Goal: Task Accomplishment & Management: Manage account settings

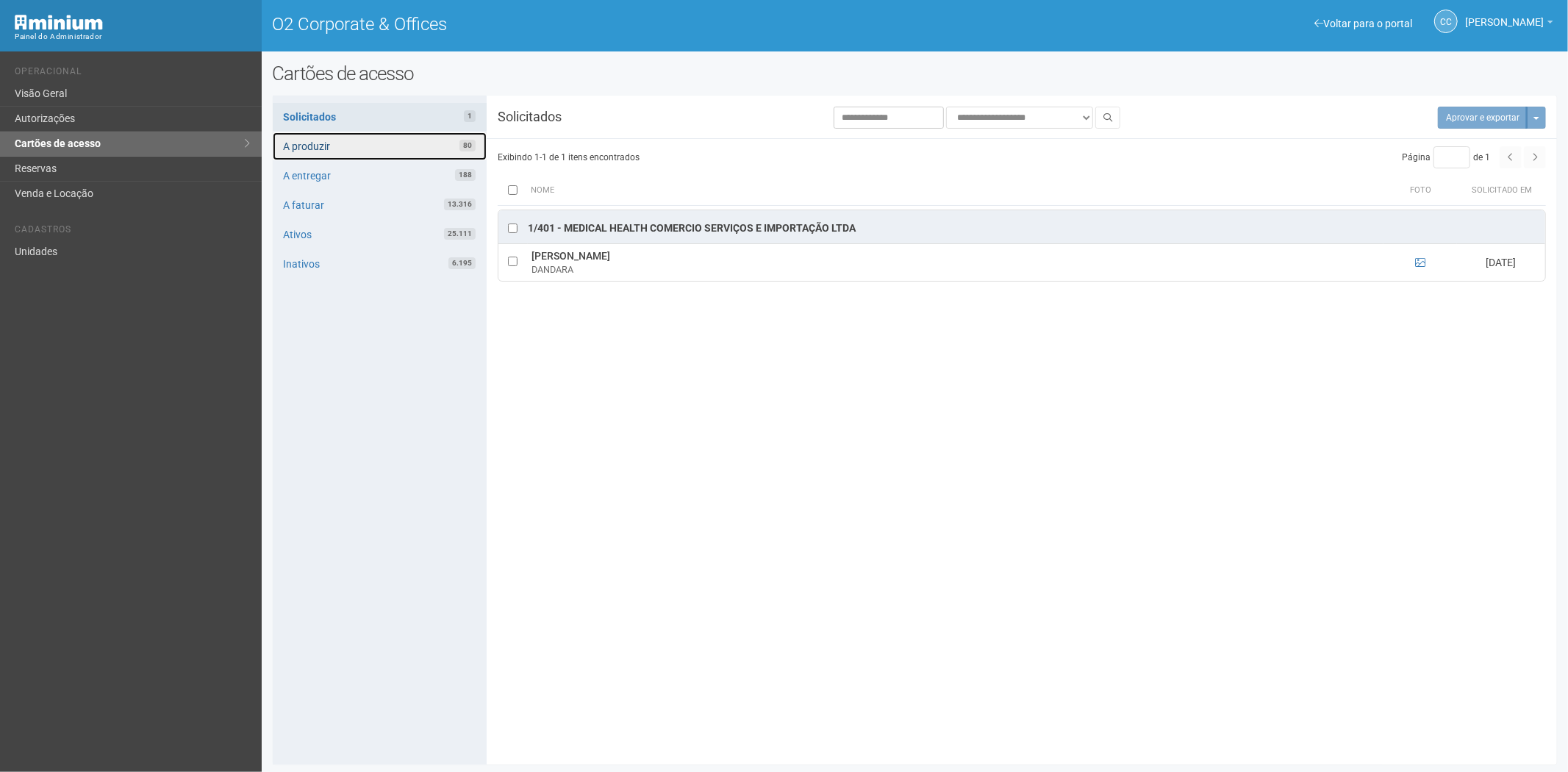
drag, startPoint x: 309, startPoint y: 140, endPoint x: 378, endPoint y: 136, distance: 69.1
click at [309, 140] on link "A produzir 80" at bounding box center [380, 146] width 214 height 28
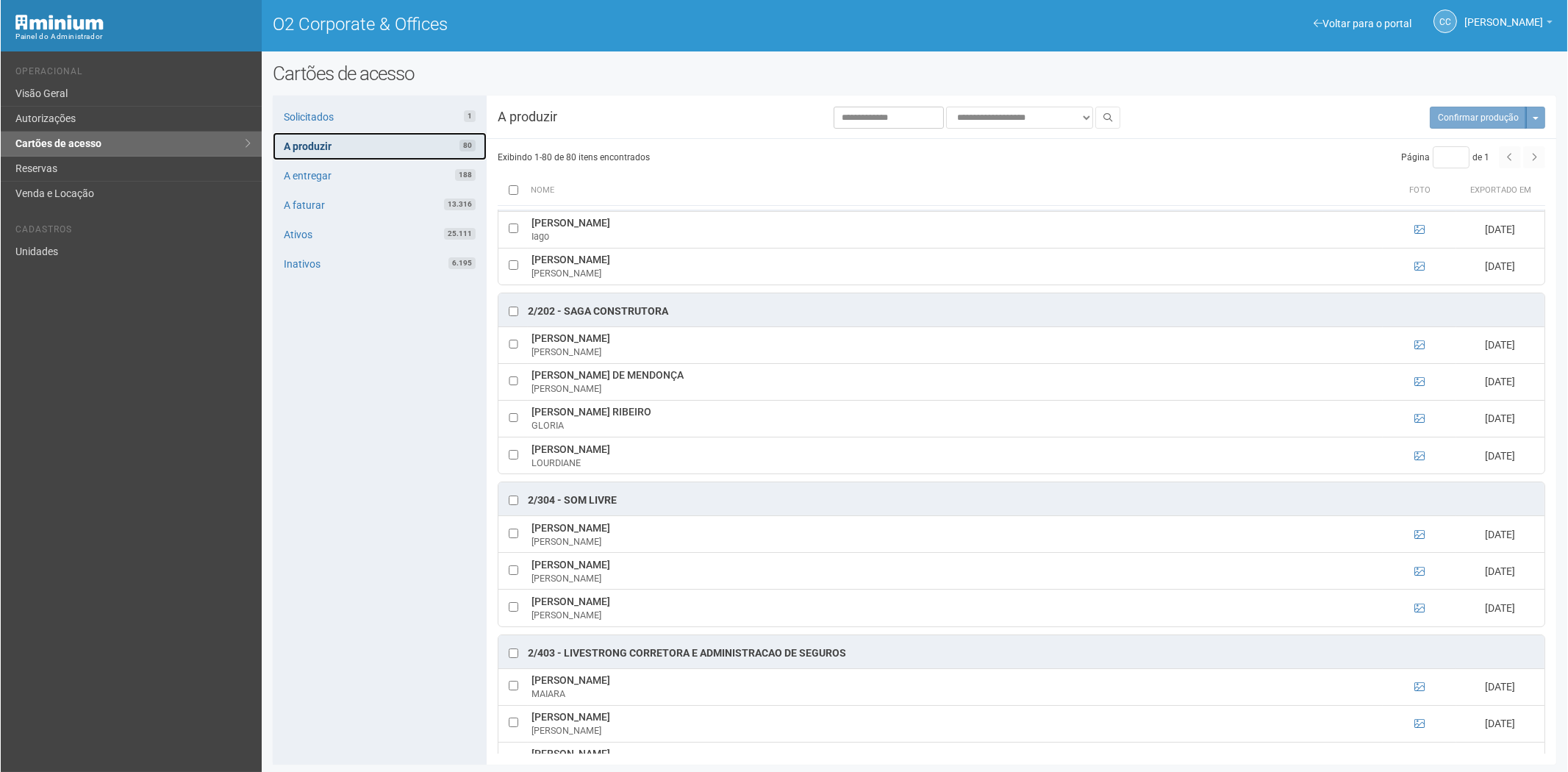
scroll to position [1633, 0]
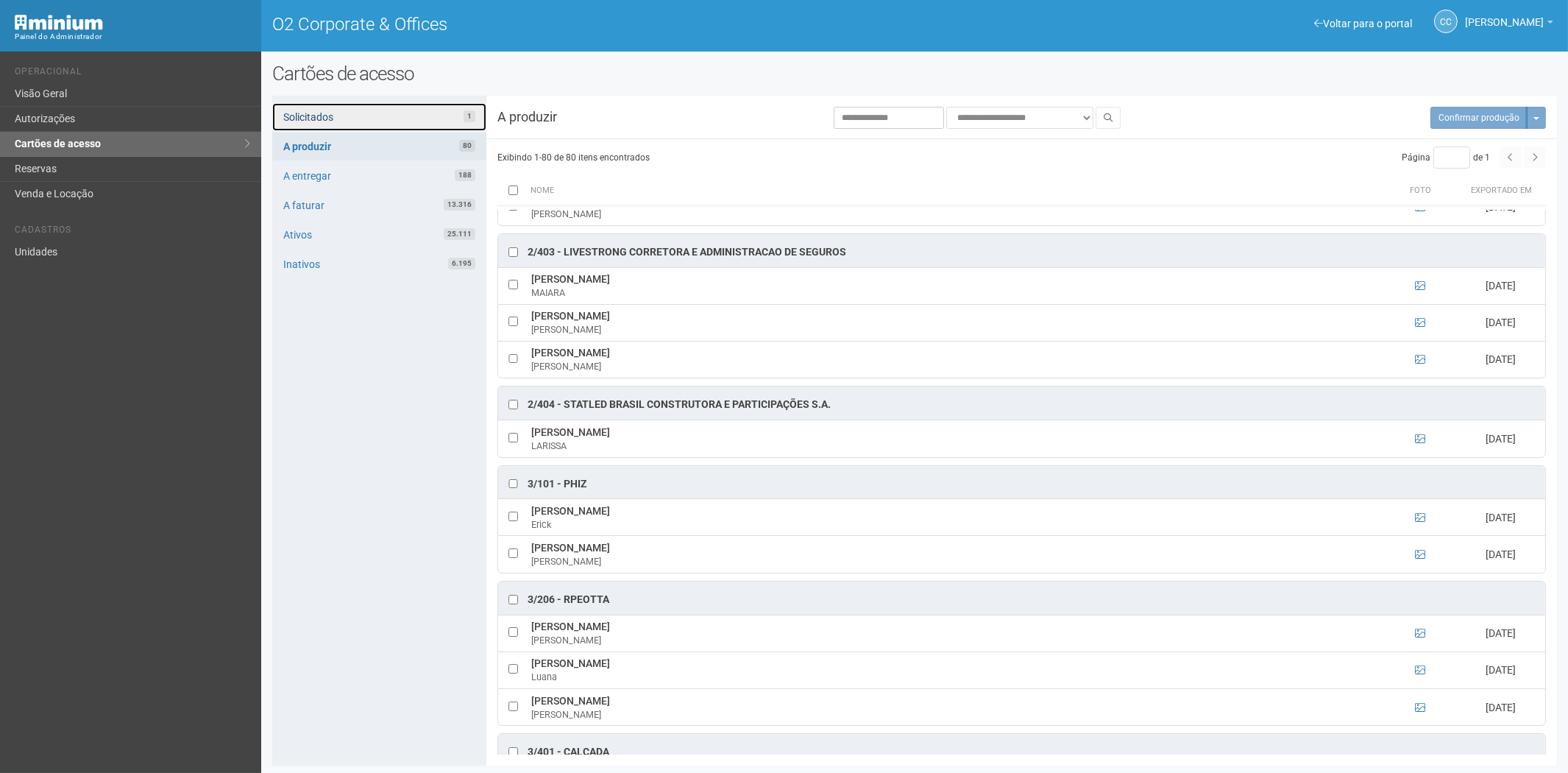
click at [376, 103] on link "Solicitados 1" at bounding box center [379, 117] width 214 height 28
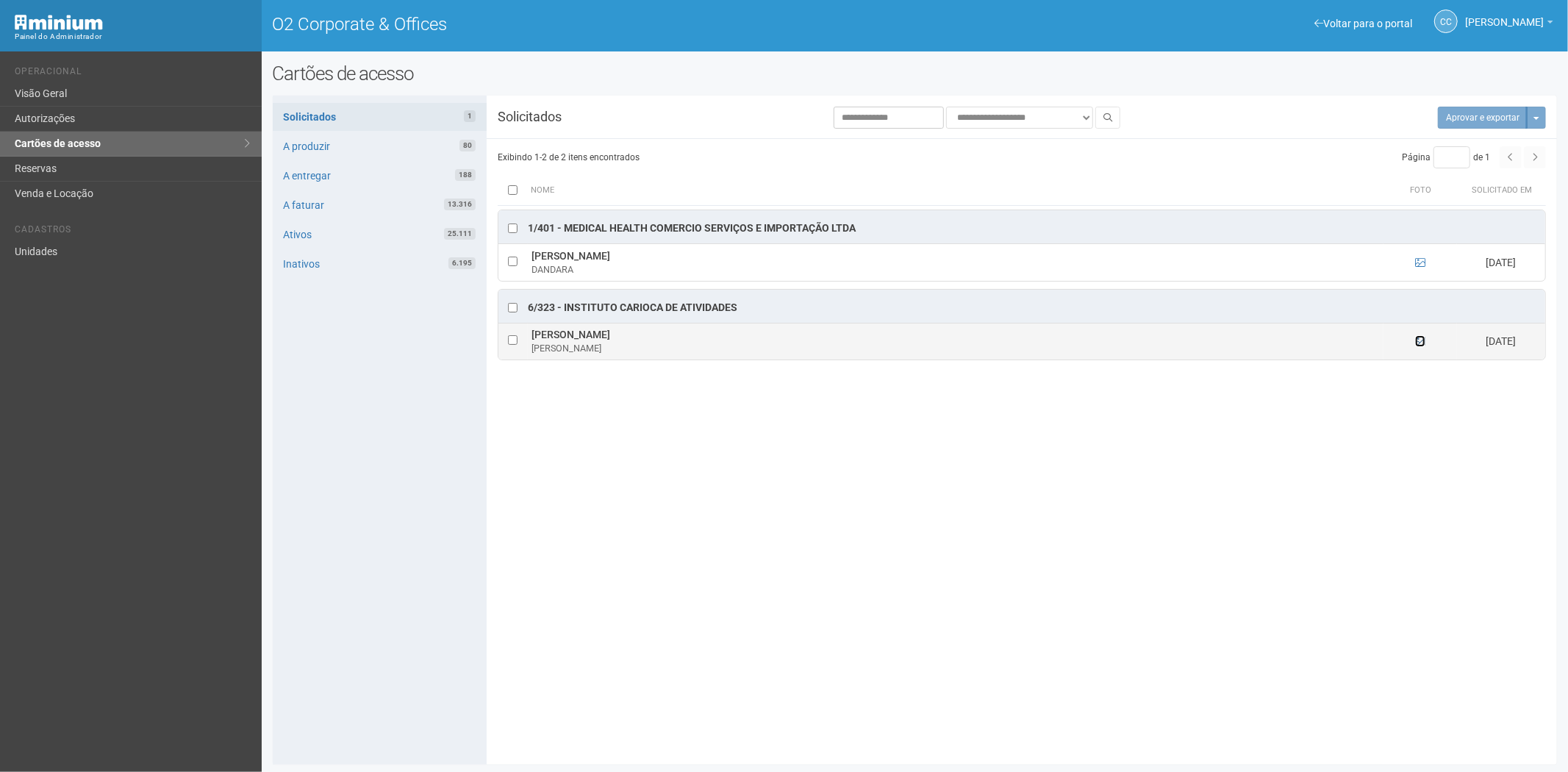
click at [1420, 341] on icon at bounding box center [1420, 341] width 10 height 10
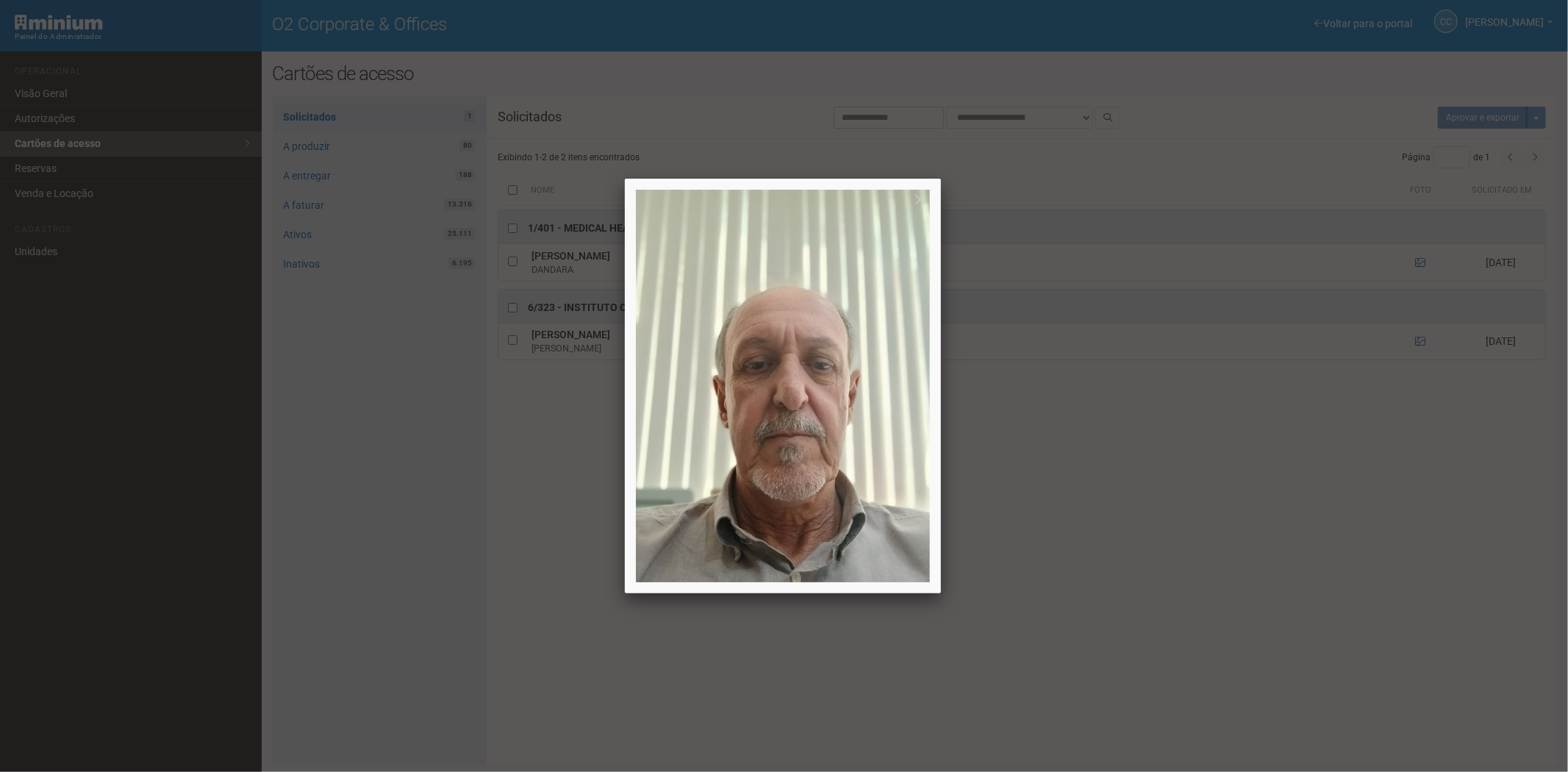
click at [1139, 613] on div at bounding box center [784, 386] width 1568 height 772
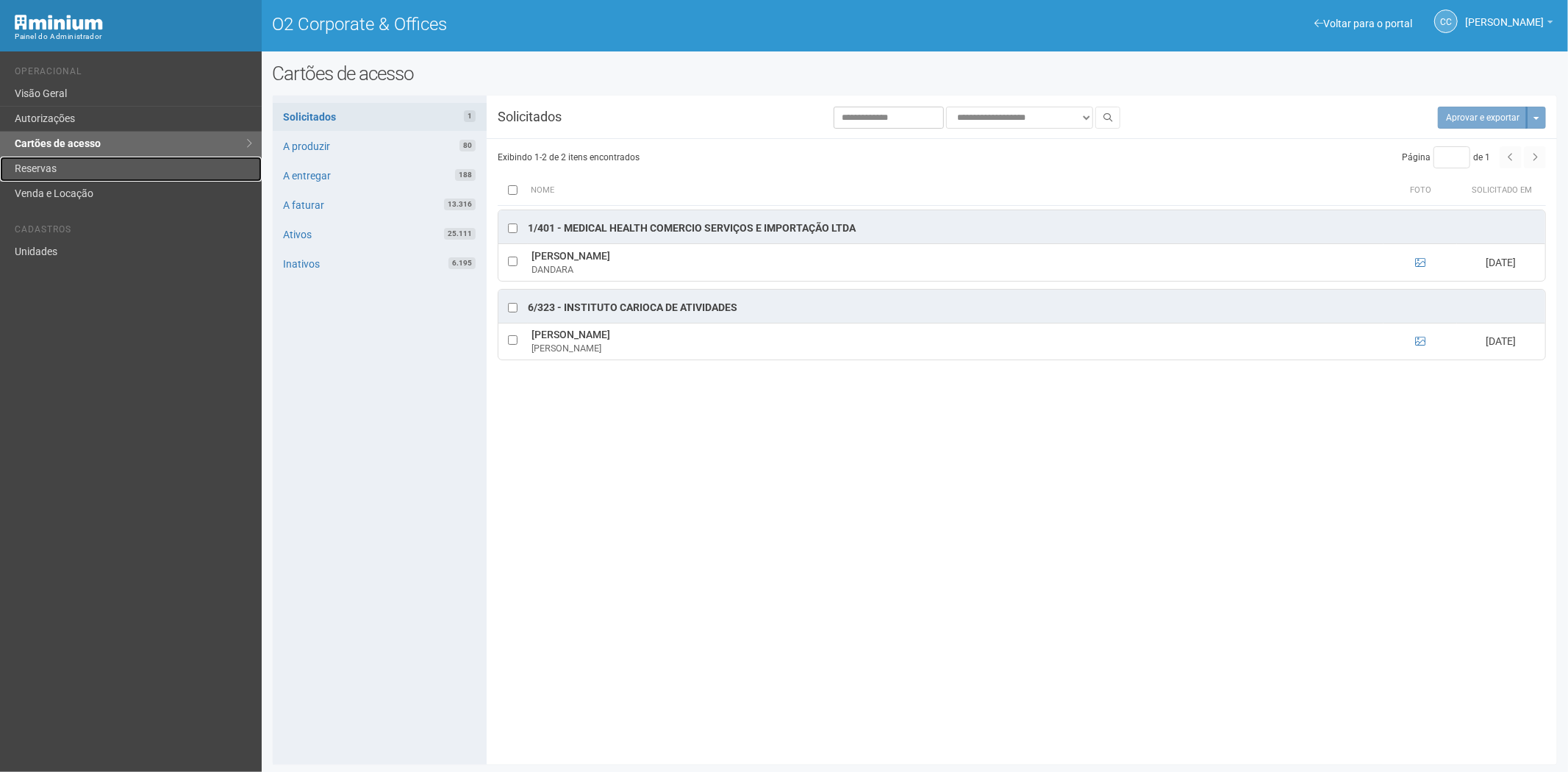
click at [61, 165] on link "Reservas" at bounding box center [131, 169] width 261 height 25
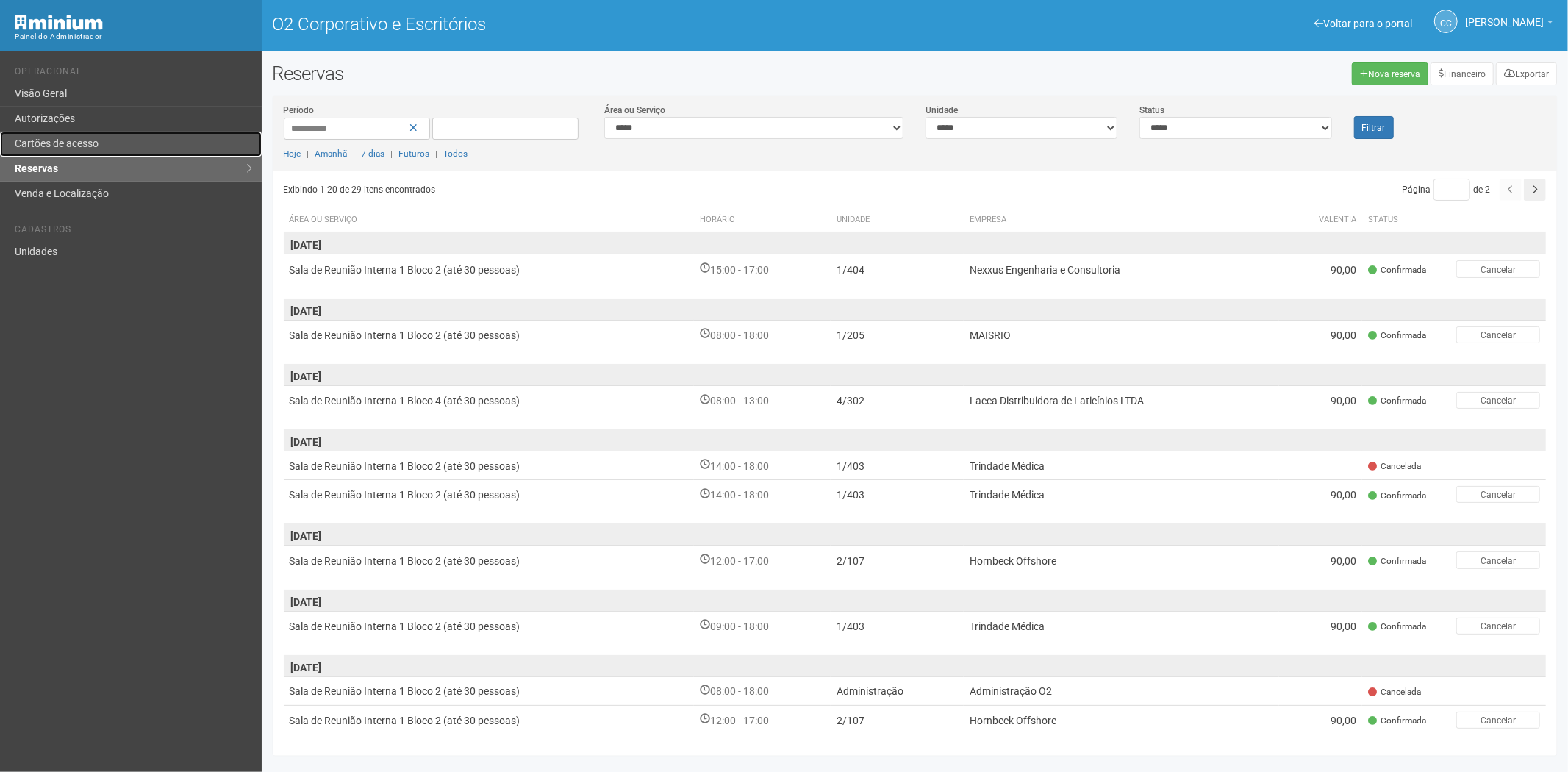
click at [69, 137] on font "Cartões de acesso" at bounding box center [56, 143] width 84 height 11
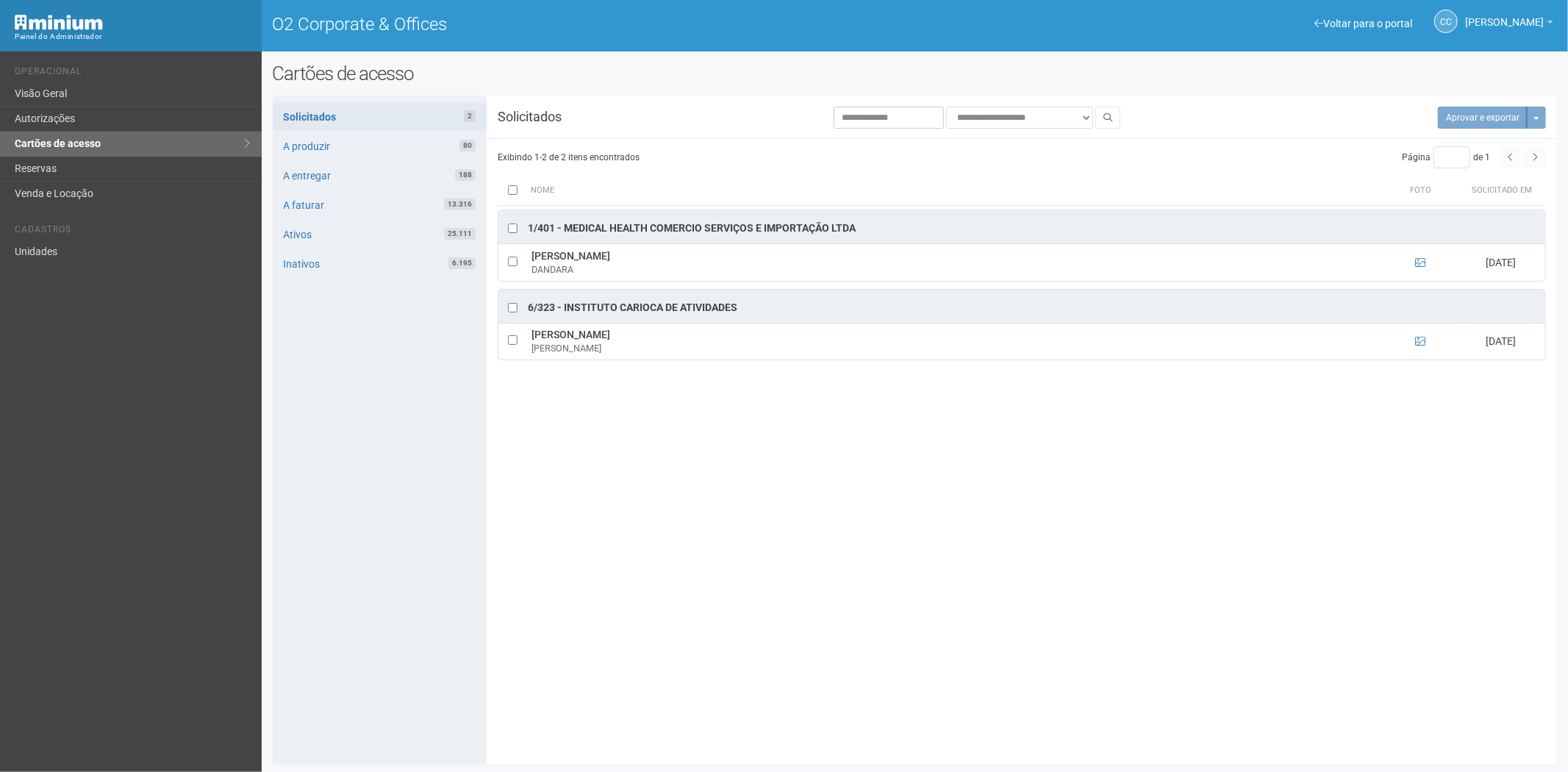
click at [309, 577] on div "Solicitados 2 A produzir 80 A entregar 188 A faturar 13.316 Ativos 25.111 Inati…" at bounding box center [380, 429] width 214 height 669
drag, startPoint x: 370, startPoint y: 146, endPoint x: 379, endPoint y: 152, distance: 10.8
click at [370, 146] on link "A produzir 80" at bounding box center [380, 146] width 214 height 28
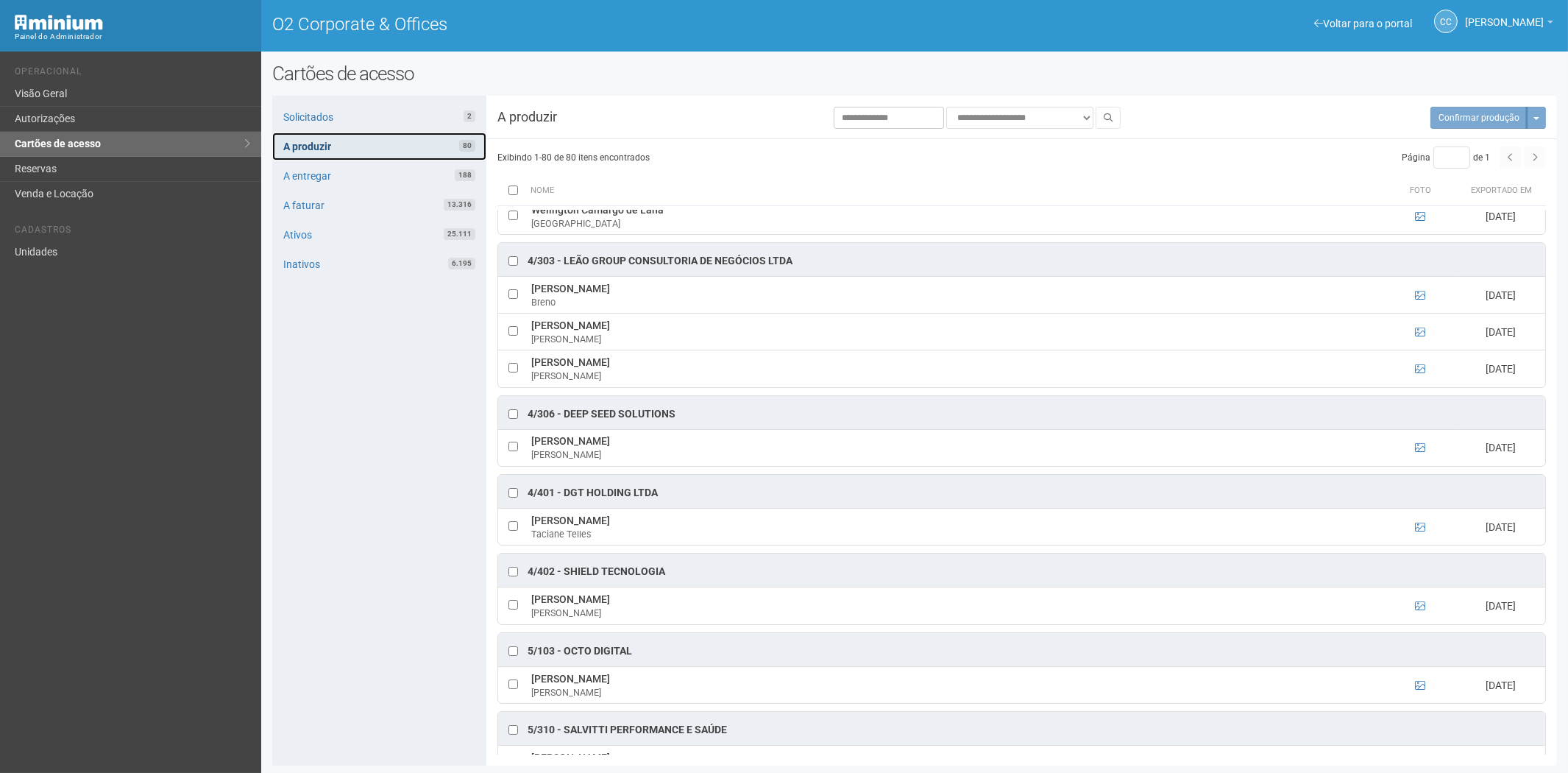
scroll to position [2698, 0]
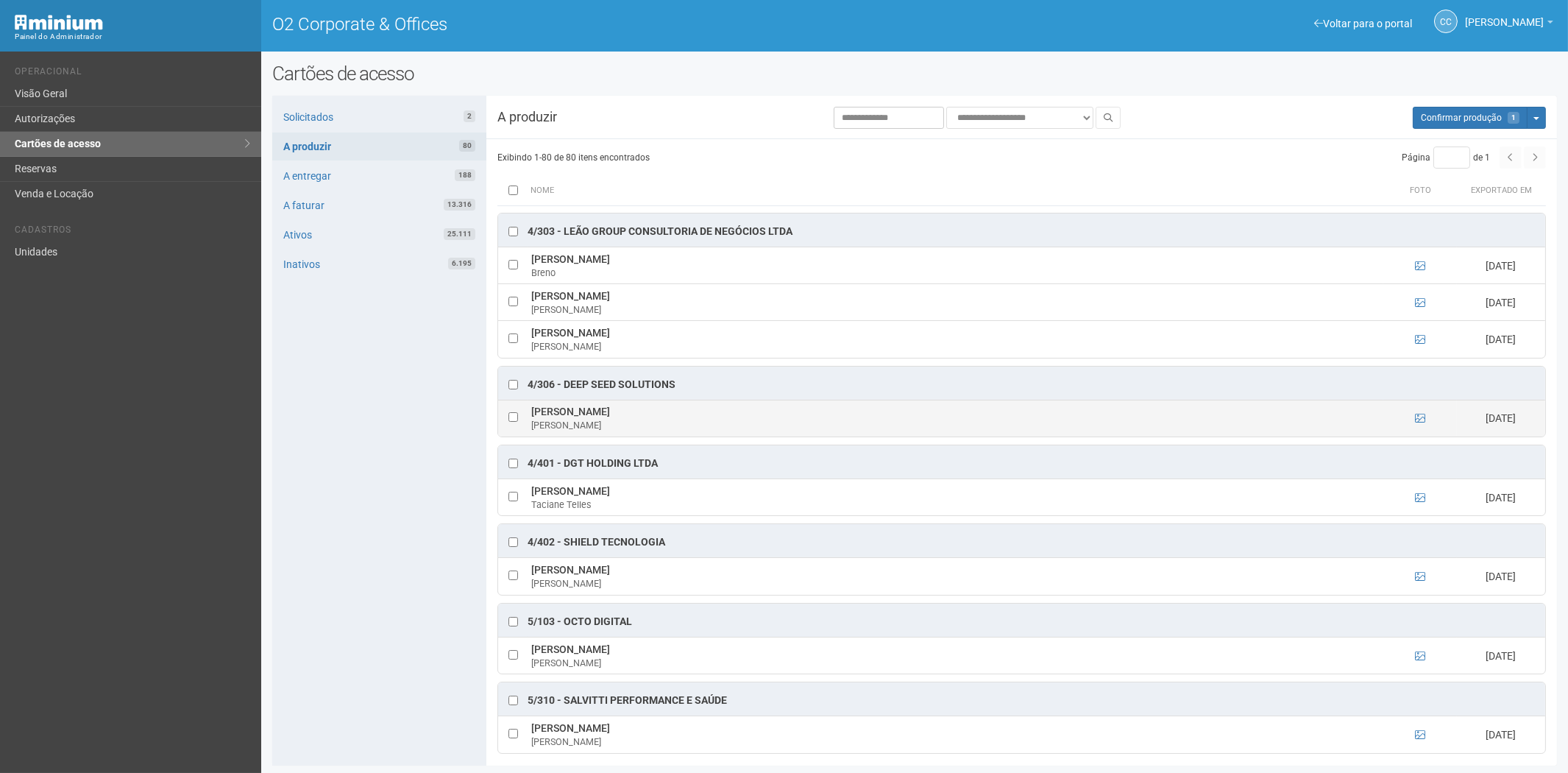
drag, startPoint x: 530, startPoint y: 425, endPoint x: 697, endPoint y: 433, distance: 167.2
click at [697, 433] on td "Luiz Henrique Guimaraes da Silva Luiz" at bounding box center [956, 418] width 856 height 37
copy td "Luiz Henrique Guimaraes da Silva"
click at [336, 592] on div "Solicitados 2 A produzir 80 A entregar 188 A faturar 13.316 Ativos 25.111 Inati…" at bounding box center [379, 430] width 214 height 670
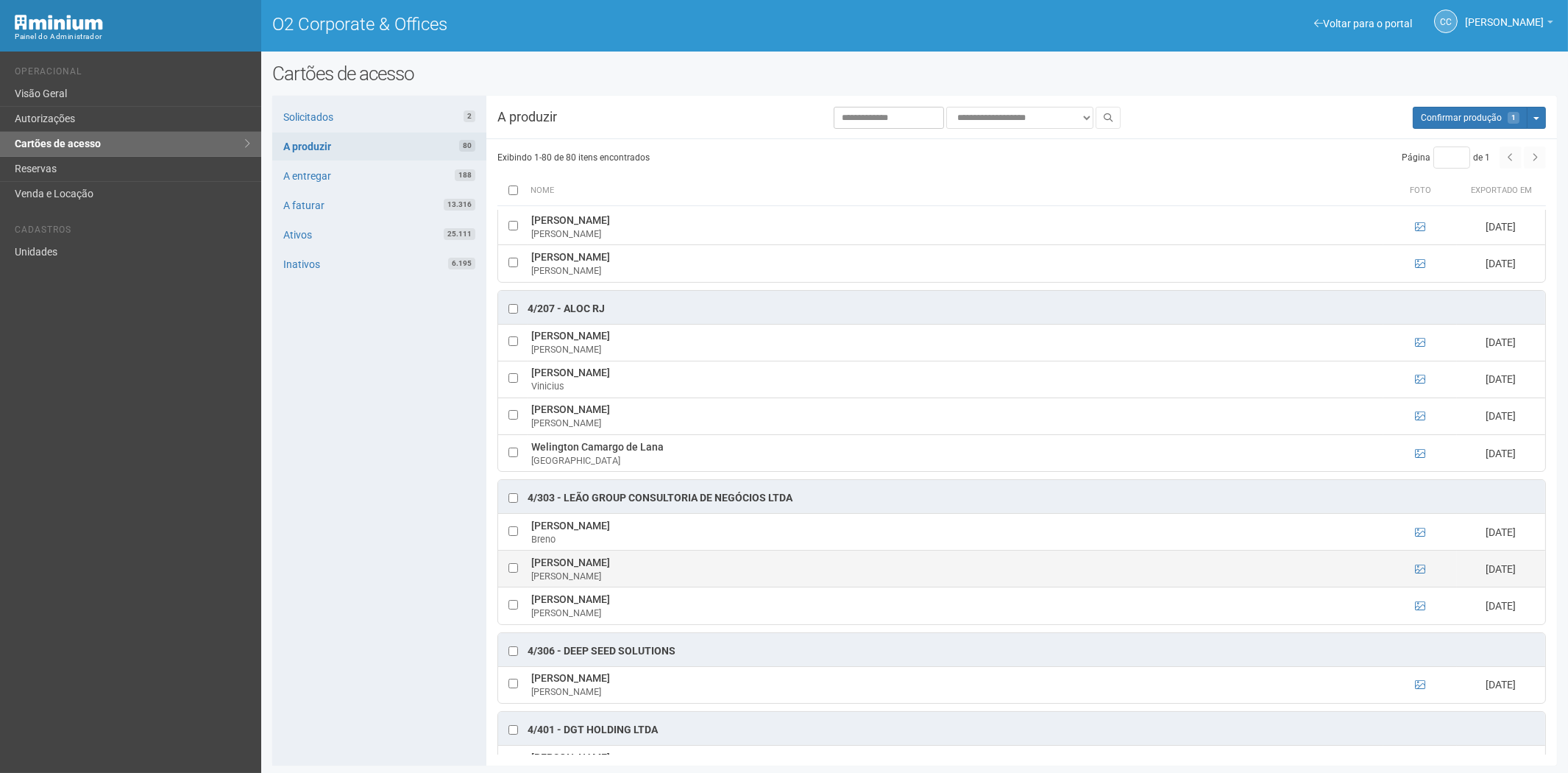
scroll to position [2372, 0]
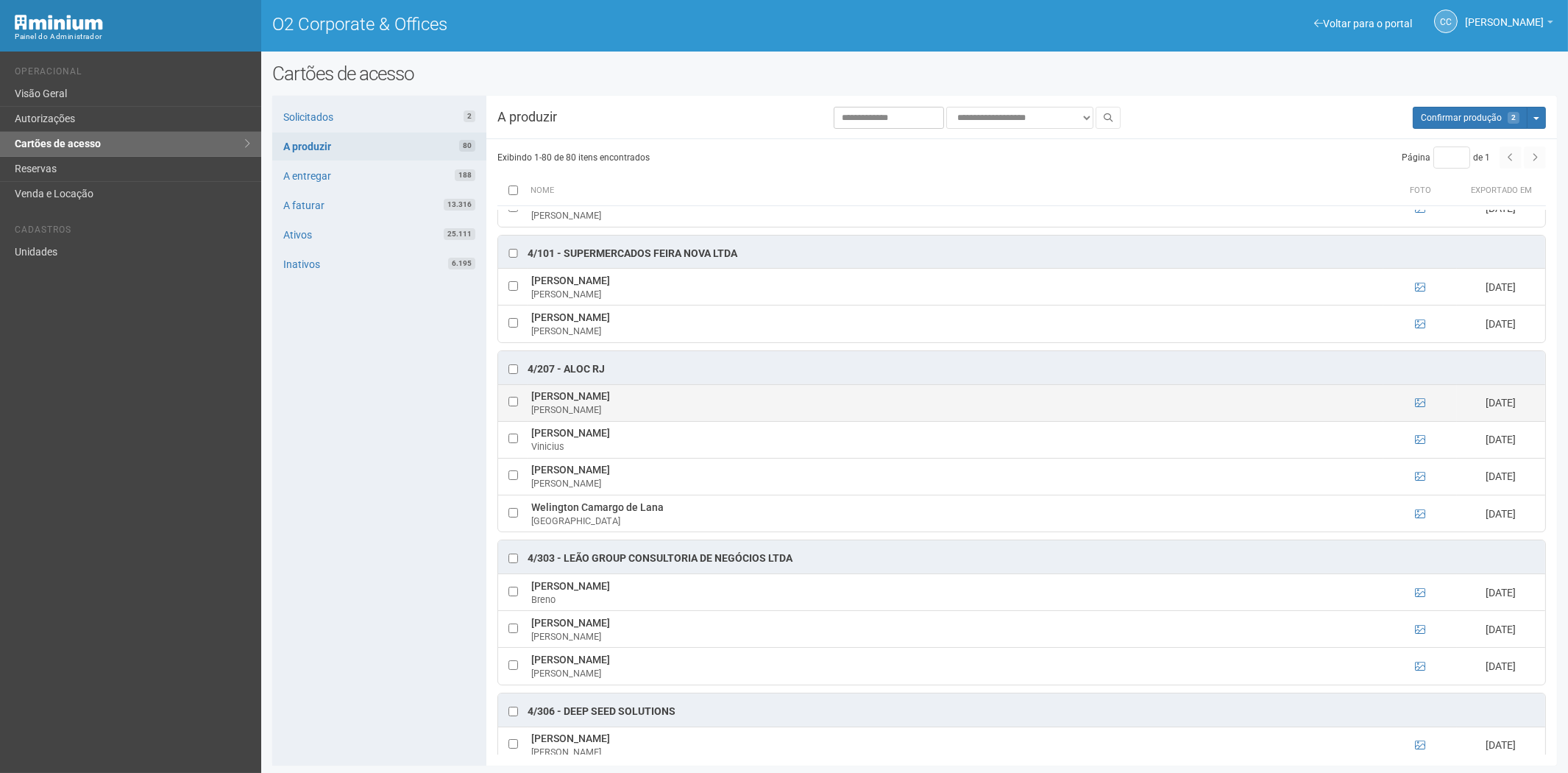
drag, startPoint x: 523, startPoint y: 411, endPoint x: 657, endPoint y: 413, distance: 134.0
click at [657, 413] on tr "Lucas Pereira de Oliveira Lucas 17/09/2025" at bounding box center [1021, 402] width 1047 height 37
copy tr "[PERSON_NAME]"
click at [350, 566] on div "Solicitados 2 A produzir 80 A entregar 188 A faturar 13.316 Ativos 25.111 Inati…" at bounding box center [379, 430] width 214 height 670
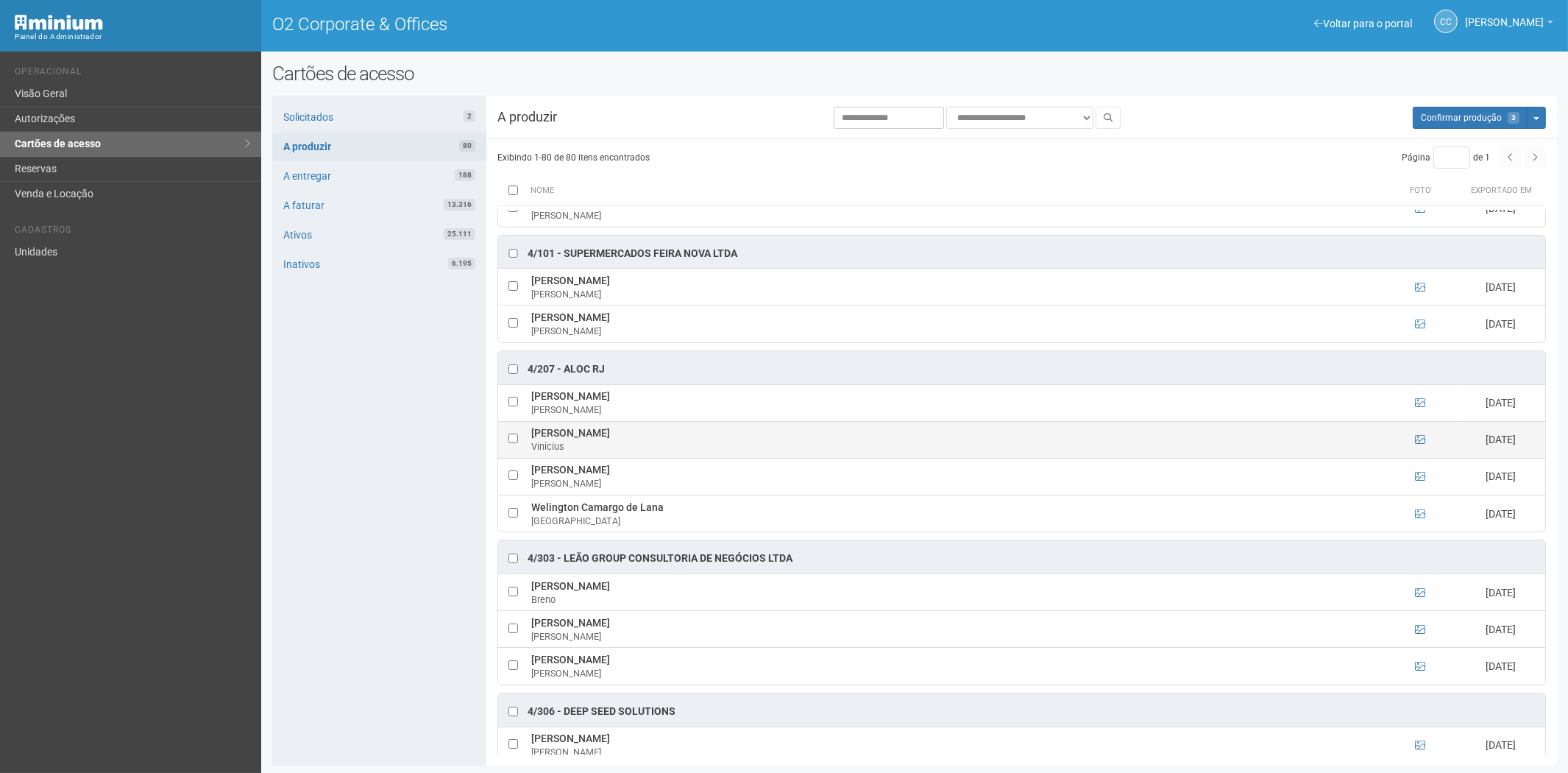
drag, startPoint x: 527, startPoint y: 447, endPoint x: 646, endPoint y: 445, distance: 119.0
click at [646, 445] on td "Vinicius Medeiros Dias Vinicius" at bounding box center [956, 440] width 856 height 37
copy td "Vinicius Medeiros Dias"
click at [363, 524] on div "Solicitados 2 A produzir 80 A entregar 188 A faturar 13.316 Ativos 25.111 Inati…" at bounding box center [379, 430] width 214 height 670
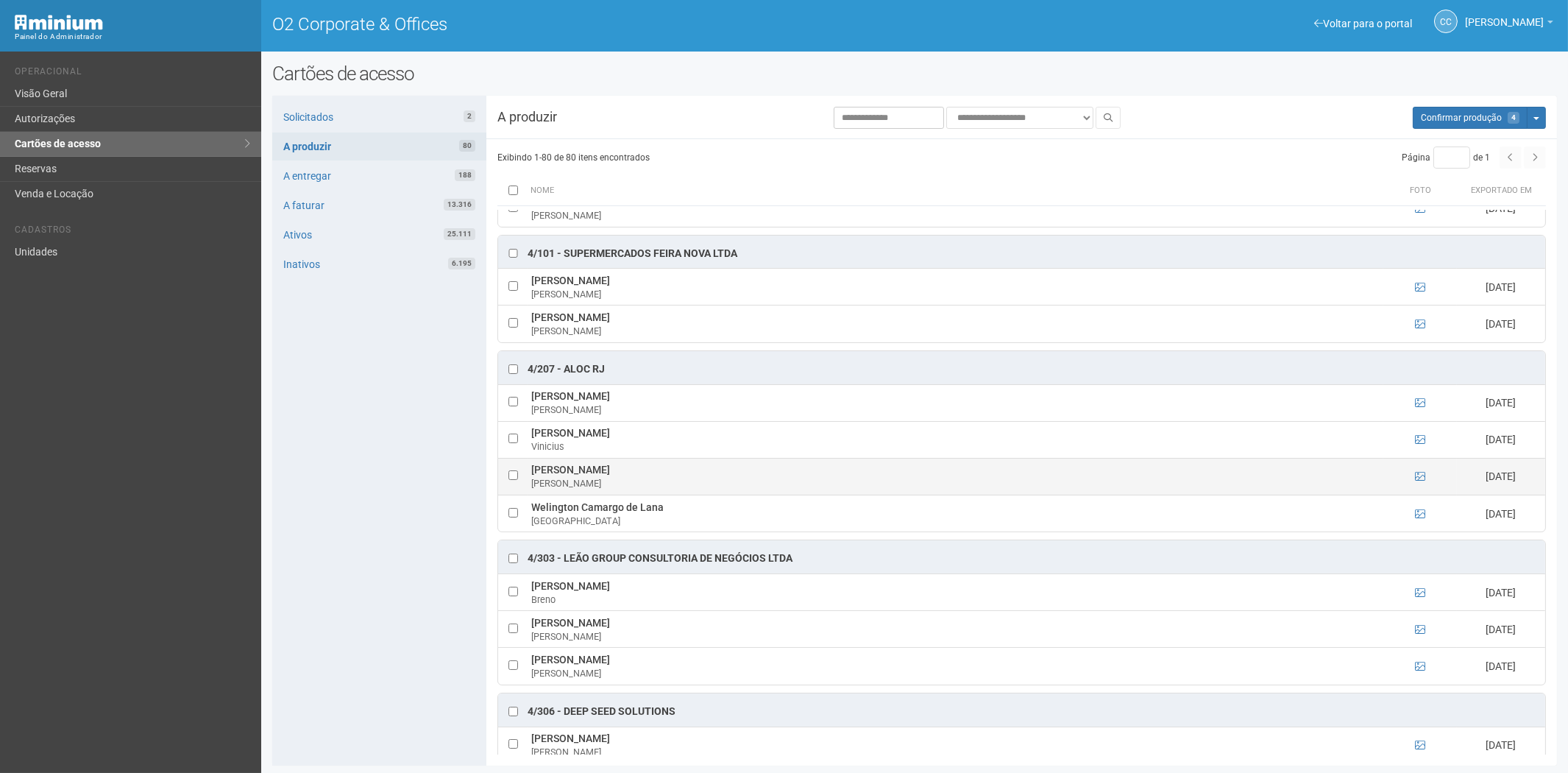
drag, startPoint x: 526, startPoint y: 482, endPoint x: 642, endPoint y: 488, distance: 116.2
click at [642, 488] on tr "Wallace da Silva Cruz Wallace 17/09/2025" at bounding box center [1021, 476] width 1047 height 37
copy tr "Wallace da Silva Cruz"
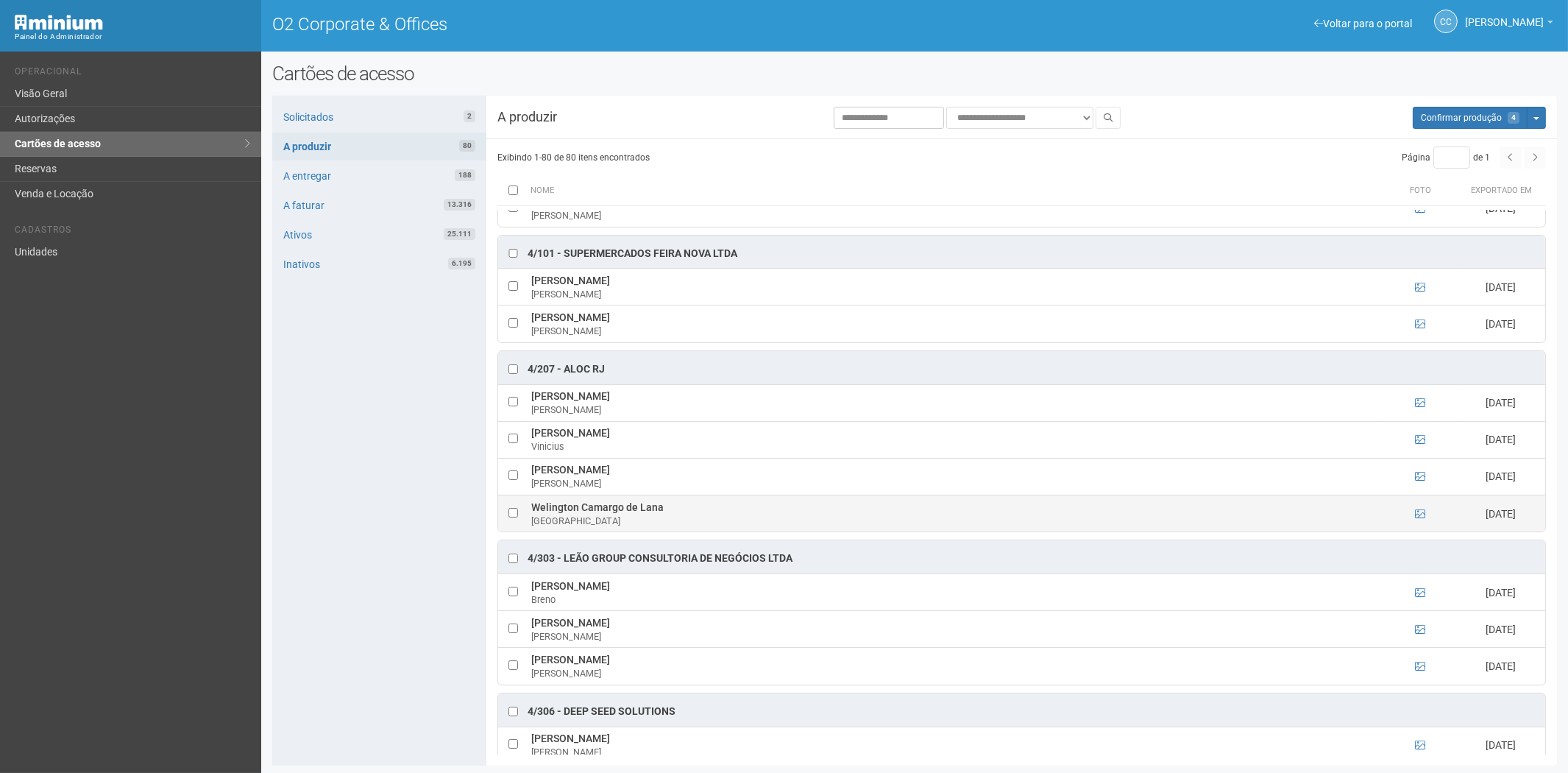
drag, startPoint x: 361, startPoint y: 569, endPoint x: 552, endPoint y: 546, distance: 192.4
click at [361, 569] on div "Solicitados 2 A produzir 80 A entregar 188 A faturar 13.316 Ativos 25.111 Inati…" at bounding box center [379, 430] width 214 height 670
click at [509, 527] on td at bounding box center [512, 513] width 30 height 37
drag, startPoint x: 524, startPoint y: 521, endPoint x: 668, endPoint y: 525, distance: 144.1
click at [668, 525] on tr "Welington Camargo de Lana Welington 17/09/2025" at bounding box center [1021, 513] width 1047 height 37
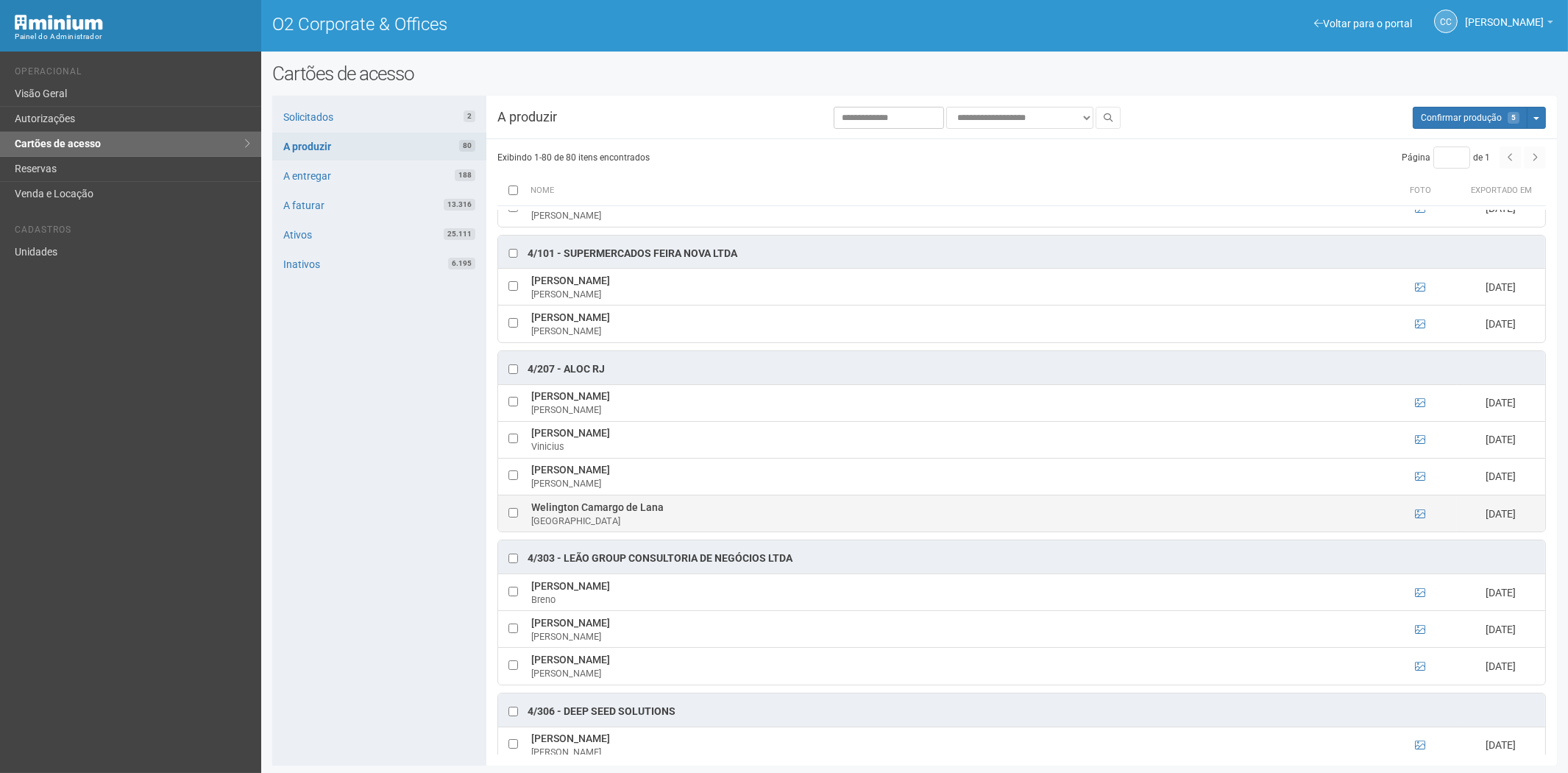
copy tr "Welington Camargo de Lana"
click at [333, 538] on div "Solicitados 2 A produzir 80 A entregar 188 A faturar 13.316 Ativos 25.111 Inati…" at bounding box center [379, 430] width 214 height 670
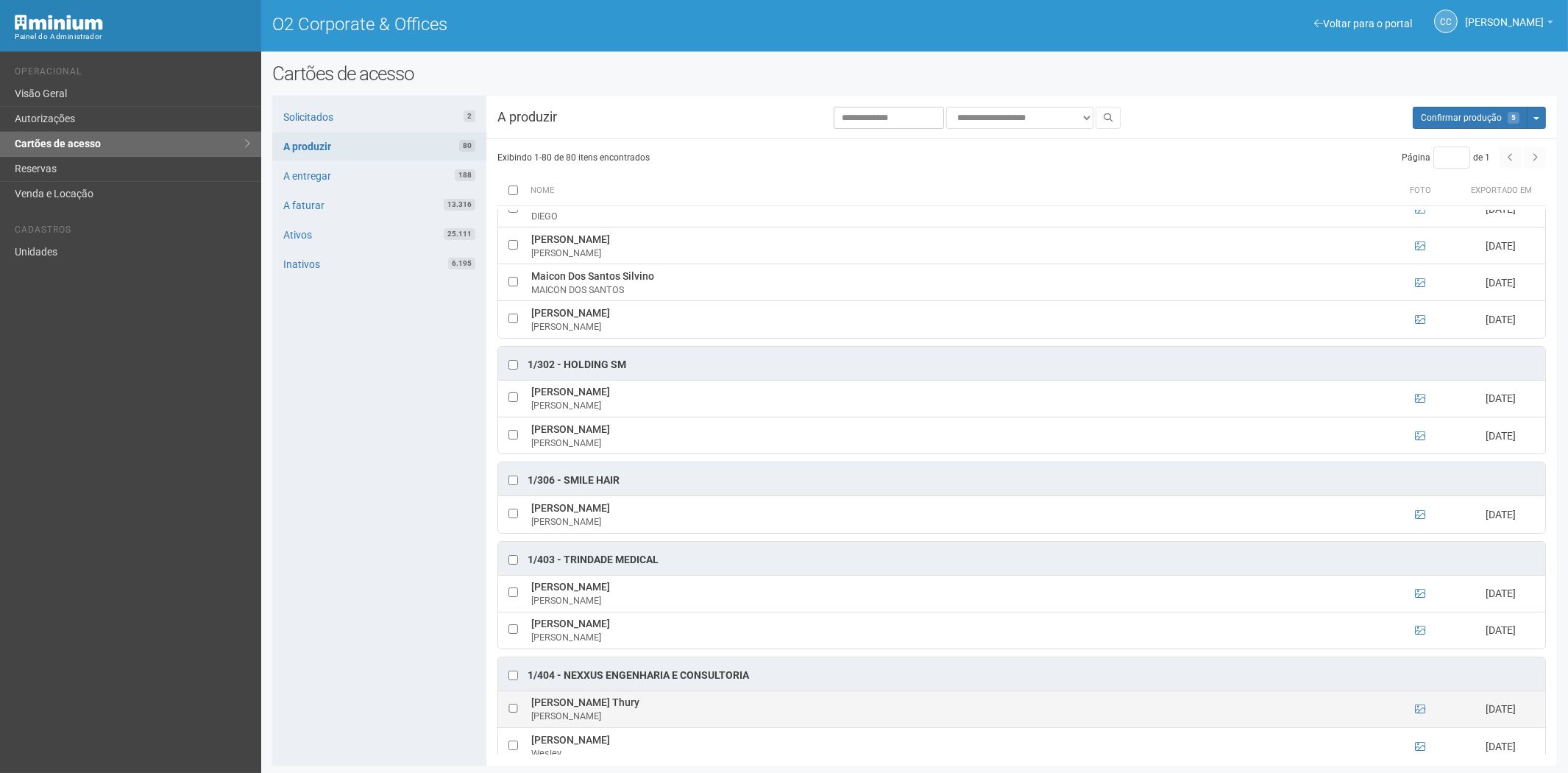
scroll to position [327, 0]
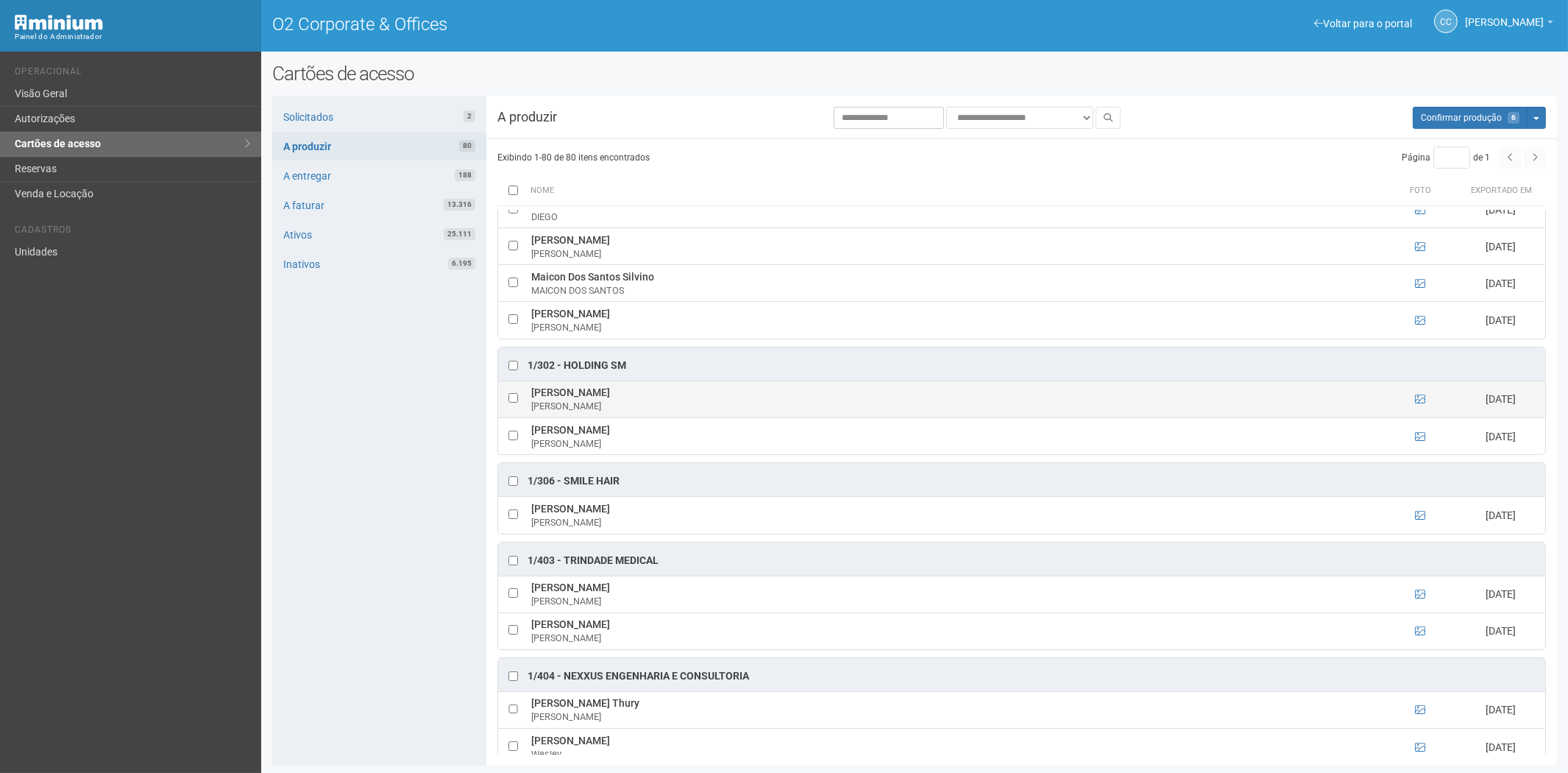
drag, startPoint x: 534, startPoint y: 395, endPoint x: 651, endPoint y: 393, distance: 117.0
click at [651, 393] on td "Alexandra Sardella Leite Alexandra" at bounding box center [956, 398] width 856 height 37
copy td "Alexandra Sardella Leite"
drag, startPoint x: 385, startPoint y: 577, endPoint x: 485, endPoint y: 548, distance: 104.1
click at [385, 577] on div "Solicitados 2 A produzir 80 A entregar 188 A faturar 13.316 Ativos 25.111 Inati…" at bounding box center [379, 430] width 214 height 670
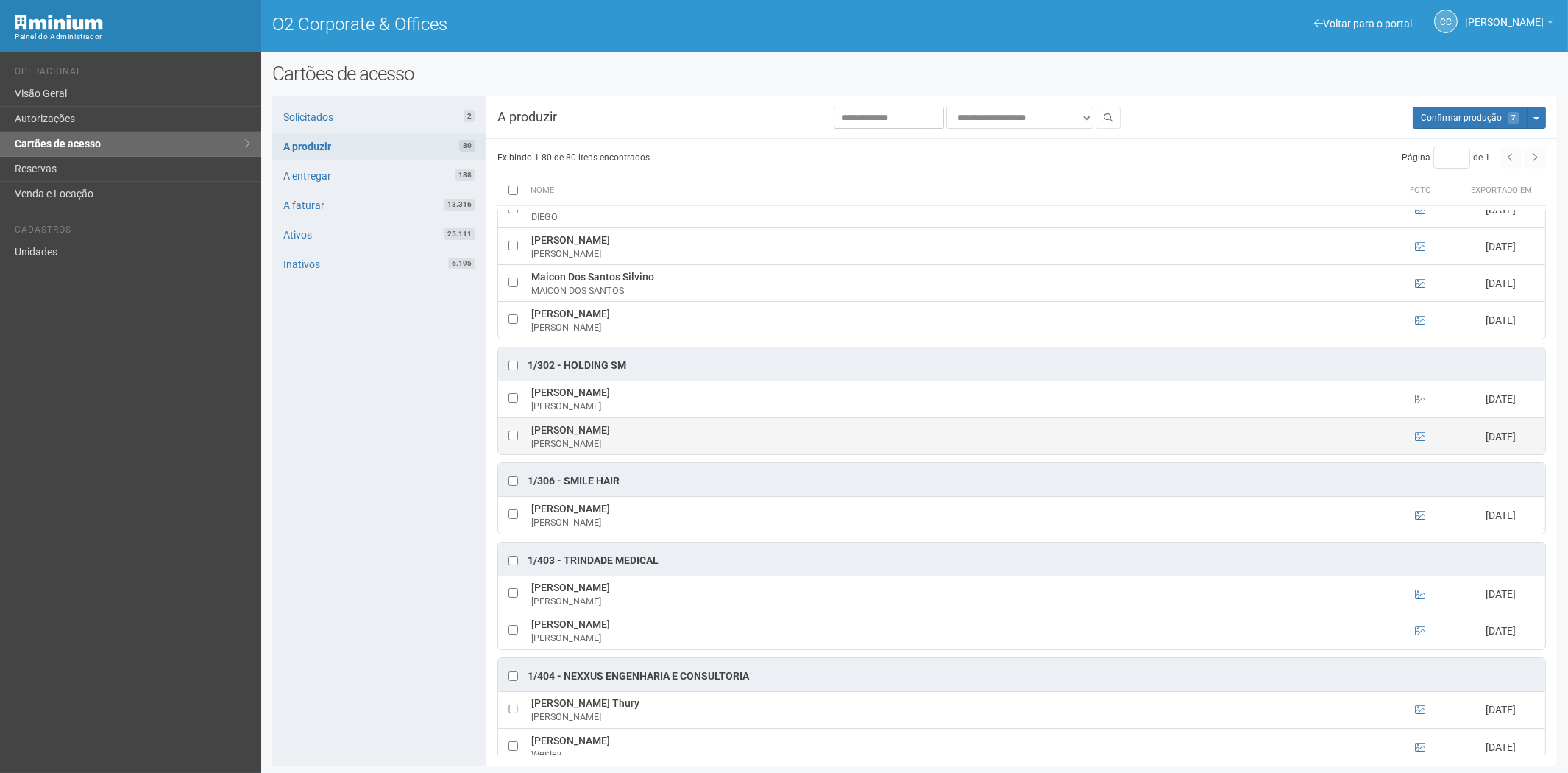
drag, startPoint x: 530, startPoint y: 432, endPoint x: 649, endPoint y: 435, distance: 119.0
click at [649, 435] on td "Mariana Ferreira Gomes Mariana" at bounding box center [956, 436] width 856 height 37
copy td "Mariana Ferreira Gomes"
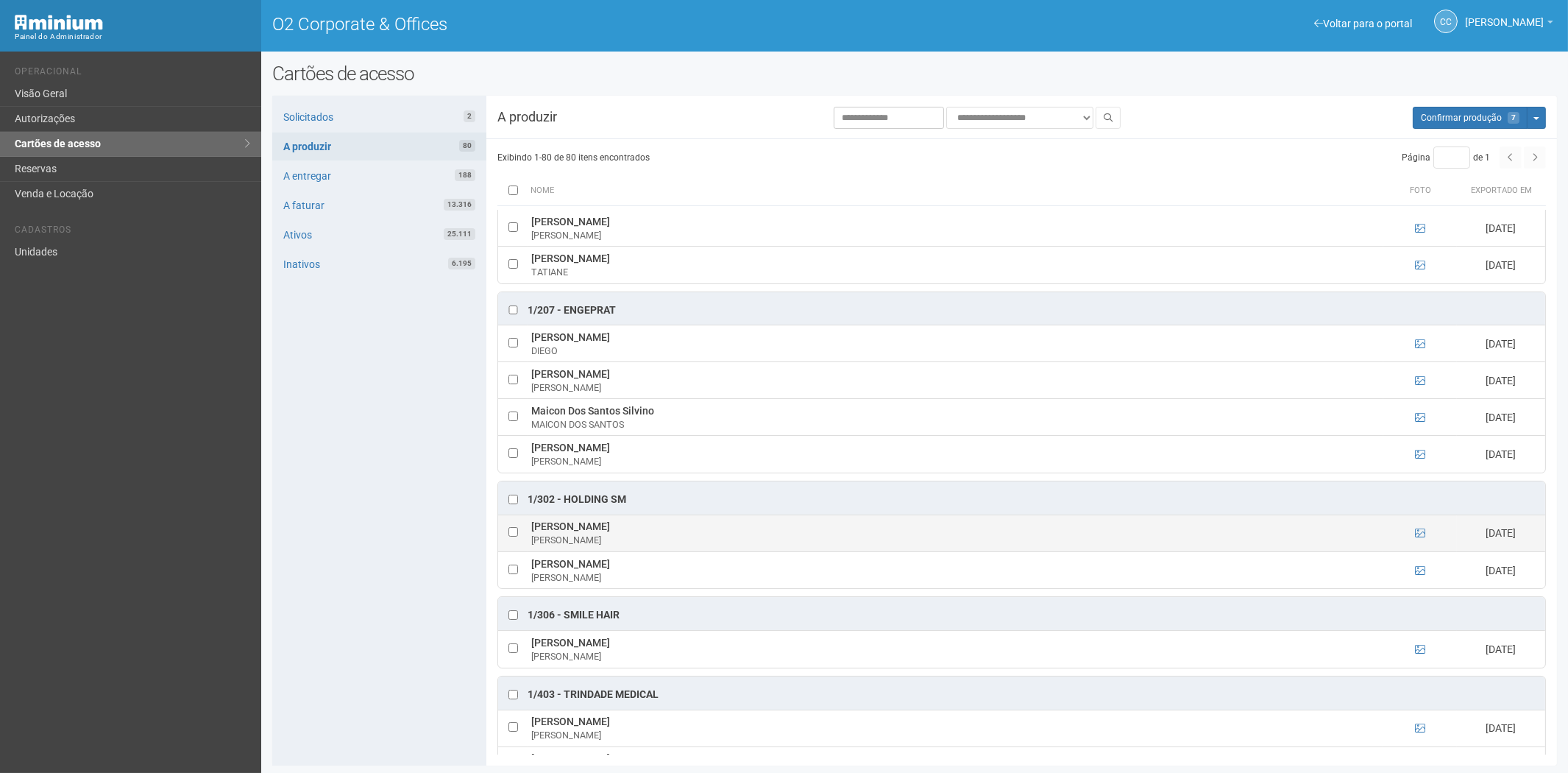
scroll to position [163, 0]
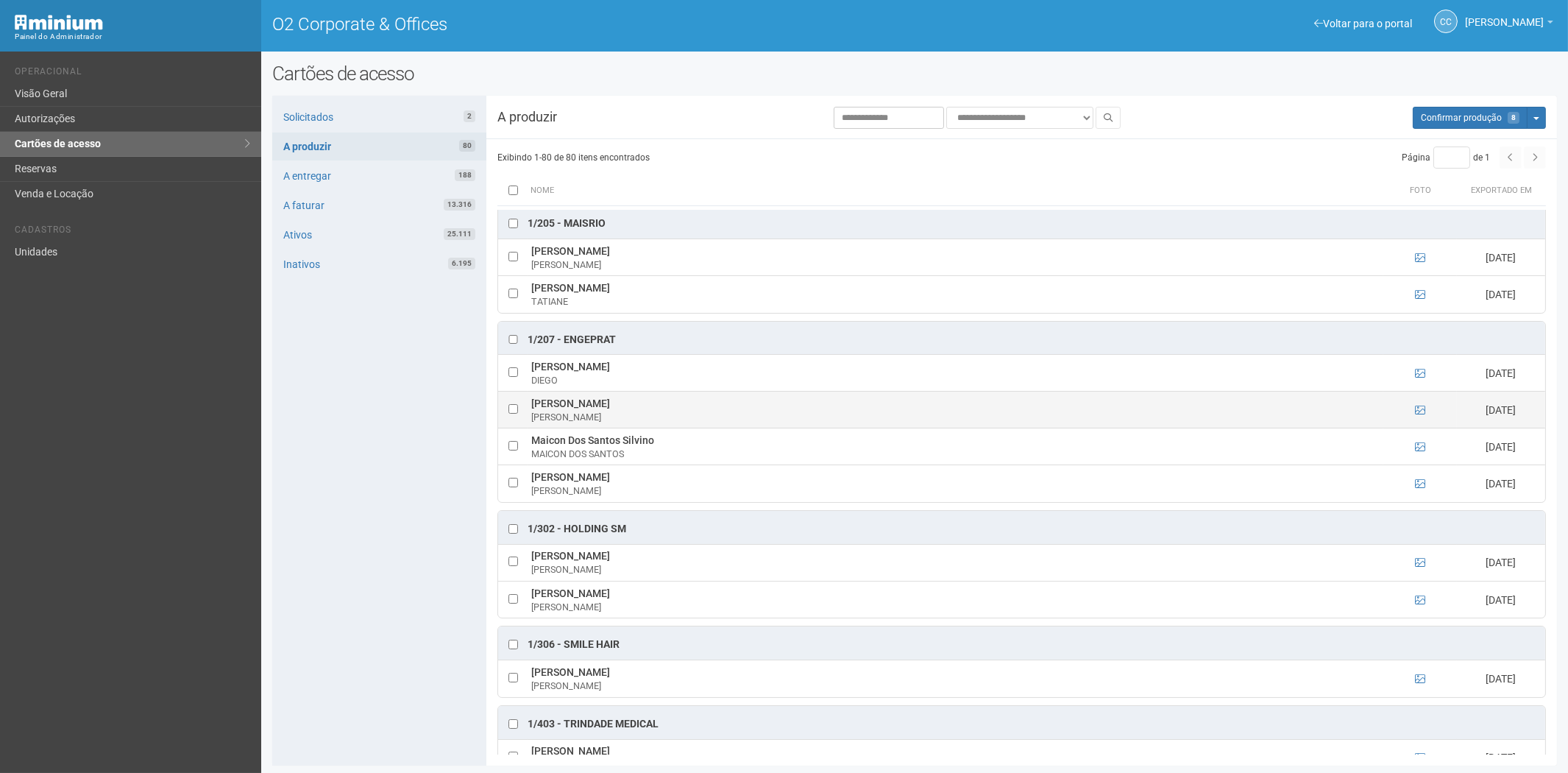
drag, startPoint x: 530, startPoint y: 401, endPoint x: 653, endPoint y: 405, distance: 123.1
click at [653, 405] on td "João Victor Lobo Da Silva JOÃO VICTOR LOBO" at bounding box center [956, 410] width 856 height 37
copy td "João Victor Lobo Da Silva"
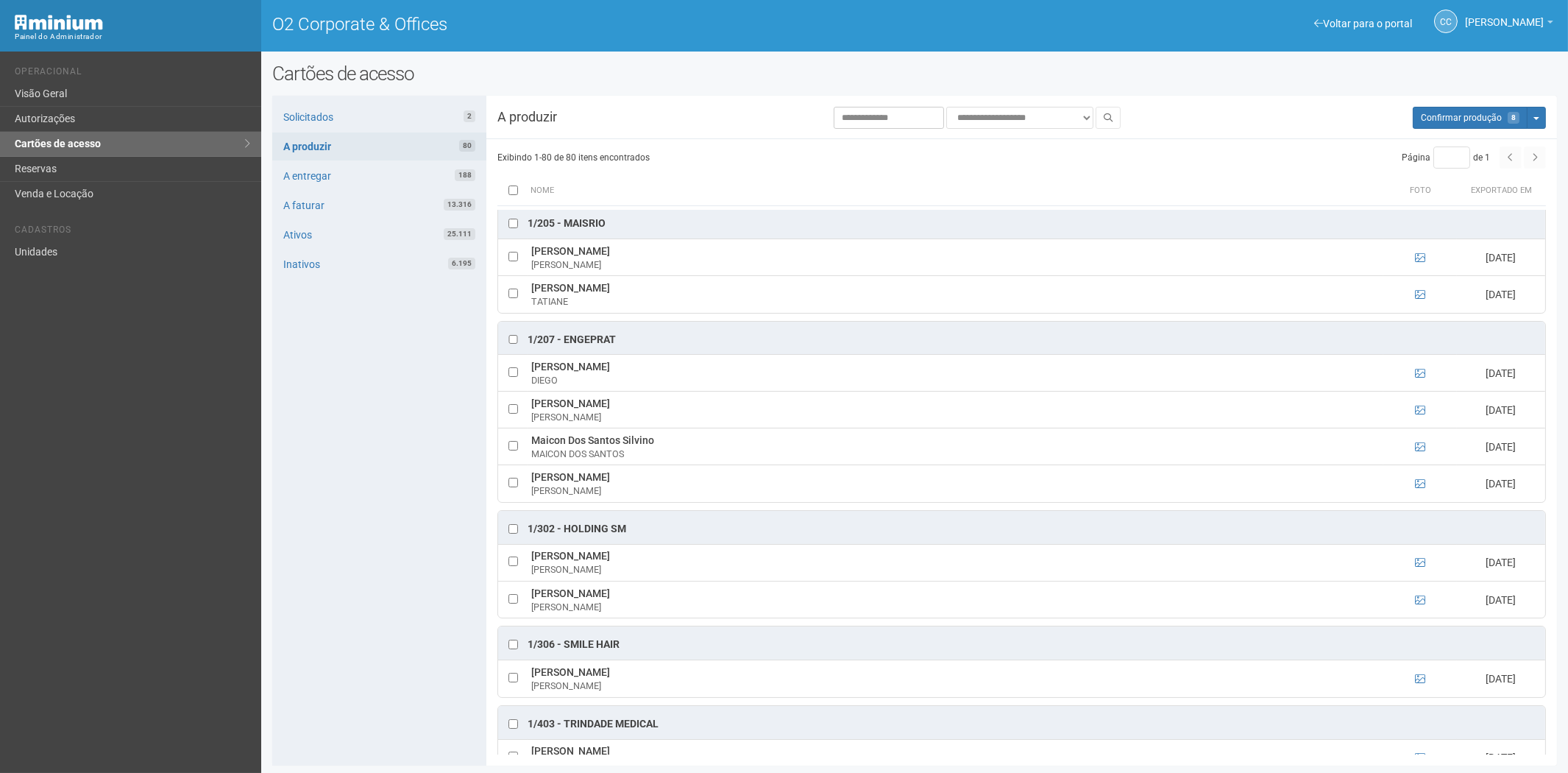
click at [315, 569] on div "Solicitados 2 A produzir 80 A entregar 188 A faturar 13.316 Ativos 25.111 Inati…" at bounding box center [379, 430] width 214 height 670
drag, startPoint x: 530, startPoint y: 440, endPoint x: 655, endPoint y: 443, distance: 125.0
click at [655, 443] on td "Maicon Dos Santos Silvino MAICON DOS SANTOS" at bounding box center [956, 446] width 856 height 37
copy td "Maicon Dos Santos Silvino"
click at [365, 612] on div "Solicitados 2 A produzir 80 A entregar 188 A faturar 13.316 Ativos 25.111 Inati…" at bounding box center [379, 430] width 214 height 670
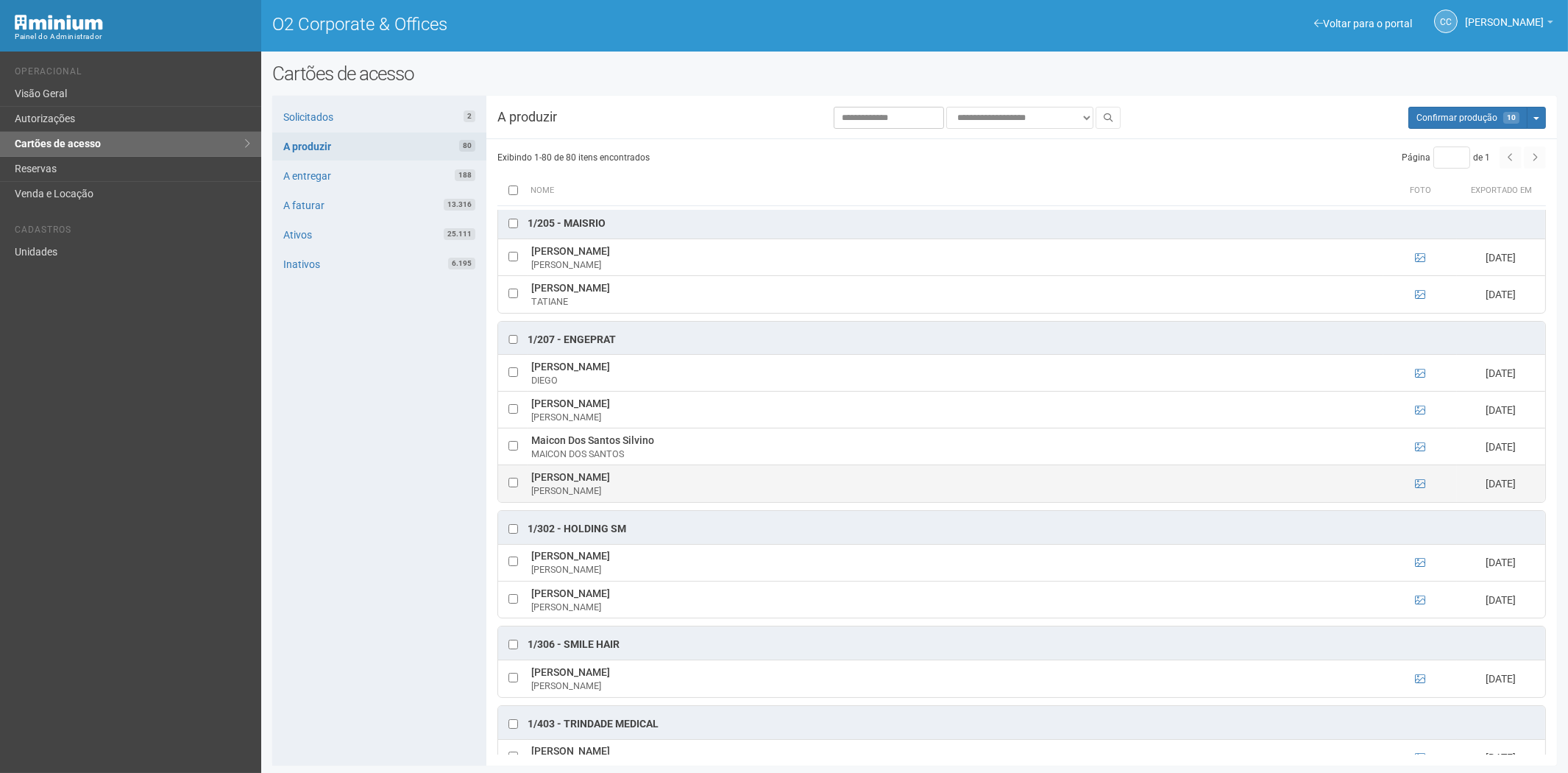
drag, startPoint x: 531, startPoint y: 477, endPoint x: 616, endPoint y: 475, distance: 85.0
click at [616, 475] on td "Rodrigo Uram RODRIGO URAM" at bounding box center [956, 483] width 856 height 37
copy td "Rodrigo Uram"
click at [295, 594] on div "Solicitados 2 A produzir 80 A entregar 188 A faturar 13.316 Ativos 25.111 Inati…" at bounding box center [379, 430] width 214 height 670
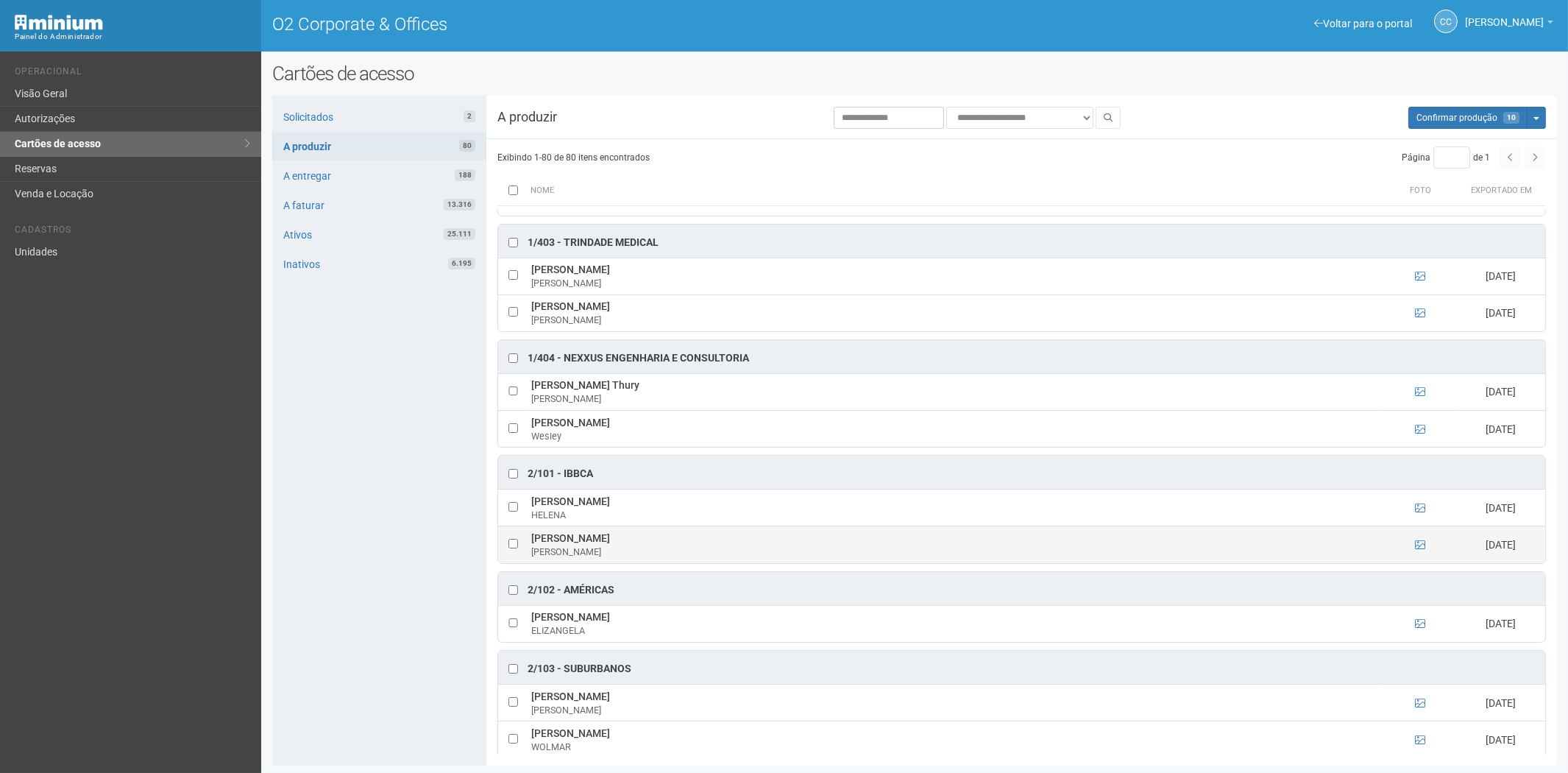
scroll to position [654, 0]
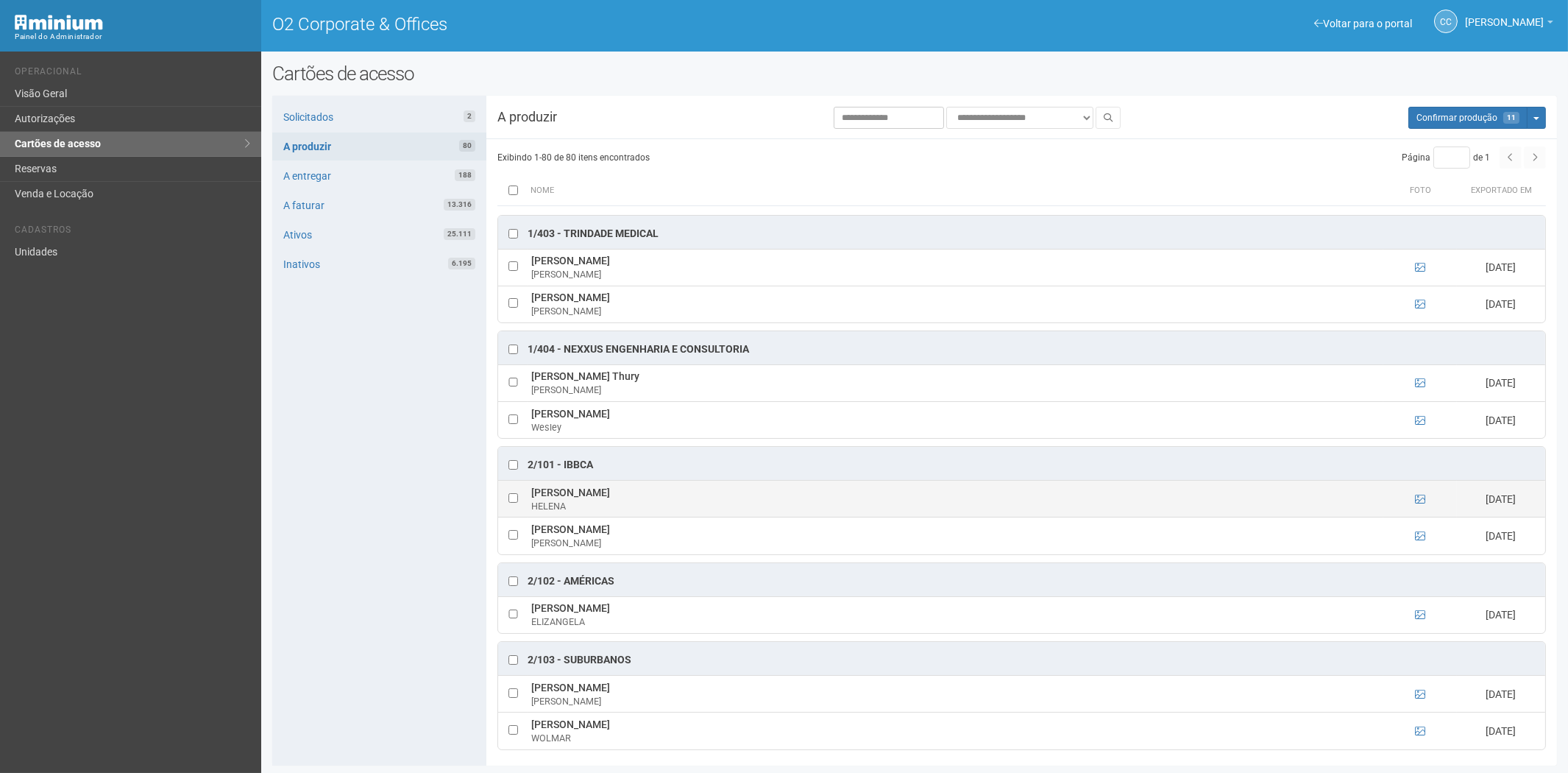
drag, startPoint x: 526, startPoint y: 495, endPoint x: 752, endPoint y: 502, distance: 226.1
click at [752, 502] on td "HELENA MARIA FERRÃO FIGUEIREDO LOPES HELENA" at bounding box center [956, 499] width 856 height 37
drag, startPoint x: 230, startPoint y: 618, endPoint x: 251, endPoint y: 612, distance: 21.8
click at [230, 618] on div "Voltar para o portal Operacional Visão Geral Autorizações Cartões de acesso Res…" at bounding box center [130, 412] width 261 height 721
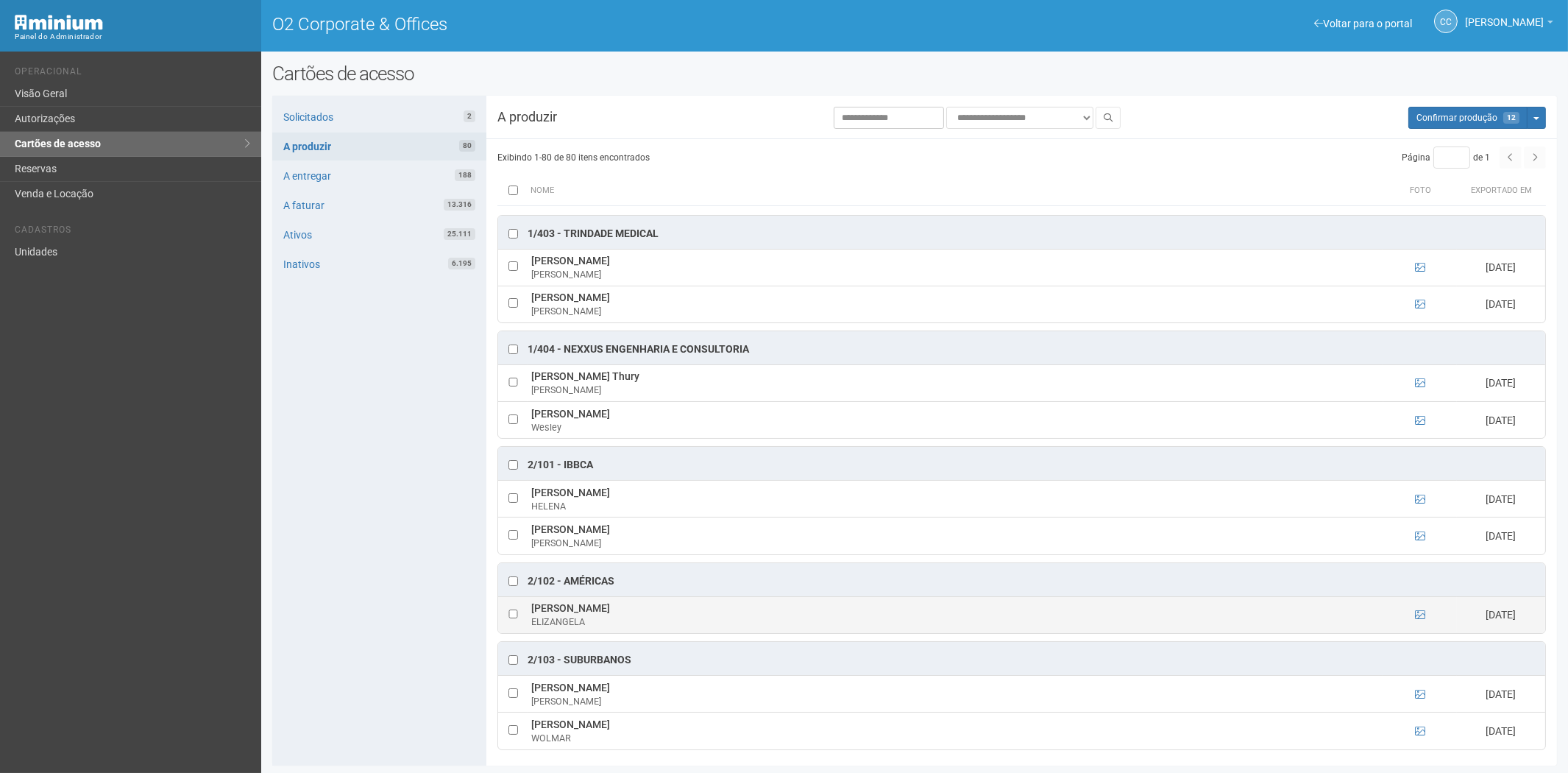
drag, startPoint x: 530, startPoint y: 612, endPoint x: 697, endPoint y: 614, distance: 167.0
click at [722, 613] on td "ELIZANGELA AGUIAR SILVA DE FREITAS ELIZANGELA" at bounding box center [956, 614] width 856 height 37
click at [312, 690] on div "Solicitados 2 A produzir 80 A entregar 188 A faturar 13.316 Ativos 25.111 Inati…" at bounding box center [379, 430] width 214 height 670
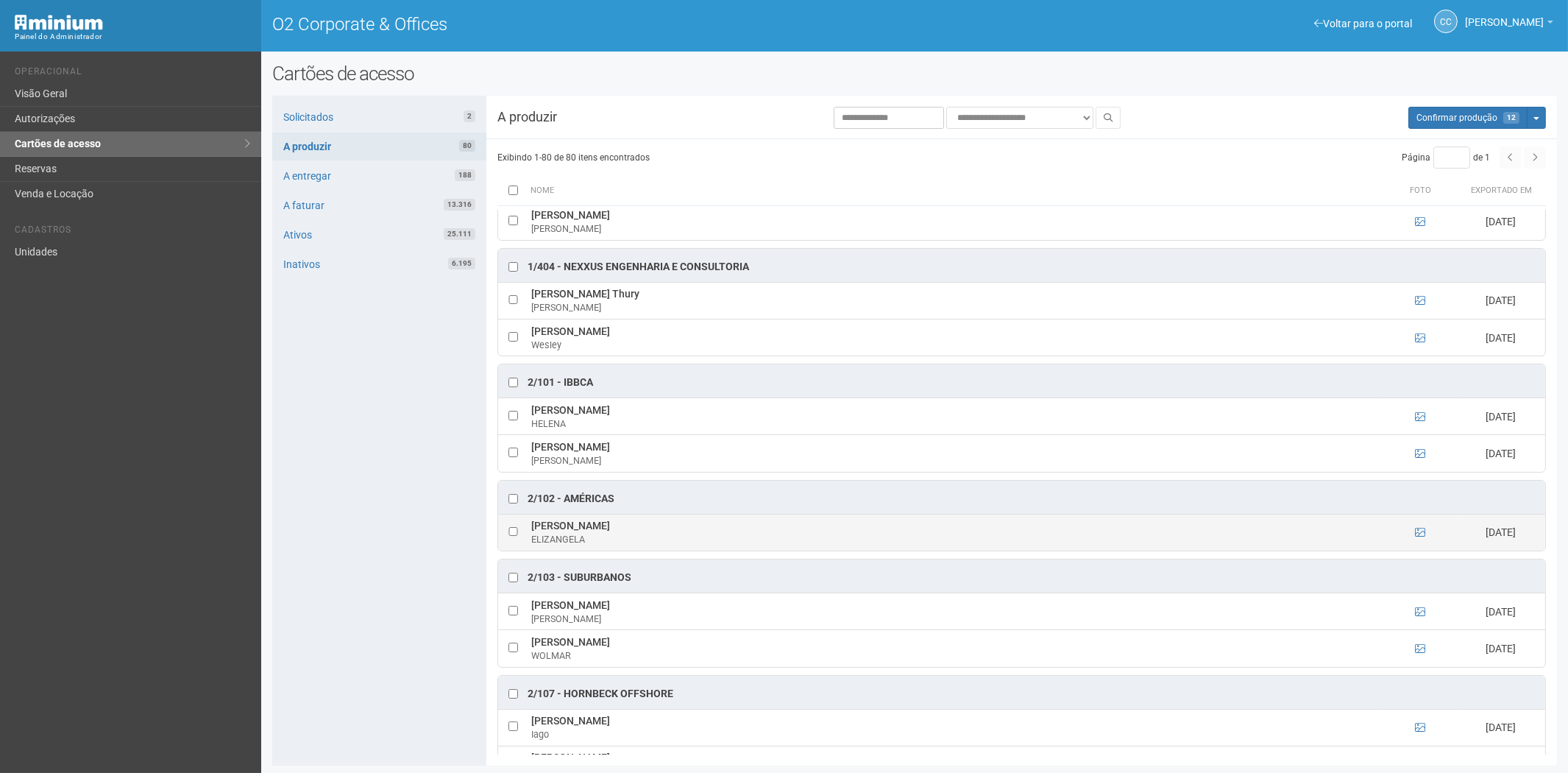
scroll to position [818, 0]
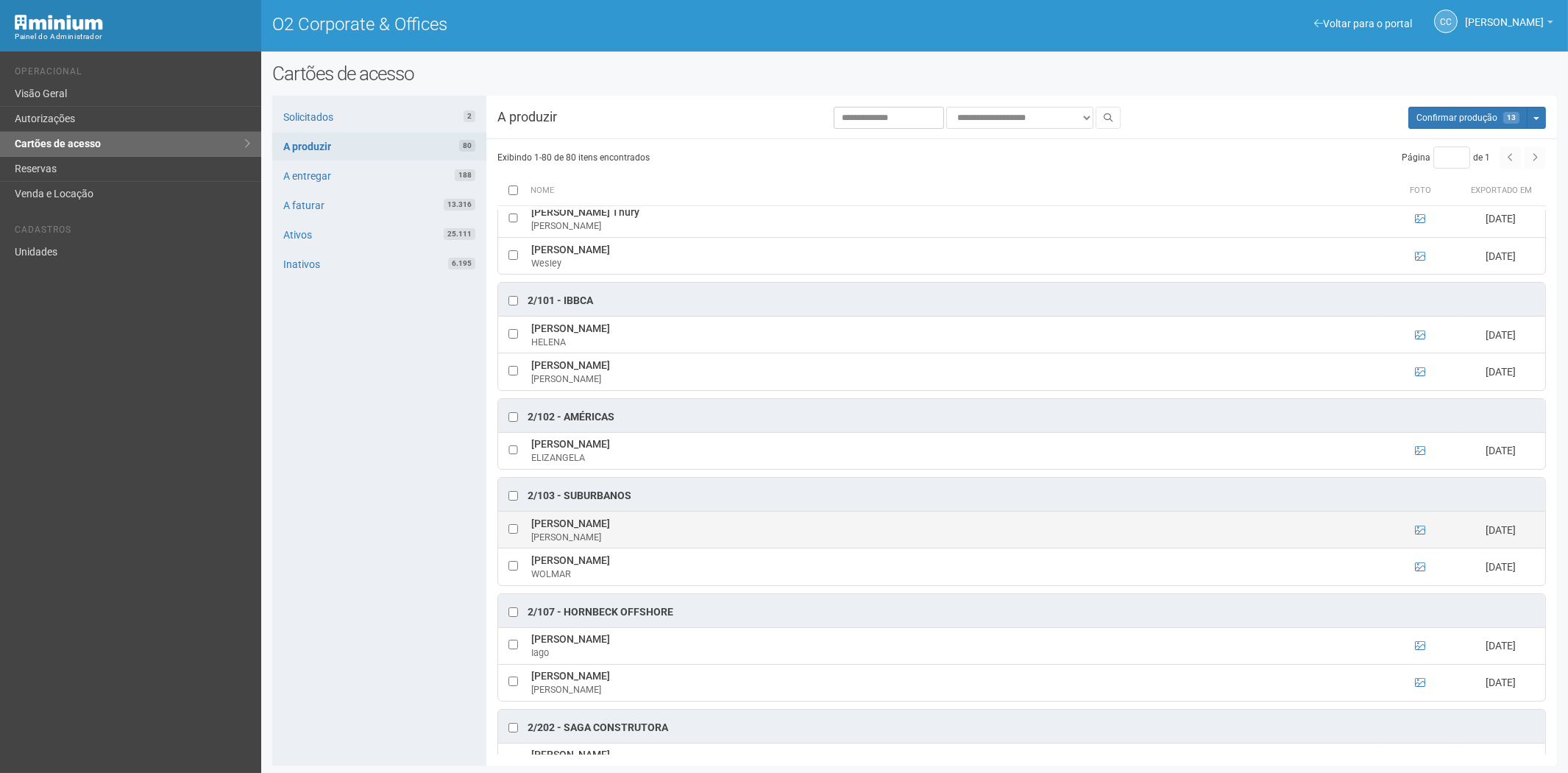
drag, startPoint x: 530, startPoint y: 528, endPoint x: 720, endPoint y: 531, distance: 190.0
click at [720, 531] on td "GABRIEL CONCEIÇÃO GOMES DA SILVA GABRIEL" at bounding box center [956, 529] width 856 height 37
drag, startPoint x: 308, startPoint y: 635, endPoint x: 341, endPoint y: 628, distance: 33.7
click at [308, 635] on div "Solicitados 2 A produzir 80 A entregar 188 A faturar 13.316 Ativos 25.111 Inati…" at bounding box center [379, 430] width 214 height 670
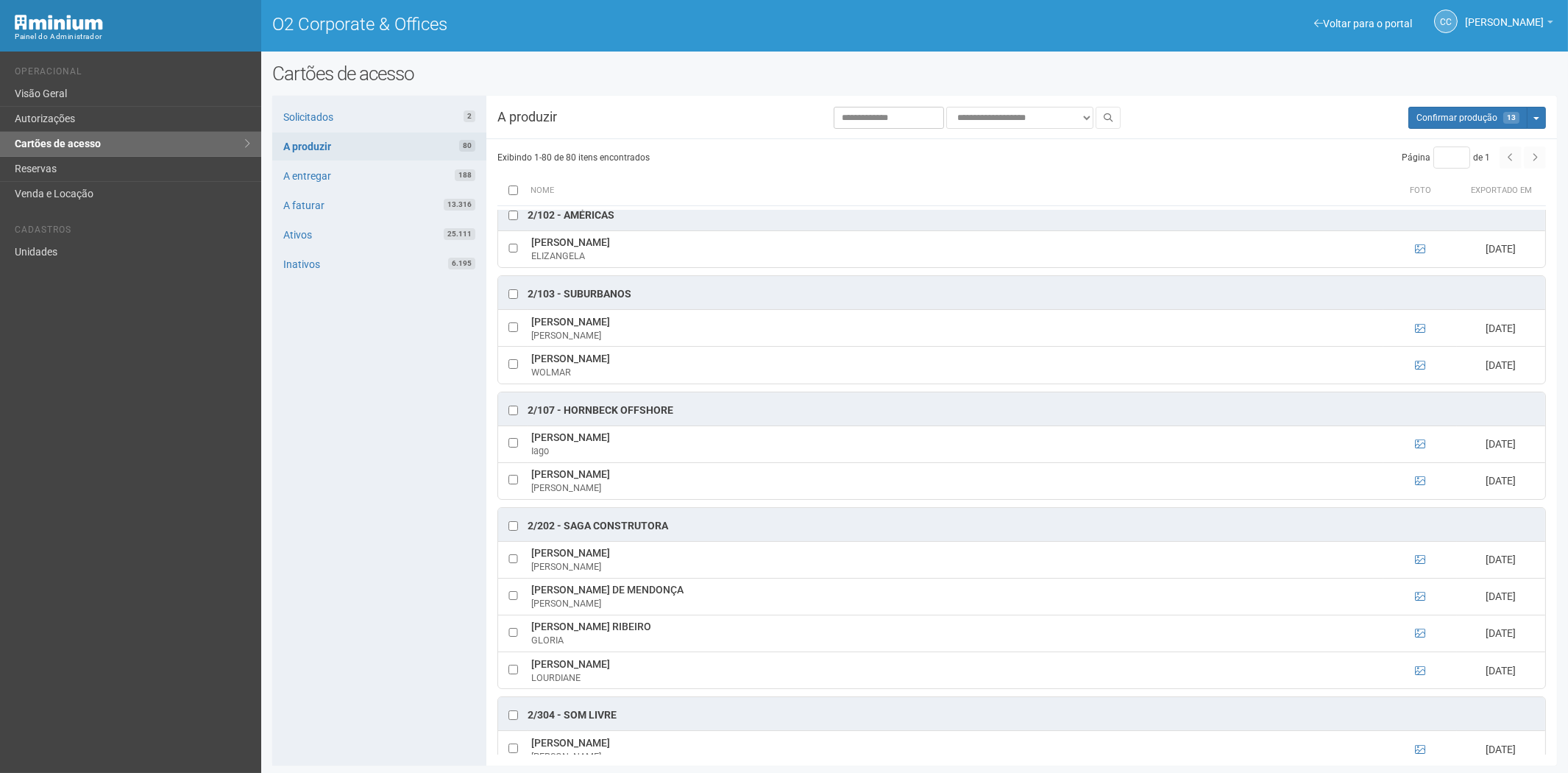
scroll to position [1063, 0]
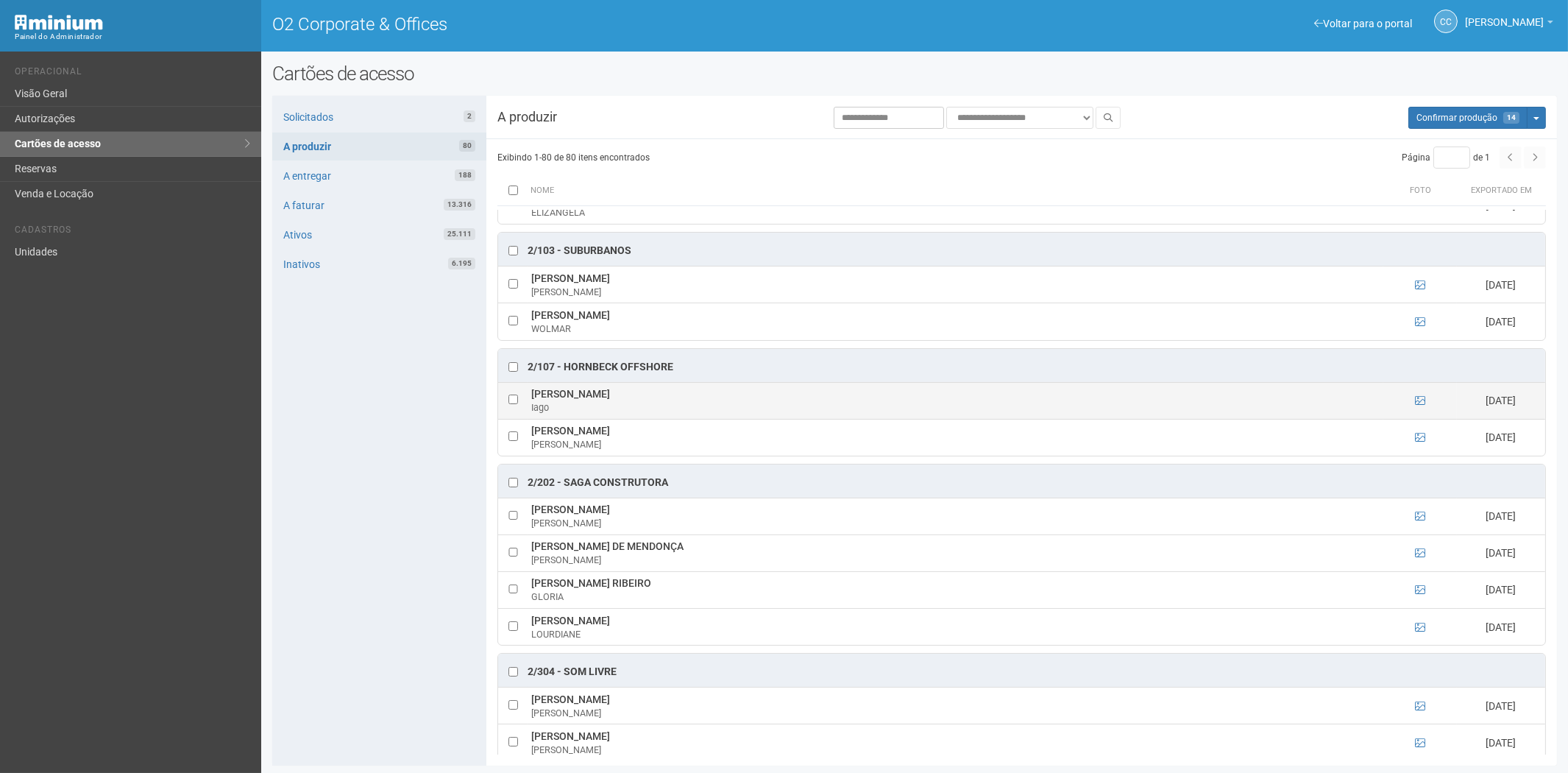
drag, startPoint x: 530, startPoint y: 401, endPoint x: 627, endPoint y: 401, distance: 97.0
click at [658, 405] on td "Iago de Oliveira Brum Iago" at bounding box center [956, 400] width 856 height 37
click at [368, 619] on div "Solicitados 2 A produzir 80 A entregar 188 A faturar 13.316 Ativos 25.111 Inati…" at bounding box center [379, 430] width 214 height 670
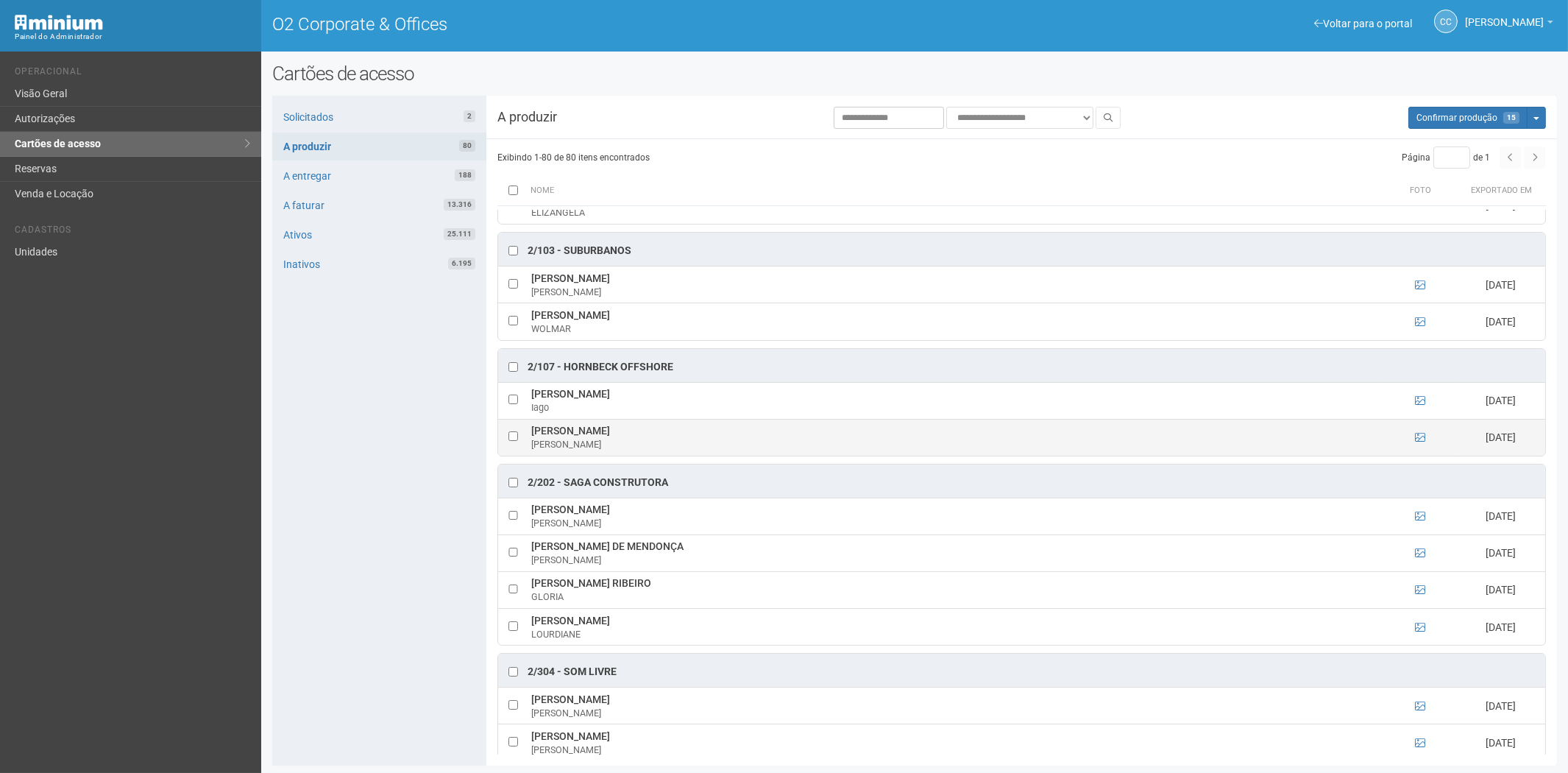
drag, startPoint x: 532, startPoint y: 440, endPoint x: 586, endPoint y: 438, distance: 54.0
click at [605, 440] on td "Robert Gang Robert" at bounding box center [956, 437] width 856 height 37
click at [387, 562] on div "Solicitados 2 A produzir 80 A entregar 188 A faturar 13.316 Ativos 25.111 Inati…" at bounding box center [379, 430] width 214 height 670
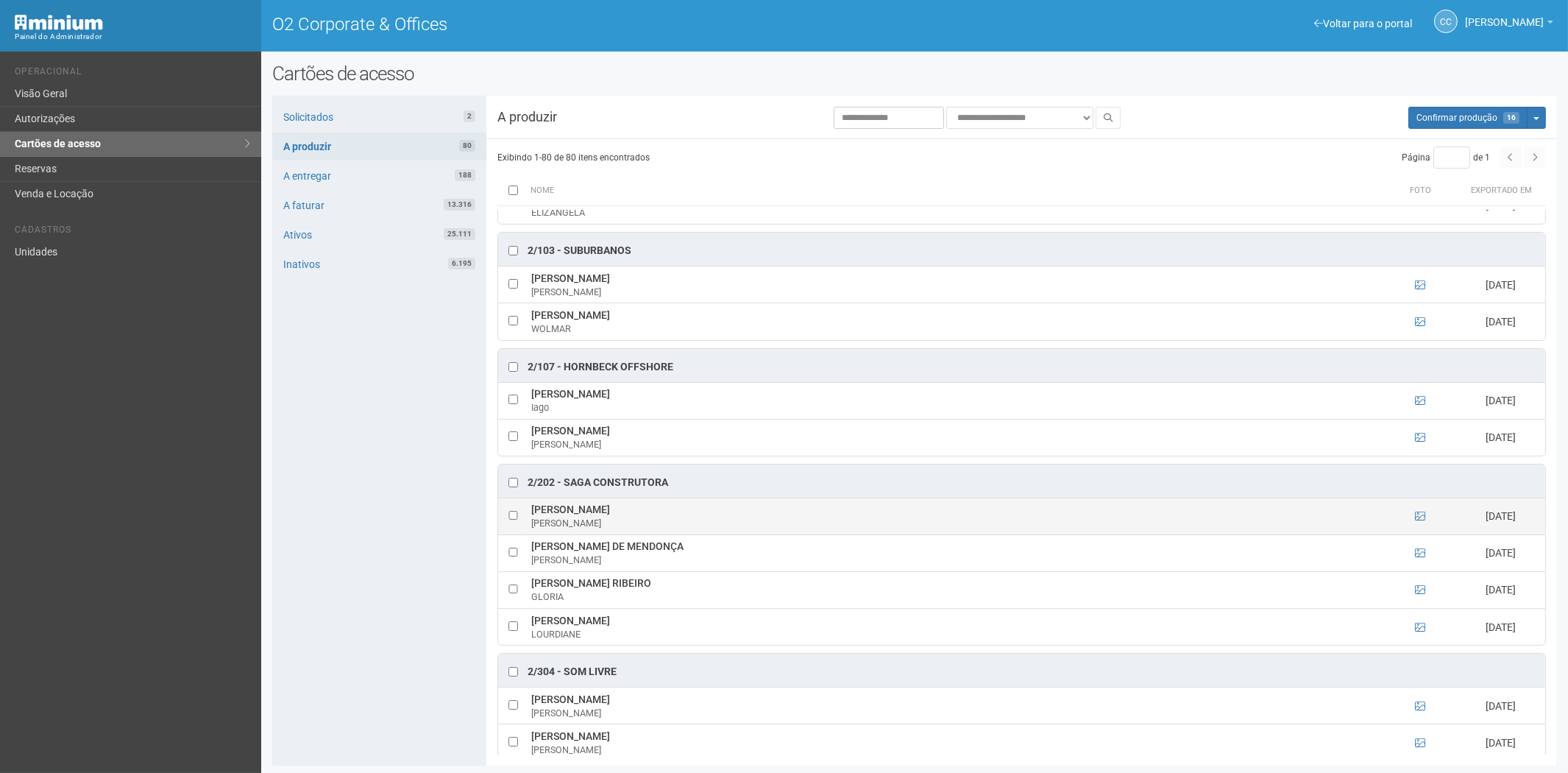
drag, startPoint x: 528, startPoint y: 512, endPoint x: 683, endPoint y: 516, distance: 155.1
click at [715, 517] on td "CLAUDIO LUCAS DE OLIVEIRA GOMES CLAUDIO" at bounding box center [956, 516] width 856 height 37
click at [398, 569] on div "Solicitados 2 A produzir 80 A entregar 188 A faturar 13.316 Ativos 25.111 Inati…" at bounding box center [379, 430] width 214 height 670
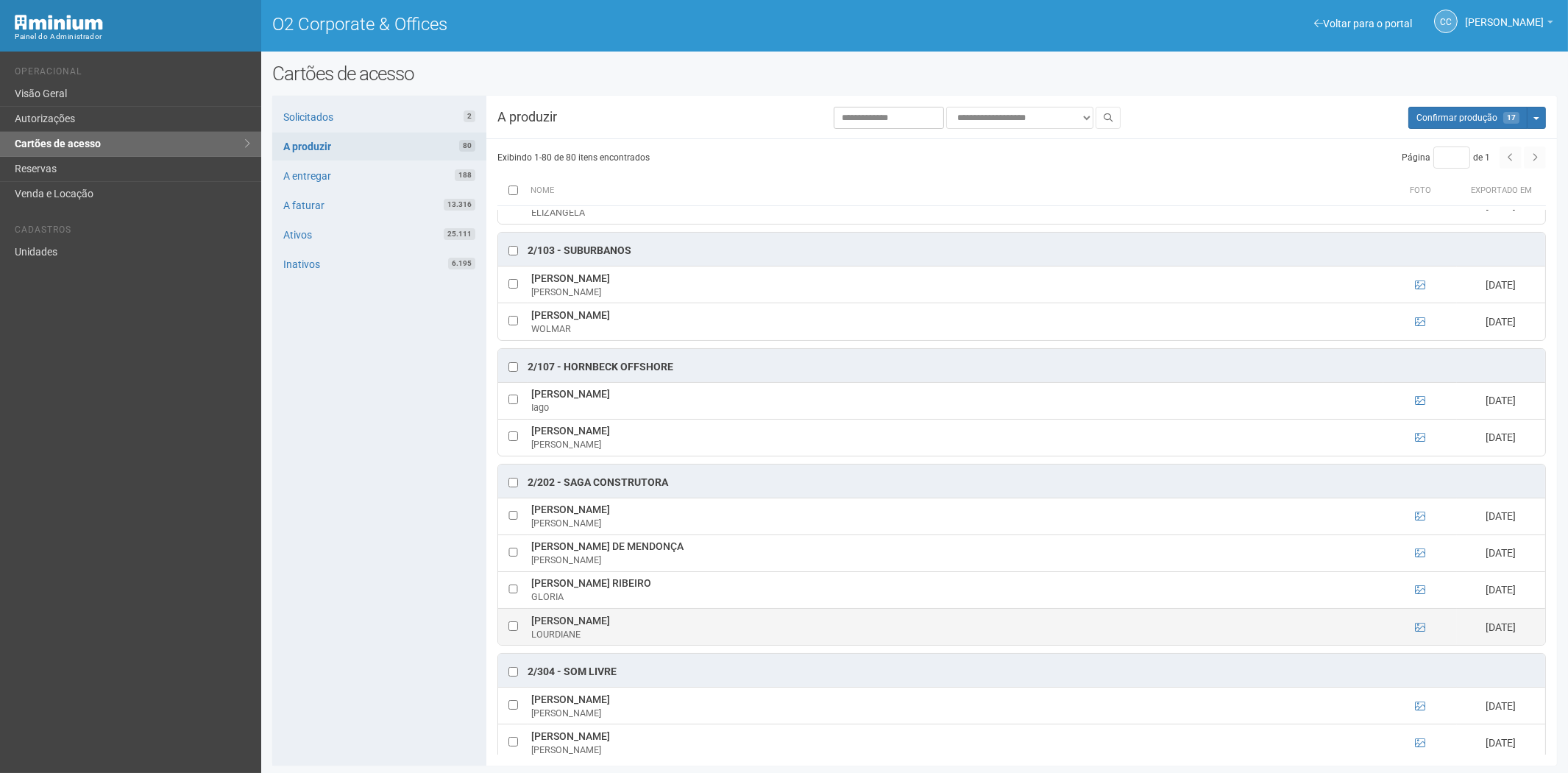
drag, startPoint x: 530, startPoint y: 629, endPoint x: 655, endPoint y: 627, distance: 125.0
click at [672, 623] on td "LOURDIANE DINIZ DA SILVA LOURDIANE" at bounding box center [956, 626] width 856 height 37
click at [388, 635] on div "Solicitados 2 A produzir 80 A entregar 188 A faturar 13.316 Ativos 25.111 Inati…" at bounding box center [379, 430] width 214 height 670
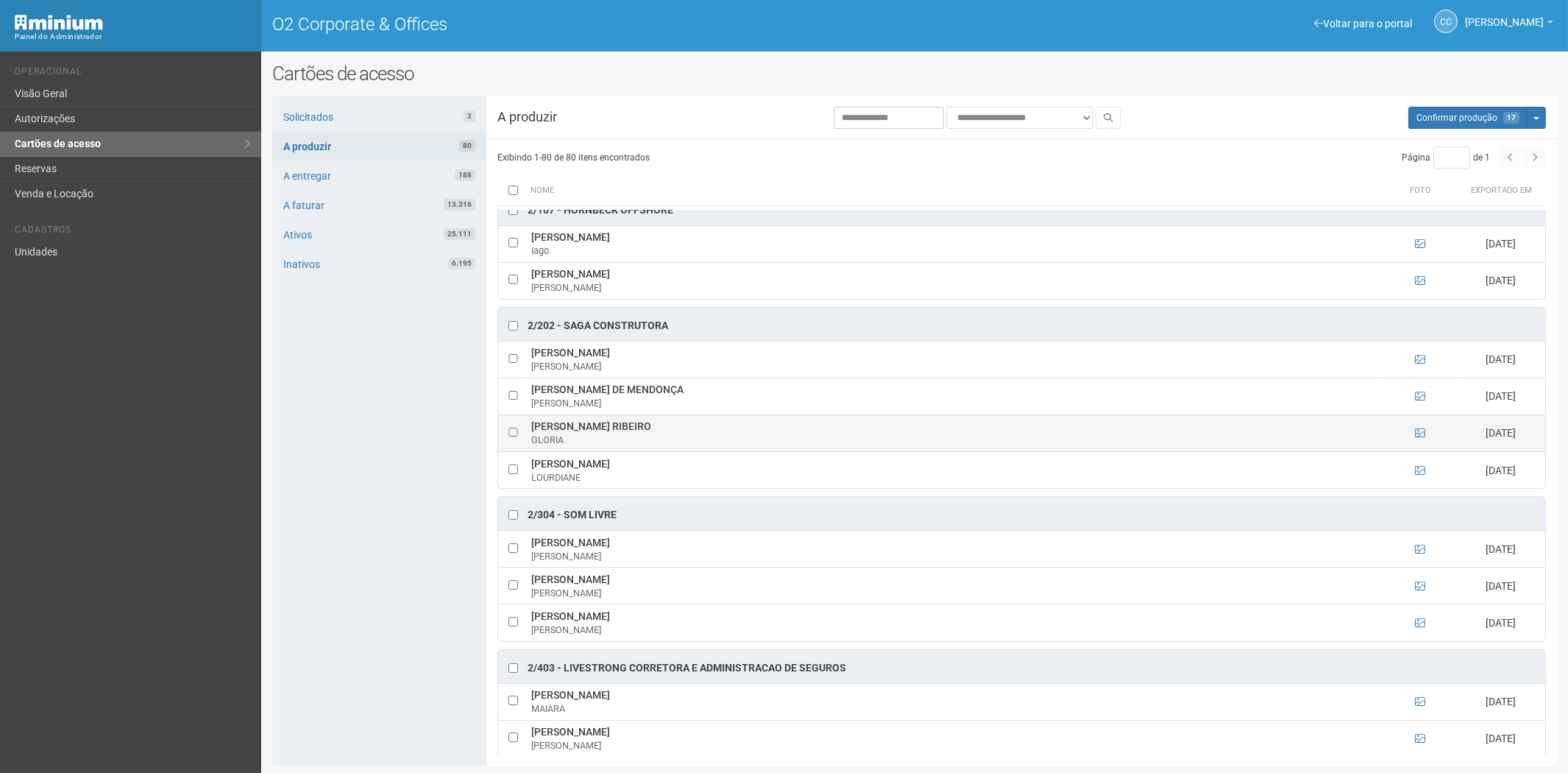
scroll to position [1226, 0]
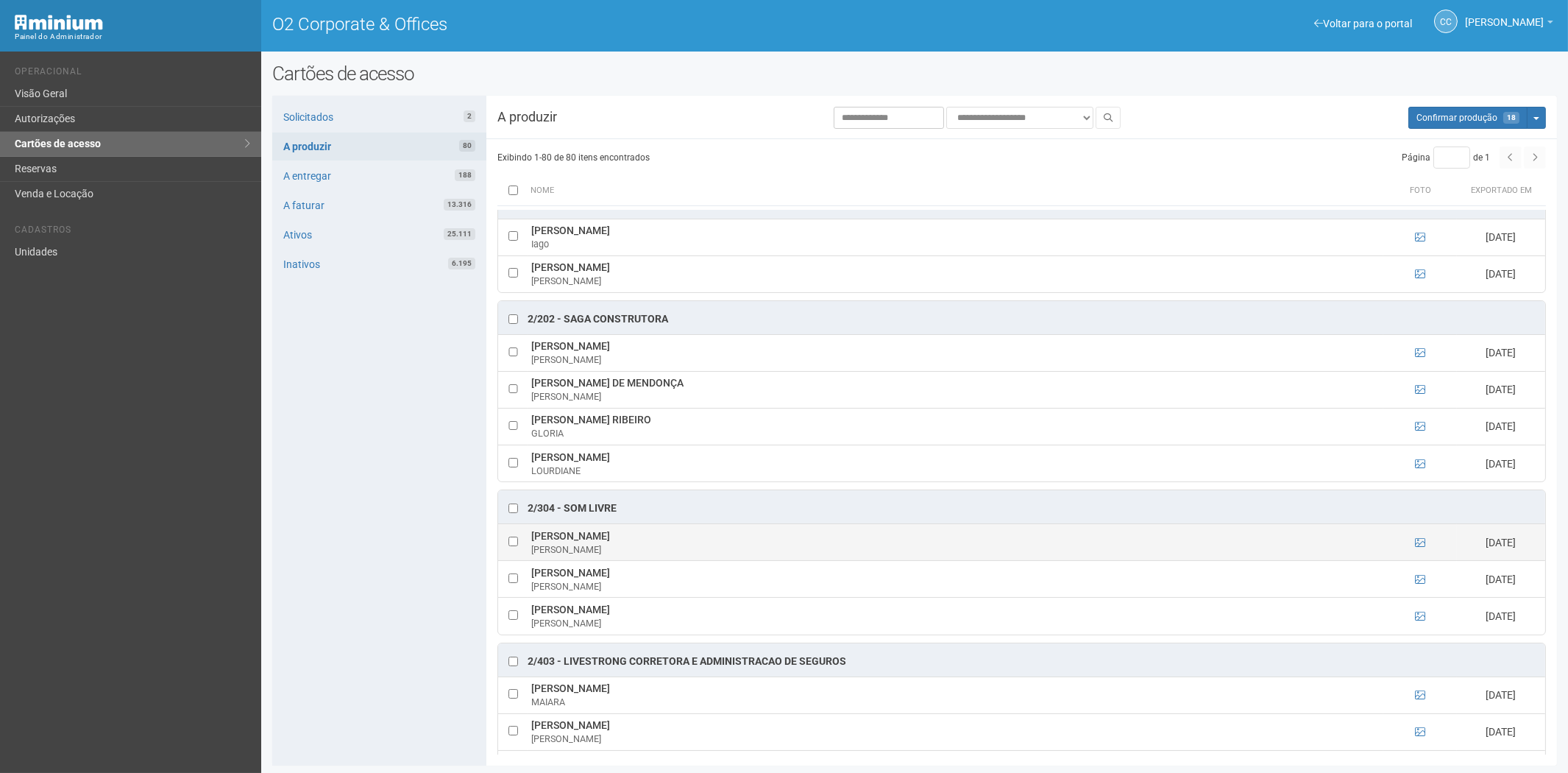
drag, startPoint x: 528, startPoint y: 543, endPoint x: 693, endPoint y: 546, distance: 165.0
click at [693, 546] on tr "Douglas Tadeu Silva Correa Maia Douglas Maia 18/09/2025" at bounding box center [1021, 542] width 1047 height 37
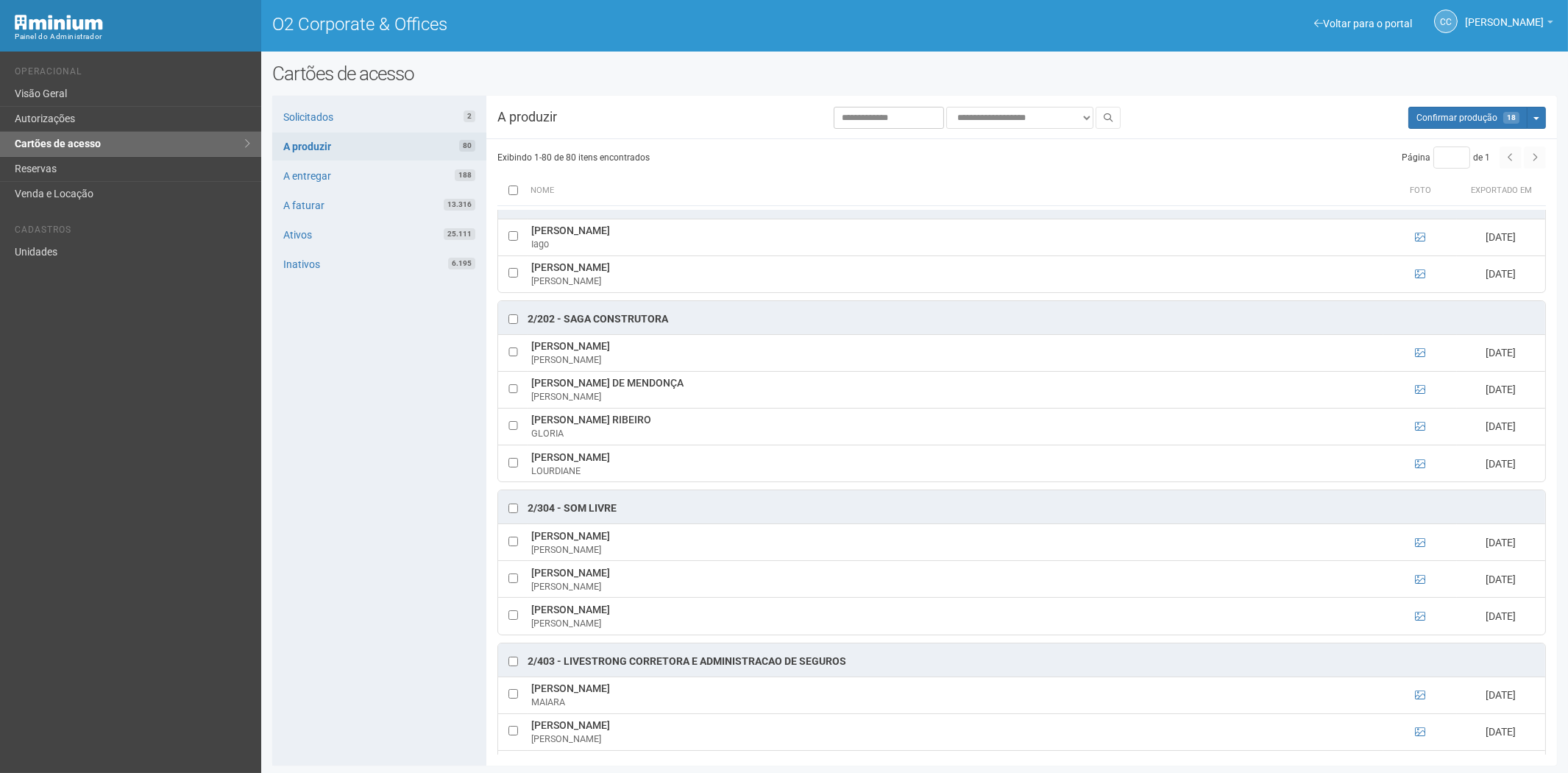
click at [346, 576] on div "Solicitados 2 A produzir 80 A entregar 188 A faturar 13.316 Ativos 25.111 Inati…" at bounding box center [379, 430] width 214 height 670
drag, startPoint x: 532, startPoint y: 614, endPoint x: 605, endPoint y: 619, distance: 73.2
click at [605, 619] on td "Robert Stringer Robert Stringer" at bounding box center [956, 615] width 856 height 37
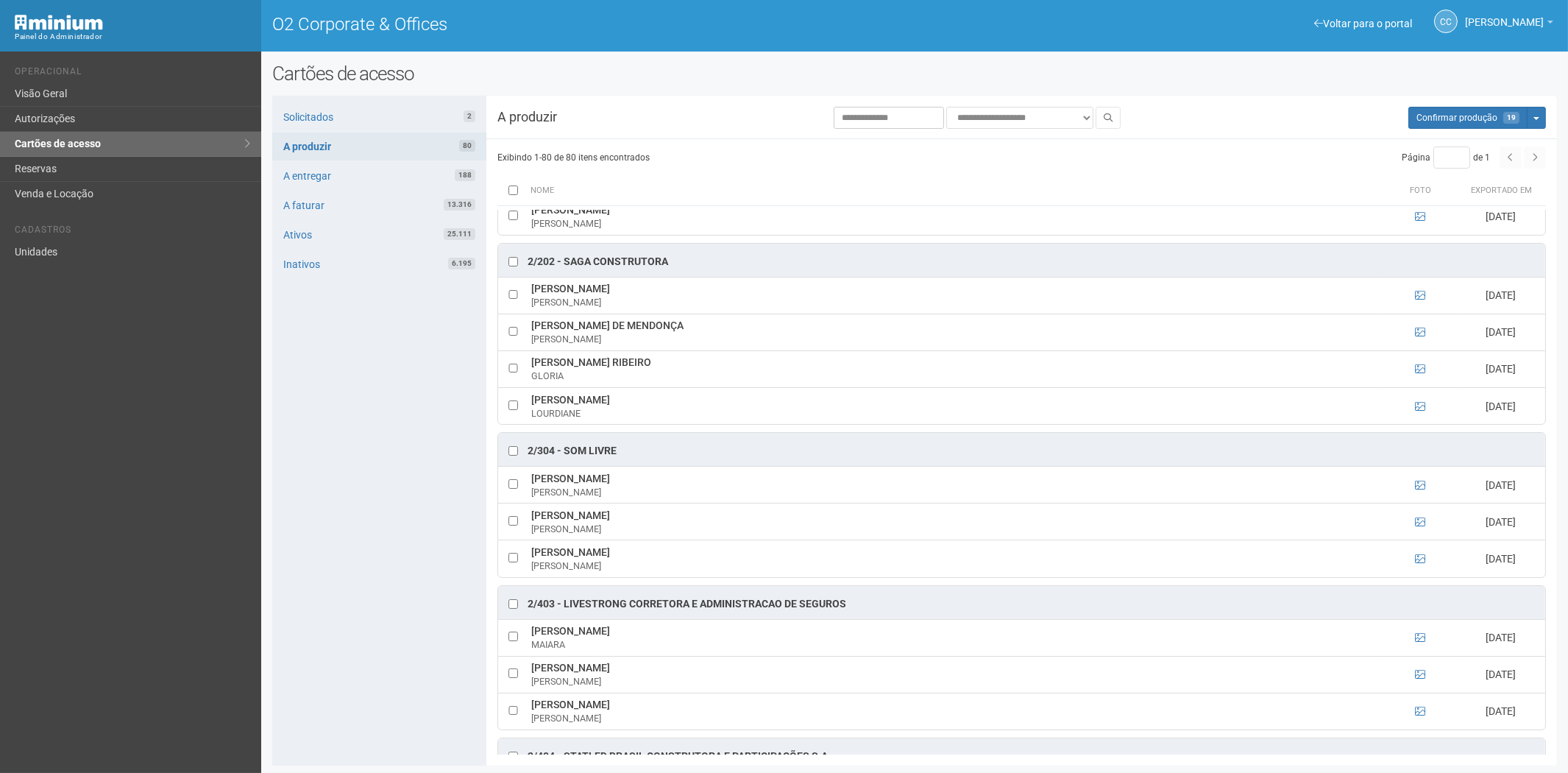
scroll to position [1308, 0]
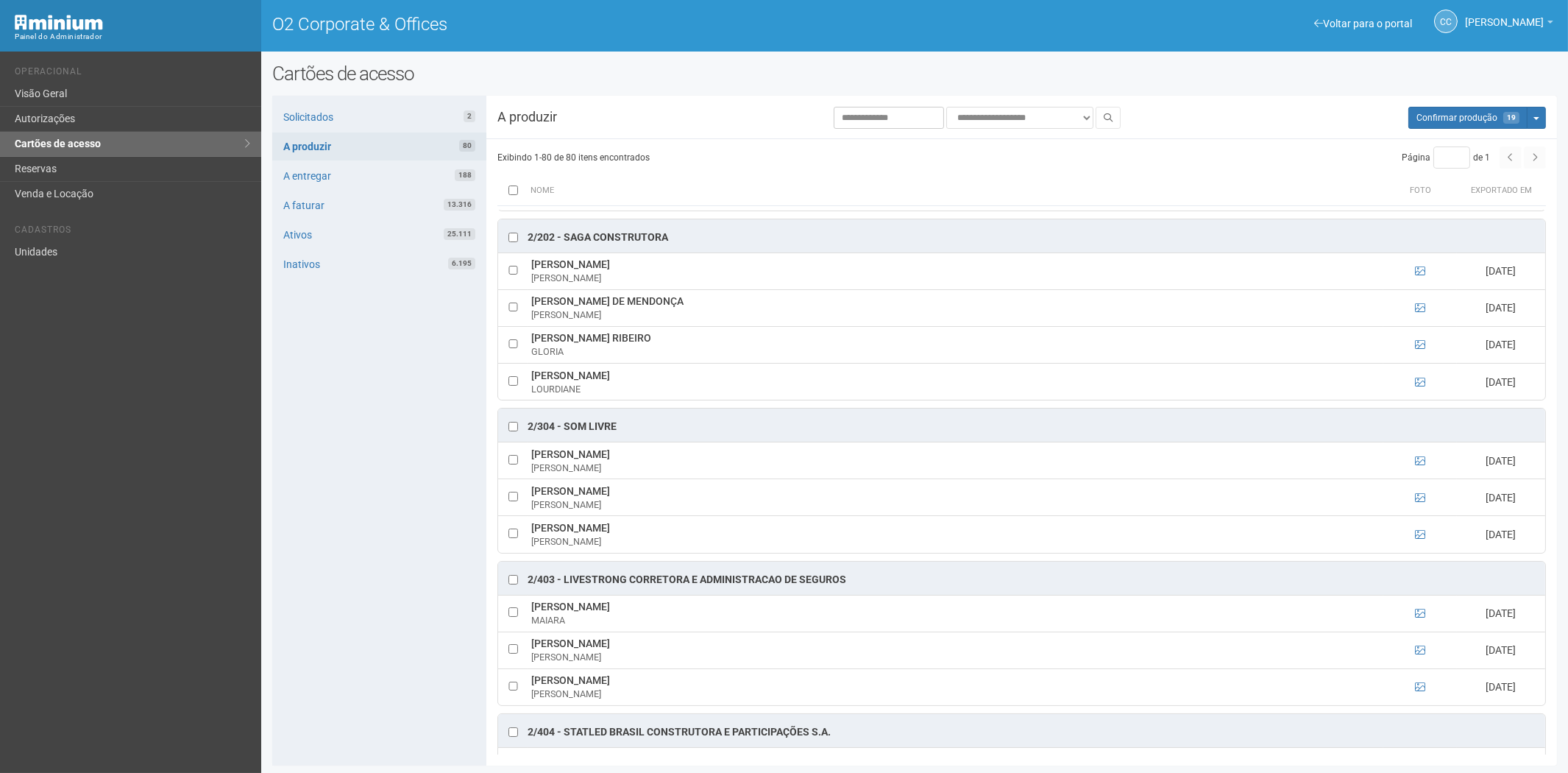
click at [354, 694] on div "Solicitados 2 A produzir 80 A entregar 188 A faturar 13.316 Ativos 25.111 Inati…" at bounding box center [379, 430] width 214 height 670
click at [523, 622] on td at bounding box center [512, 612] width 30 height 37
drag, startPoint x: 532, startPoint y: 614, endPoint x: 665, endPoint y: 620, distance: 133.1
click at [706, 619] on td "MAIARA SILVA SANTOS DE MEDEIROS MAIARA" at bounding box center [956, 612] width 856 height 37
drag, startPoint x: 532, startPoint y: 652, endPoint x: 676, endPoint y: 652, distance: 144.0
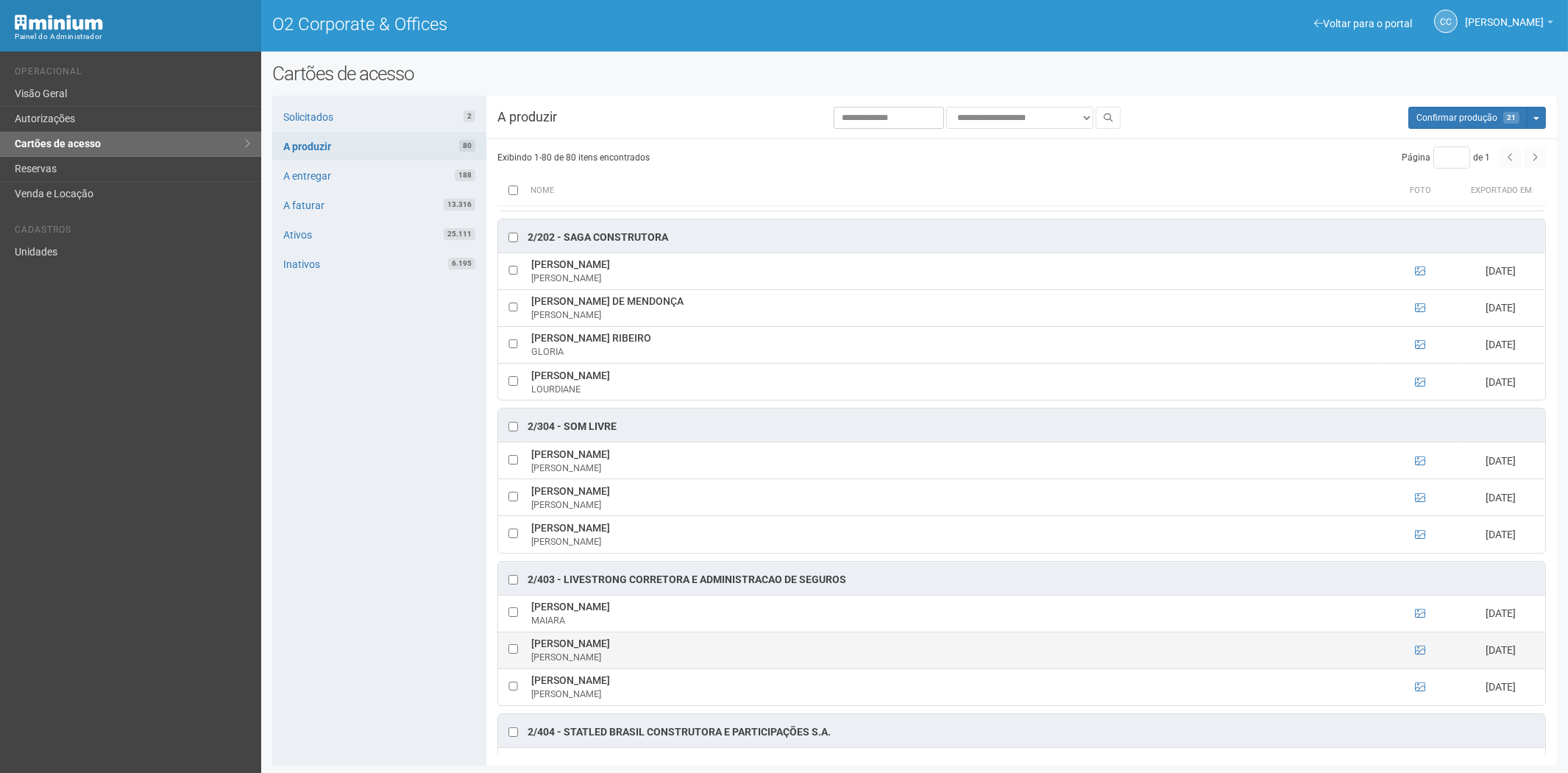
click at [676, 652] on td "ROBERTA OLÍMPIO FERREIRA ROBERTA" at bounding box center [956, 650] width 856 height 37
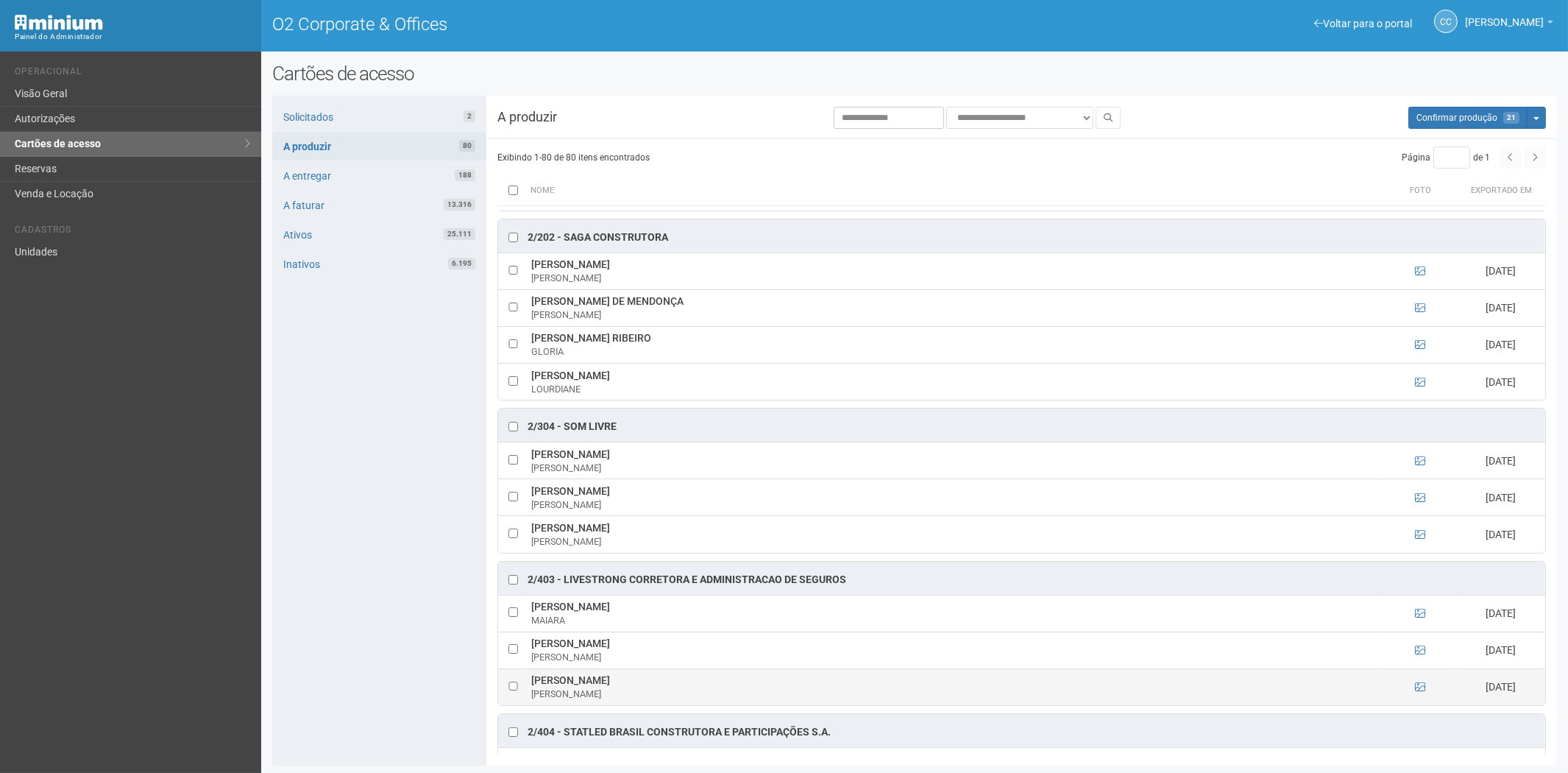
click at [511, 690] on td at bounding box center [512, 686] width 30 height 37
click at [528, 687] on td "URSULA DIAS MOCHCOVITCH URSULA" at bounding box center [956, 686] width 856 height 37
drag, startPoint x: 531, startPoint y: 688, endPoint x: 671, endPoint y: 688, distance: 140.0
click at [671, 688] on td "URSULA DIAS MOCHCOVITCH URSULA" at bounding box center [956, 686] width 856 height 37
click at [322, 639] on div "Solicitados 2 A produzir 80 A entregar 188 A faturar 13.316 Ativos 25.111 Inati…" at bounding box center [379, 430] width 214 height 670
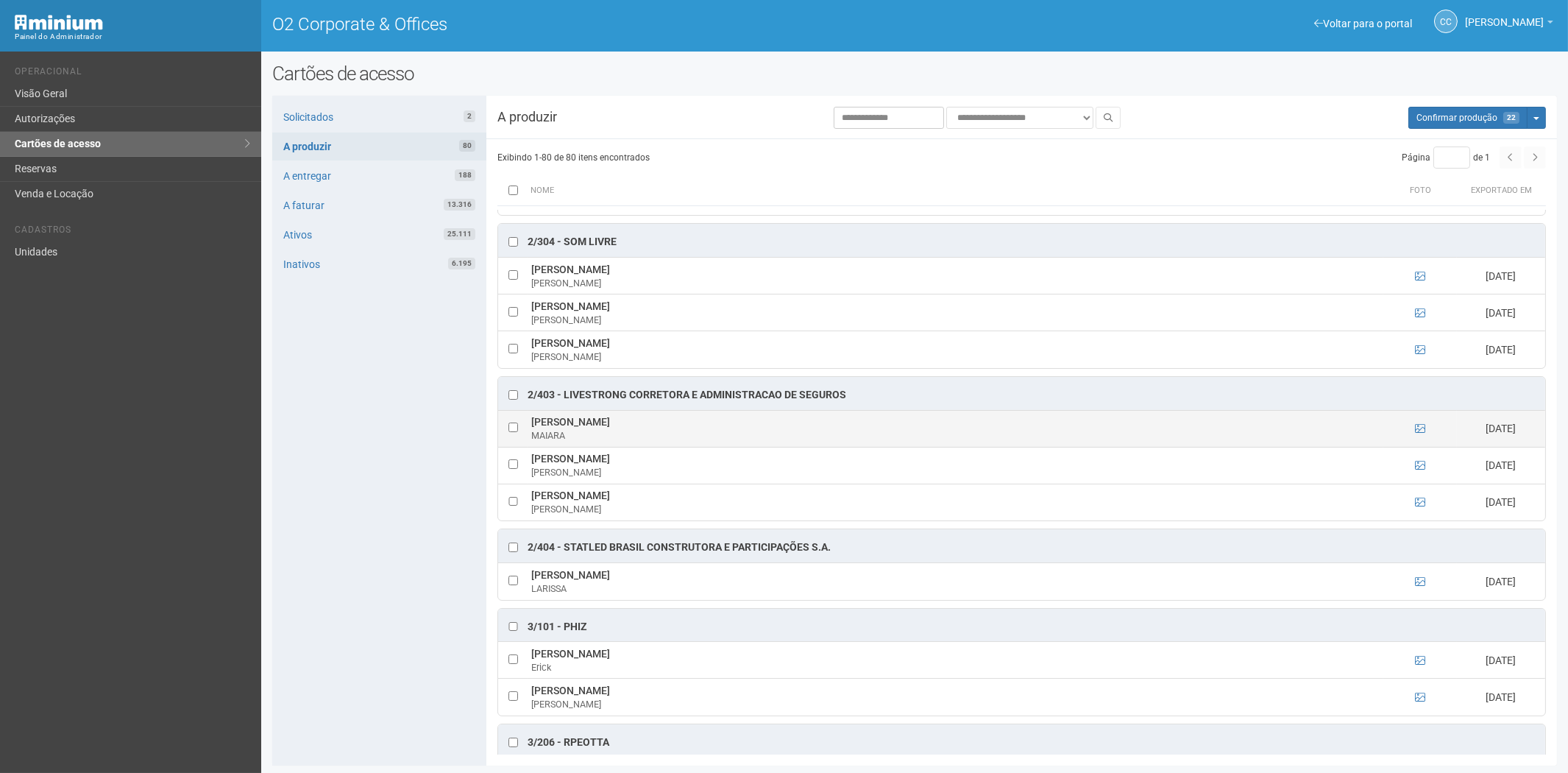
scroll to position [1554, 0]
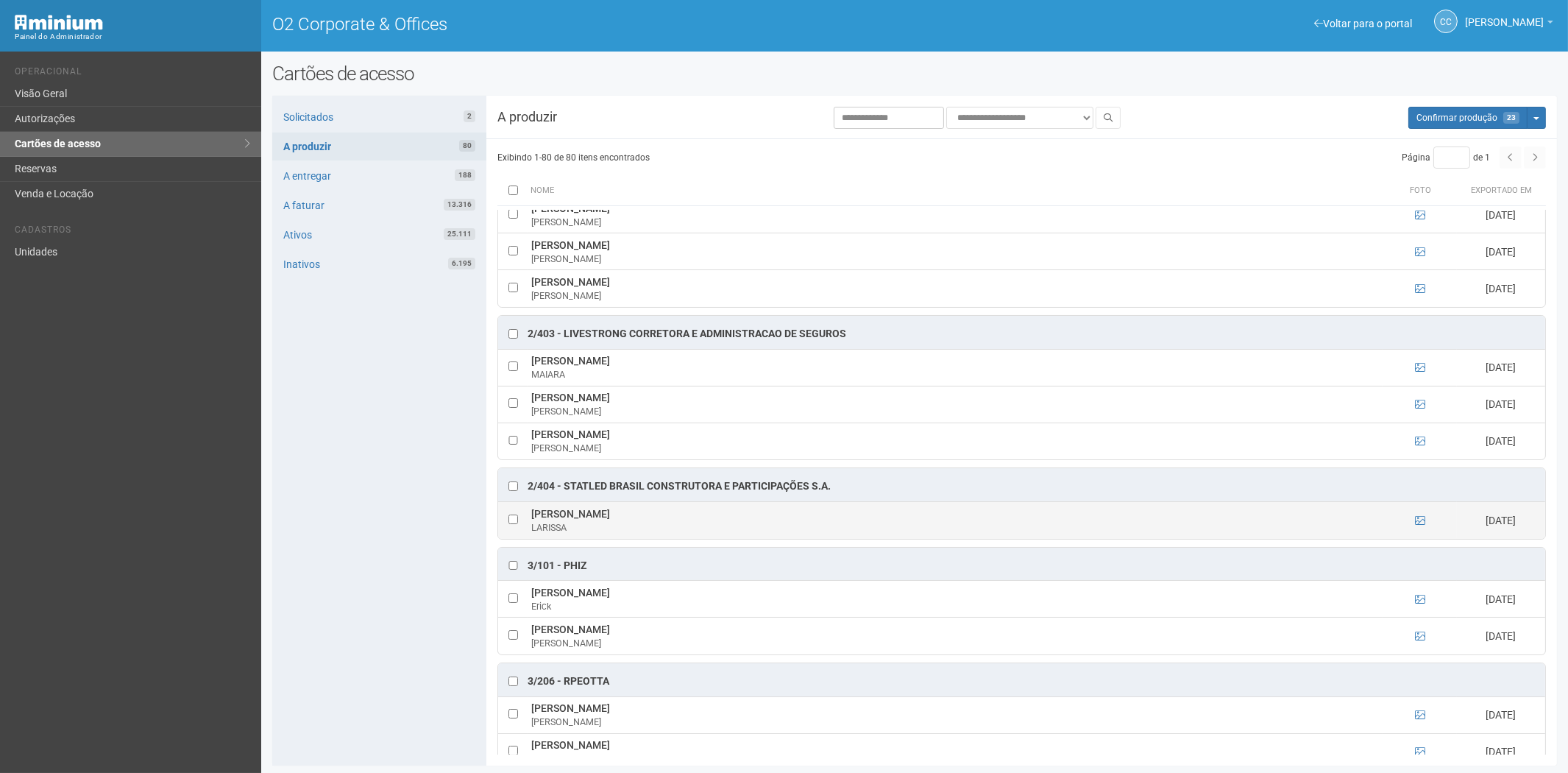
drag, startPoint x: 532, startPoint y: 525, endPoint x: 688, endPoint y: 526, distance: 156.0
click at [688, 526] on td "LARISSA GOULART DOS SANTOS LARISSA" at bounding box center [956, 520] width 856 height 37
drag, startPoint x: 306, startPoint y: 585, endPoint x: 515, endPoint y: 505, distance: 223.8
click at [310, 585] on div "Solicitados 2 A produzir 80 A entregar 188 A faturar 13.316 Ativos 25.111 Inati…" at bounding box center [379, 430] width 214 height 670
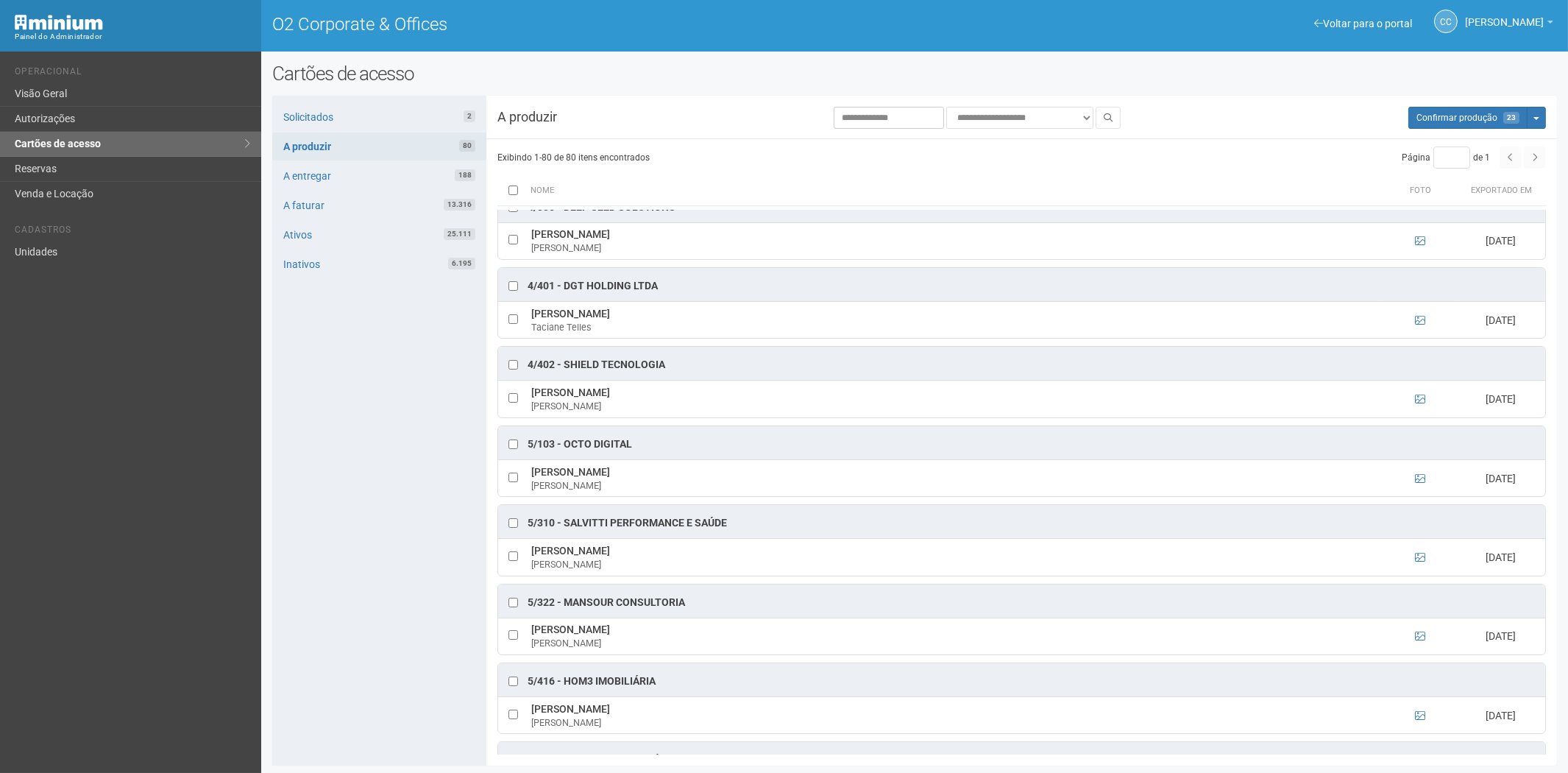
scroll to position [2660, 0]
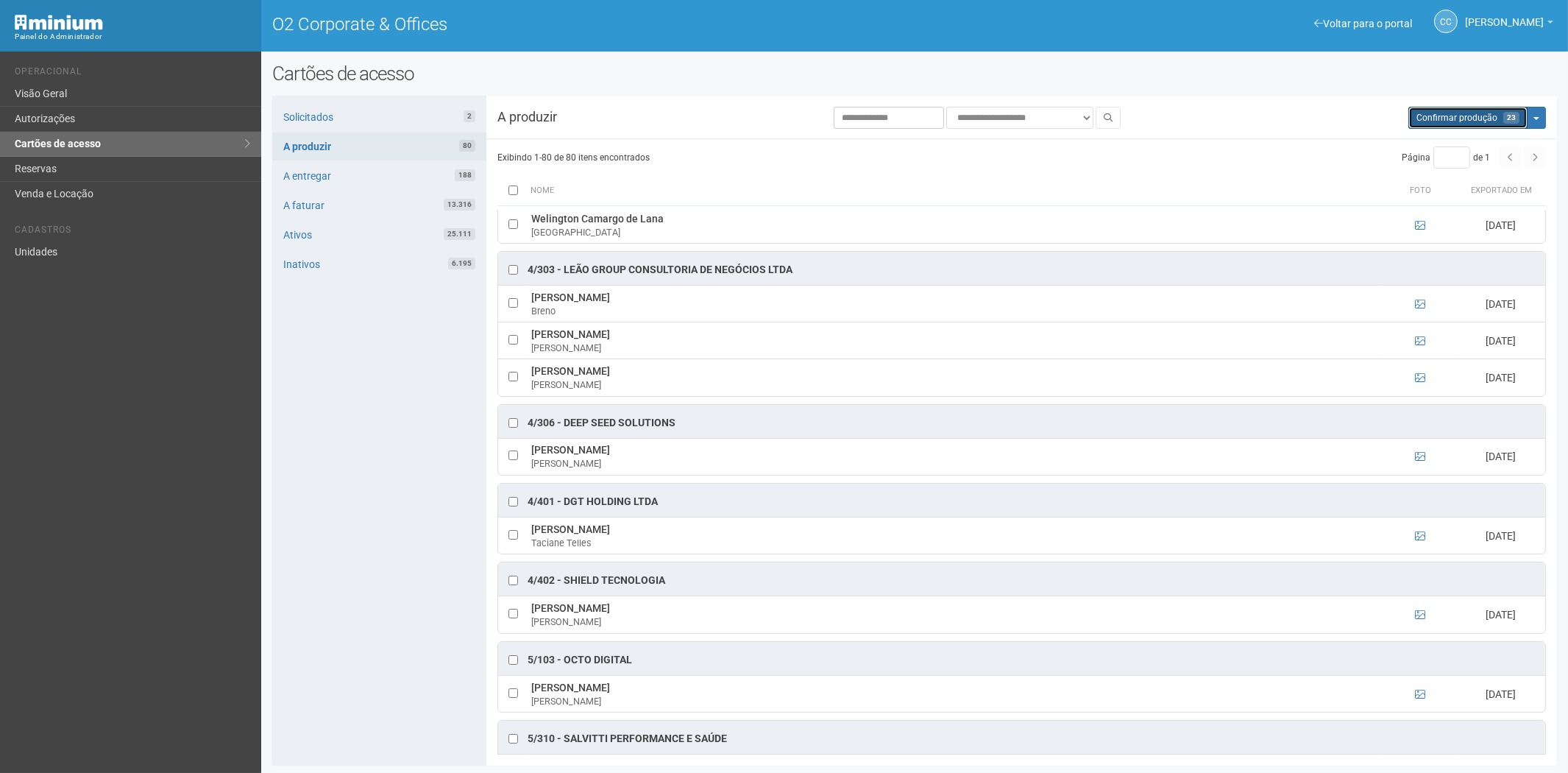
click at [1453, 123] on button "Aguarde... Confirmar produção 23" at bounding box center [1468, 118] width 119 height 22
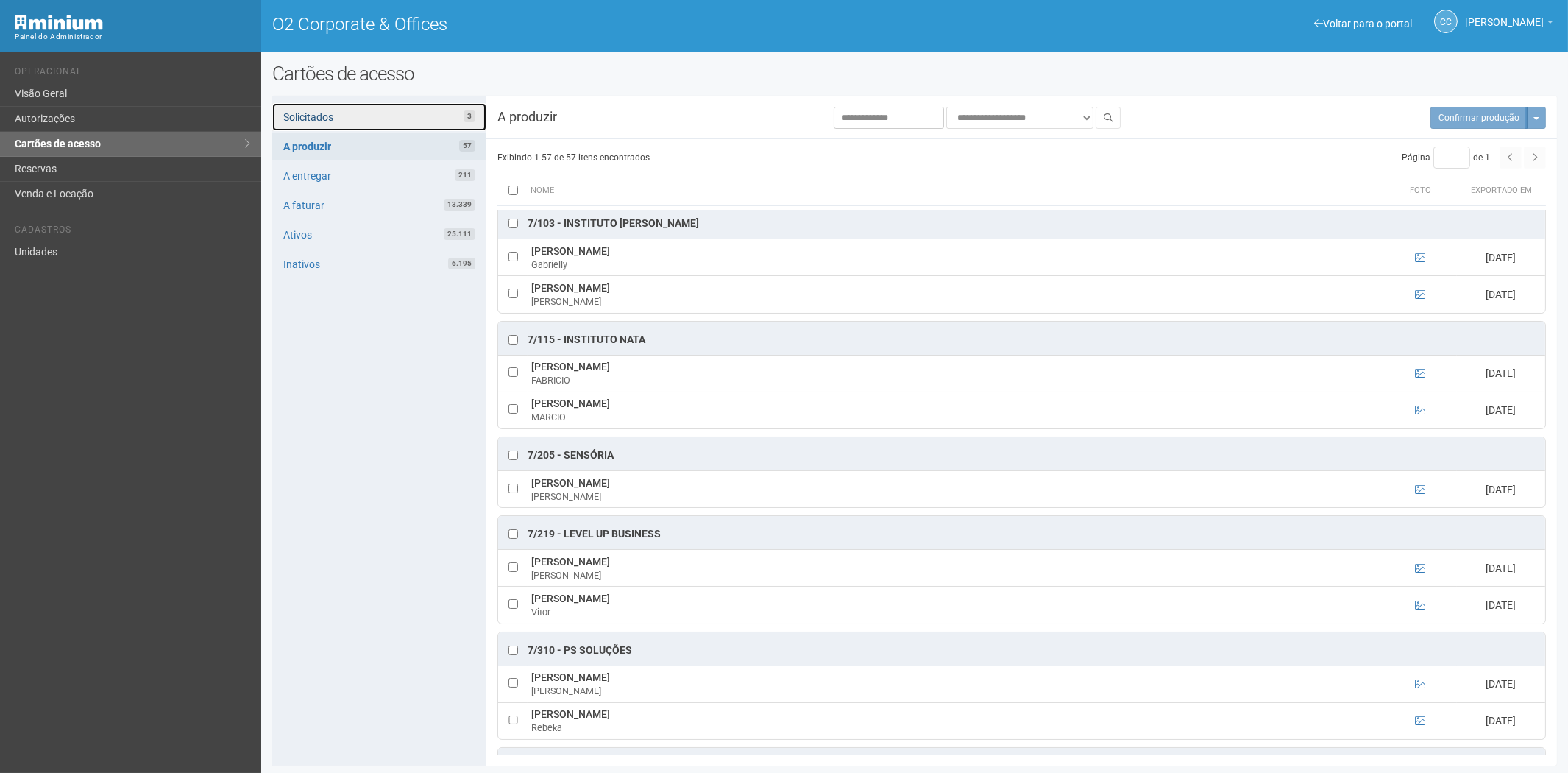
click at [434, 114] on link "Solicitados 3" at bounding box center [379, 117] width 214 height 28
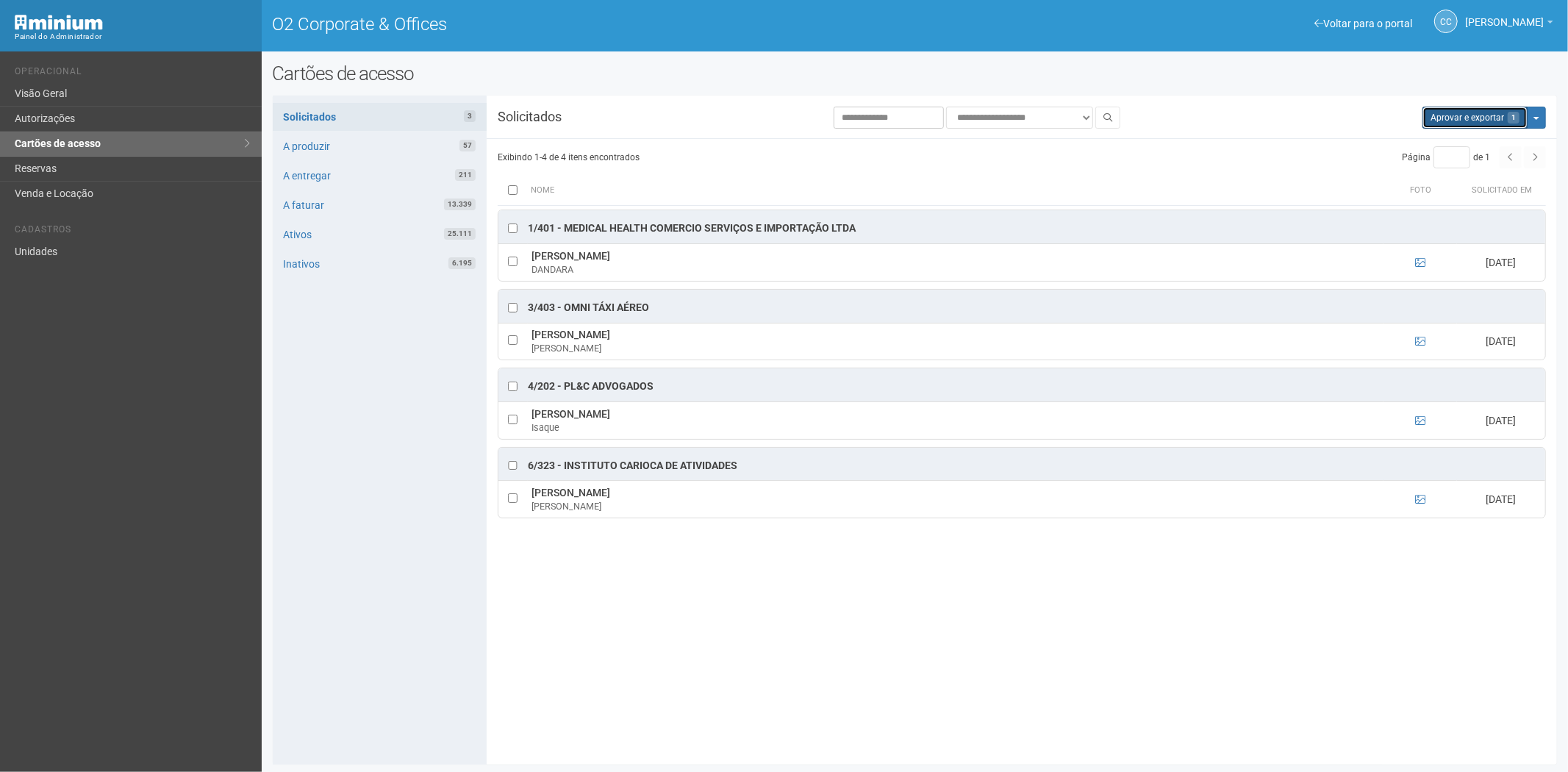
click at [1486, 107] on button "Aprovar e exportar 1" at bounding box center [1474, 117] width 105 height 22
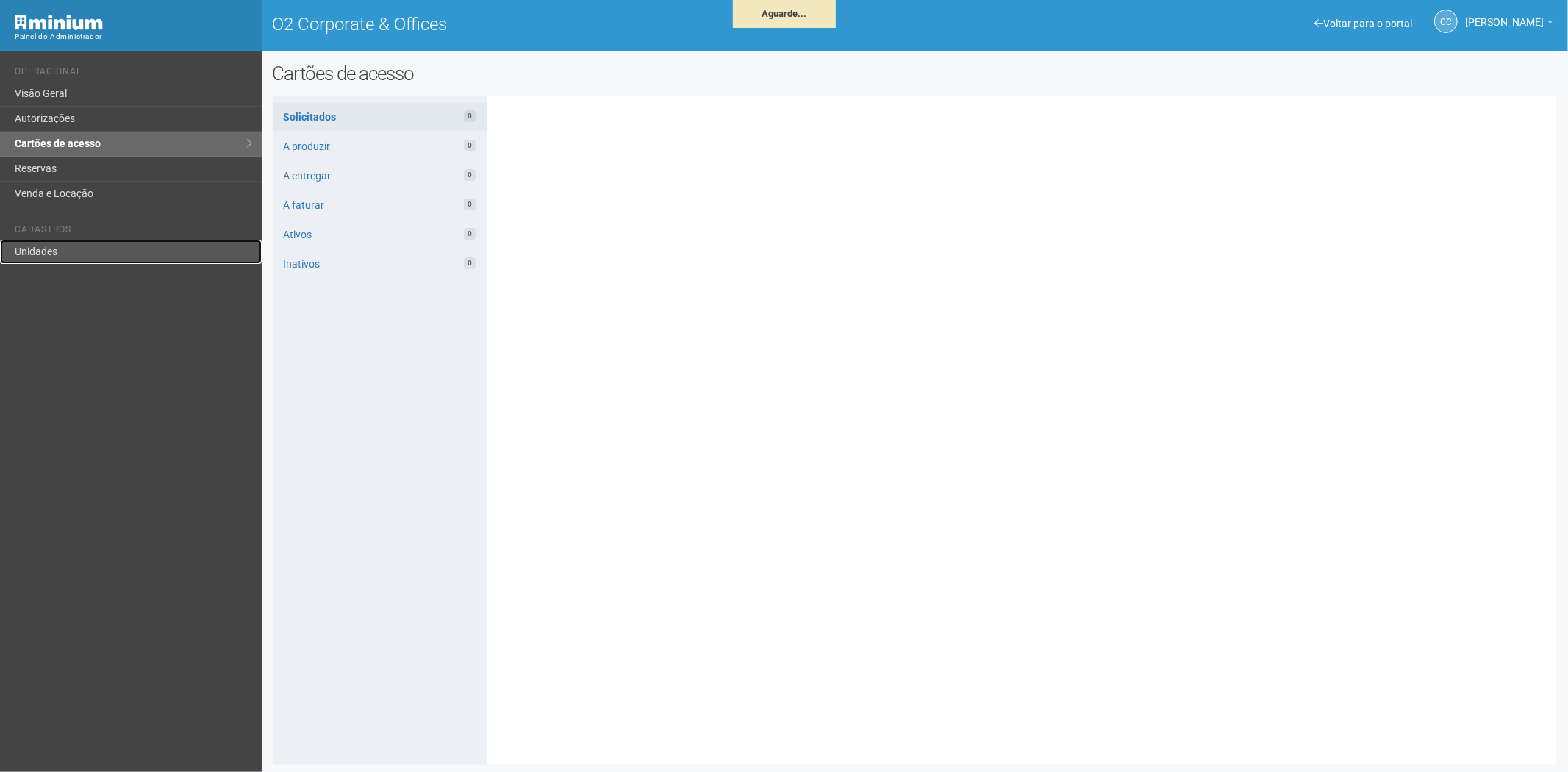
click at [73, 254] on link "Unidades" at bounding box center [131, 251] width 261 height 24
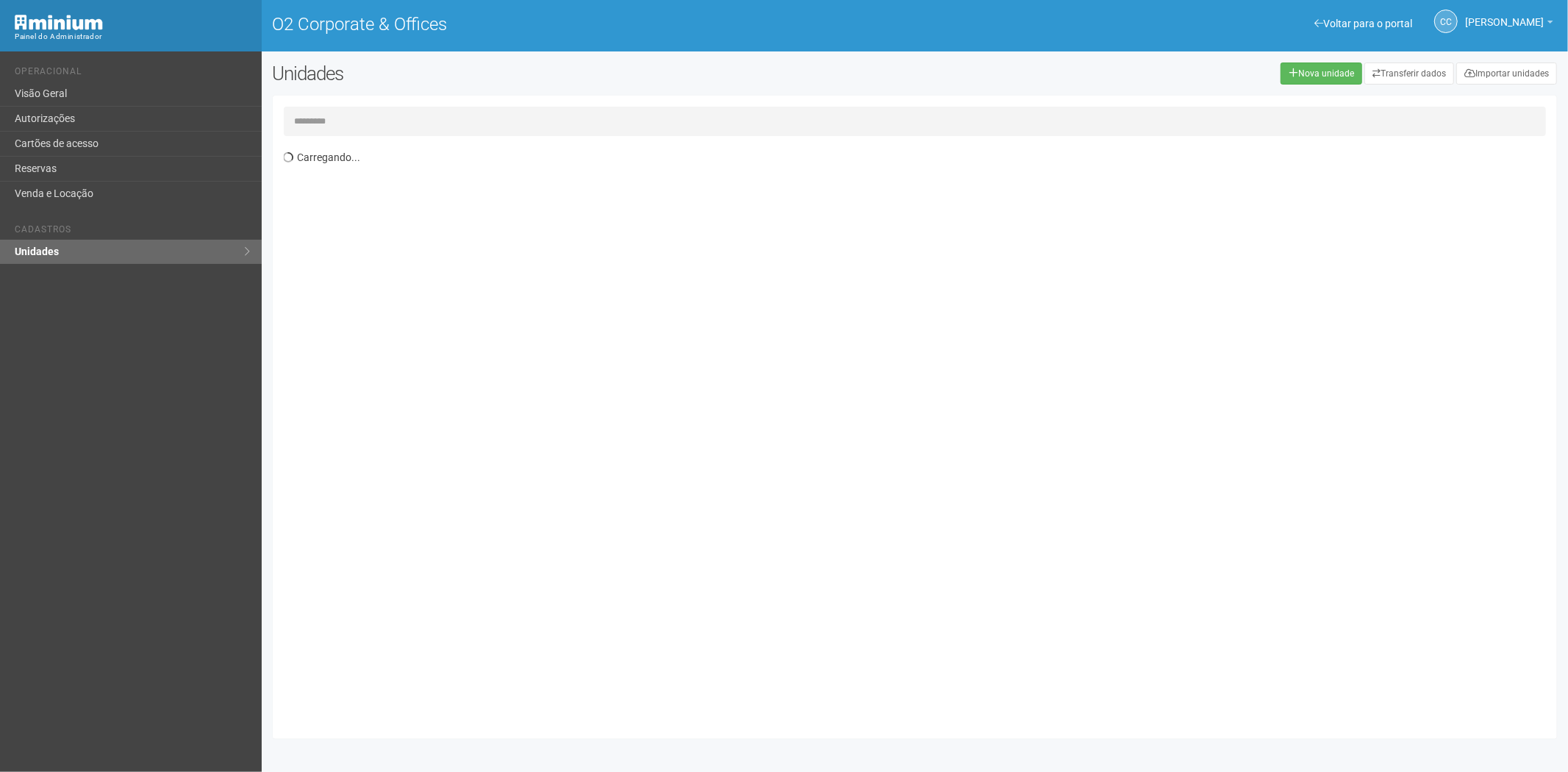
click at [398, 115] on input "text" at bounding box center [914, 121] width 1263 height 30
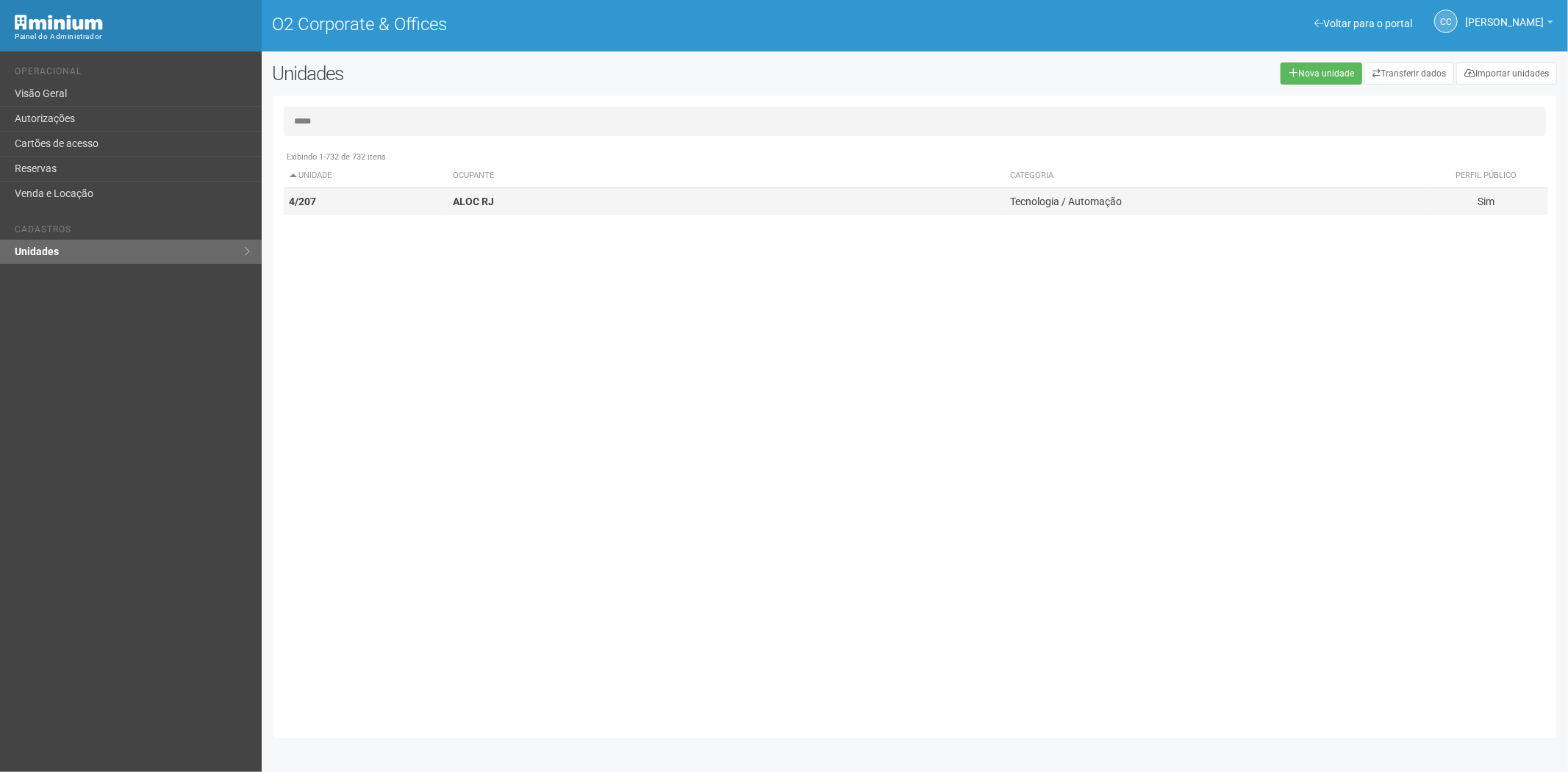
type input "*****"
click at [393, 203] on td "4/207" at bounding box center [366, 201] width 164 height 27
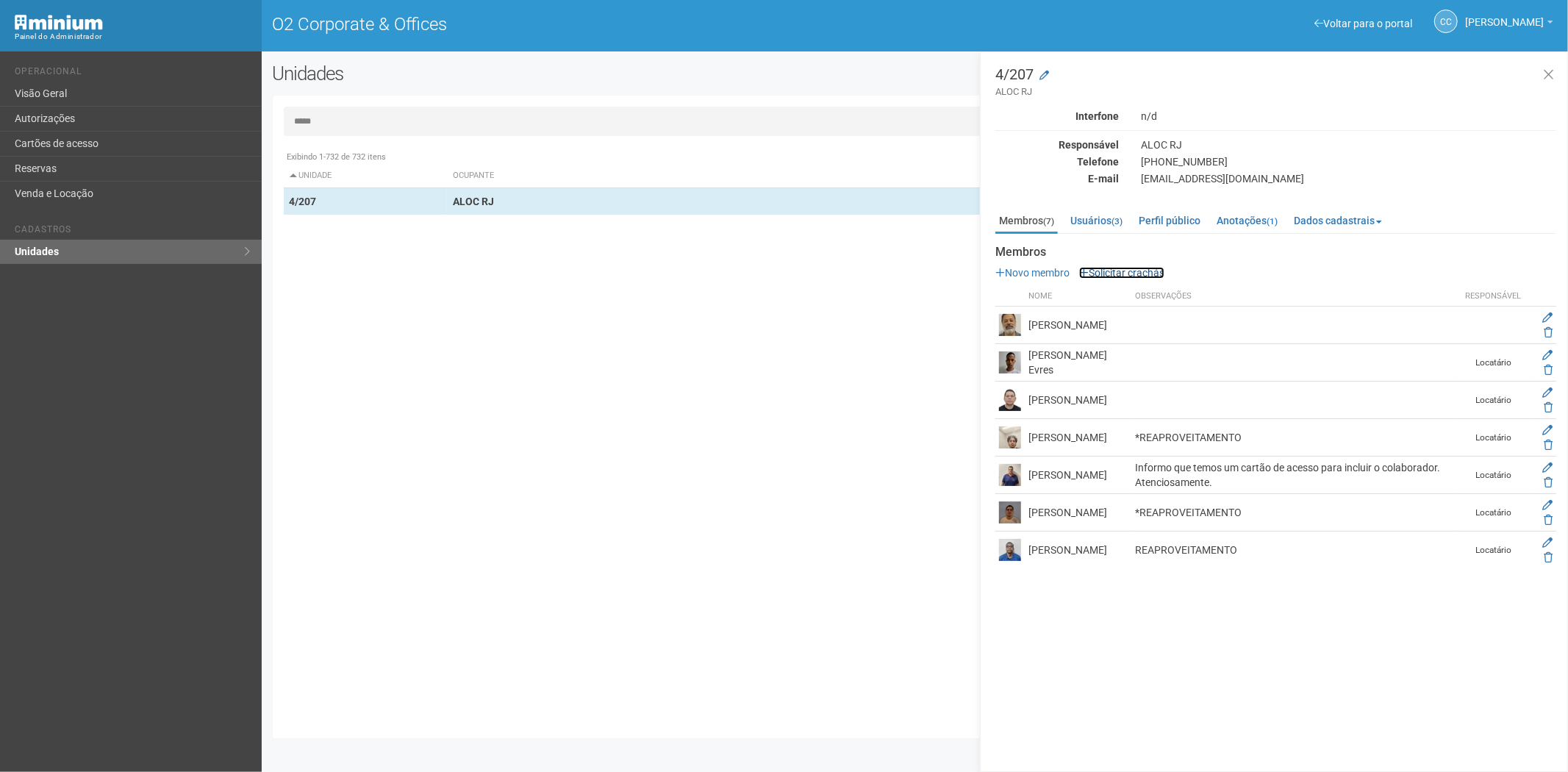
click at [1114, 267] on link "Solicitar crachás" at bounding box center [1121, 273] width 85 height 11
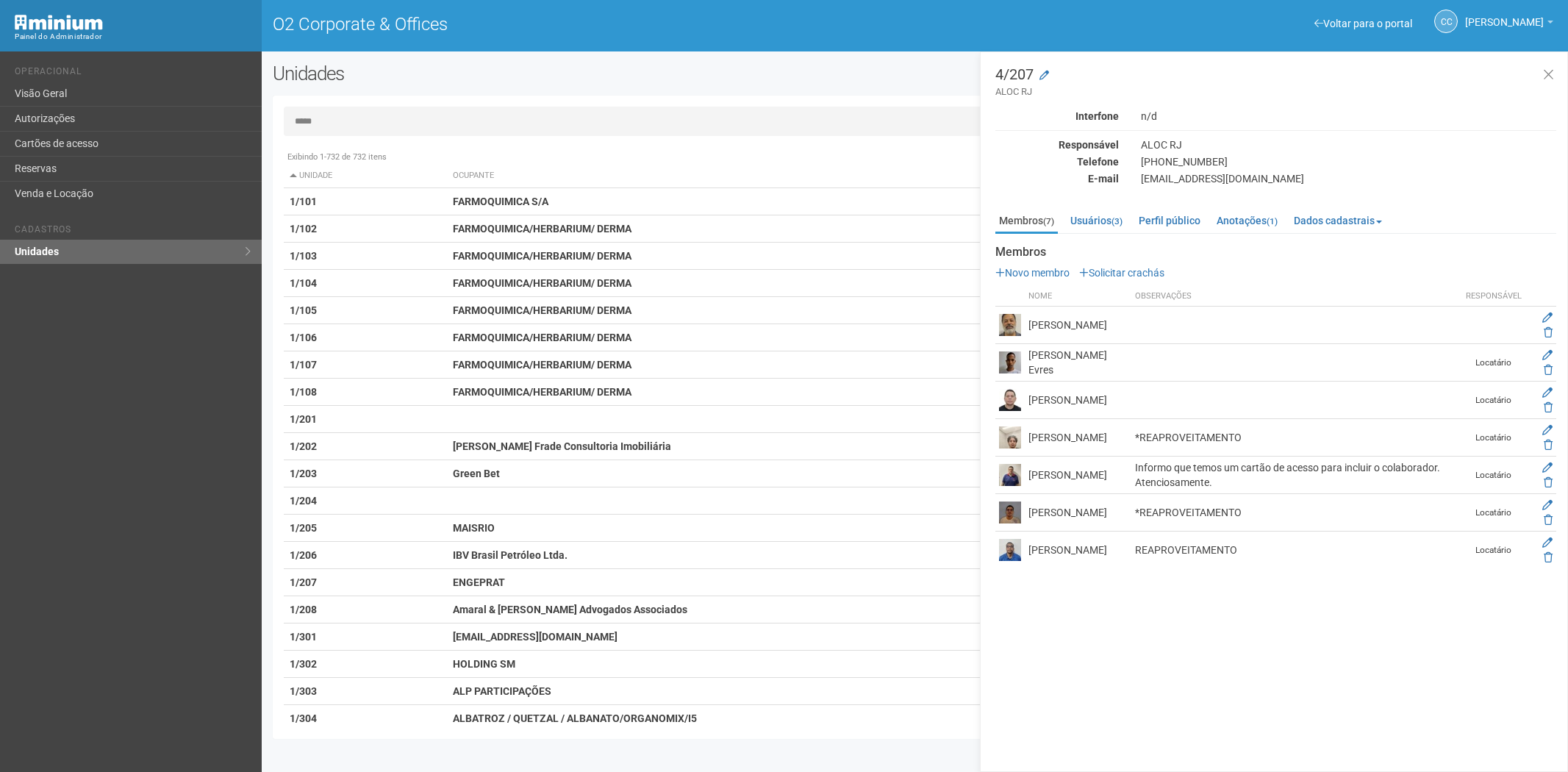
click at [462, 117] on input "*****" at bounding box center [914, 121] width 1263 height 30
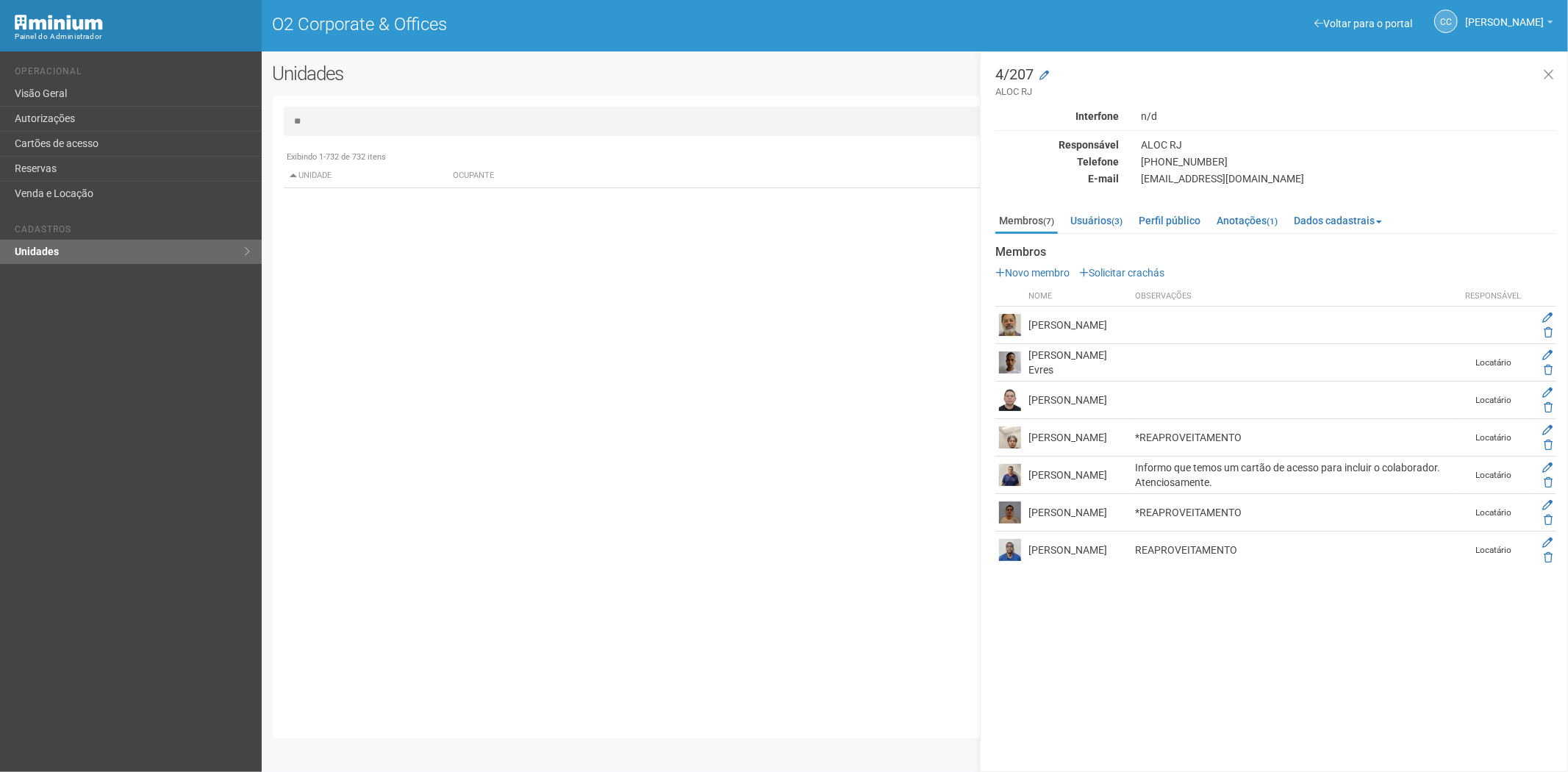
type input "*"
type input "*****"
click at [508, 206] on strong "HOLDING SM" at bounding box center [483, 201] width 62 height 11
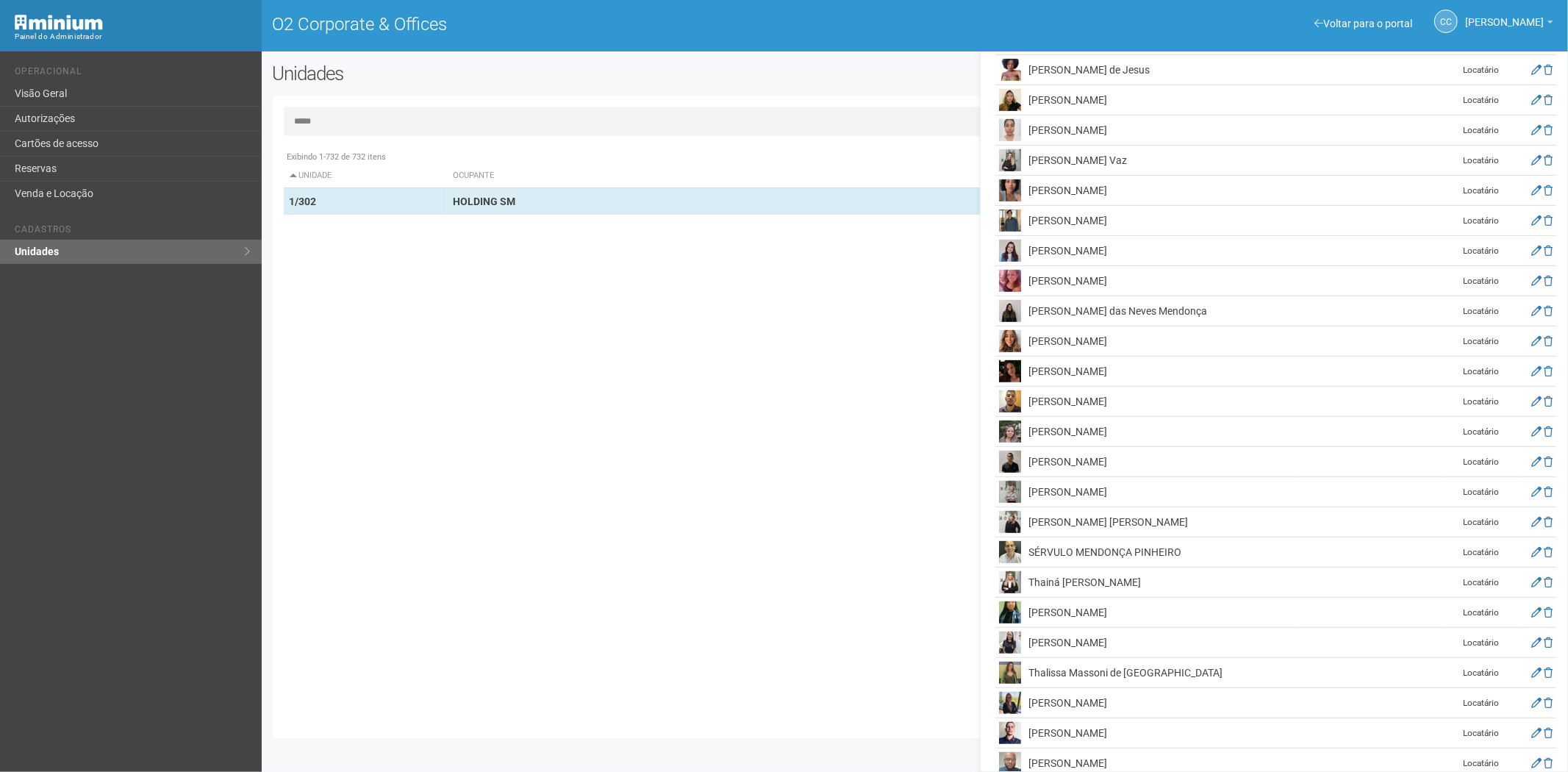
scroll to position [546, 0]
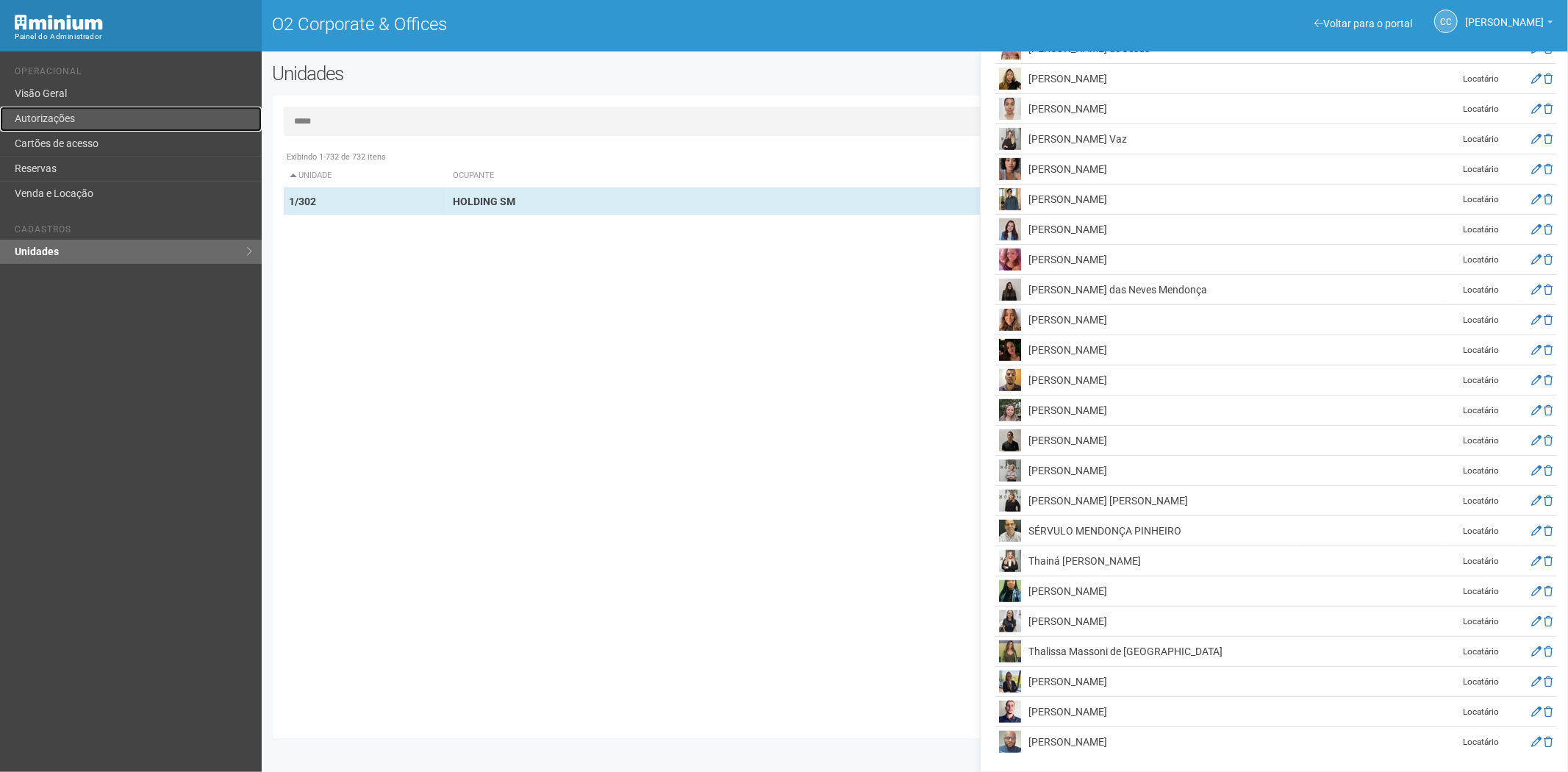
click at [87, 117] on link "Autorizações" at bounding box center [131, 119] width 261 height 25
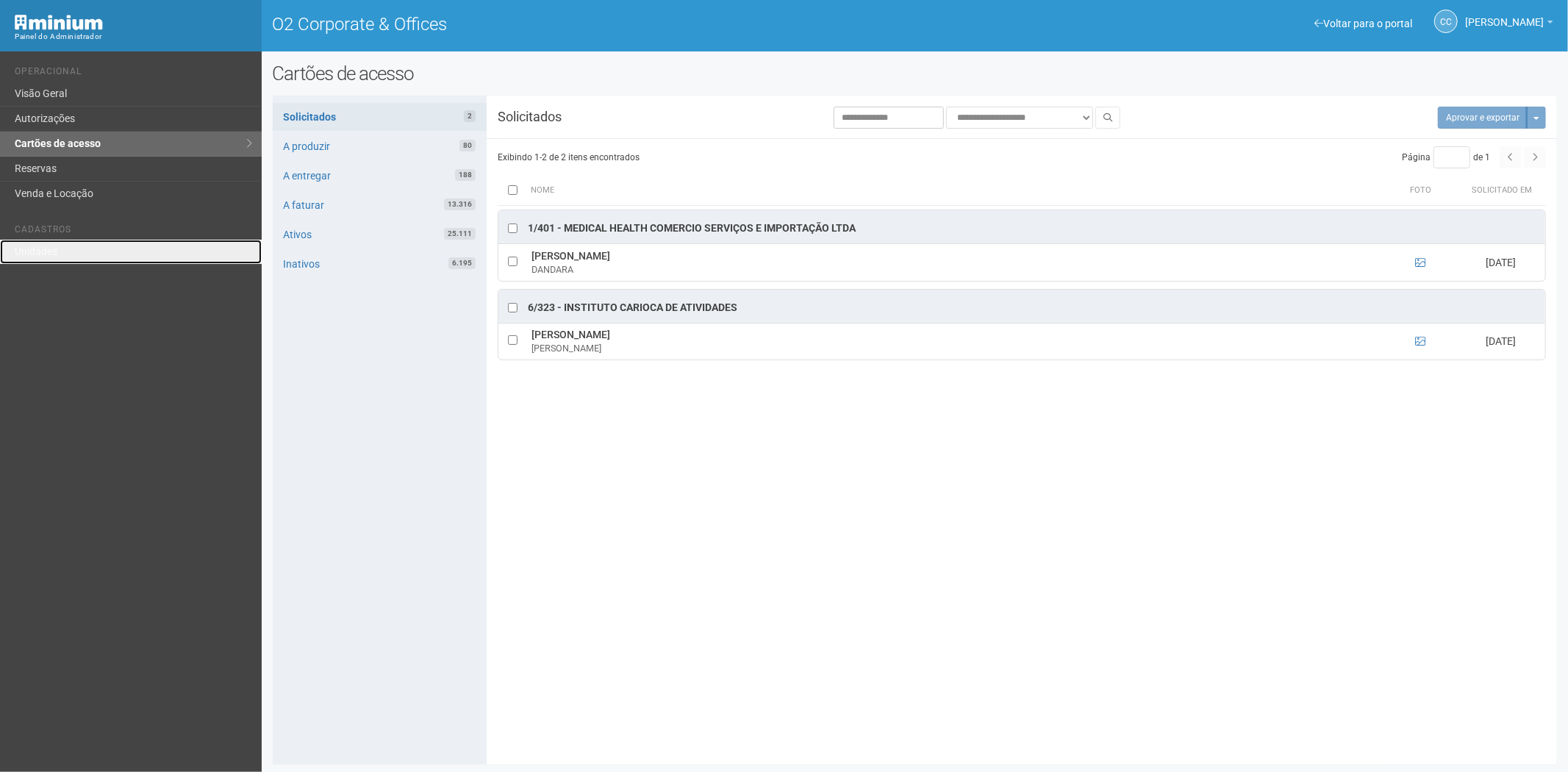
drag, startPoint x: 85, startPoint y: 244, endPoint x: 199, endPoint y: 229, distance: 115.0
click at [85, 244] on link "Unidades" at bounding box center [131, 251] width 261 height 24
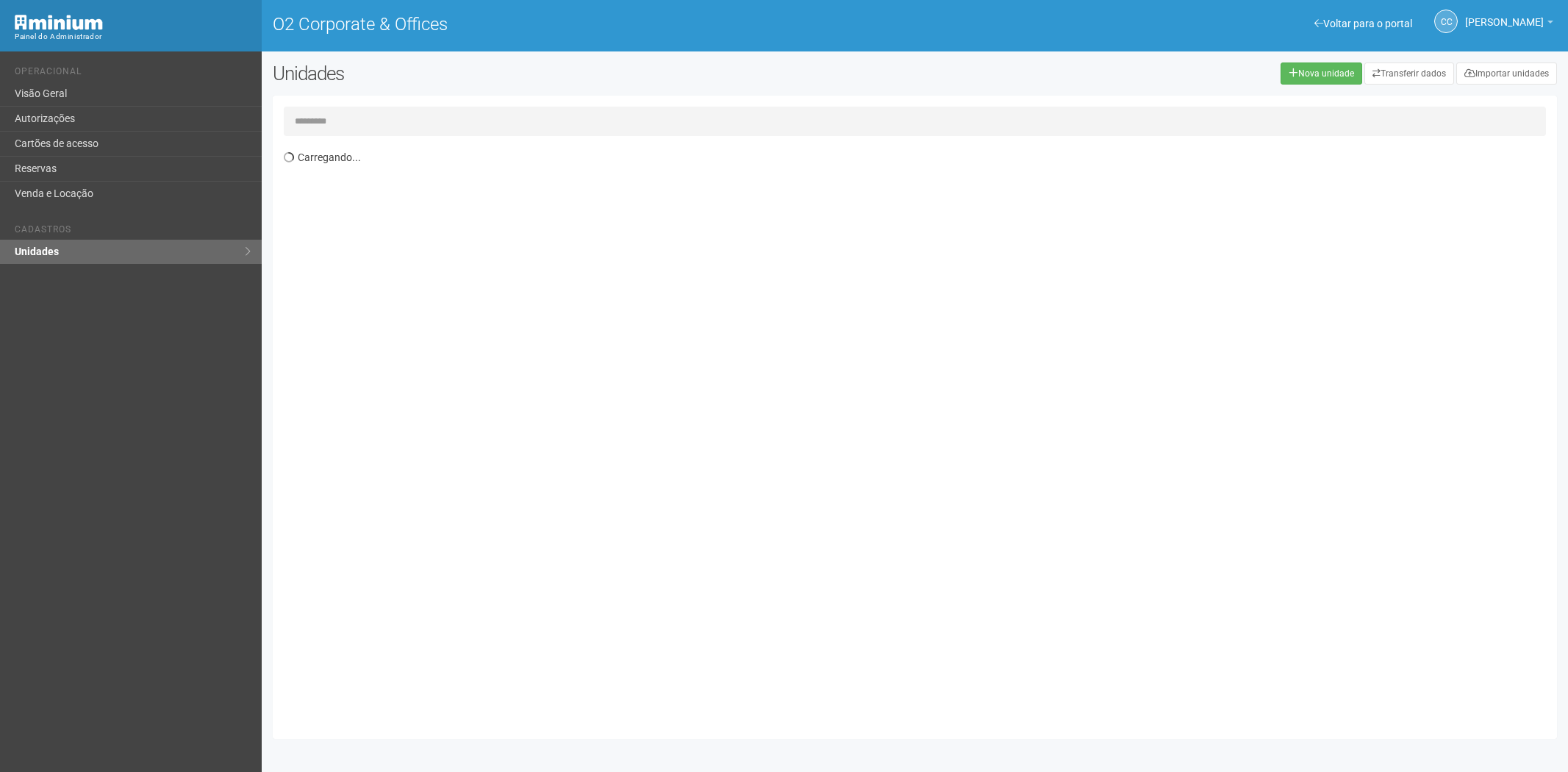
click at [387, 118] on input "text" at bounding box center [914, 121] width 1263 height 30
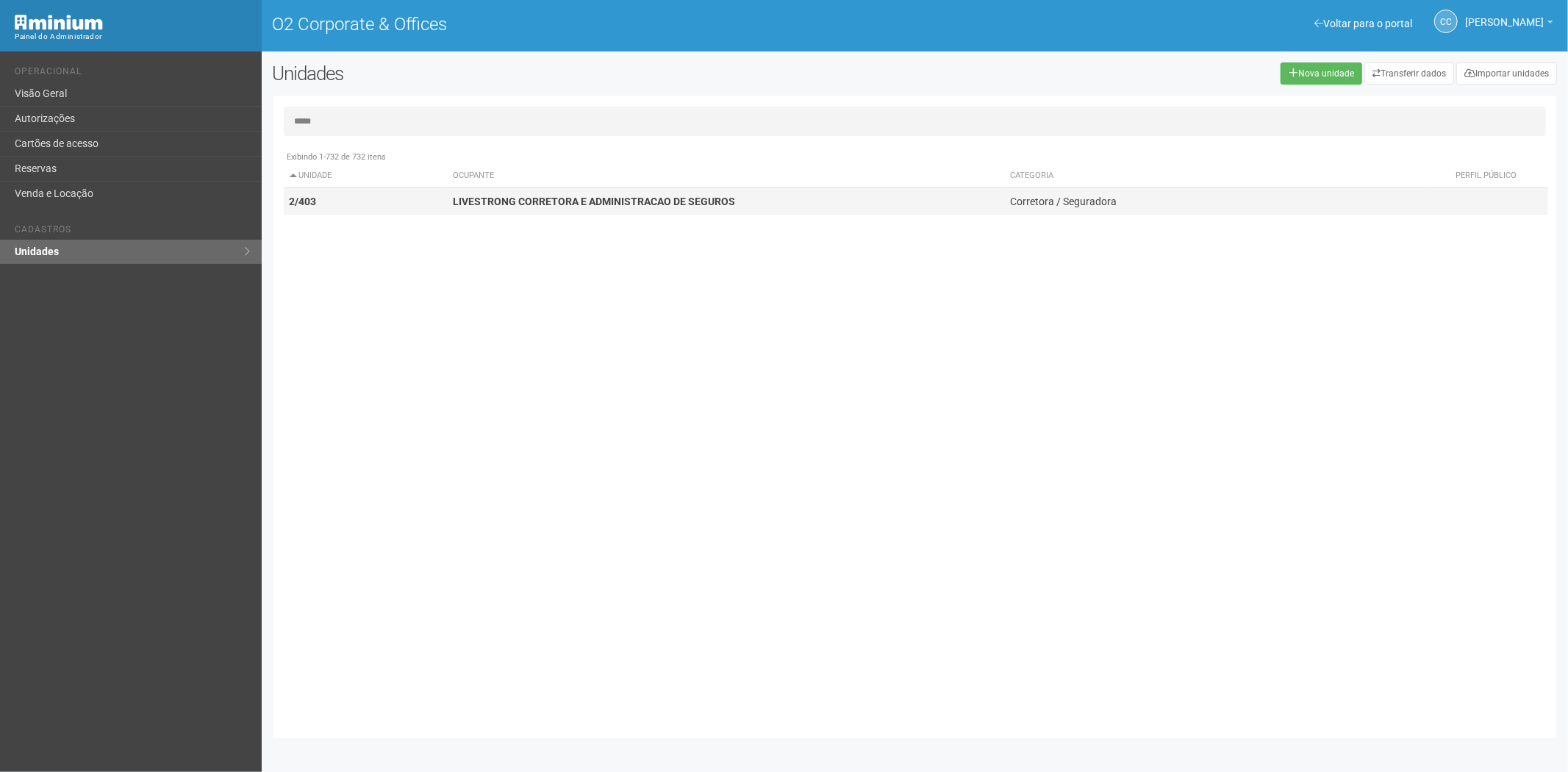
type input "*****"
click at [507, 199] on strong "LIVESTRONG CORRETORA E ADMINISTRACAO DE SEGUROS" at bounding box center [594, 201] width 282 height 11
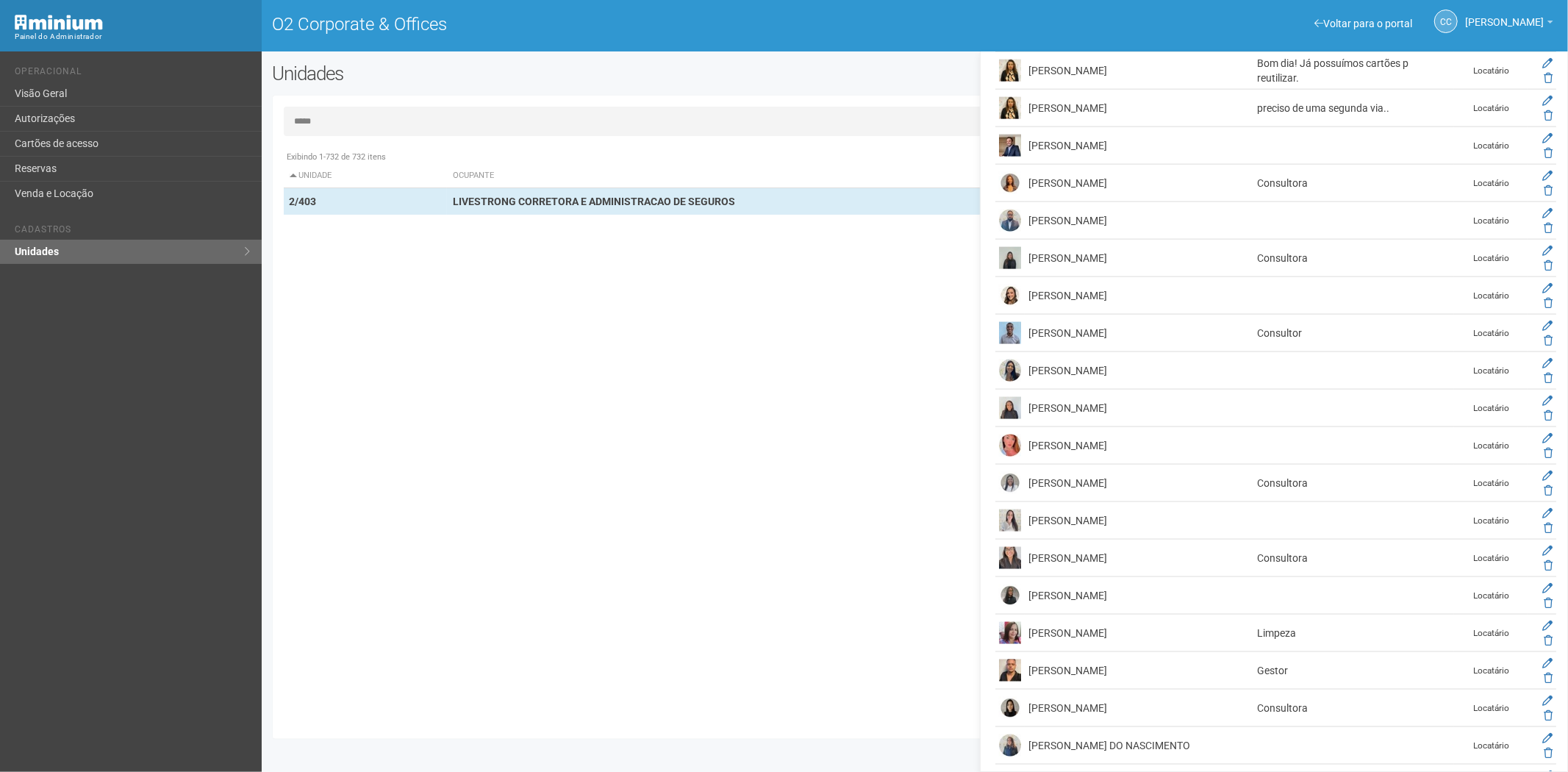
scroll to position [1633, 0]
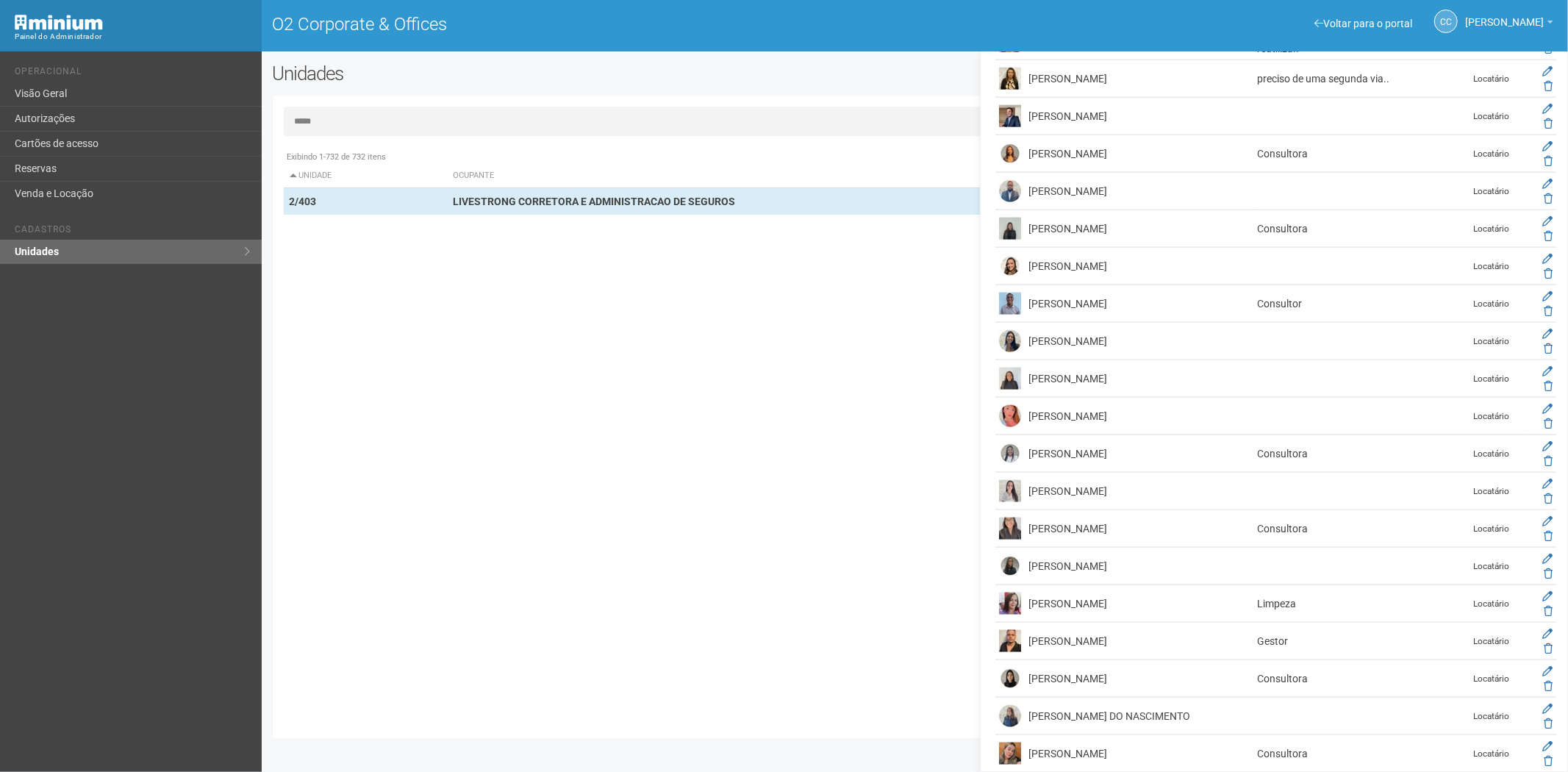
drag, startPoint x: 1217, startPoint y: 378, endPoint x: 1024, endPoint y: 379, distance: 193.0
click at [1025, 379] on td "MAIARA SILVA SANTOS DE MEDEIROS" at bounding box center [1139, 378] width 229 height 37
copy td "MAIARA SILVA SANTOS DE MEDEIROS"
drag, startPoint x: 864, startPoint y: 629, endPoint x: 873, endPoint y: 607, distance: 23.8
click at [862, 630] on div "Exibindo 1-732 de 732 itens Unidade Ocupante Categoria Perfil público 1/101 FAR…" at bounding box center [920, 435] width 1274 height 584
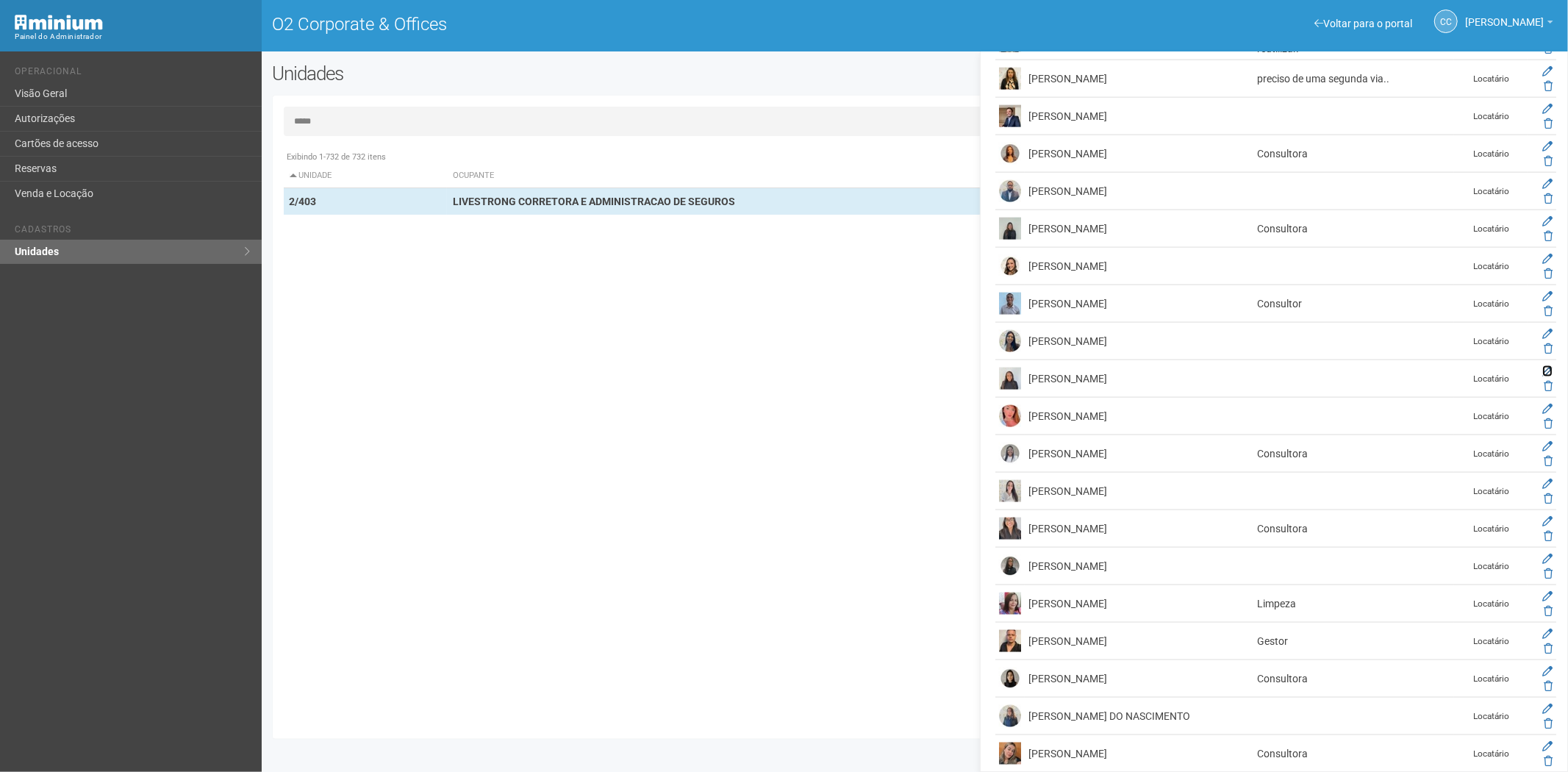
click at [1542, 372] on icon at bounding box center [1547, 371] width 10 height 10
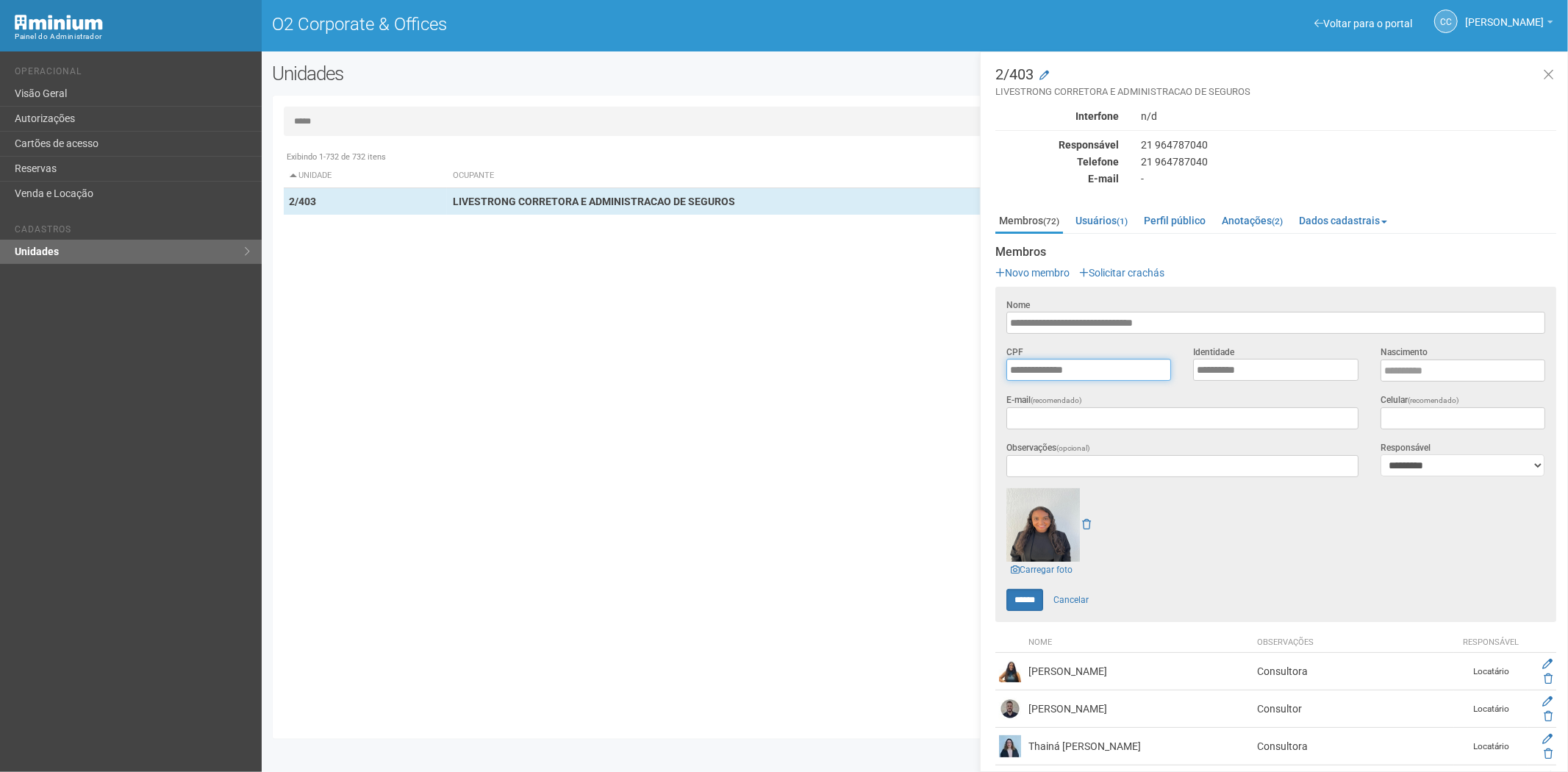
click at [1103, 367] on input "**********" at bounding box center [1088, 369] width 165 height 22
drag, startPoint x: 792, startPoint y: 715, endPoint x: 677, endPoint y: 439, distance: 299.0
click at [794, 702] on div "Exibindo 1-732 de 732 itens Unidade Ocupante Categoria Perfil público 1/101 FAR…" at bounding box center [920, 435] width 1274 height 584
click at [718, 662] on div "Exibindo 1-732 de 732 itens Unidade Ocupante Categoria Perfil público 1/101 FAR…" at bounding box center [920, 435] width 1274 height 584
click at [1209, 324] on input "**********" at bounding box center [1275, 323] width 539 height 22
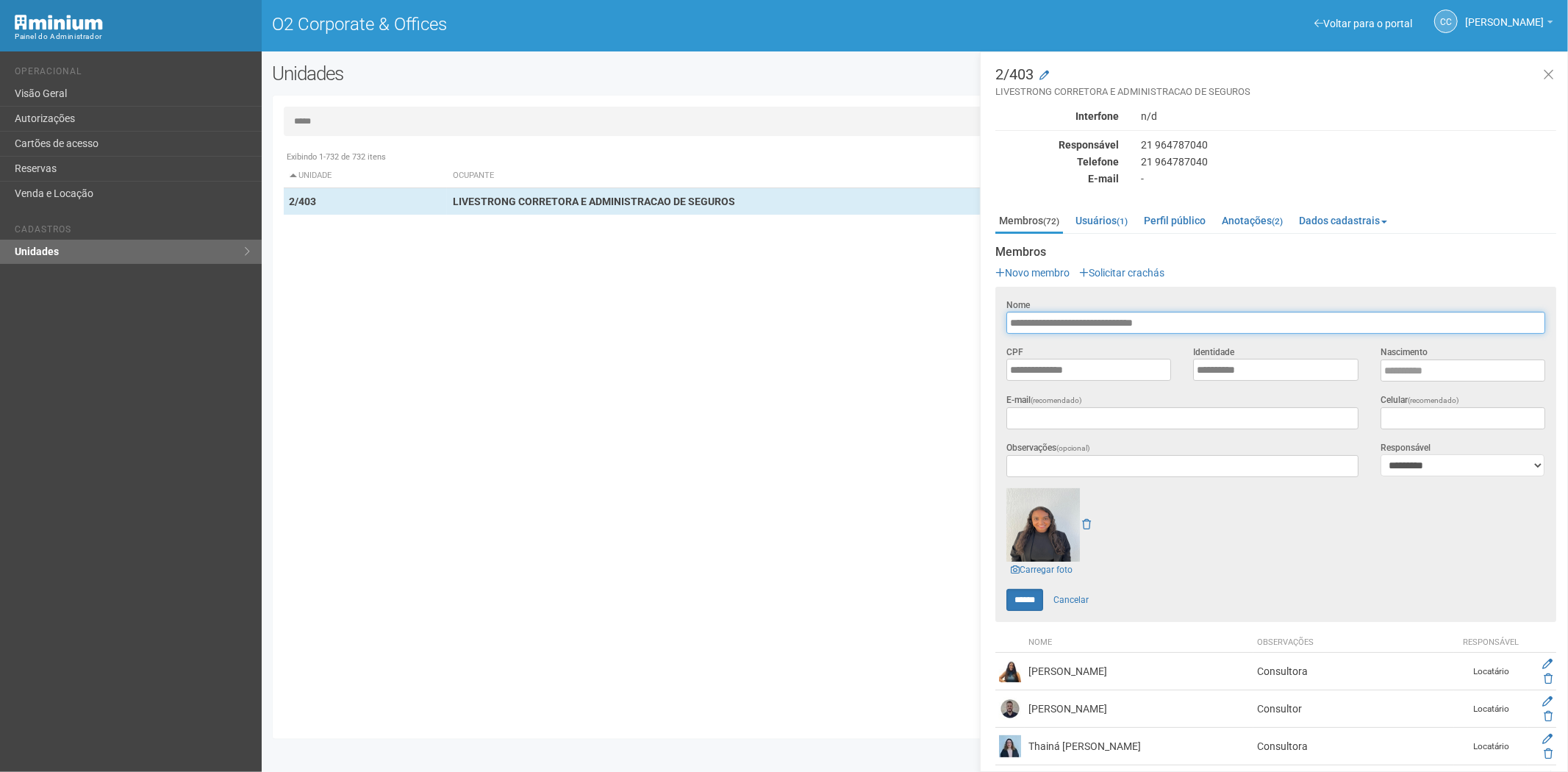
drag, startPoint x: 1209, startPoint y: 324, endPoint x: 1027, endPoint y: 326, distance: 182.0
click at [1027, 326] on input "**********" at bounding box center [1275, 323] width 539 height 22
click at [1106, 365] on input "**********" at bounding box center [1088, 369] width 165 height 22
click at [338, 465] on div "Exibindo 1-732 de 732 itens Unidade Ocupante Categoria Perfil público 1/101 FAR…" at bounding box center [920, 435] width 1274 height 584
click at [164, 129] on link "Autorizações" at bounding box center [131, 119] width 261 height 25
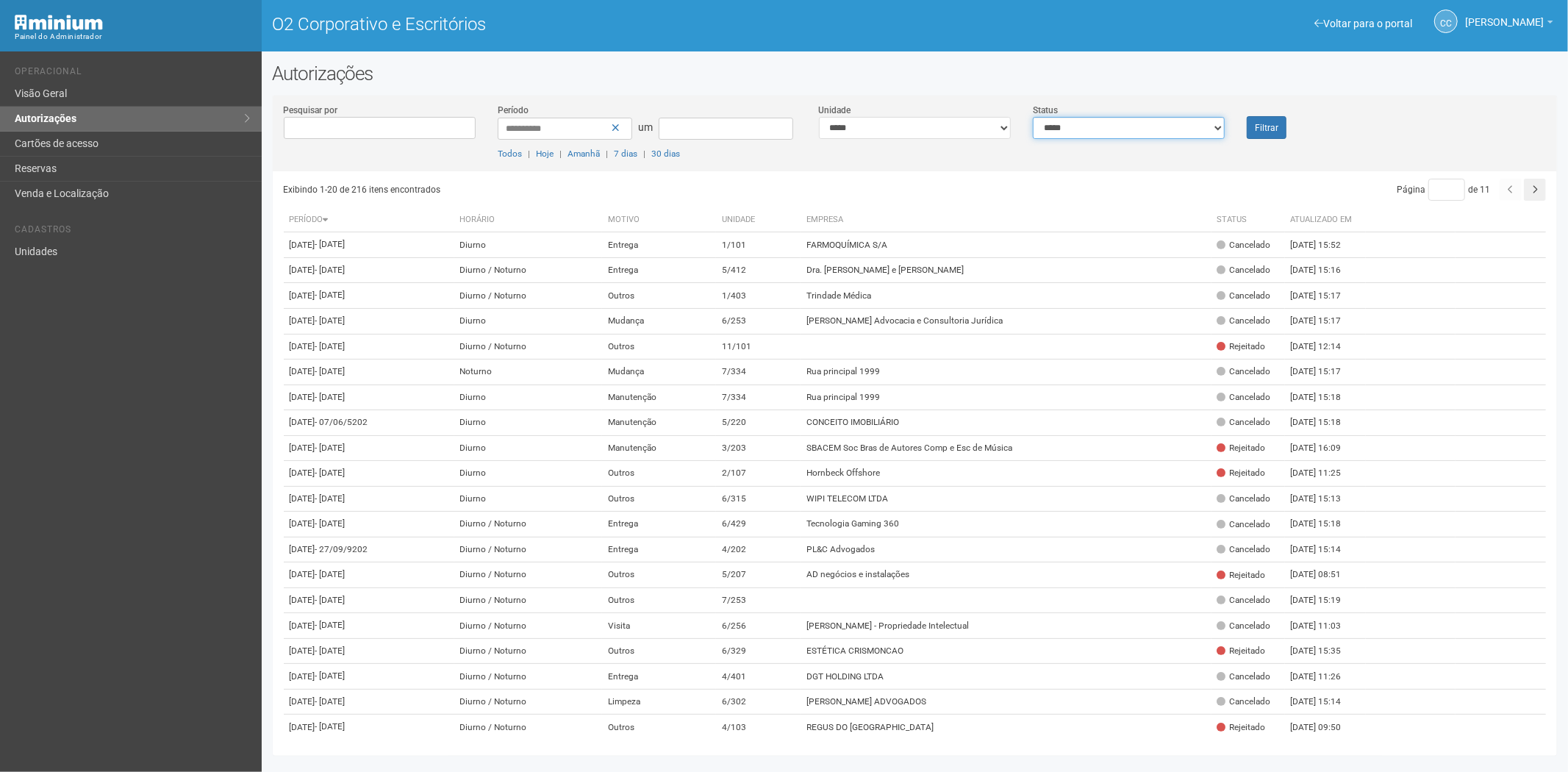
click at [1209, 121] on select "**********" at bounding box center [1128, 127] width 192 height 22
select select "*"
click at [1033, 116] on select "**********" at bounding box center [1128, 127] width 192 height 22
click at [1275, 125] on font "Filtrar" at bounding box center [1266, 128] width 24 height 10
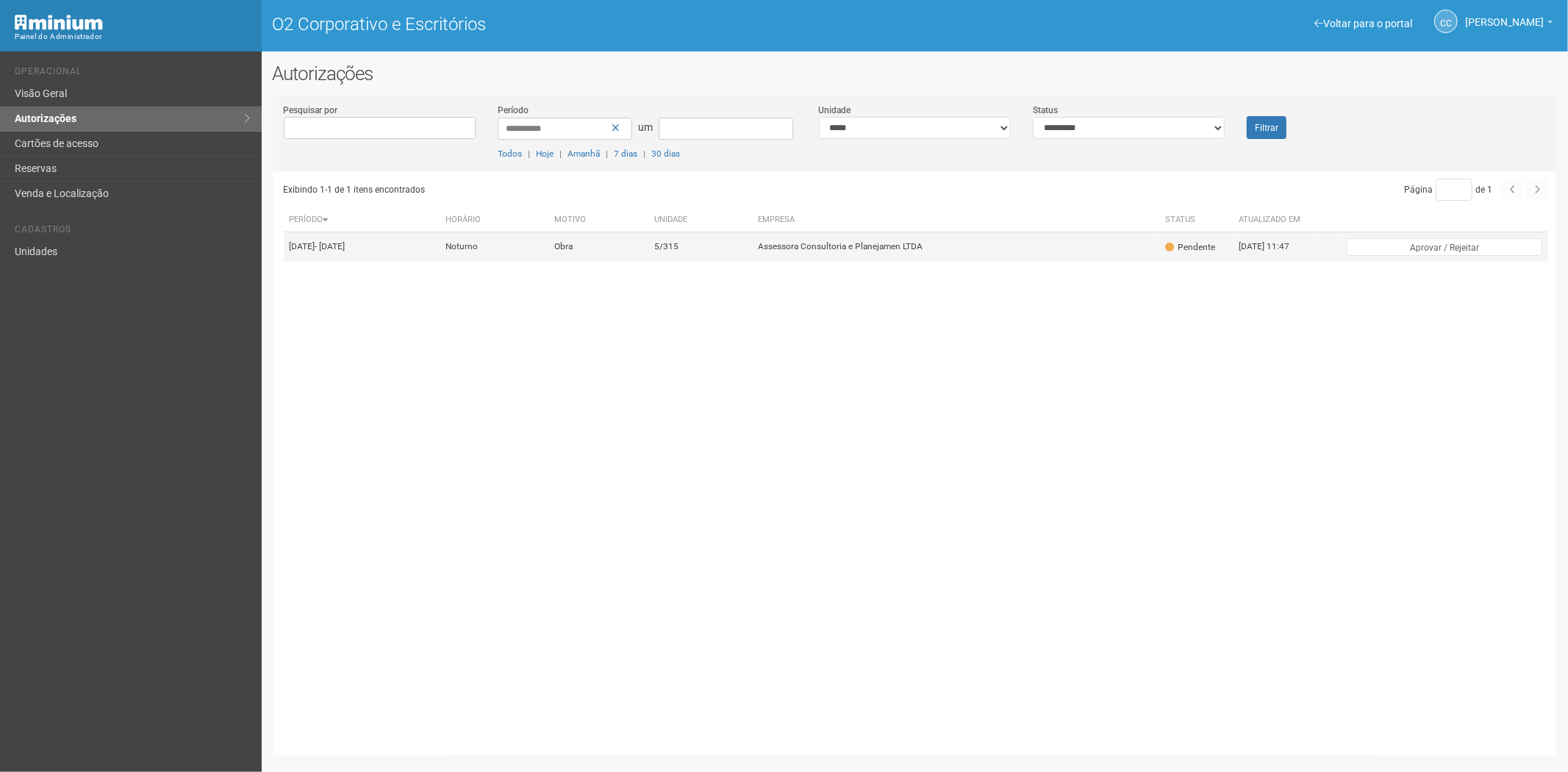
click at [752, 261] on td "5/315" at bounding box center [700, 246] width 104 height 30
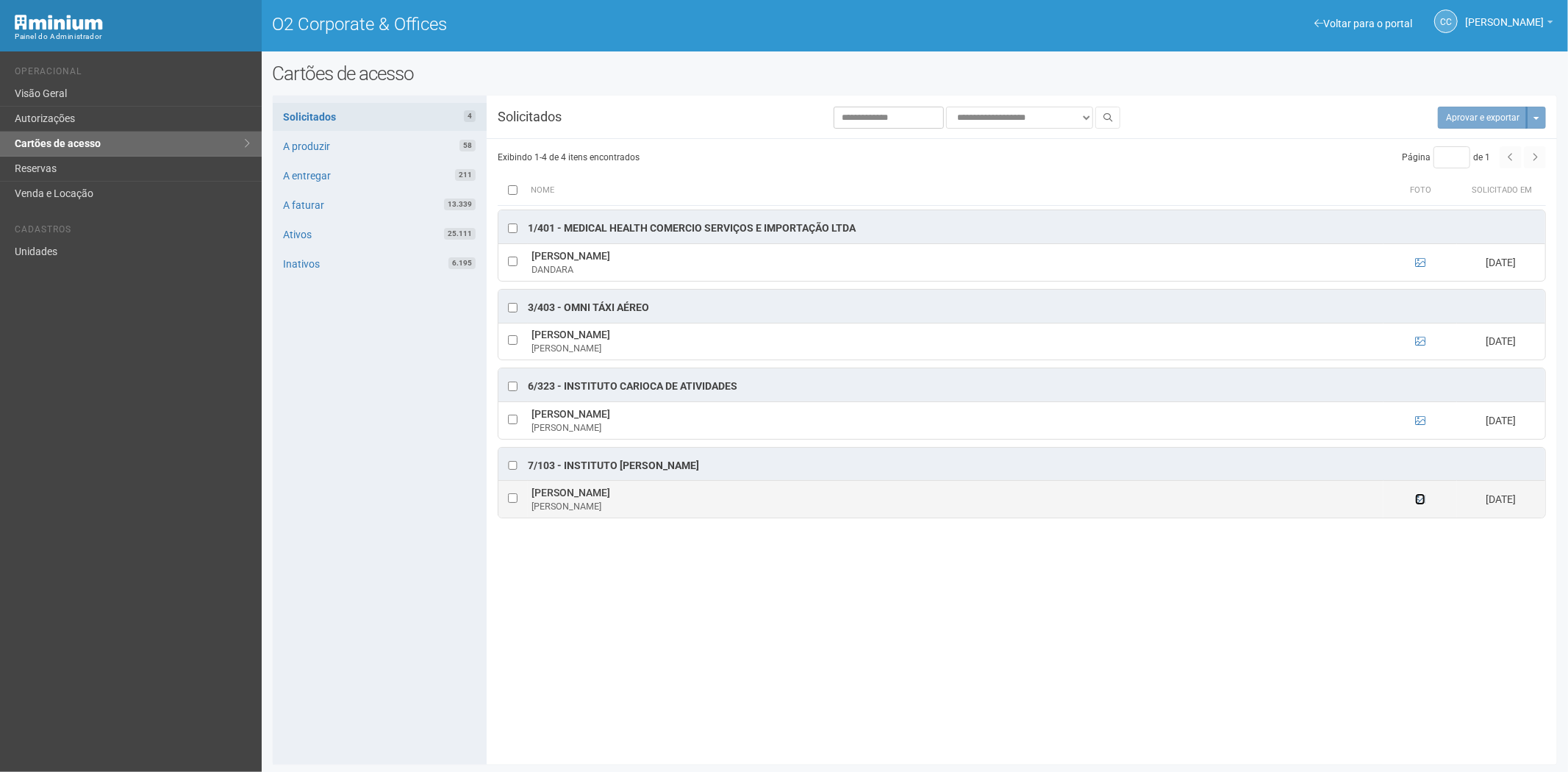
click at [1424, 502] on icon at bounding box center [1420, 499] width 10 height 10
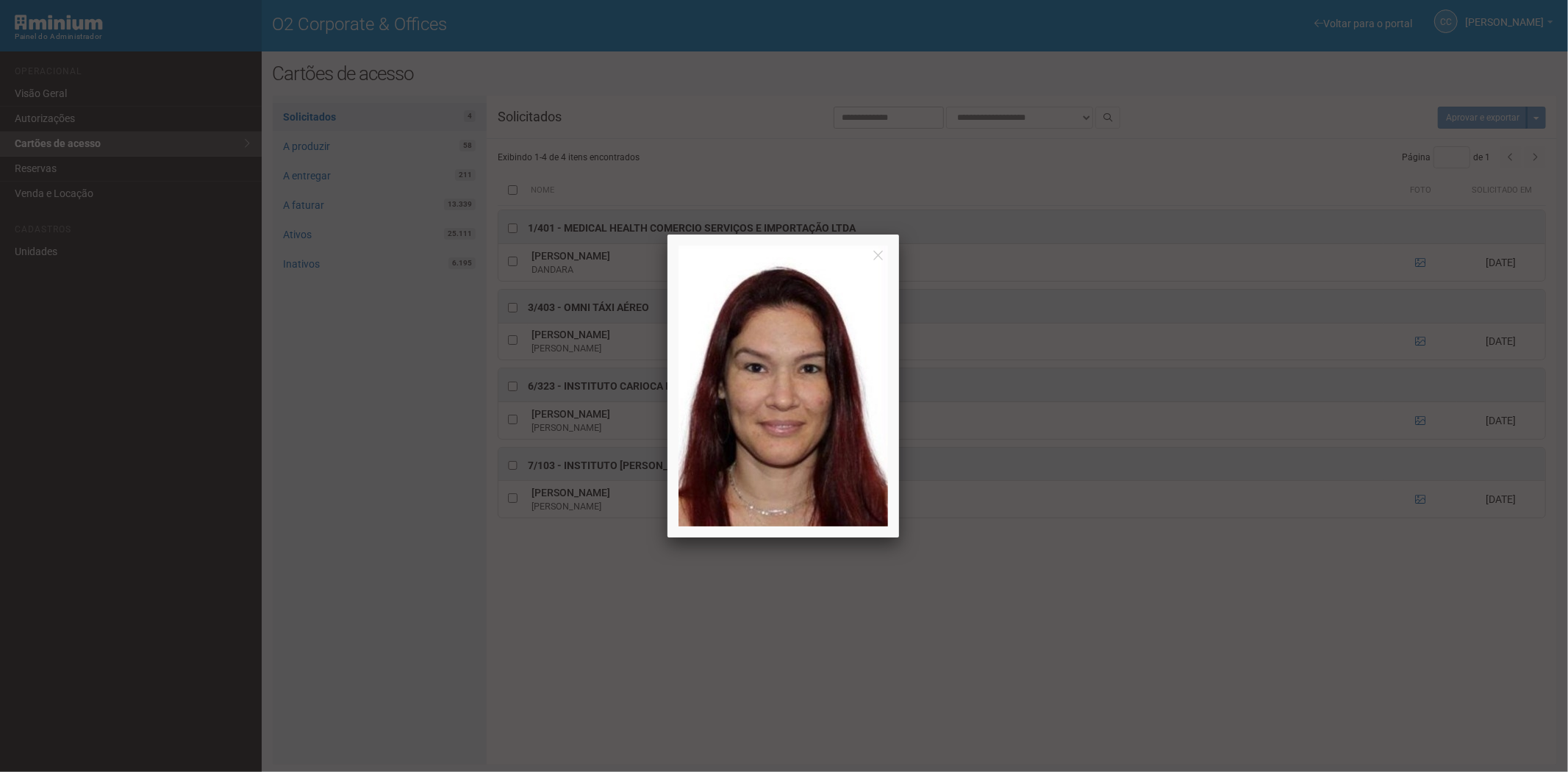
click at [1415, 504] on div at bounding box center [784, 386] width 1568 height 772
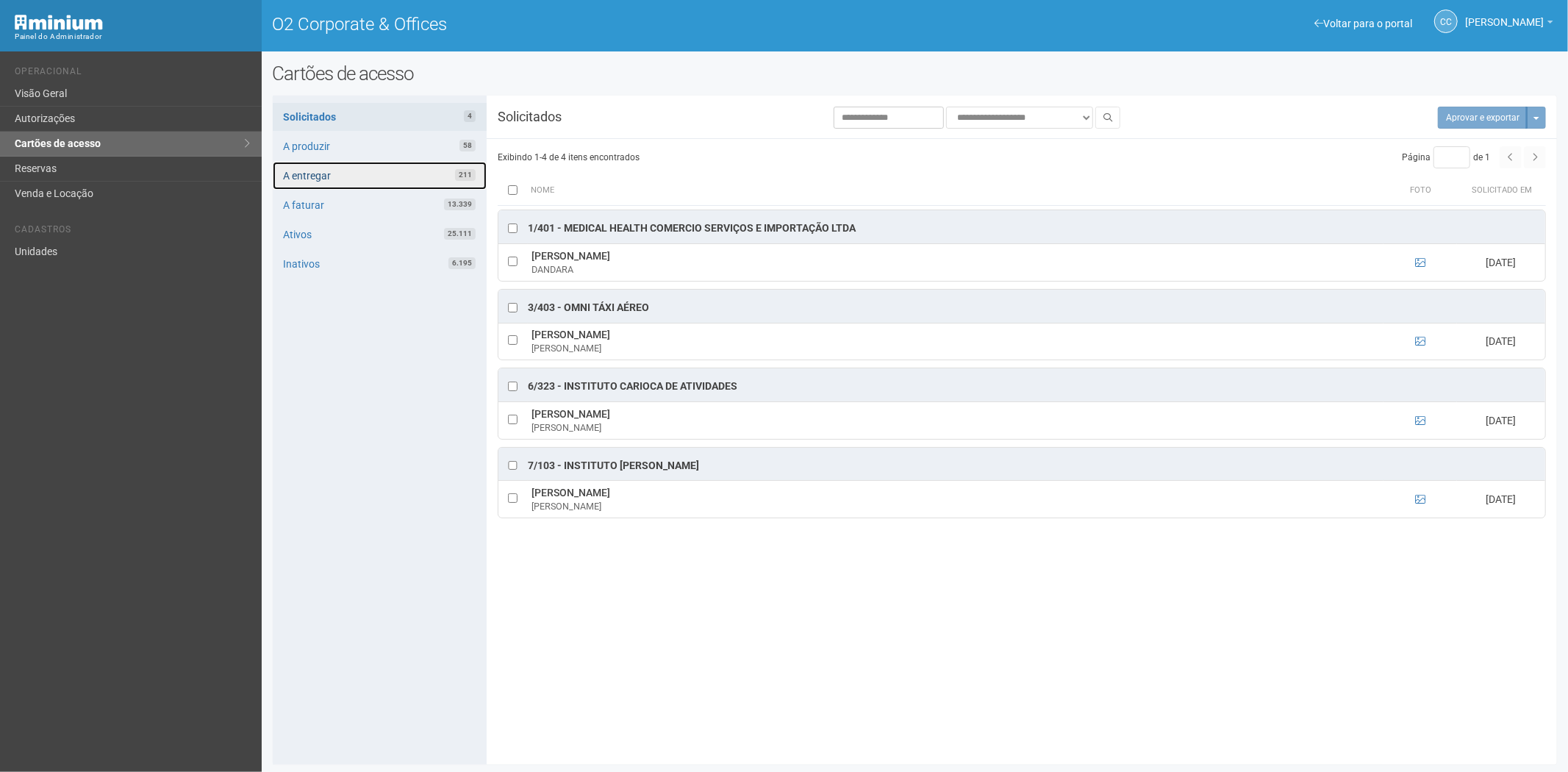
click at [315, 165] on link "A entregar 211" at bounding box center [380, 175] width 214 height 28
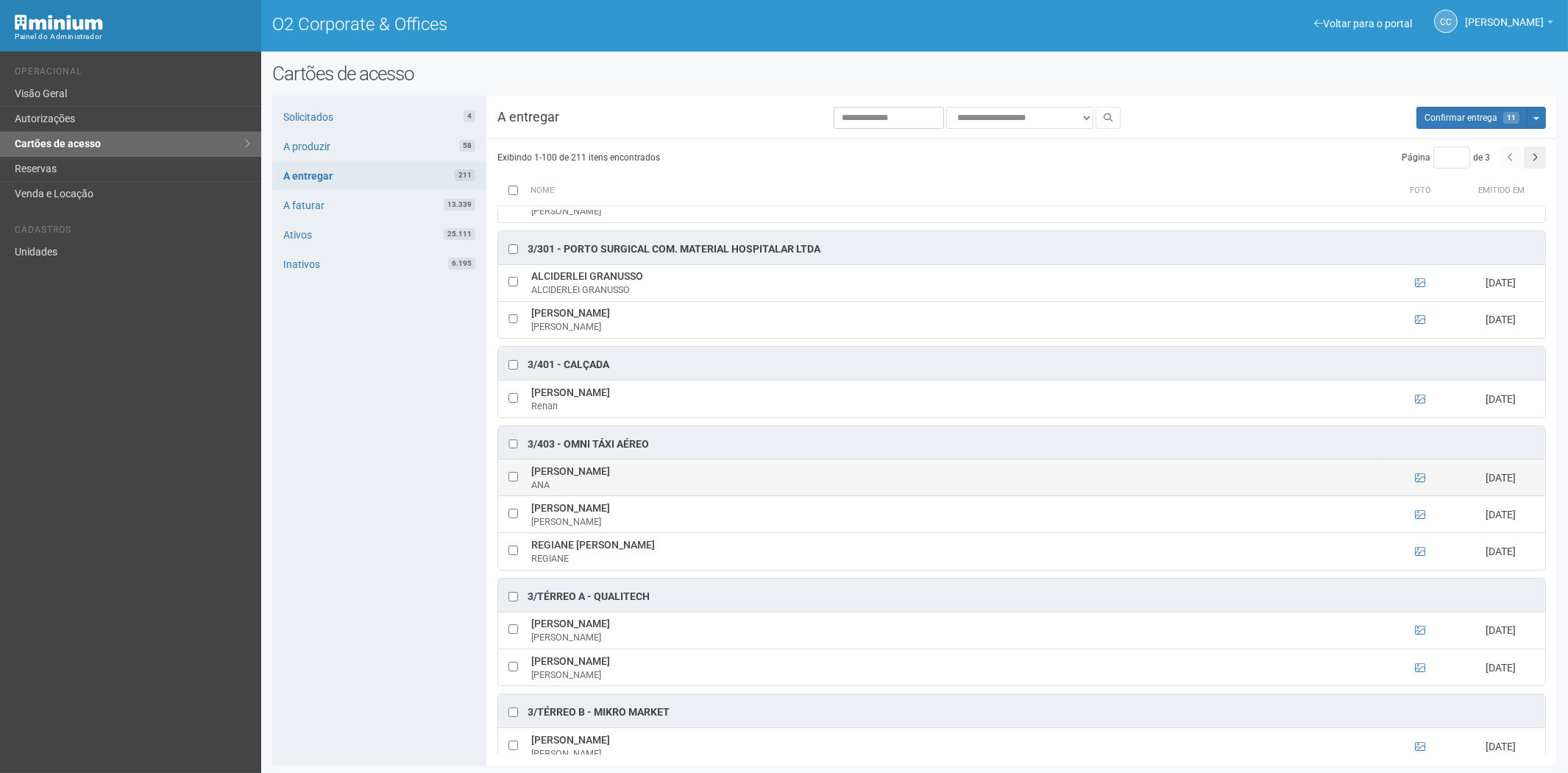
scroll to position [2698, 0]
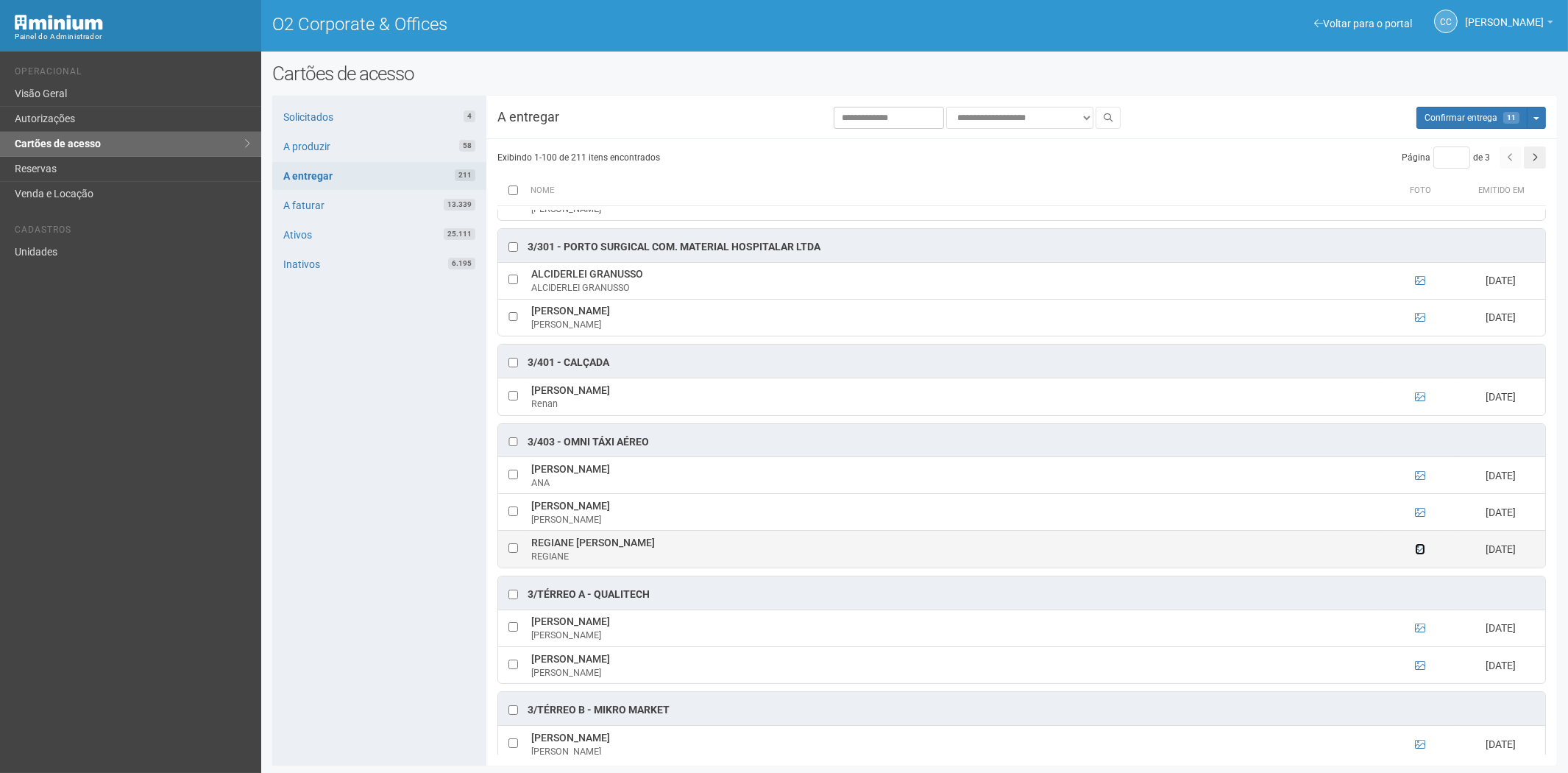
click at [1416, 554] on icon at bounding box center [1420, 548] width 11 height 11
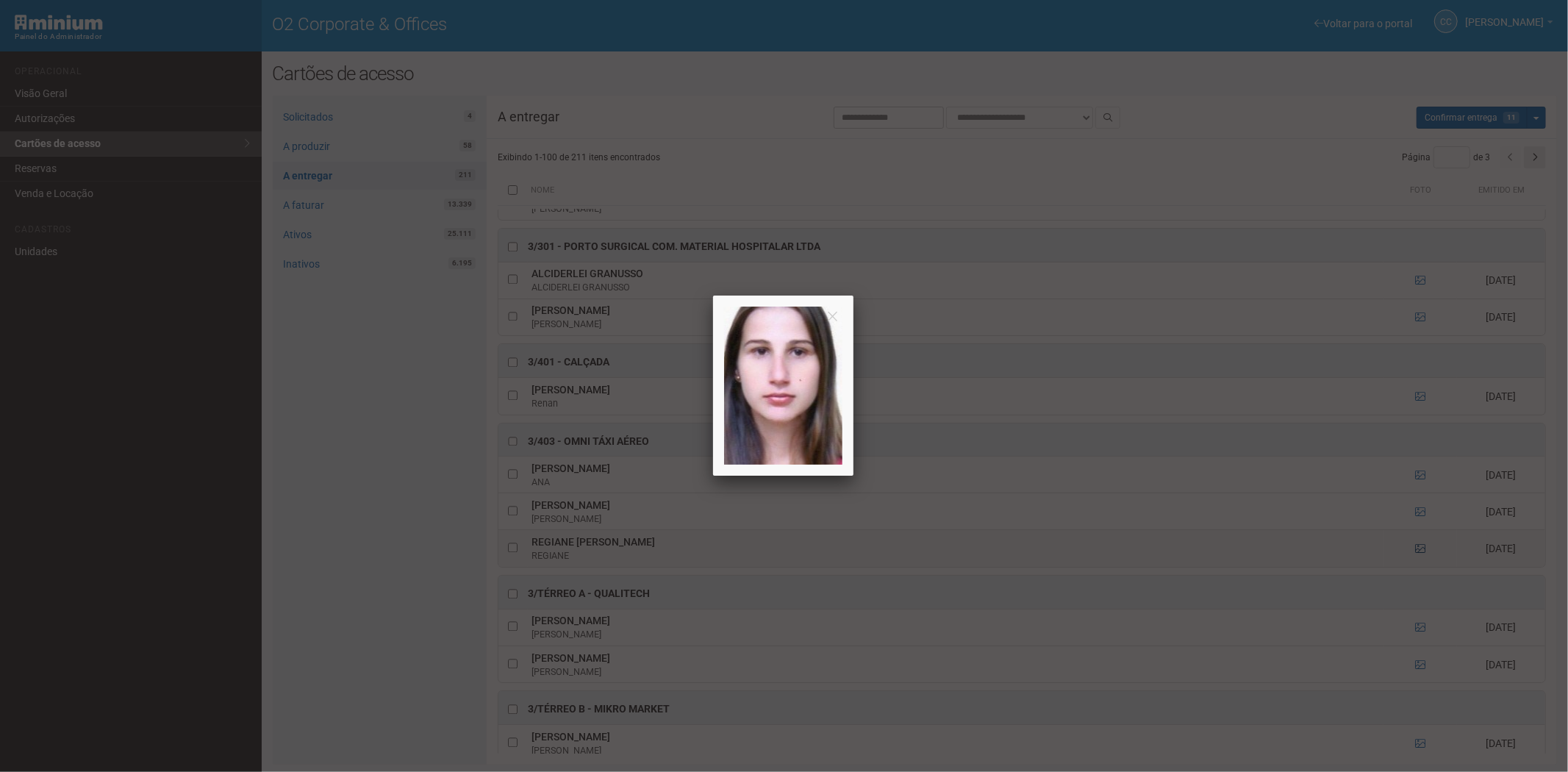
click at [1414, 562] on div at bounding box center [784, 386] width 1568 height 772
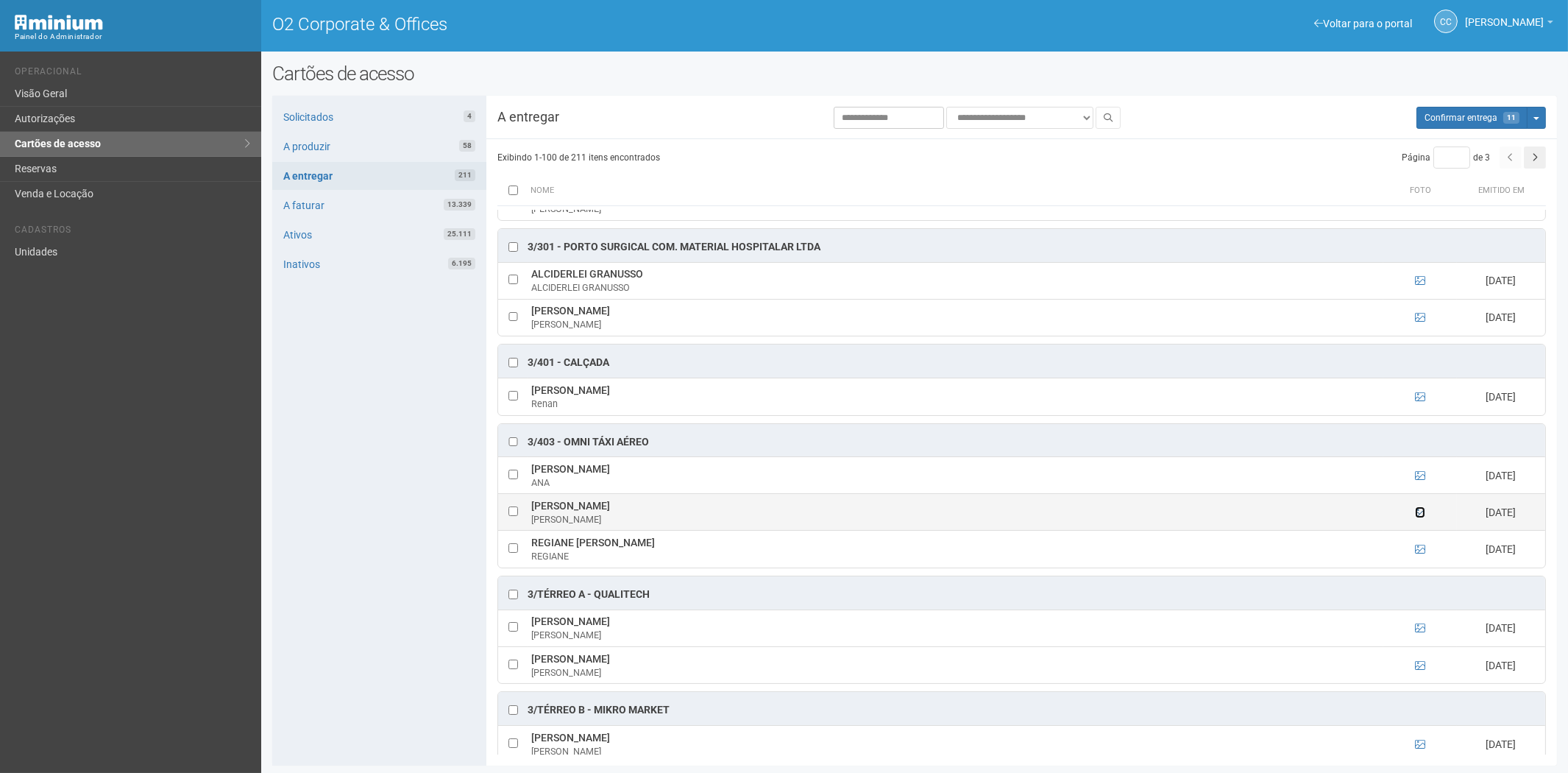
click at [1415, 517] on icon at bounding box center [1420, 512] width 11 height 11
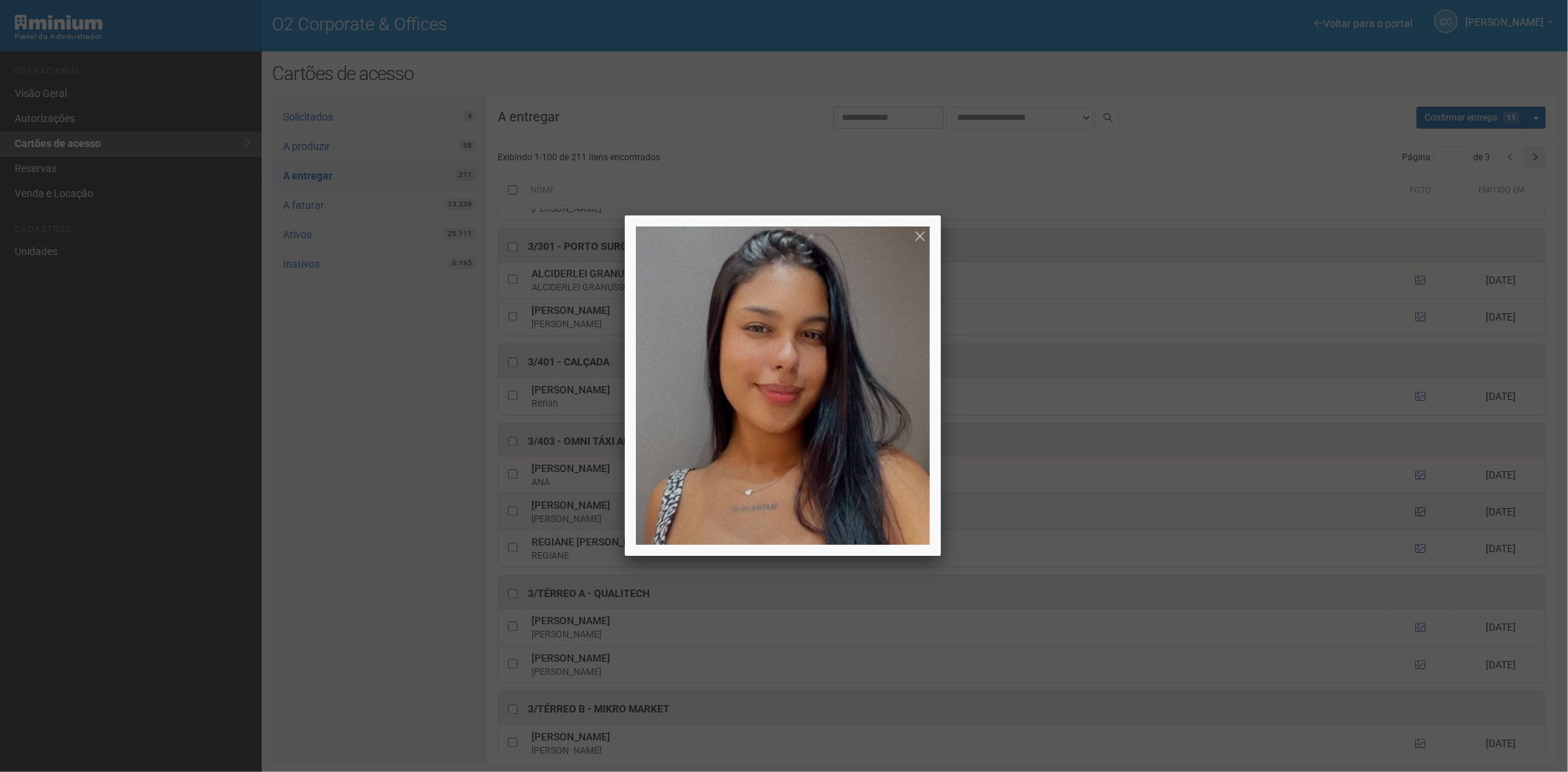
click at [1412, 528] on div at bounding box center [784, 386] width 1568 height 772
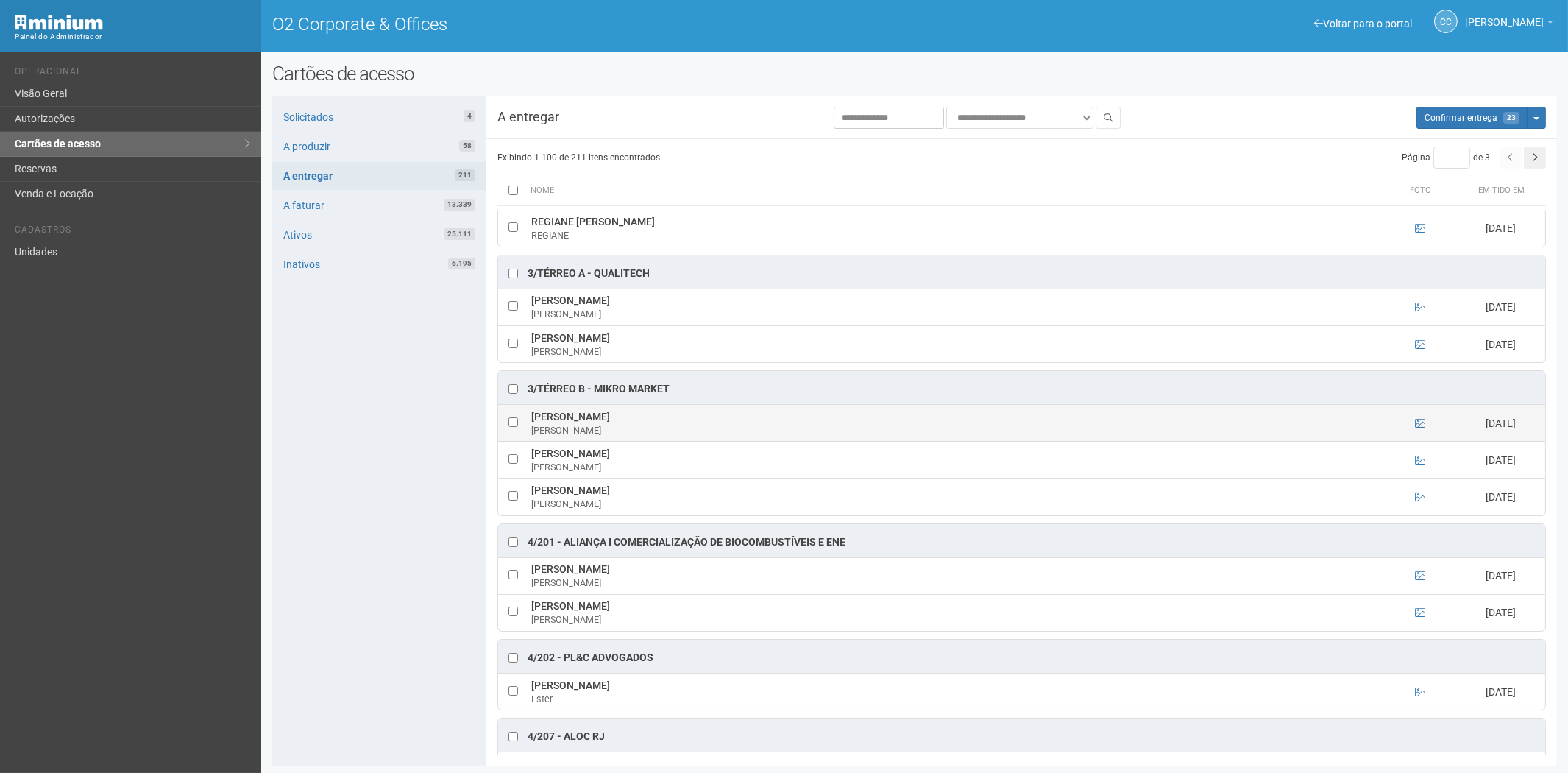
scroll to position [3025, 0]
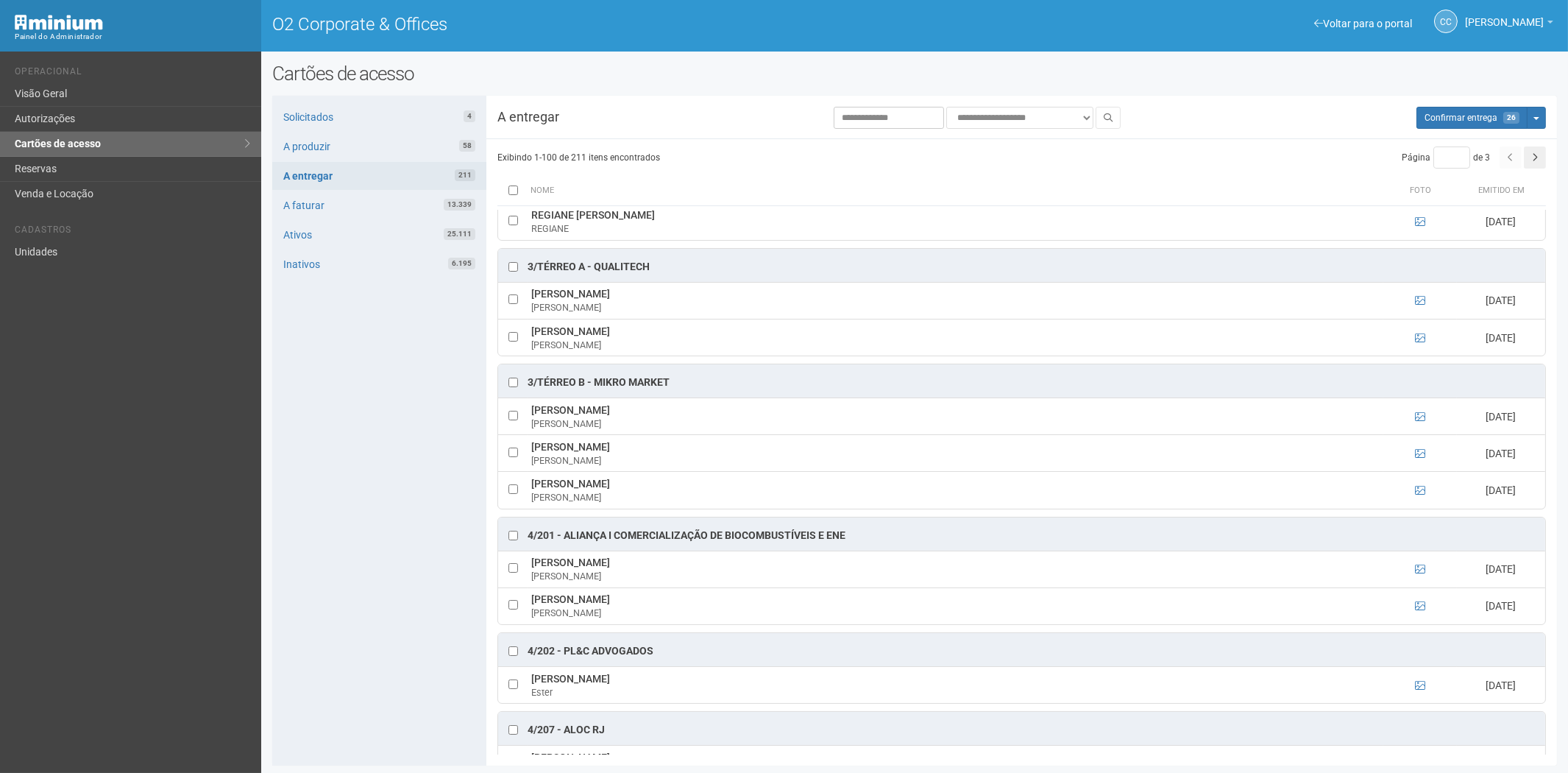
click at [507, 274] on div at bounding box center [512, 267] width 14 height 14
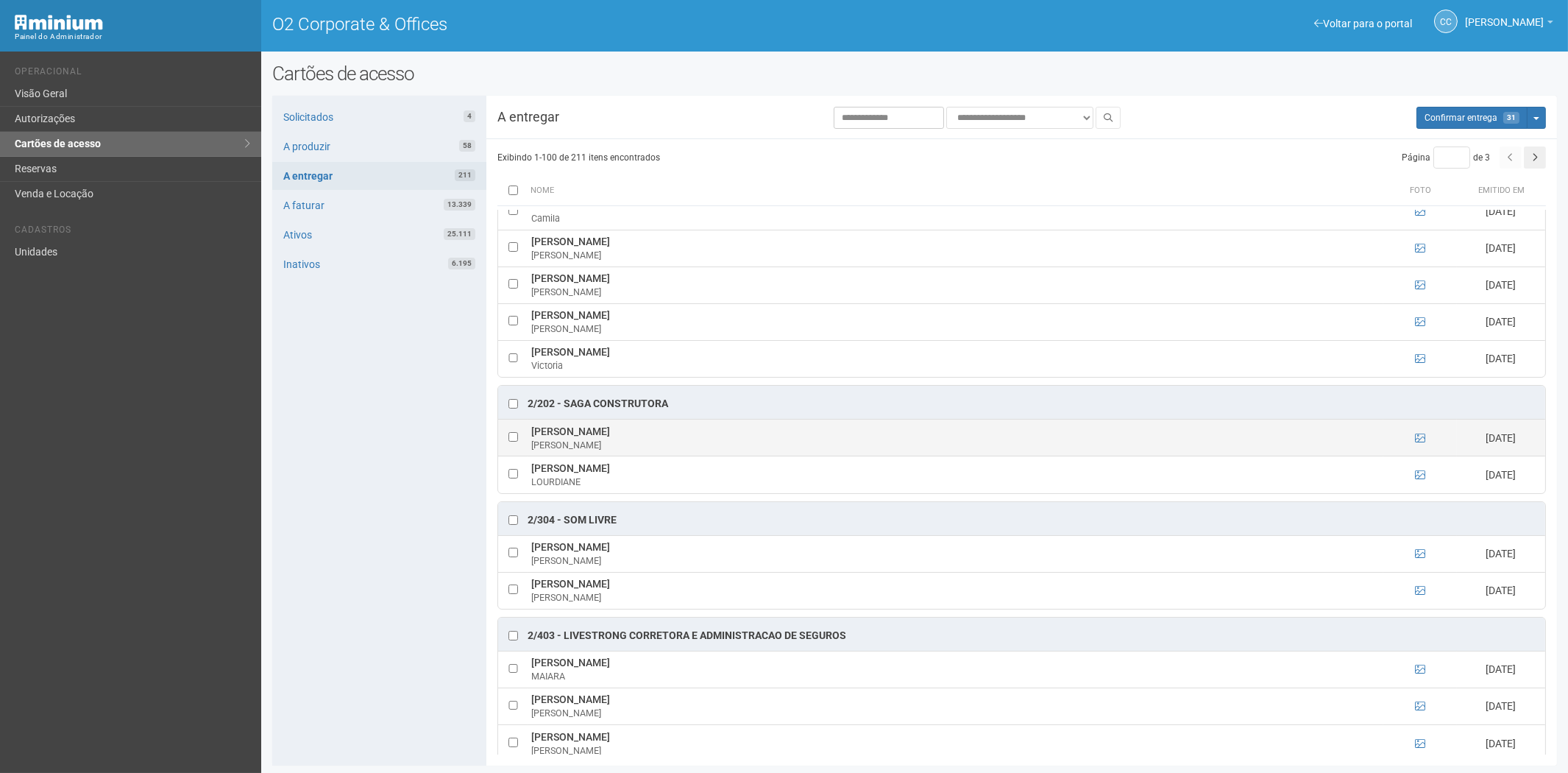
scroll to position [1226, 0]
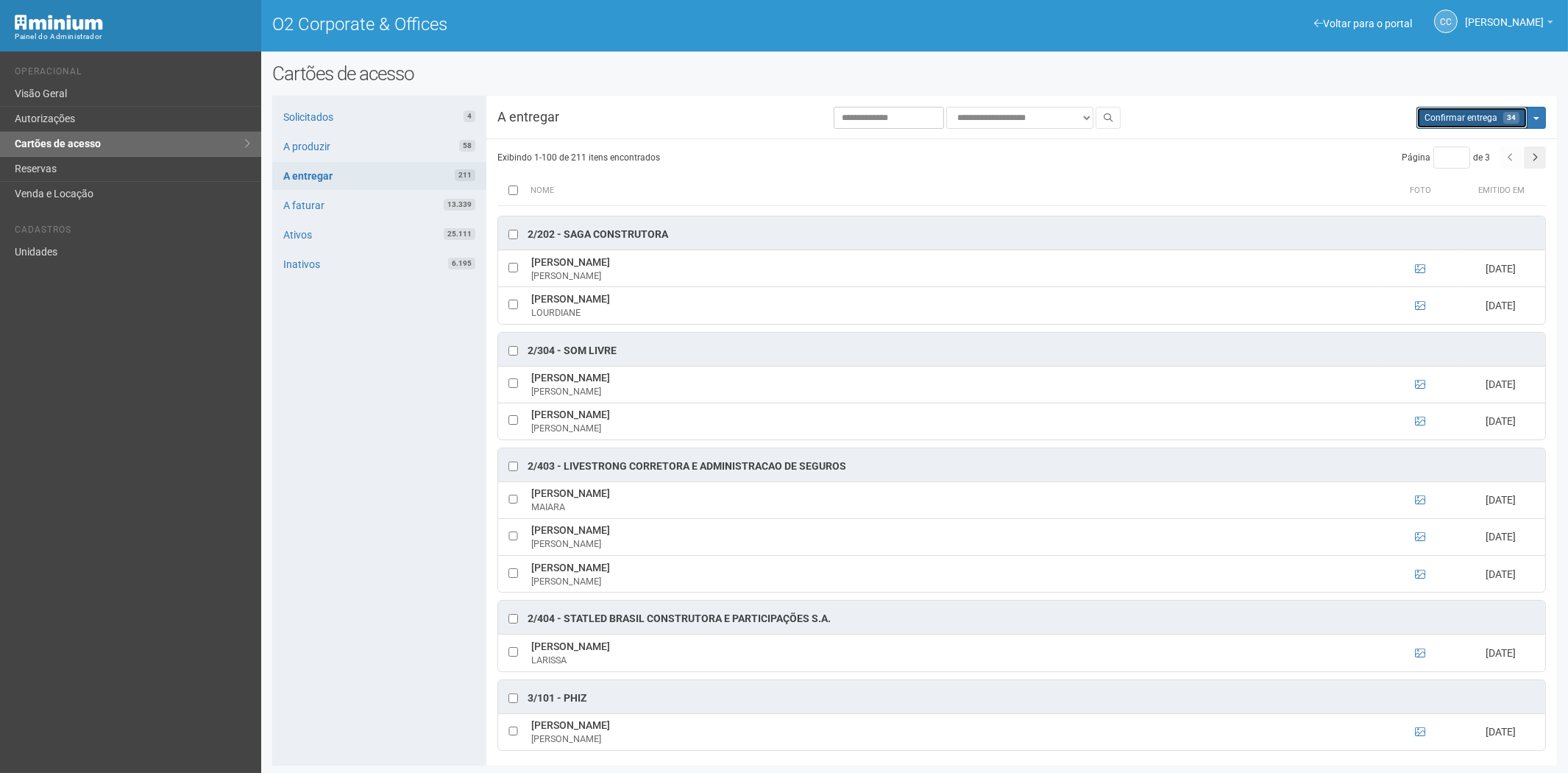
click at [1449, 121] on span "Confirmar entrega" at bounding box center [1461, 118] width 73 height 11
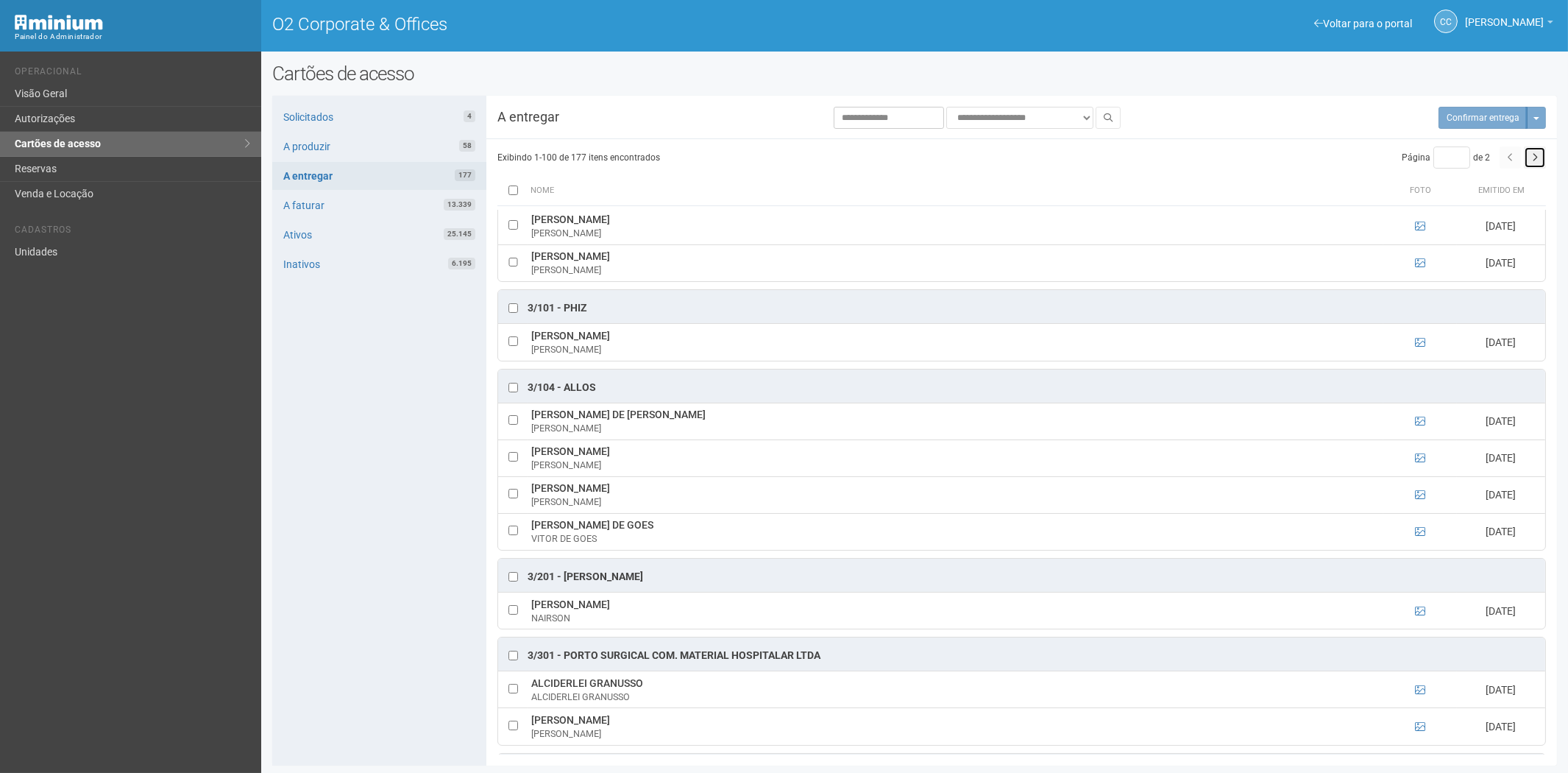
click at [1536, 159] on icon "button" at bounding box center [1536, 157] width 6 height 9
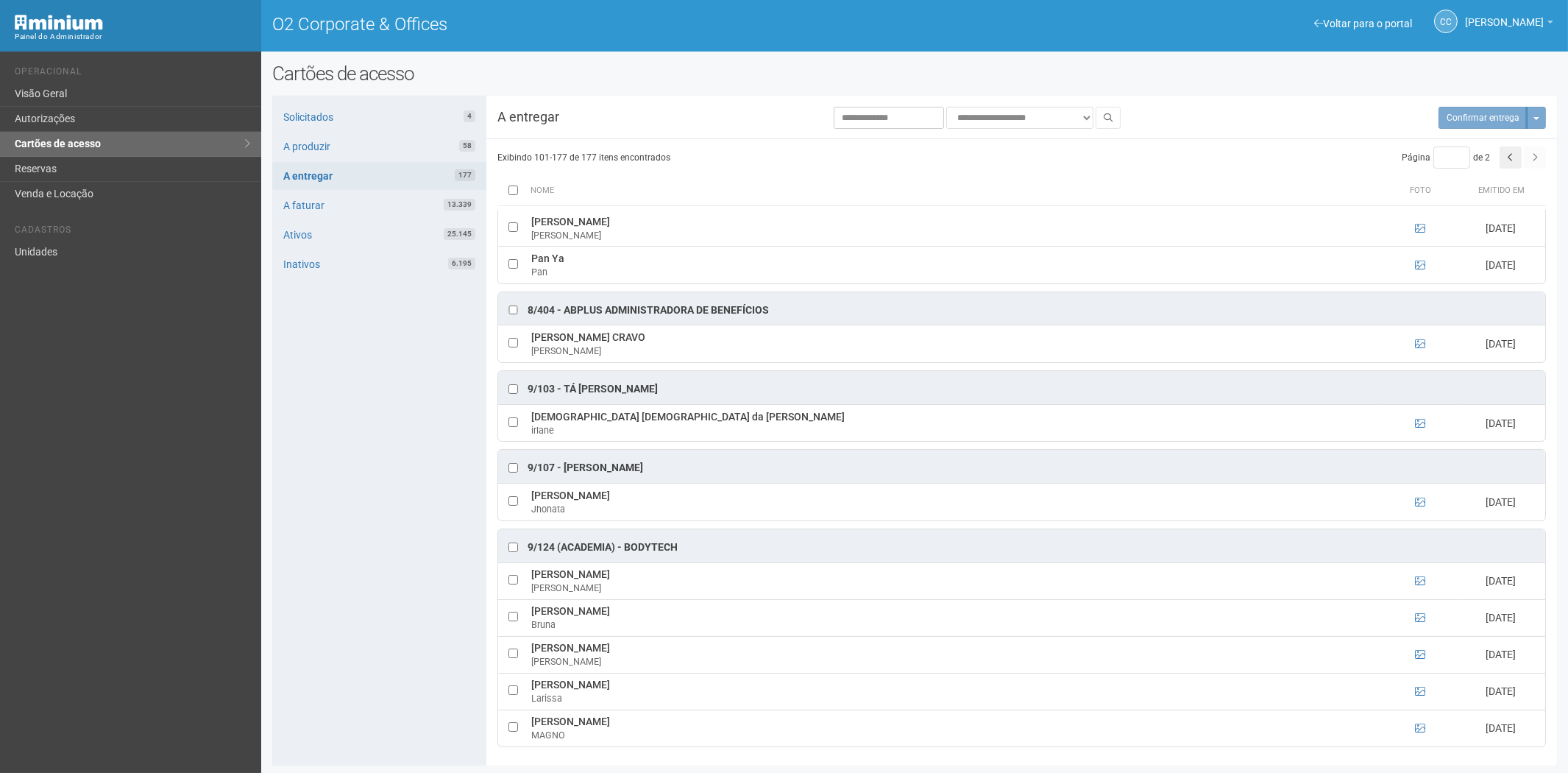
scroll to position [4352, 0]
click at [1474, 113] on span "Confirmar entrega" at bounding box center [1466, 118] width 73 height 11
type input "*"
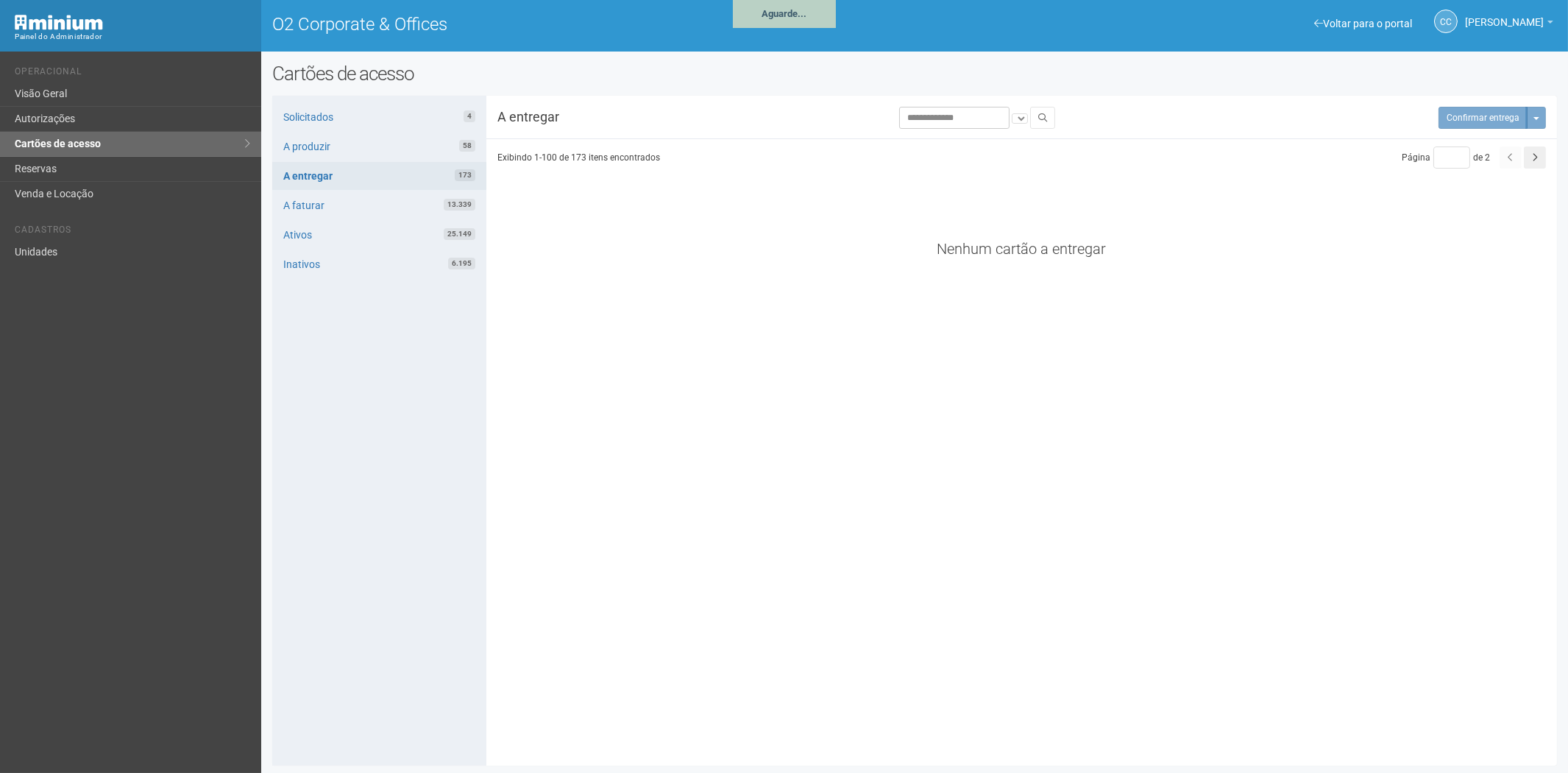
scroll to position [4081, 0]
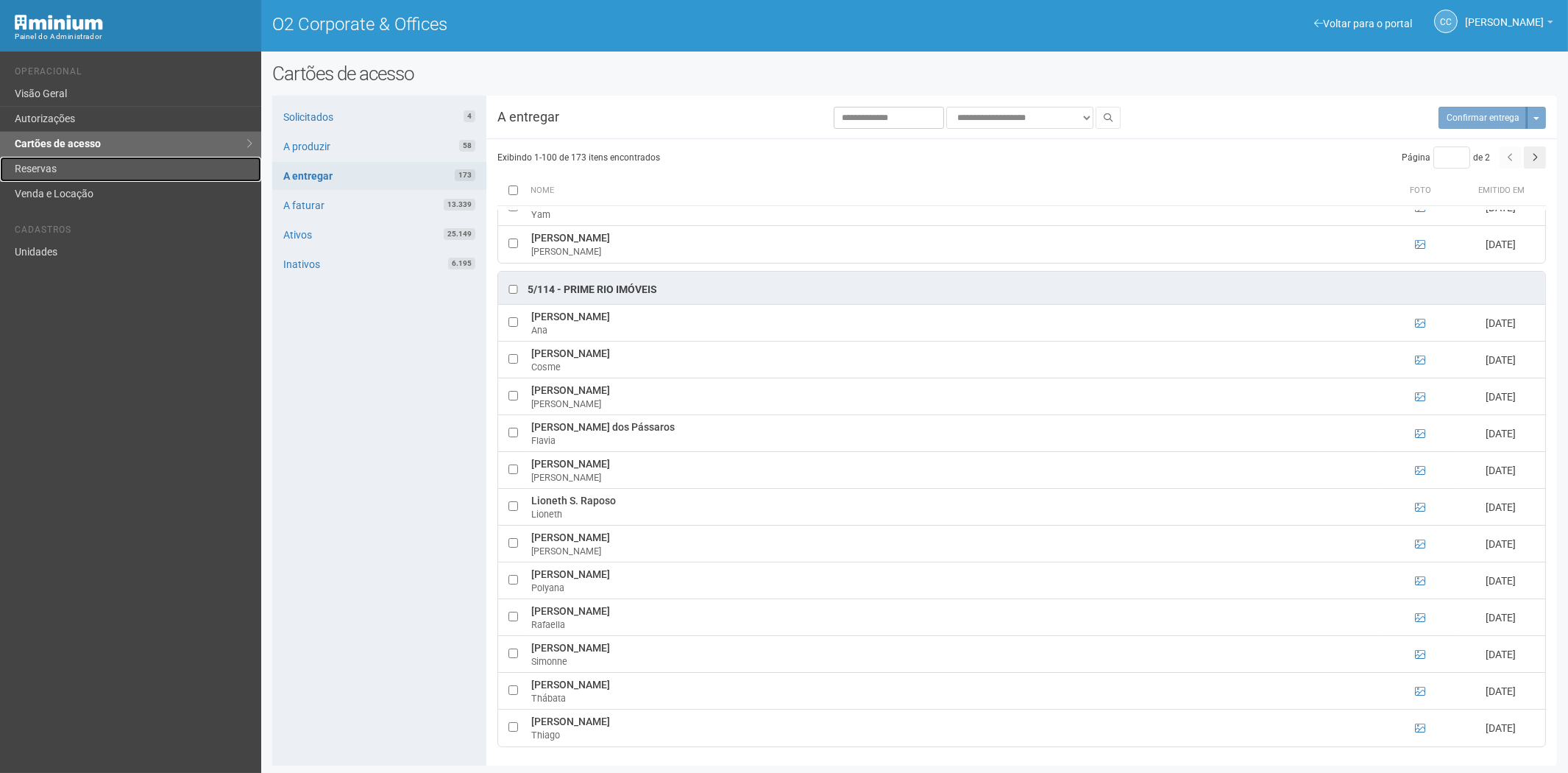
click at [69, 179] on link "Reservas" at bounding box center [130, 169] width 261 height 25
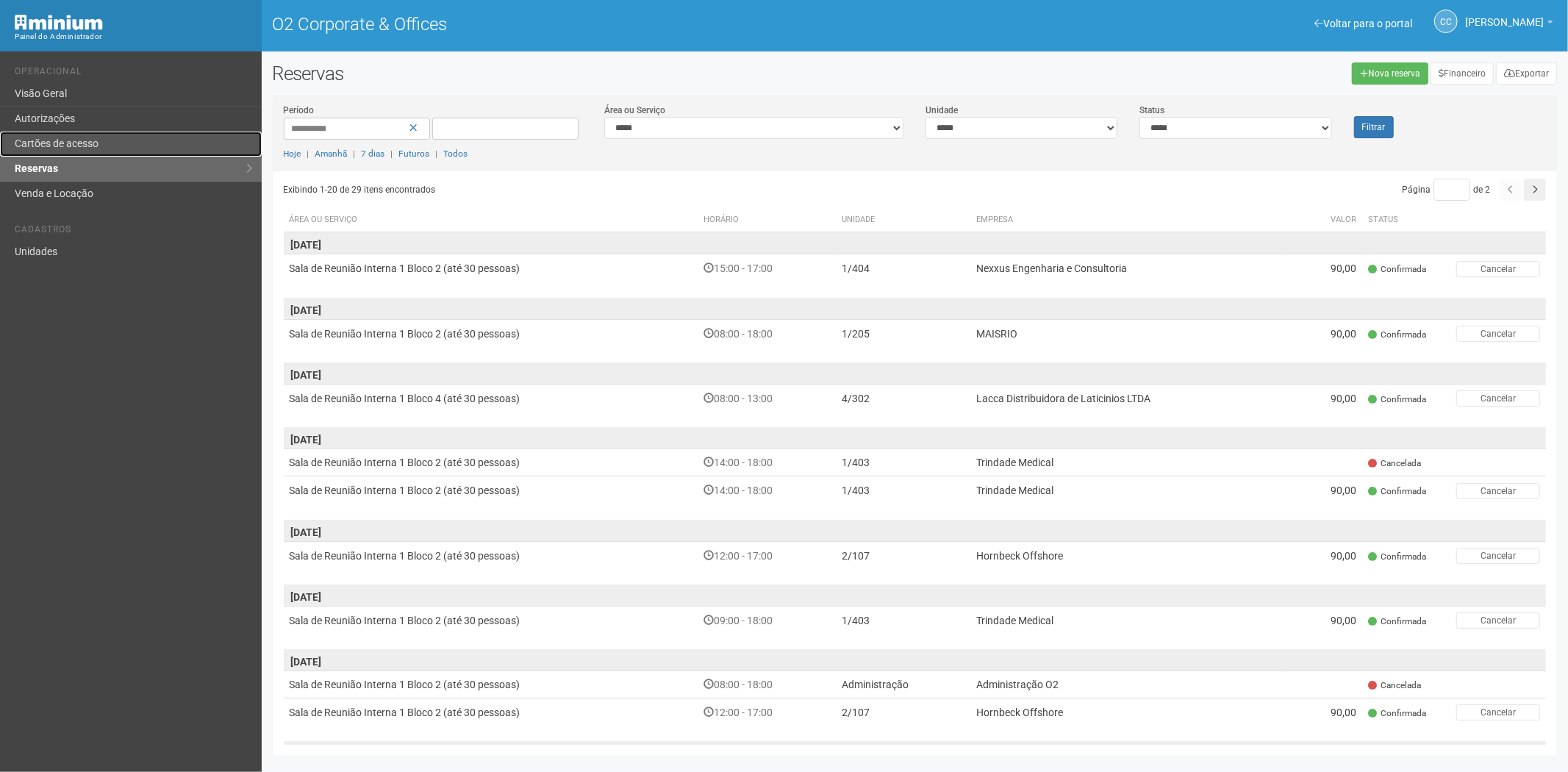
click at [67, 148] on link "Cartões de acesso" at bounding box center [131, 144] width 261 height 25
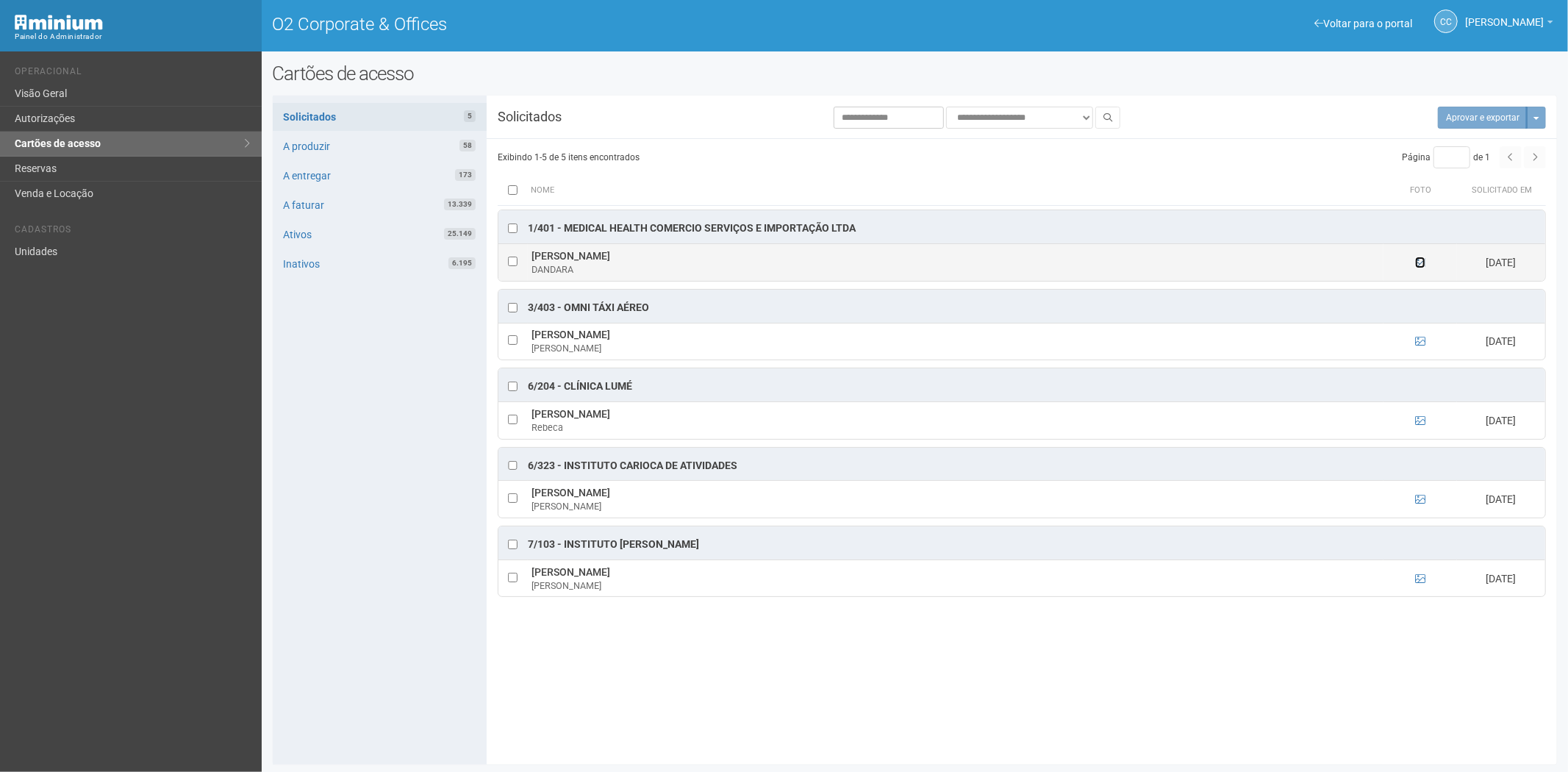
click at [1417, 261] on icon at bounding box center [1420, 262] width 10 height 10
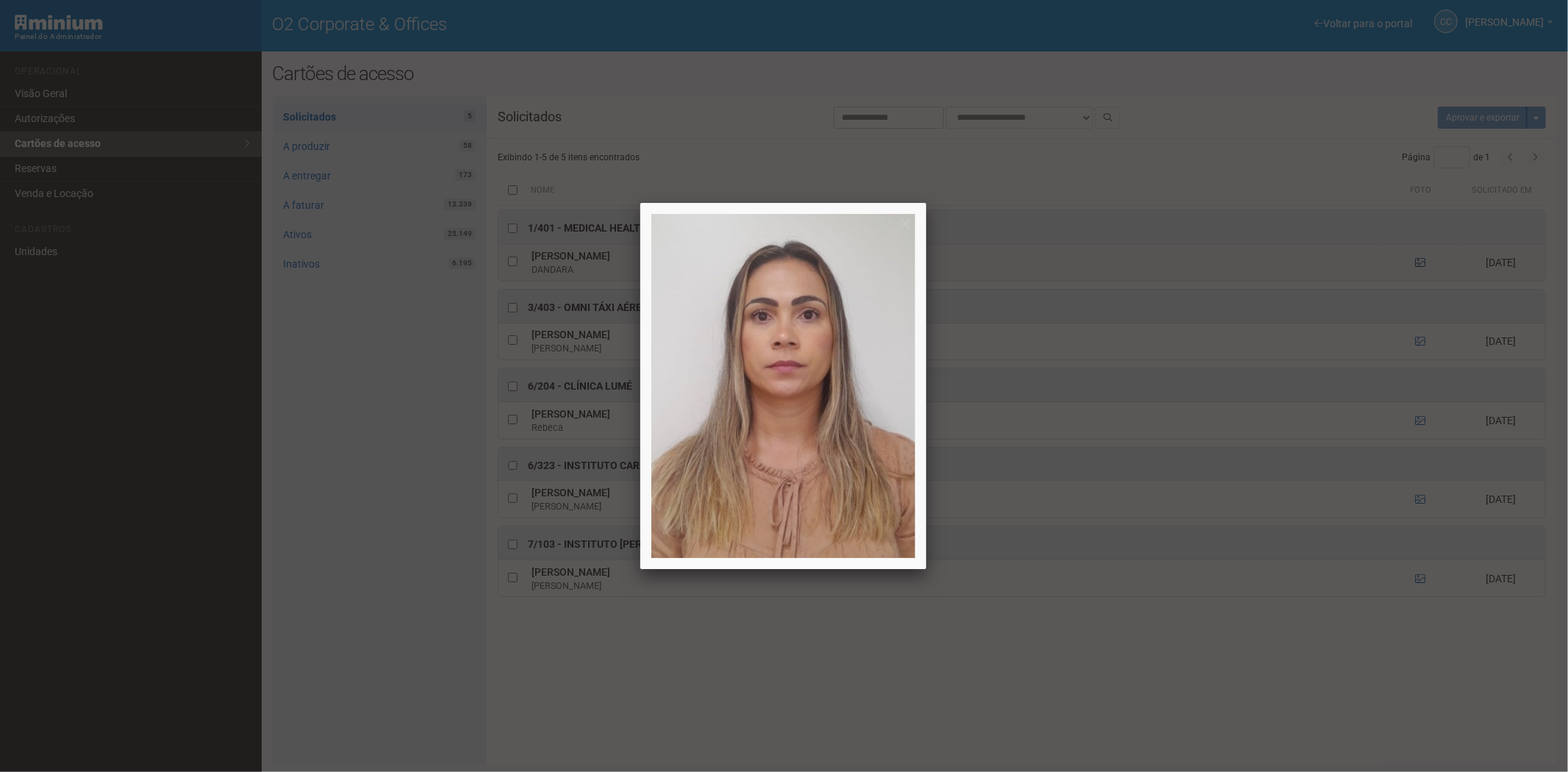
click at [1417, 261] on div at bounding box center [784, 386] width 1568 height 772
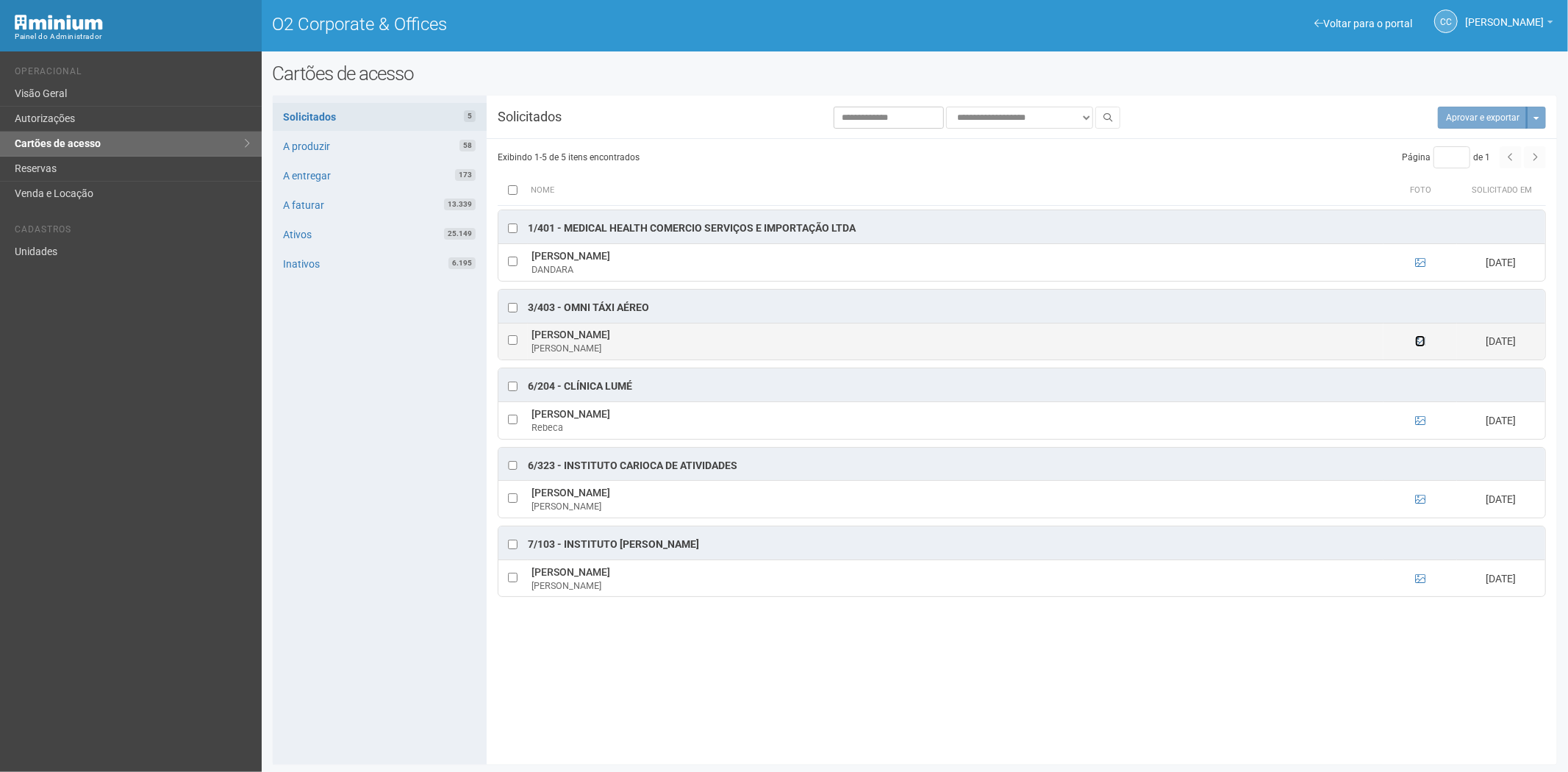
click at [1420, 341] on icon at bounding box center [1420, 341] width 10 height 10
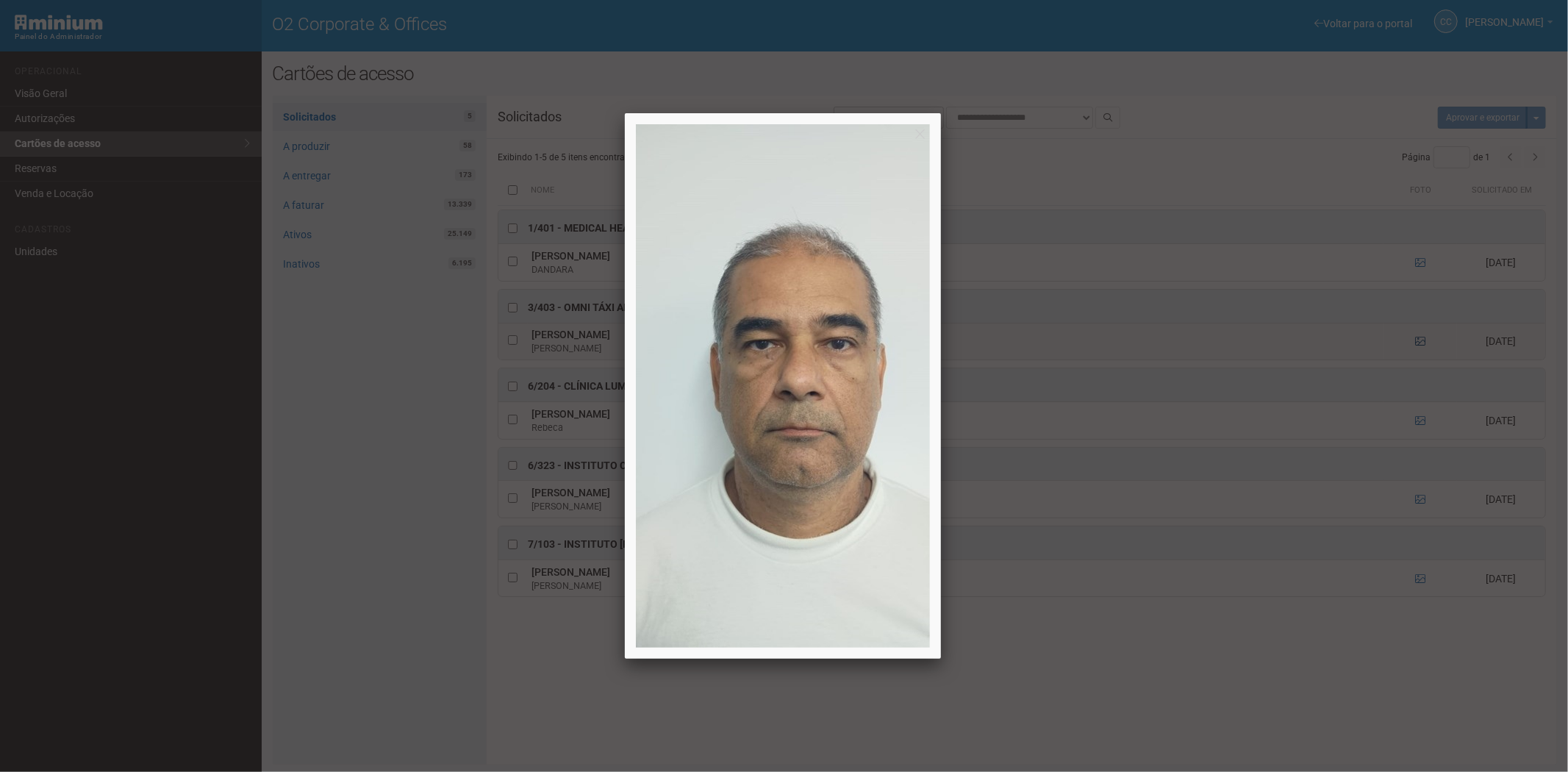
click at [1420, 341] on div at bounding box center [784, 386] width 1568 height 772
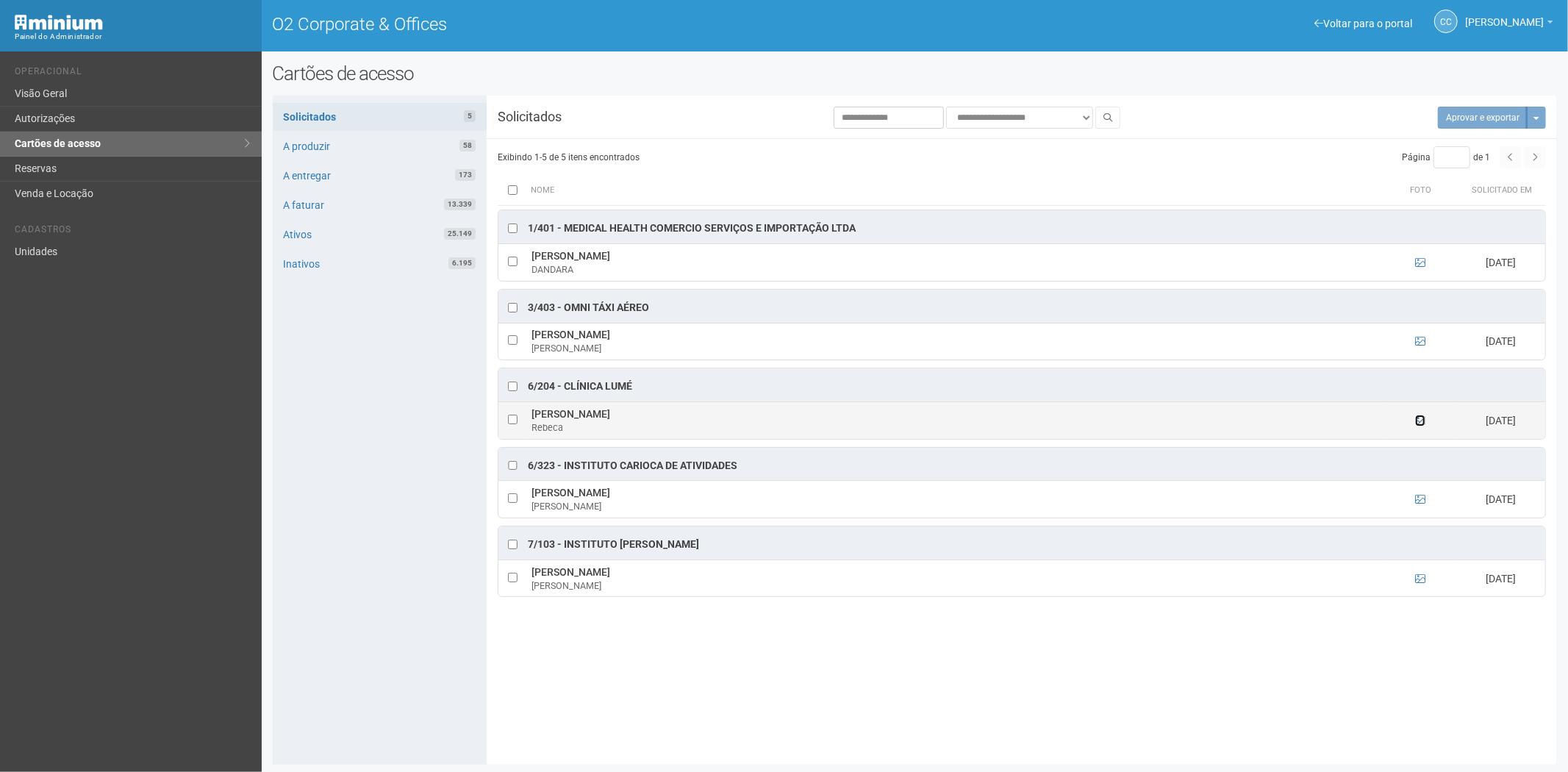
click at [1419, 422] on icon at bounding box center [1420, 420] width 10 height 10
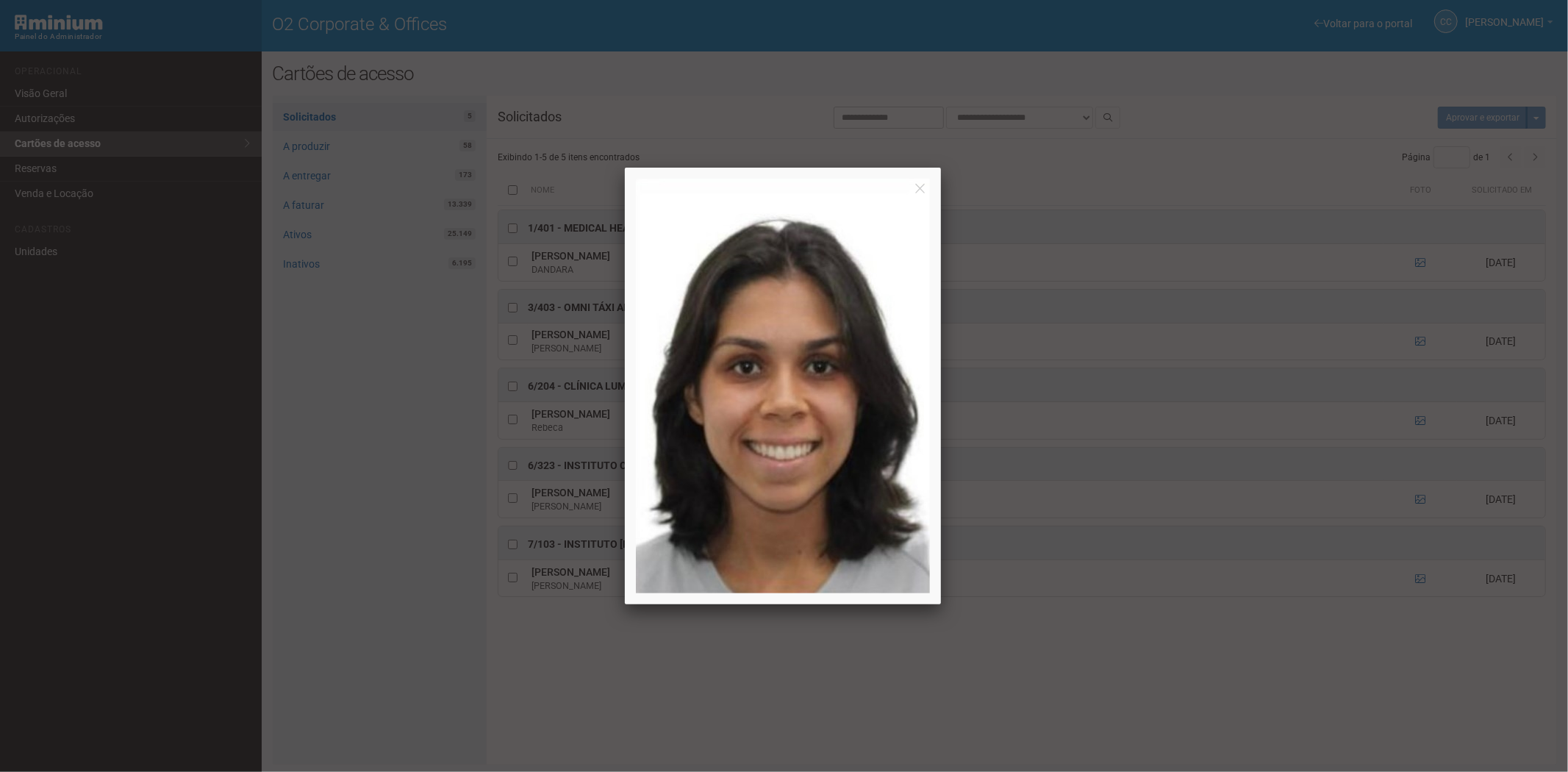
click at [1419, 423] on div at bounding box center [784, 386] width 1568 height 772
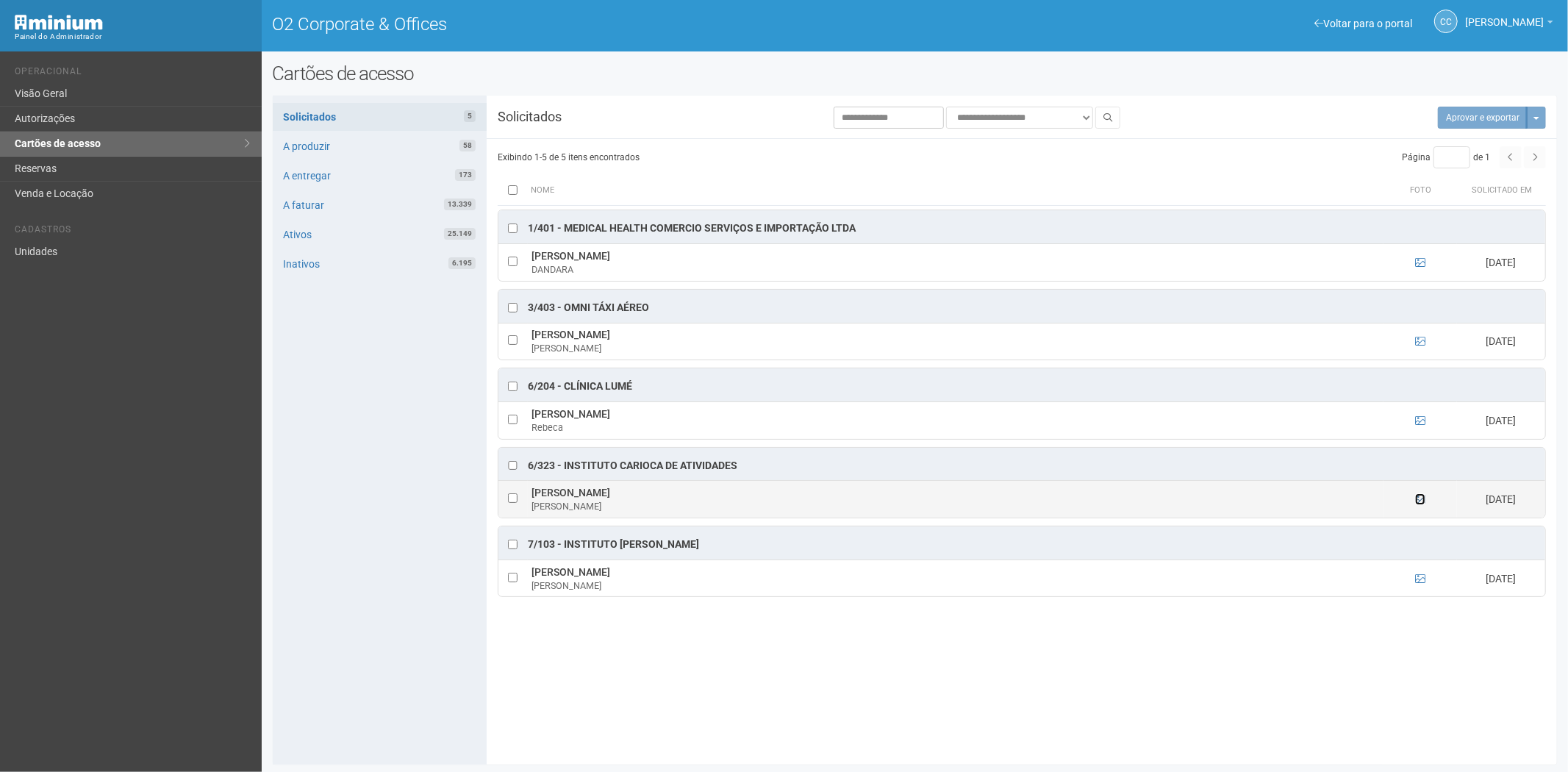
click at [1417, 504] on icon at bounding box center [1420, 499] width 10 height 10
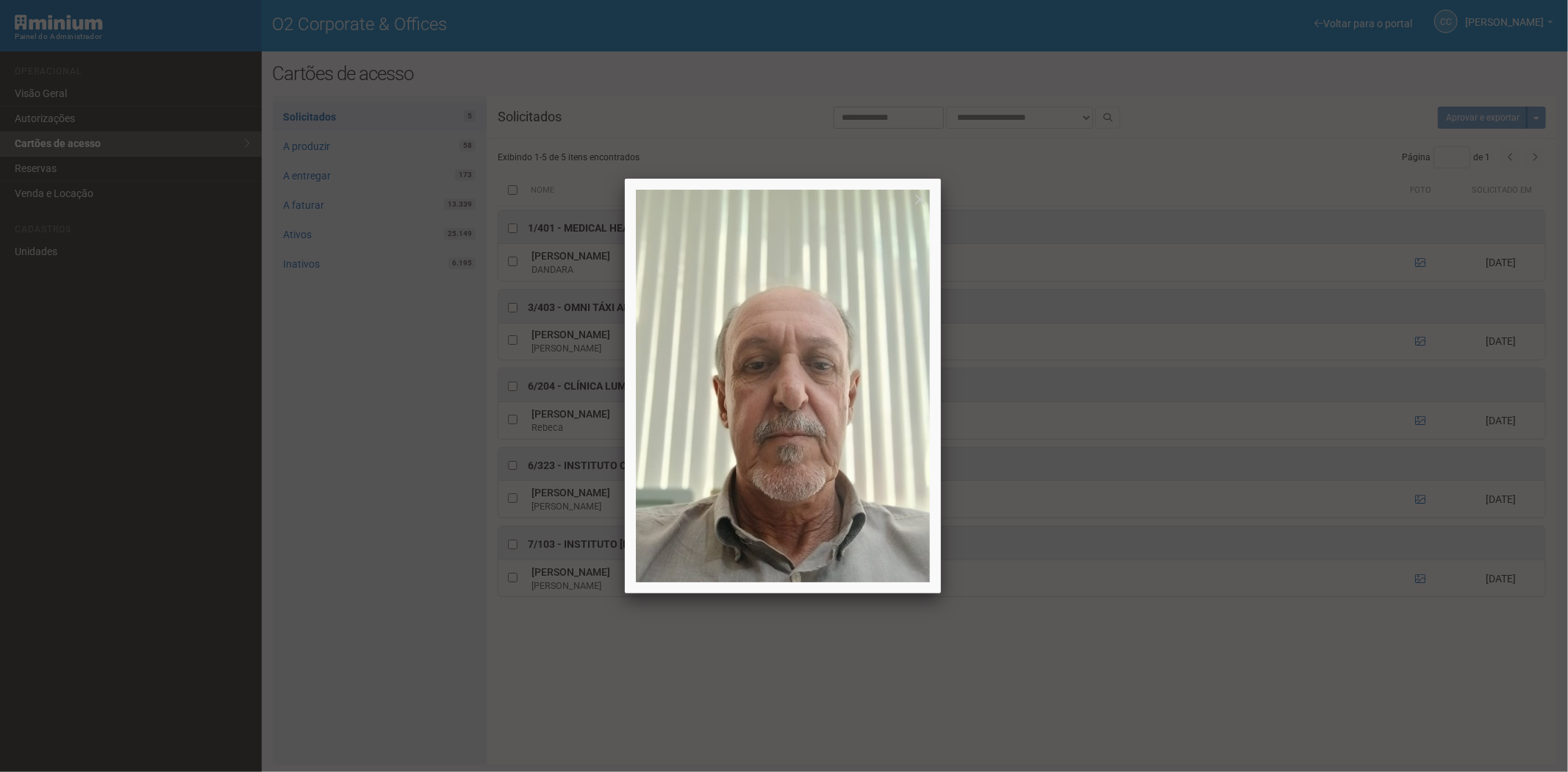
click at [1419, 504] on div at bounding box center [784, 386] width 1568 height 772
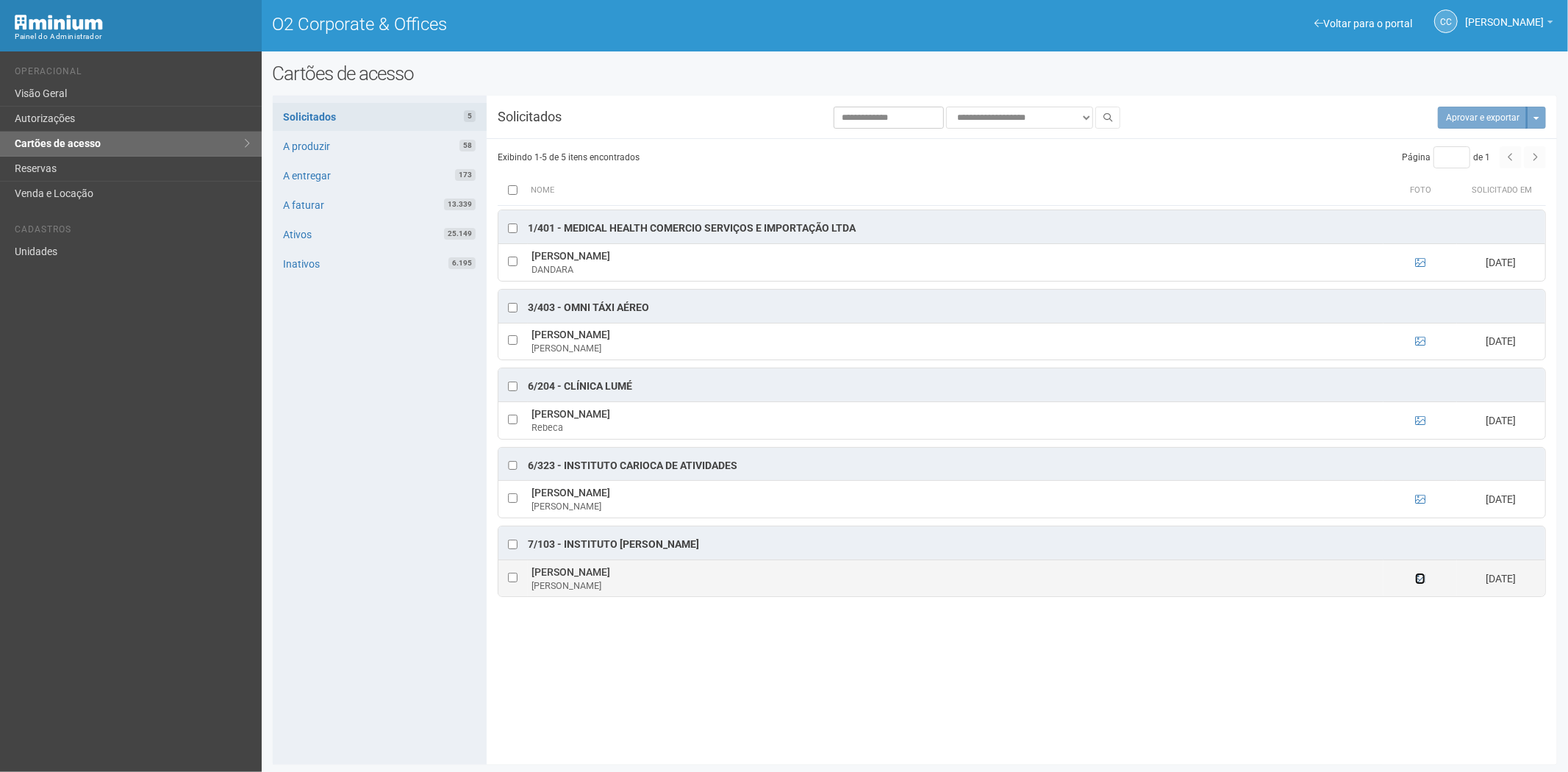
click at [1422, 583] on icon at bounding box center [1420, 578] width 10 height 10
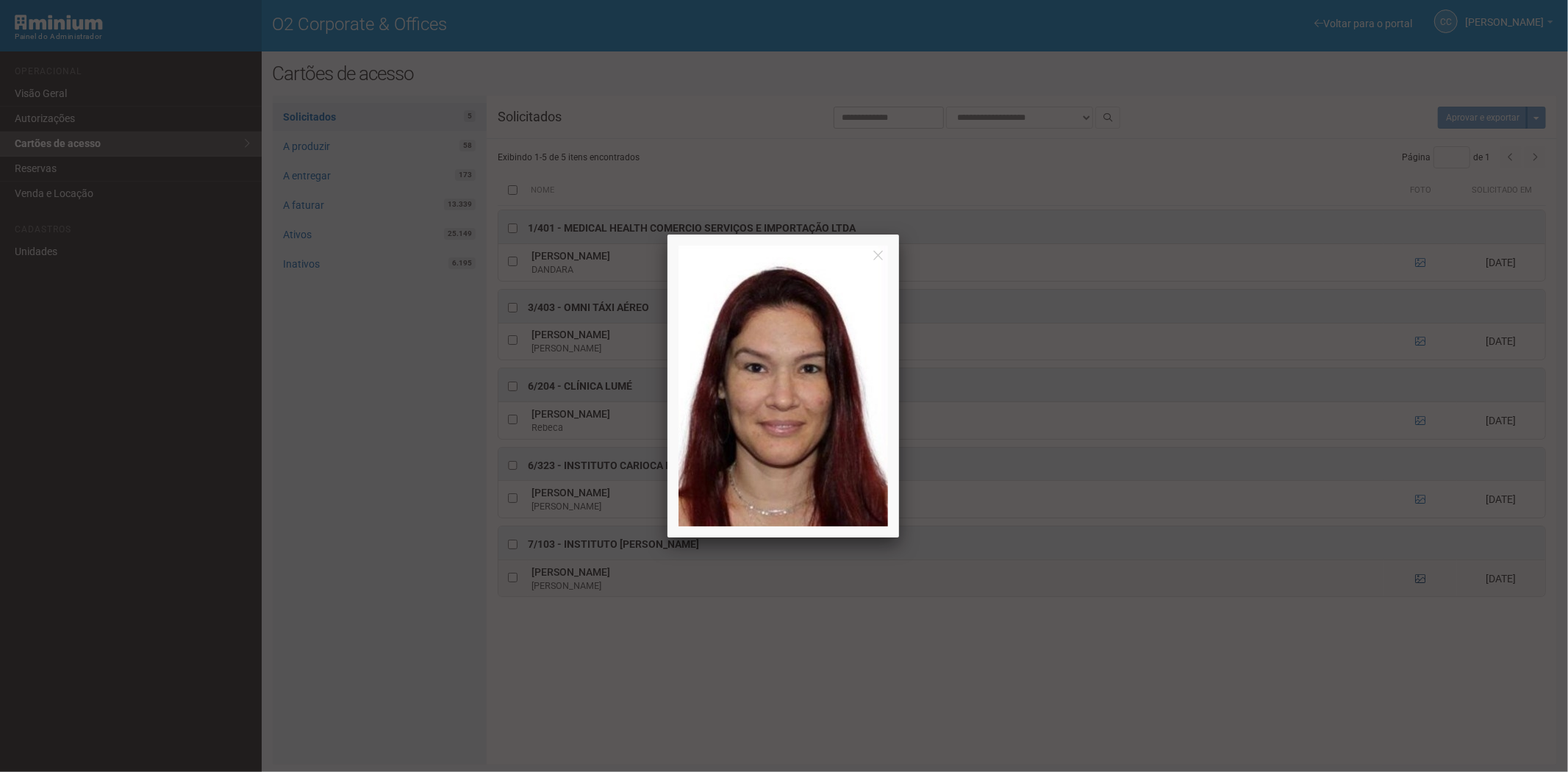
click at [1422, 583] on div at bounding box center [784, 386] width 1568 height 772
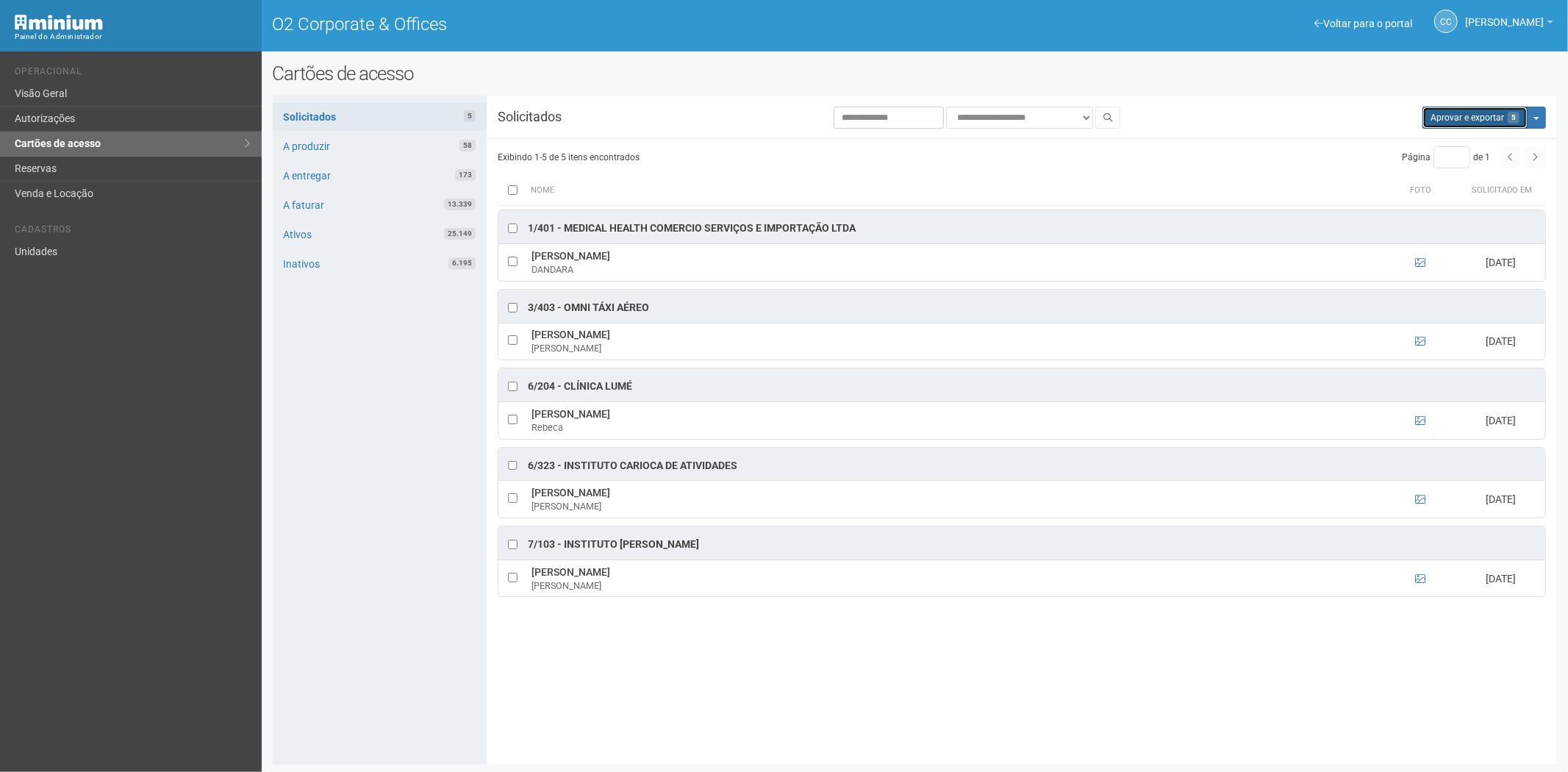
click at [1441, 120] on button "Aprovar e exportar 5" at bounding box center [1474, 117] width 105 height 22
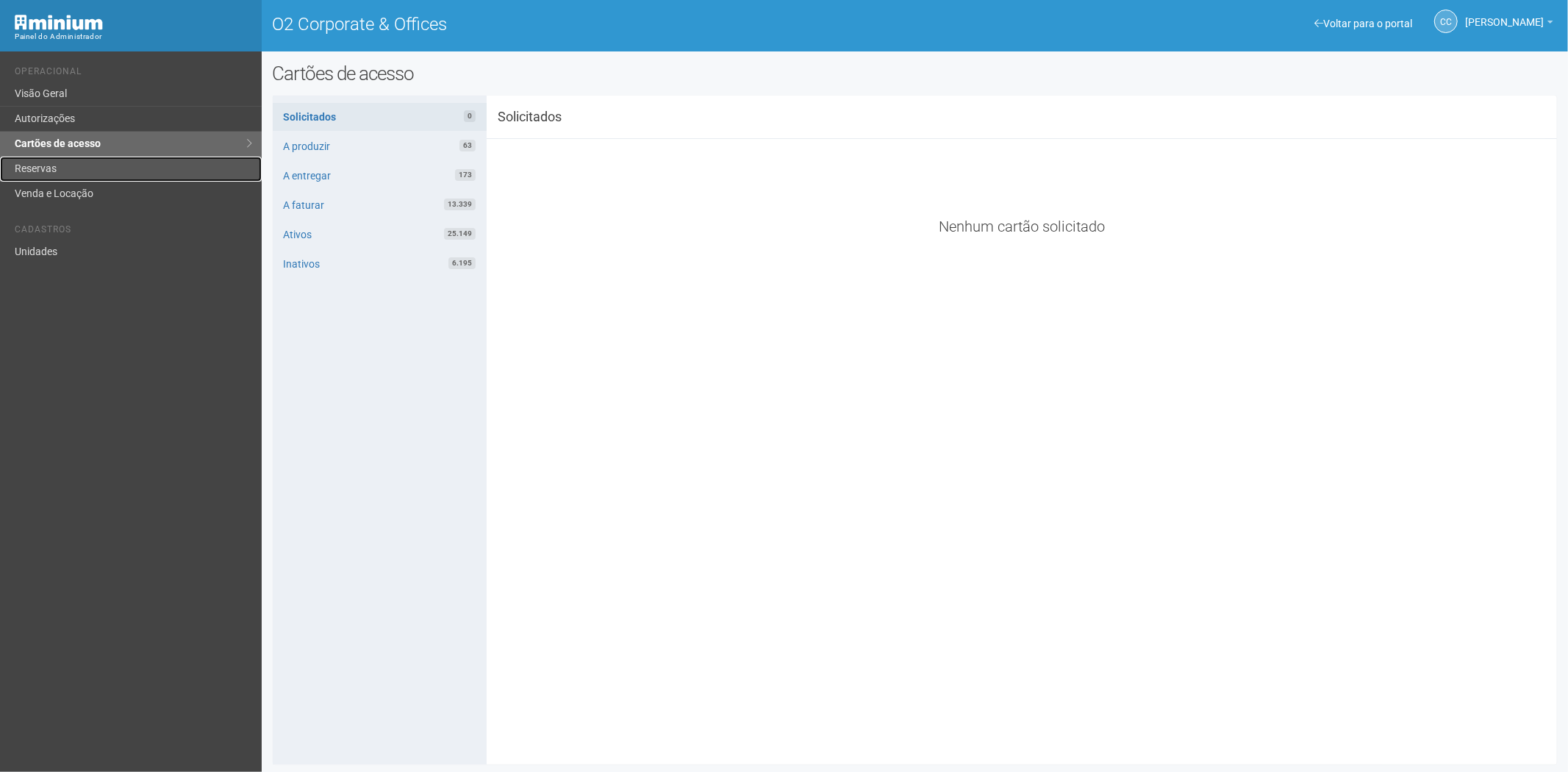
click at [97, 175] on link "Reservas" at bounding box center [131, 169] width 261 height 25
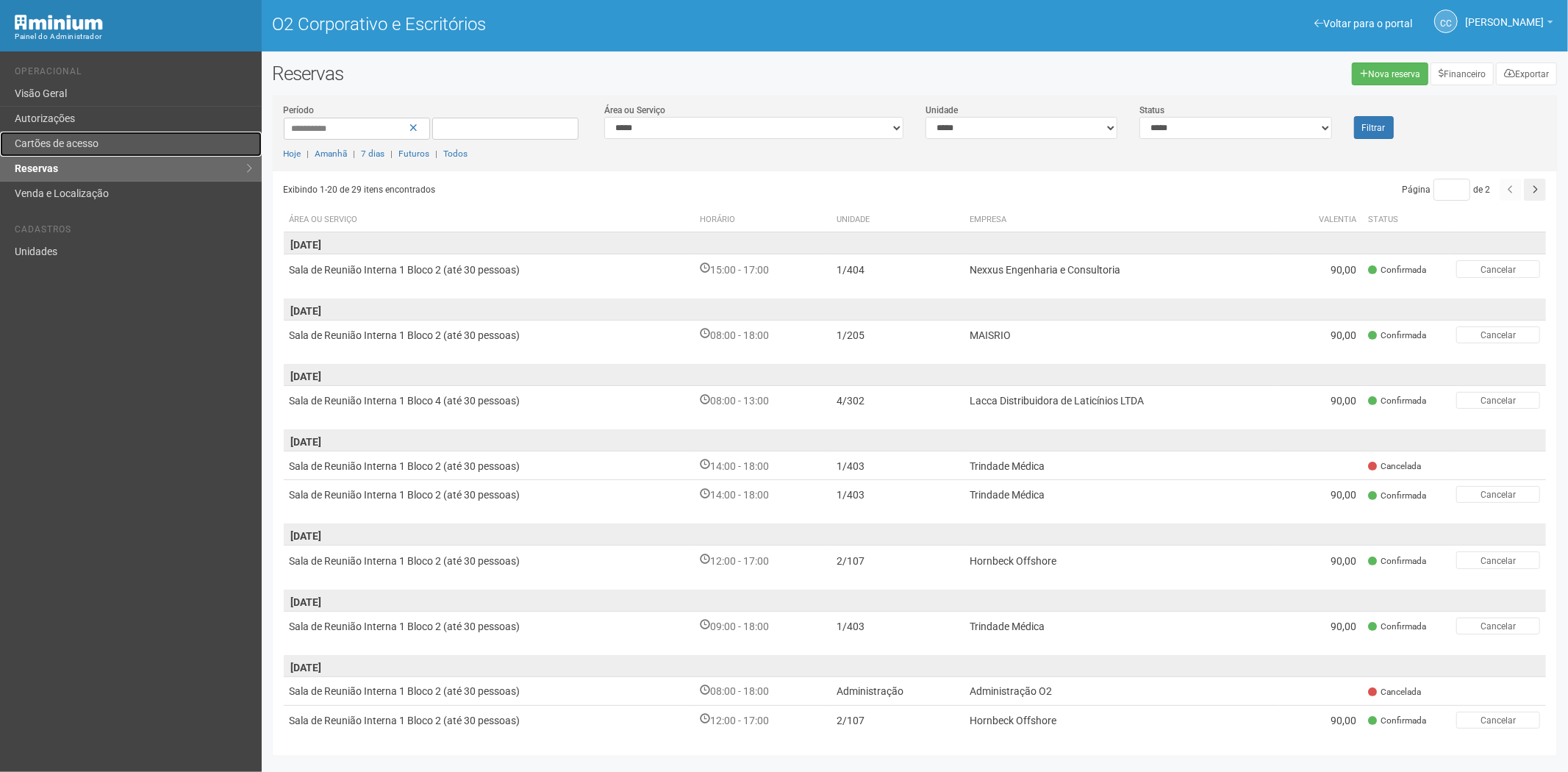
click at [95, 148] on font "Cartões de acesso" at bounding box center [56, 143] width 84 height 11
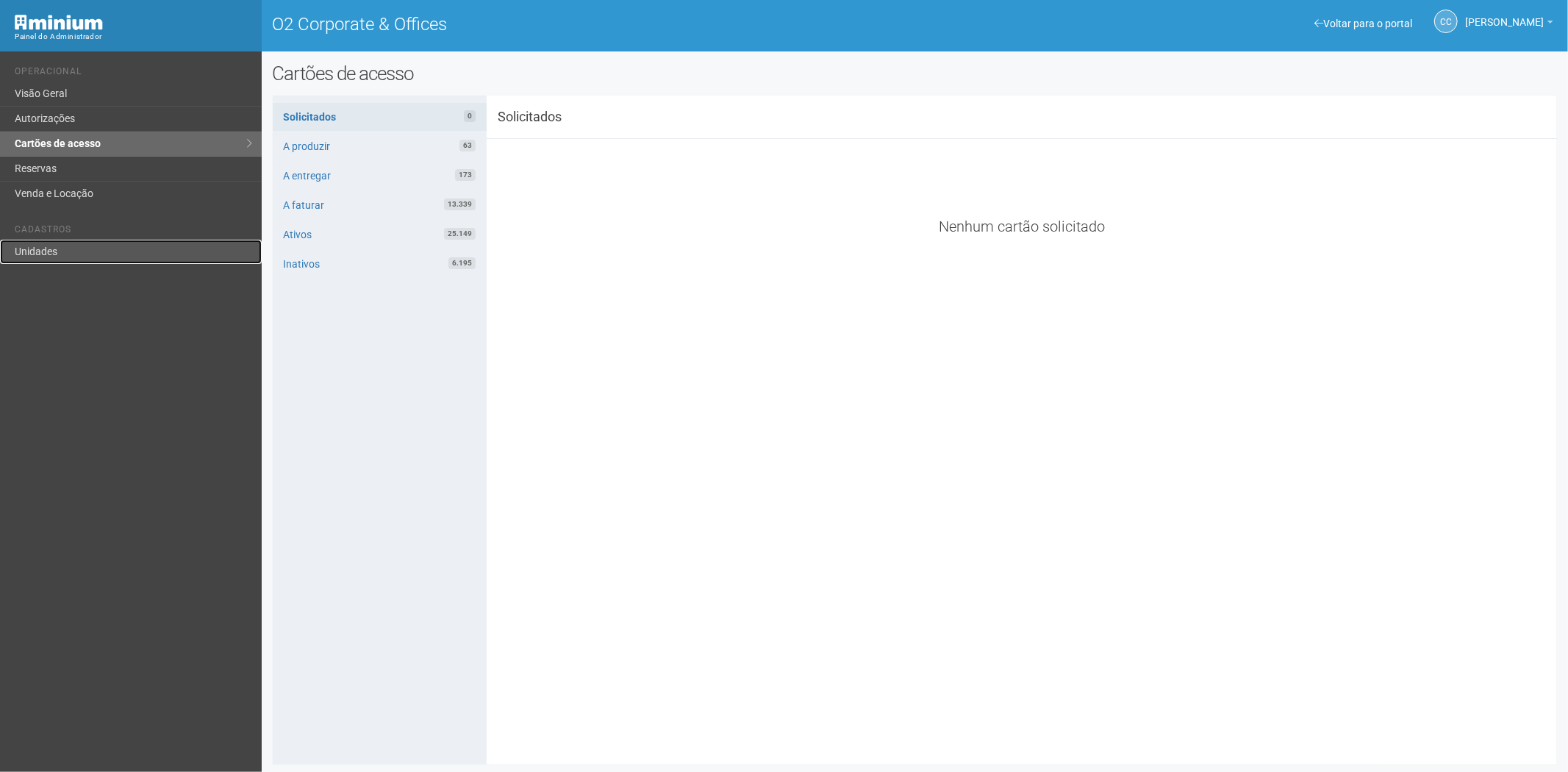
click at [13, 251] on link "Unidades" at bounding box center [131, 251] width 261 height 24
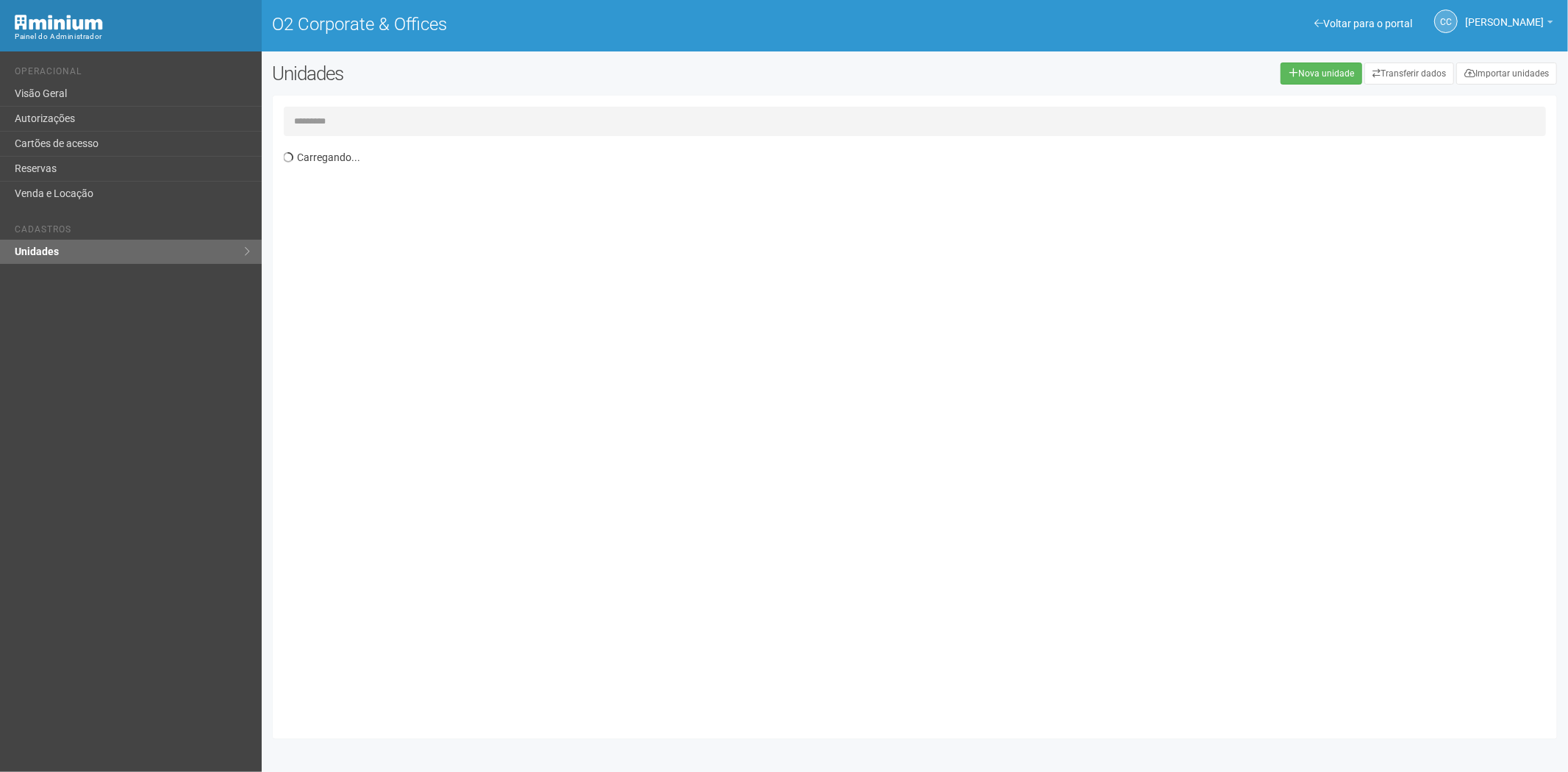
click at [344, 126] on input "text" at bounding box center [914, 121] width 1263 height 30
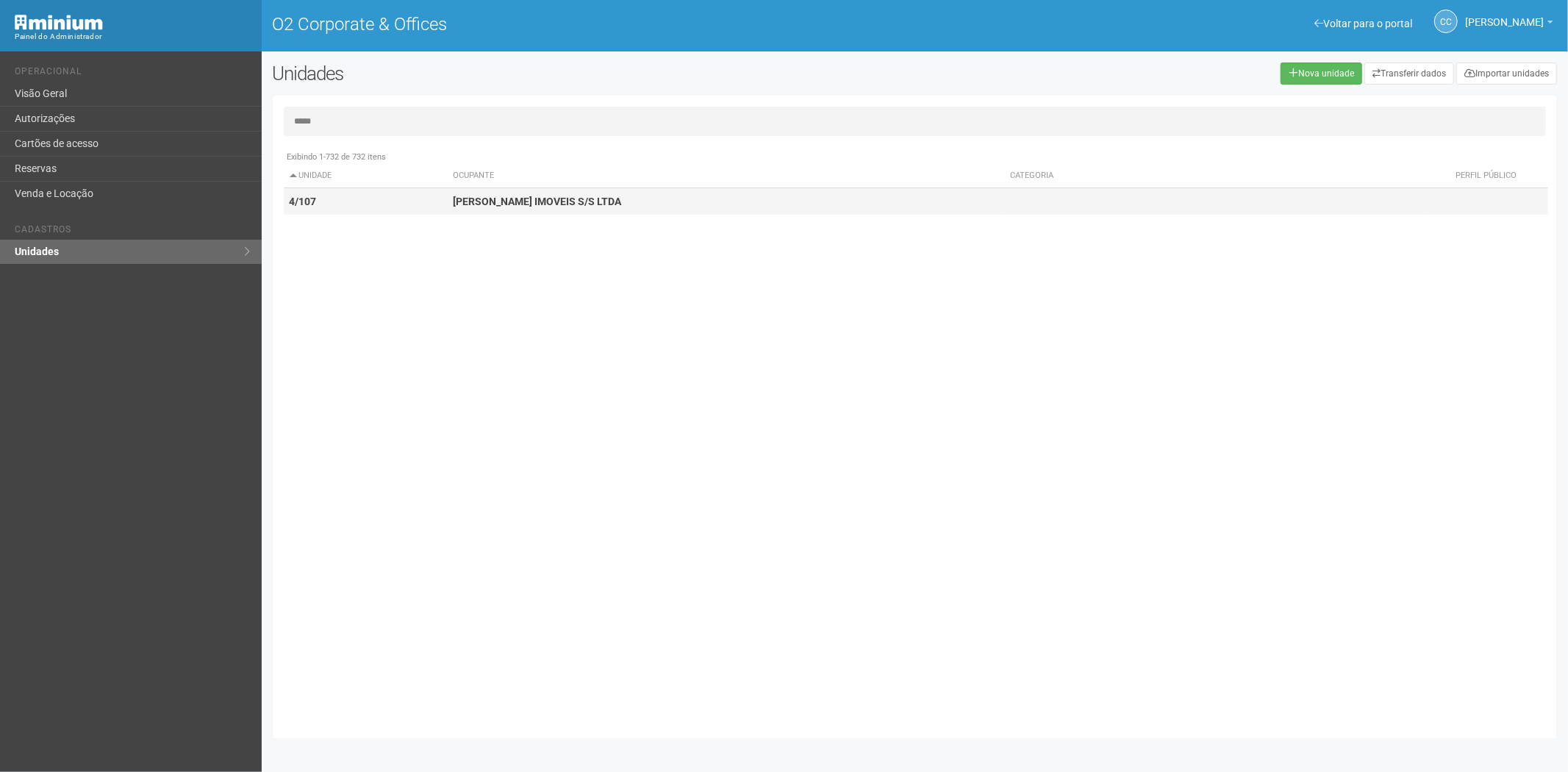
click at [576, 200] on strong "[PERSON_NAME] IMOVEIS S/S LTDA" at bounding box center [536, 201] width 168 height 11
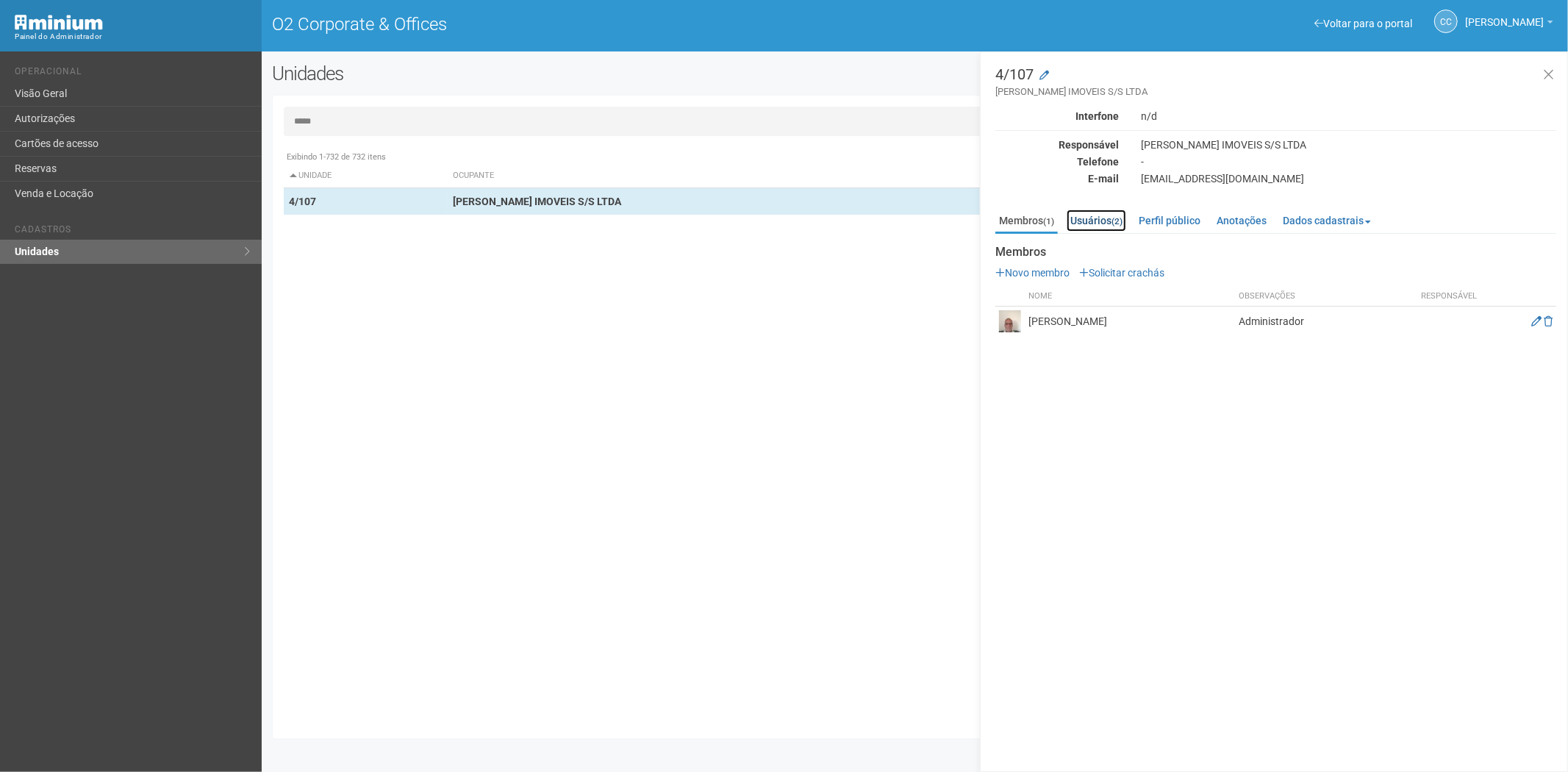
click at [1126, 217] on link "Usuários (2)" at bounding box center [1097, 220] width 59 height 22
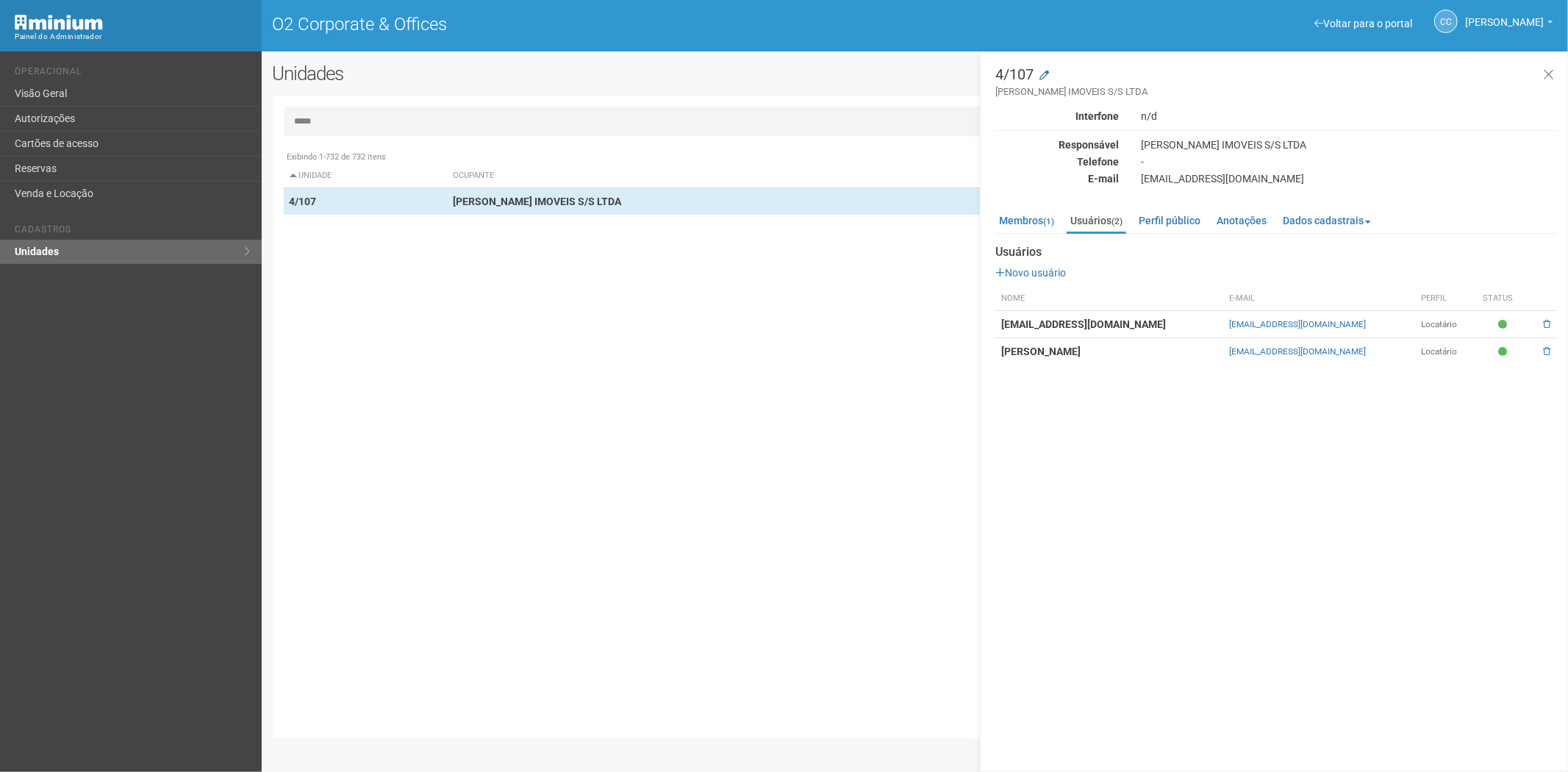
click at [386, 115] on input "*****" at bounding box center [914, 121] width 1263 height 30
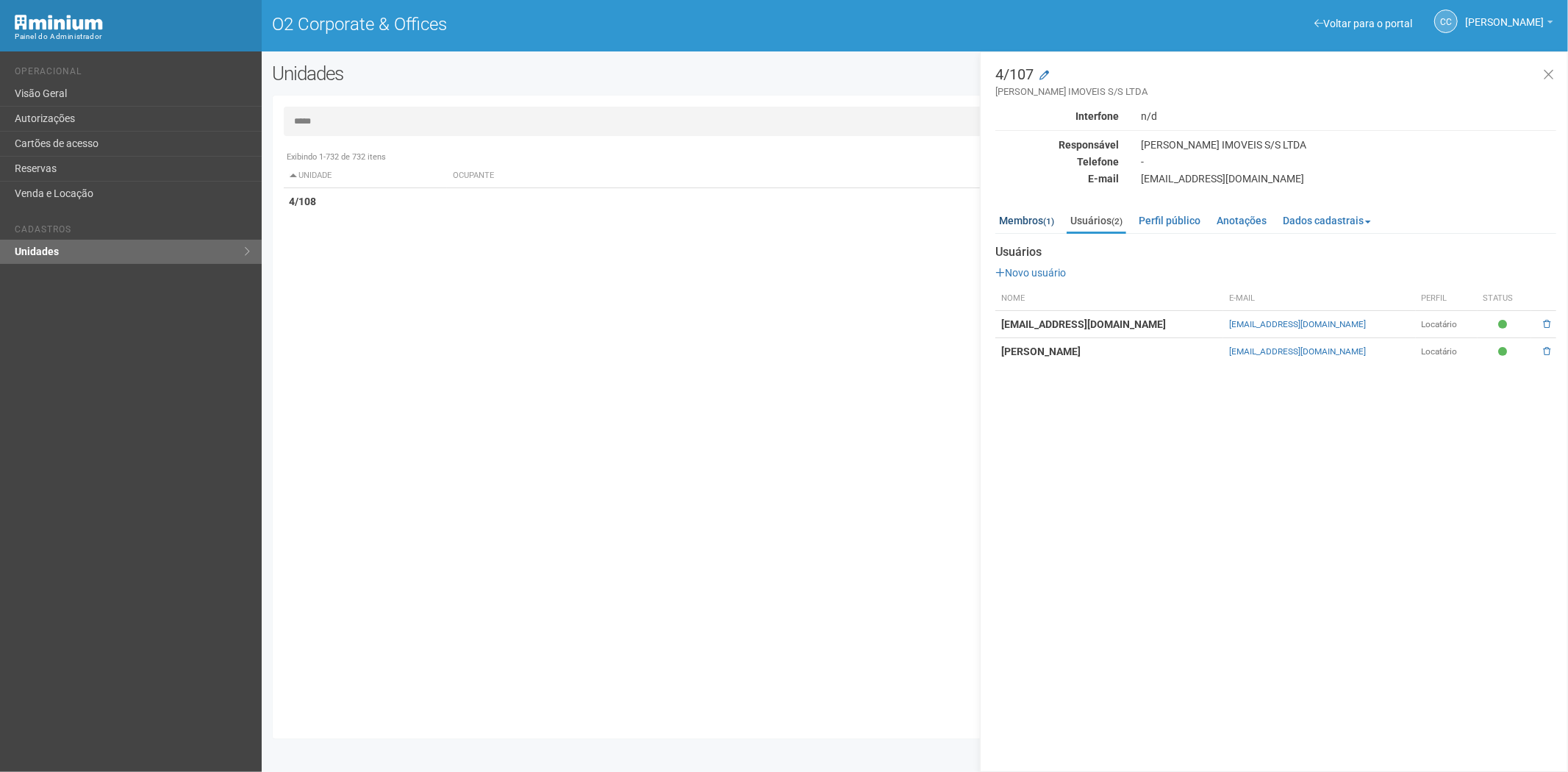
type input "*****"
click at [1030, 222] on link "Membros (1)" at bounding box center [1026, 220] width 62 height 22
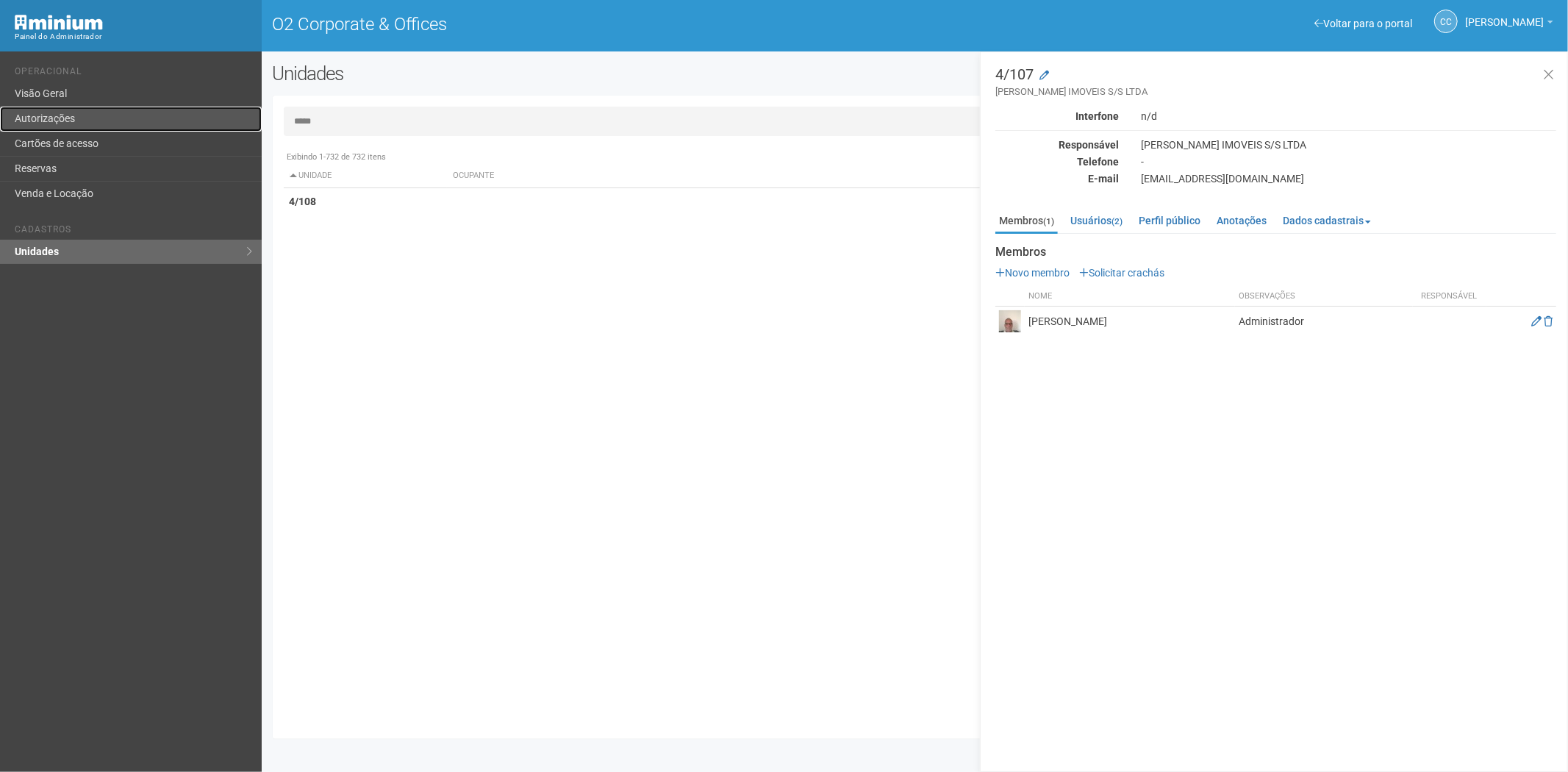
click at [97, 120] on link "Autorizações" at bounding box center [131, 119] width 261 height 25
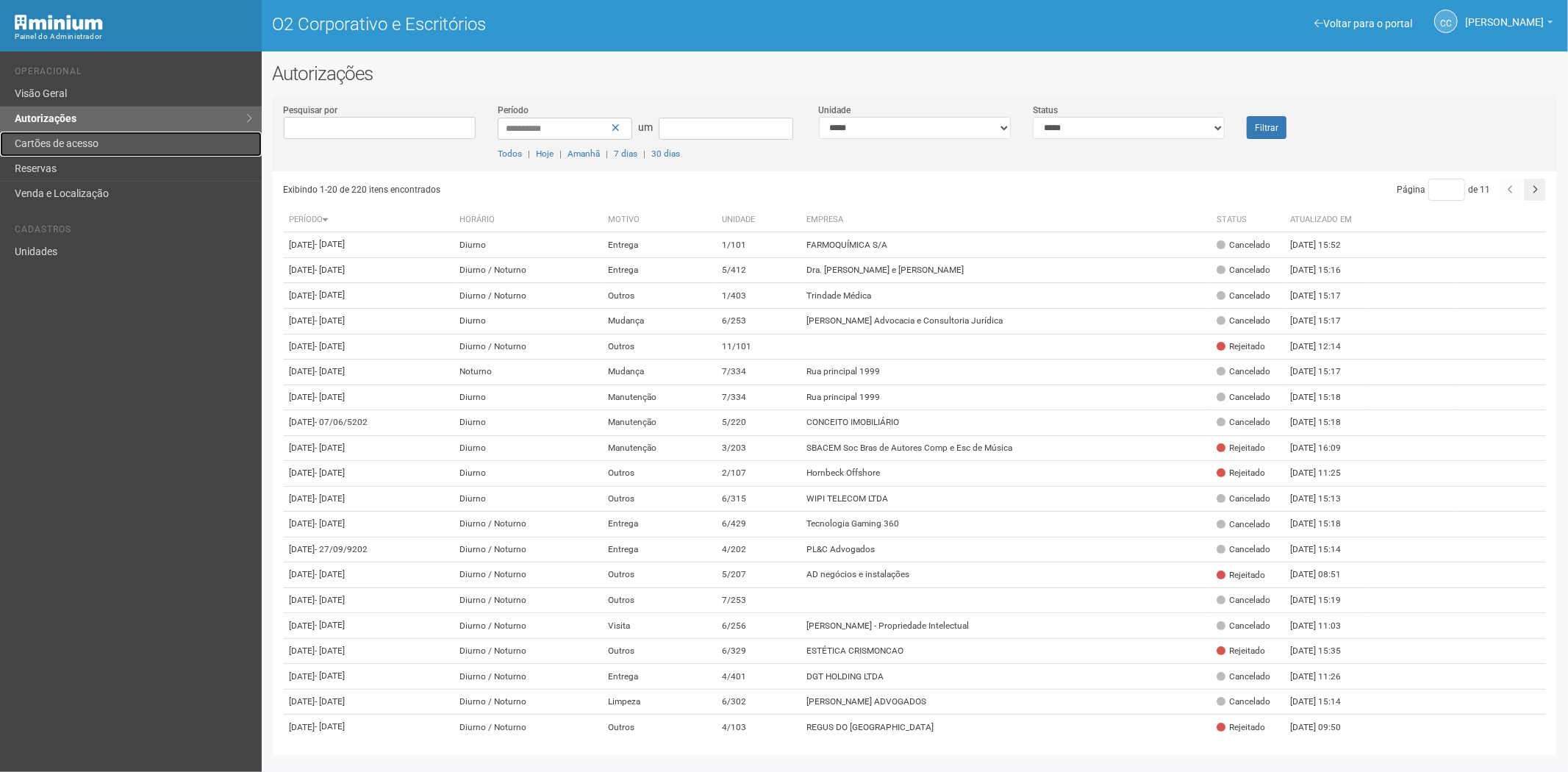
click at [34, 142] on font "Cartões de acesso" at bounding box center [56, 143] width 84 height 11
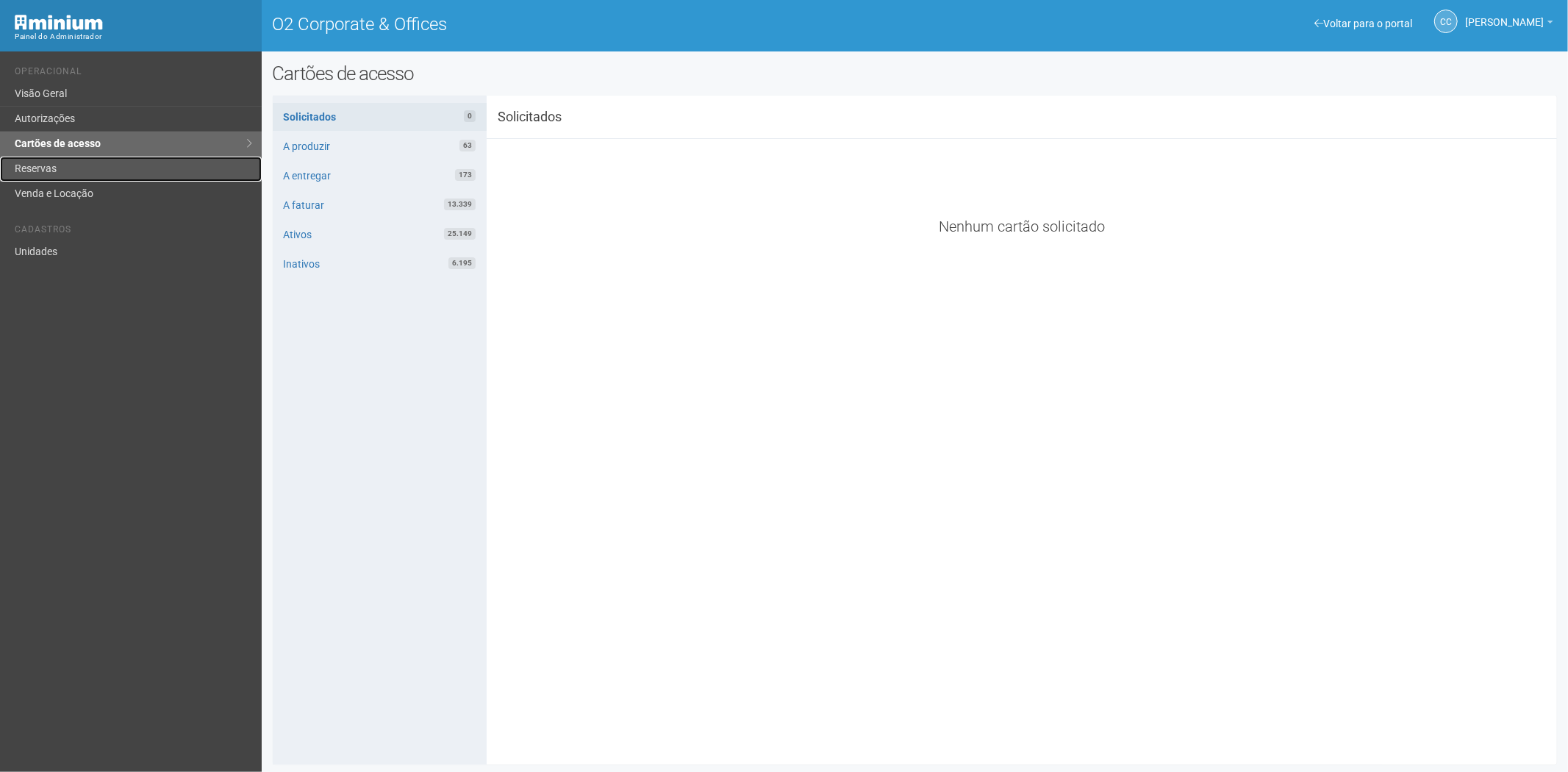
click at [114, 162] on link "Reservas" at bounding box center [131, 169] width 261 height 25
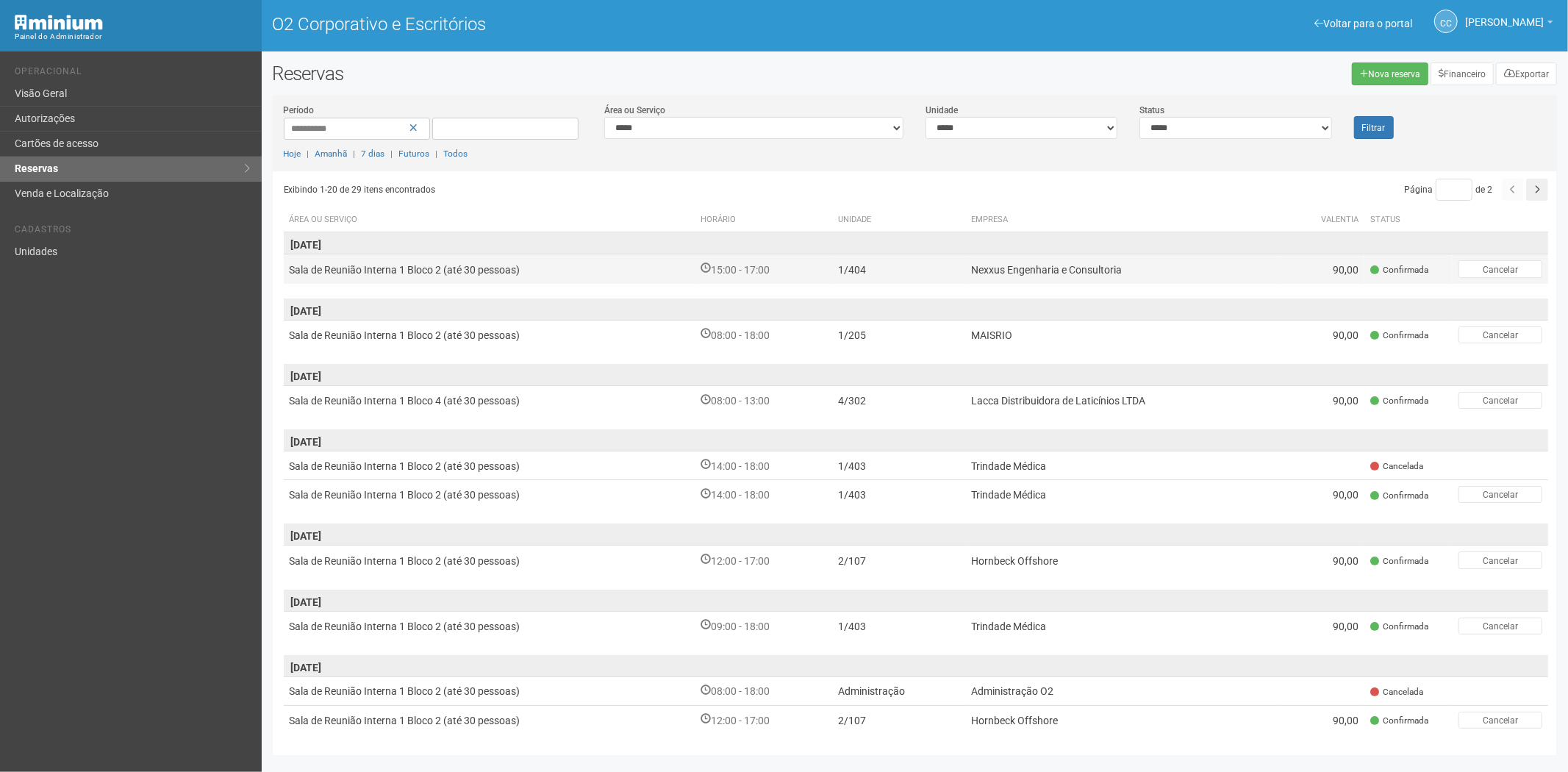
click at [944, 270] on td "1/404" at bounding box center [898, 268] width 133 height 30
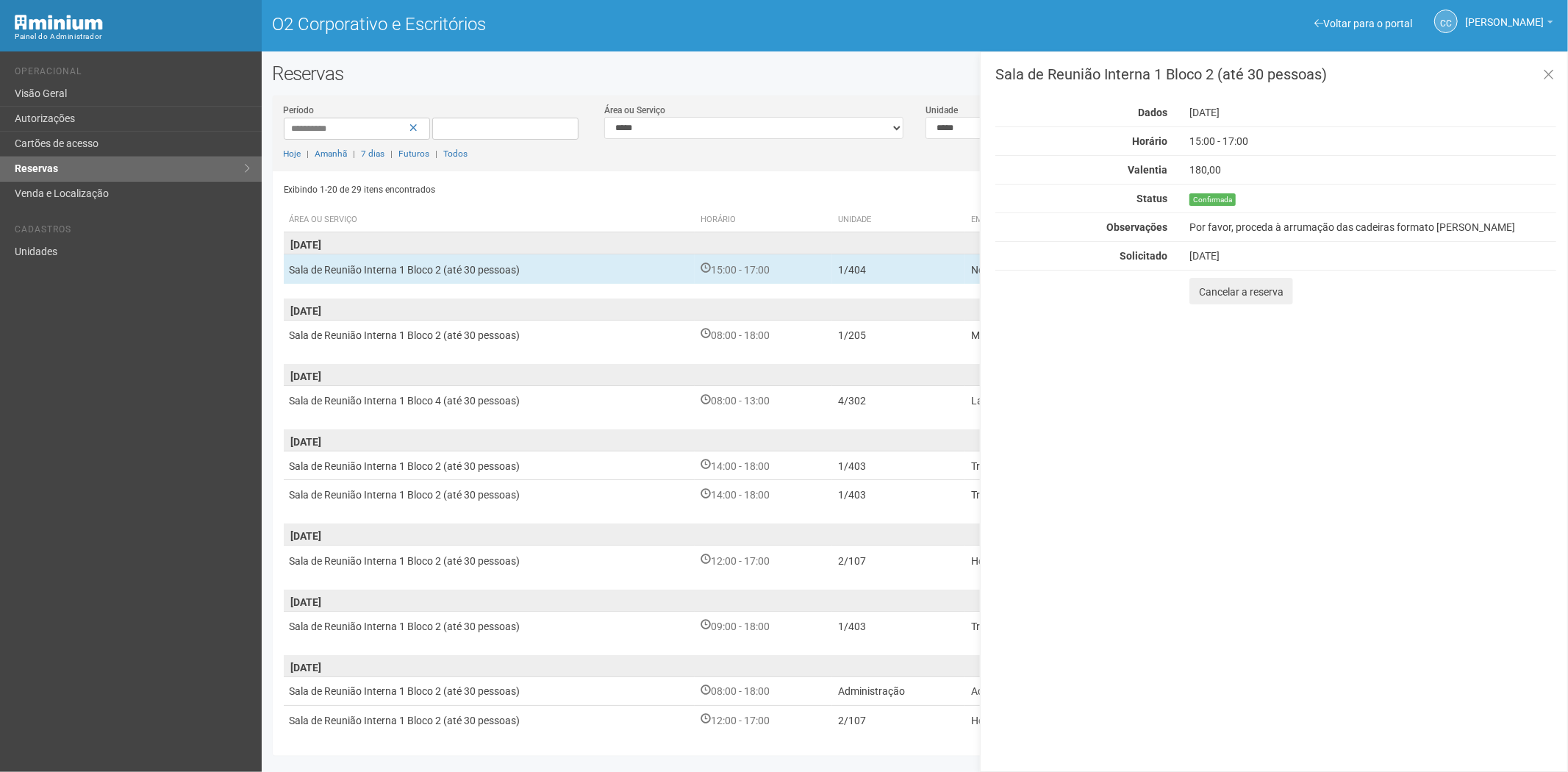
drag, startPoint x: 622, startPoint y: 340, endPoint x: 475, endPoint y: 288, distance: 155.9
click at [621, 340] on td "Sala de Reunião Interna 1 Bloco 2 (até 30 pessoas)" at bounding box center [489, 334] width 411 height 30
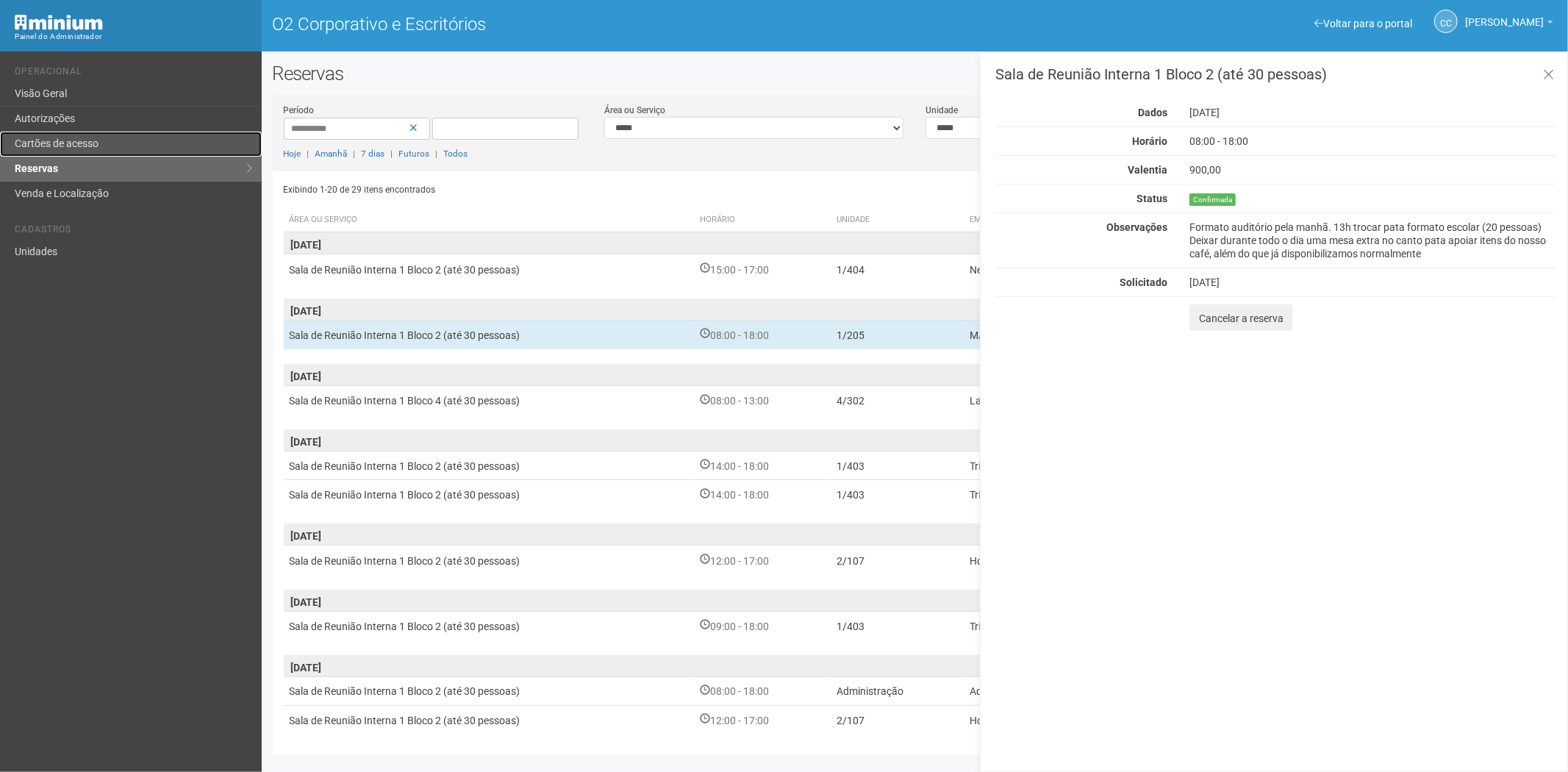
click at [107, 136] on link "Cartões de acesso" at bounding box center [131, 144] width 261 height 25
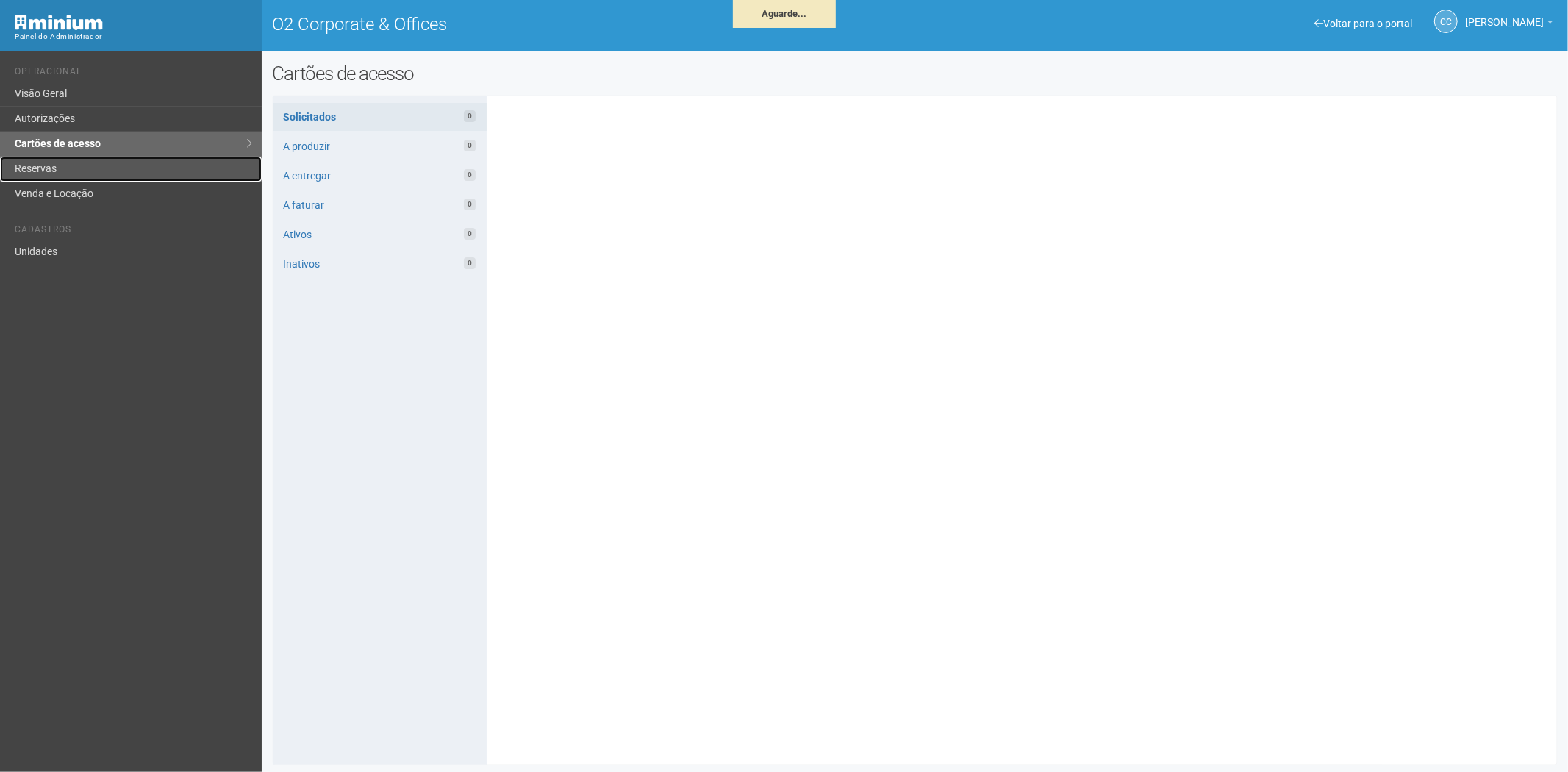
click at [92, 165] on link "Reservas" at bounding box center [131, 169] width 261 height 25
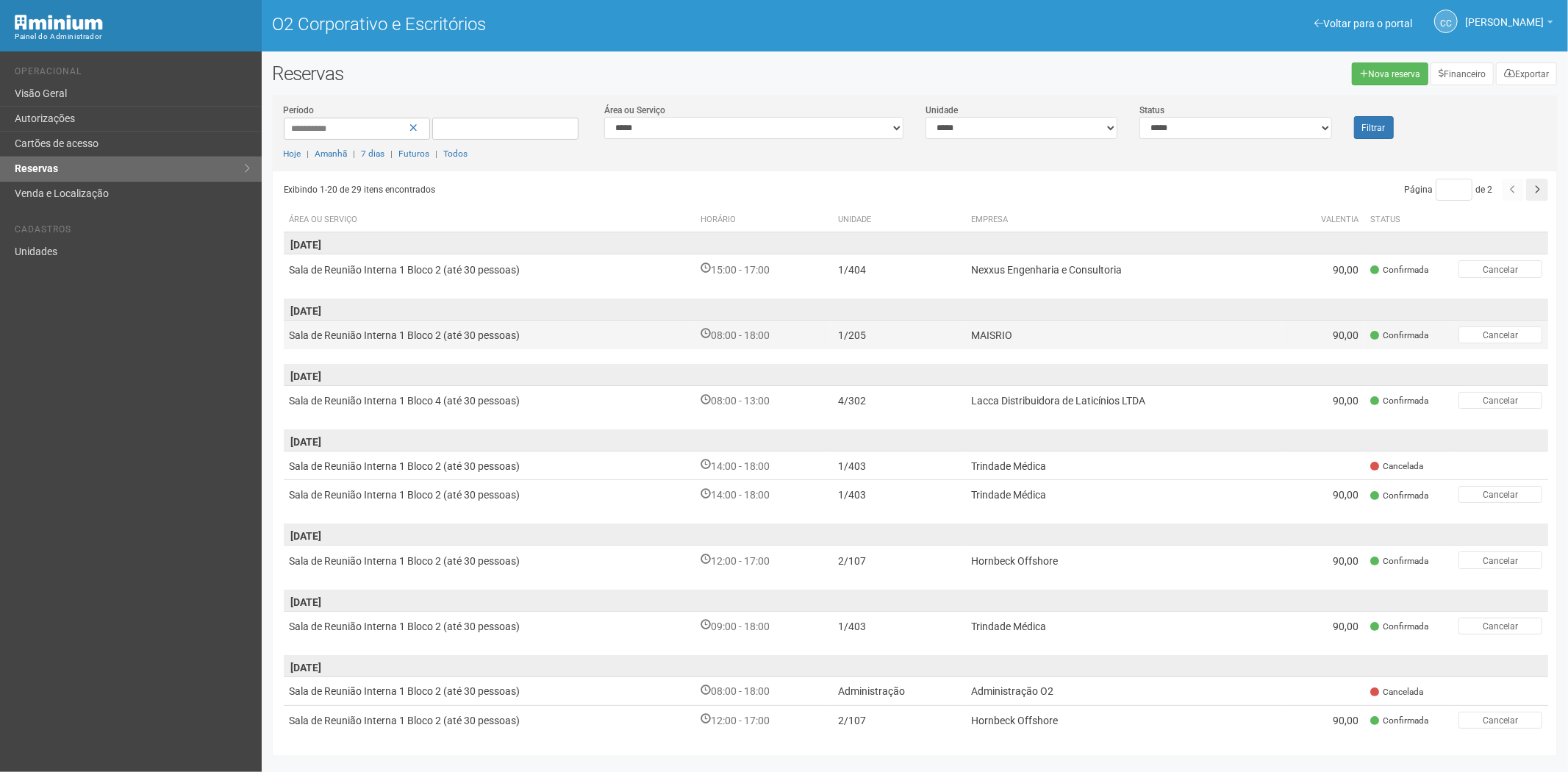
click at [1112, 334] on td "MAISRIO" at bounding box center [1122, 334] width 315 height 30
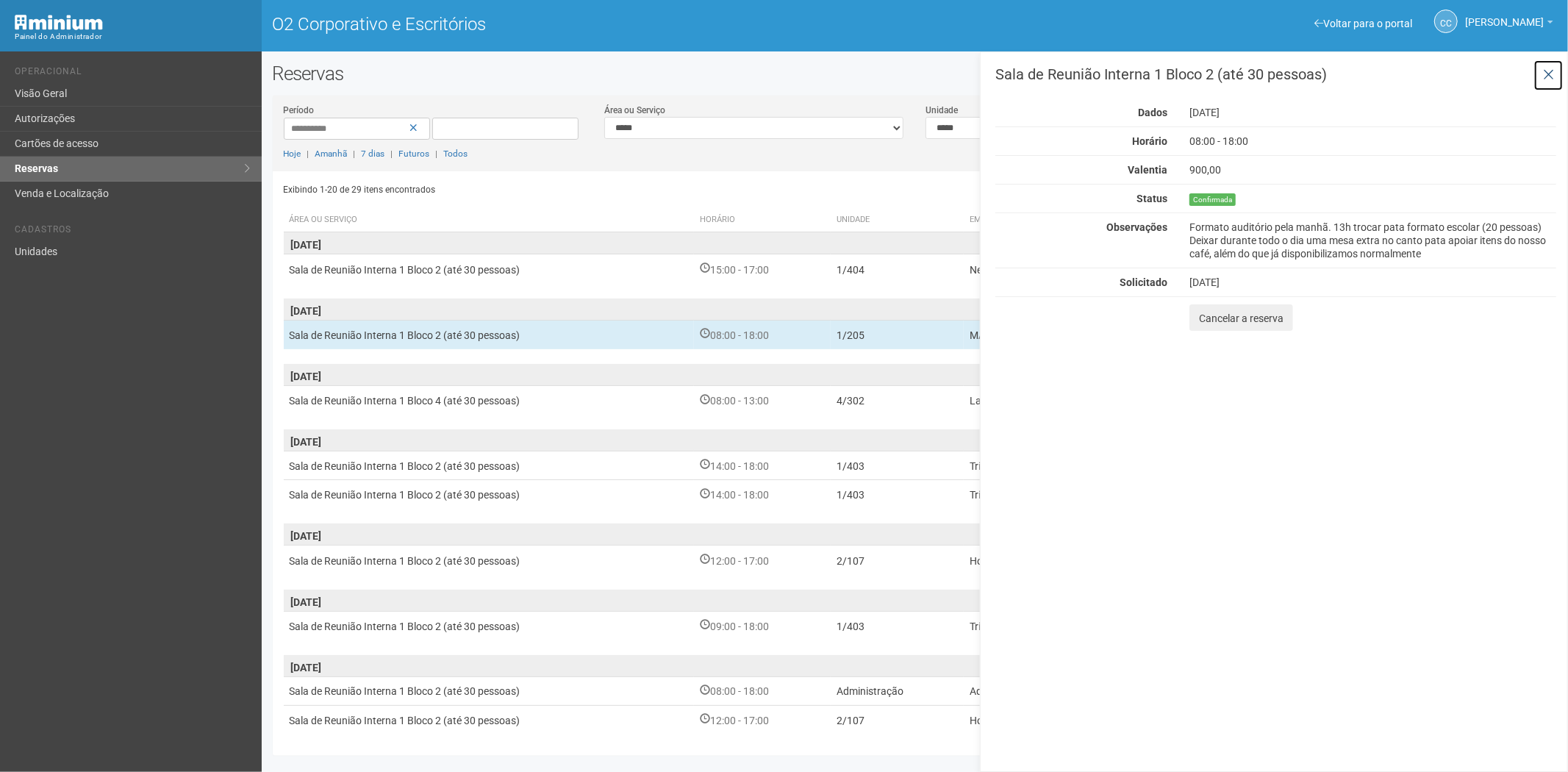
click at [1544, 68] on icon at bounding box center [1549, 74] width 11 height 14
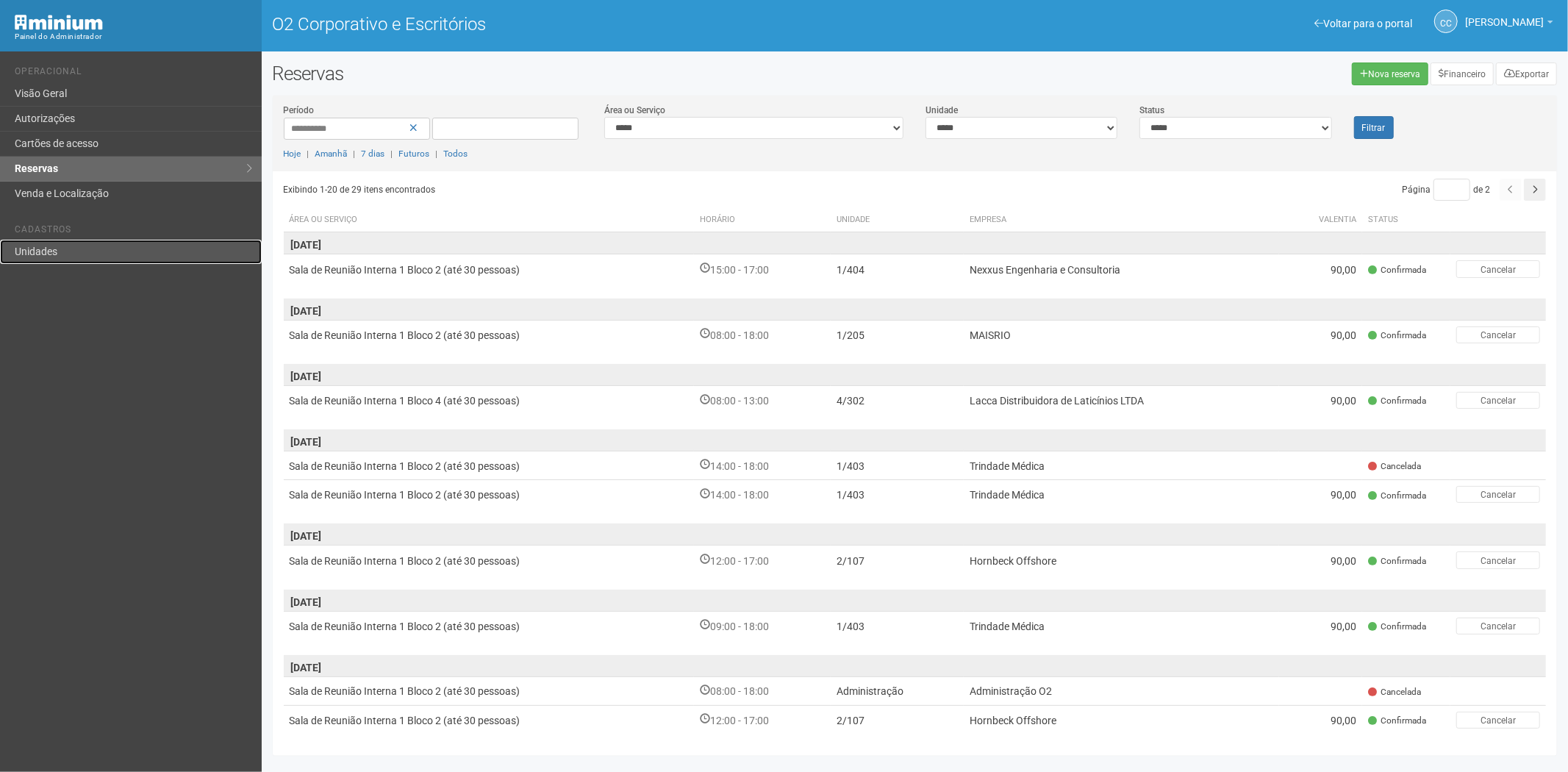
click at [131, 247] on link "Unidades" at bounding box center [131, 251] width 261 height 24
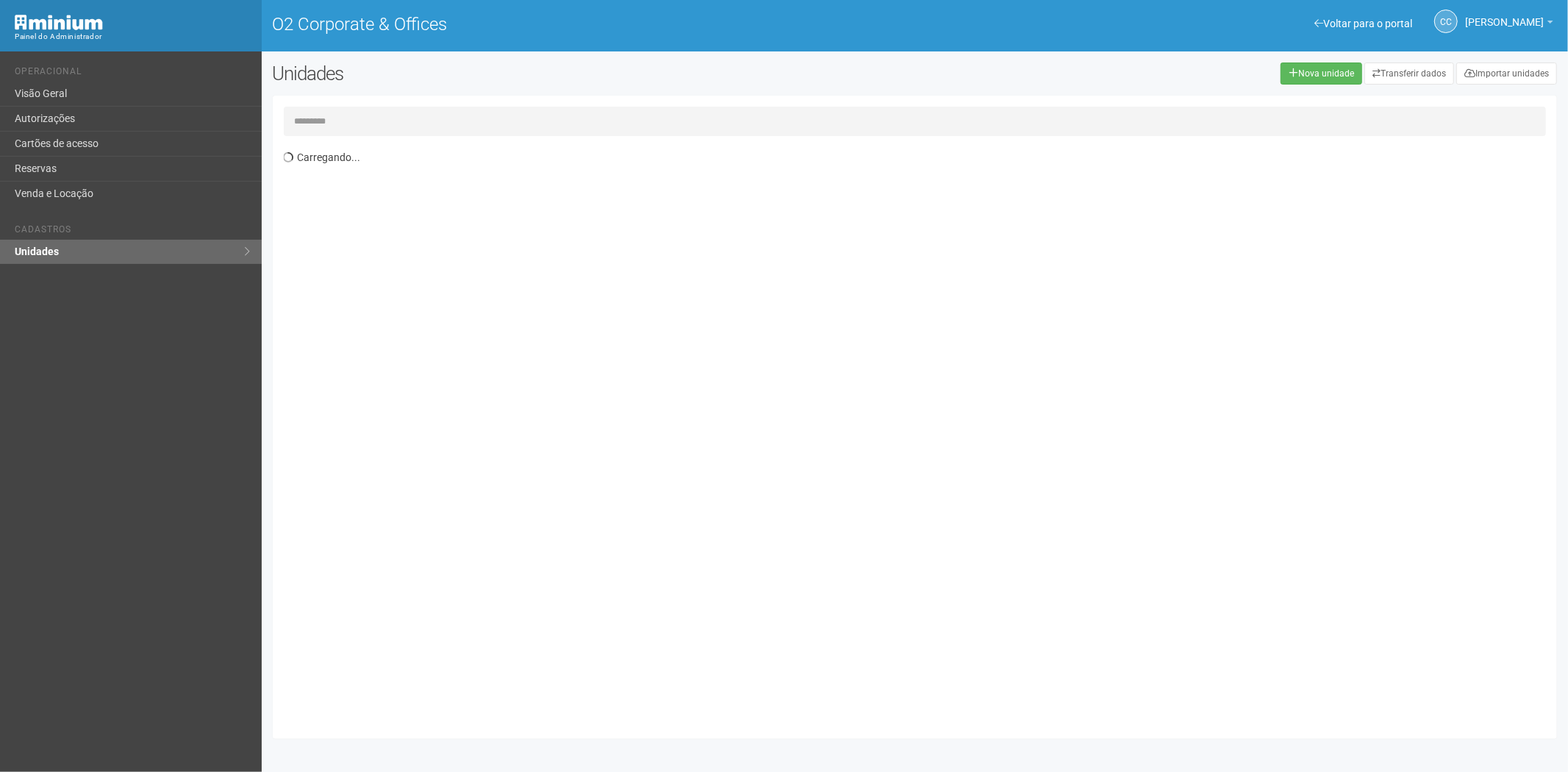
click at [331, 123] on input "text" at bounding box center [914, 121] width 1263 height 30
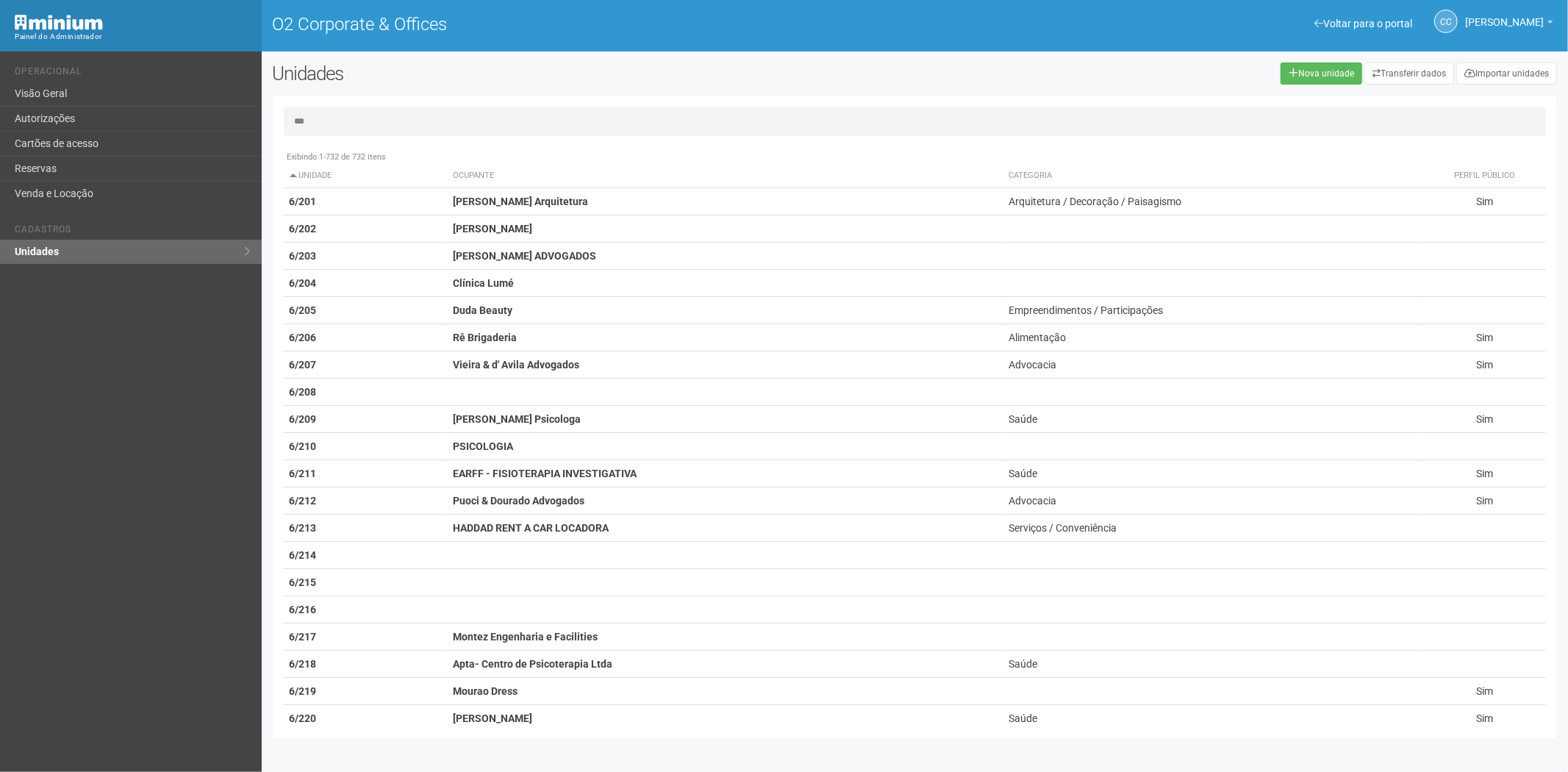
click at [334, 123] on input "***" at bounding box center [914, 121] width 1263 height 30
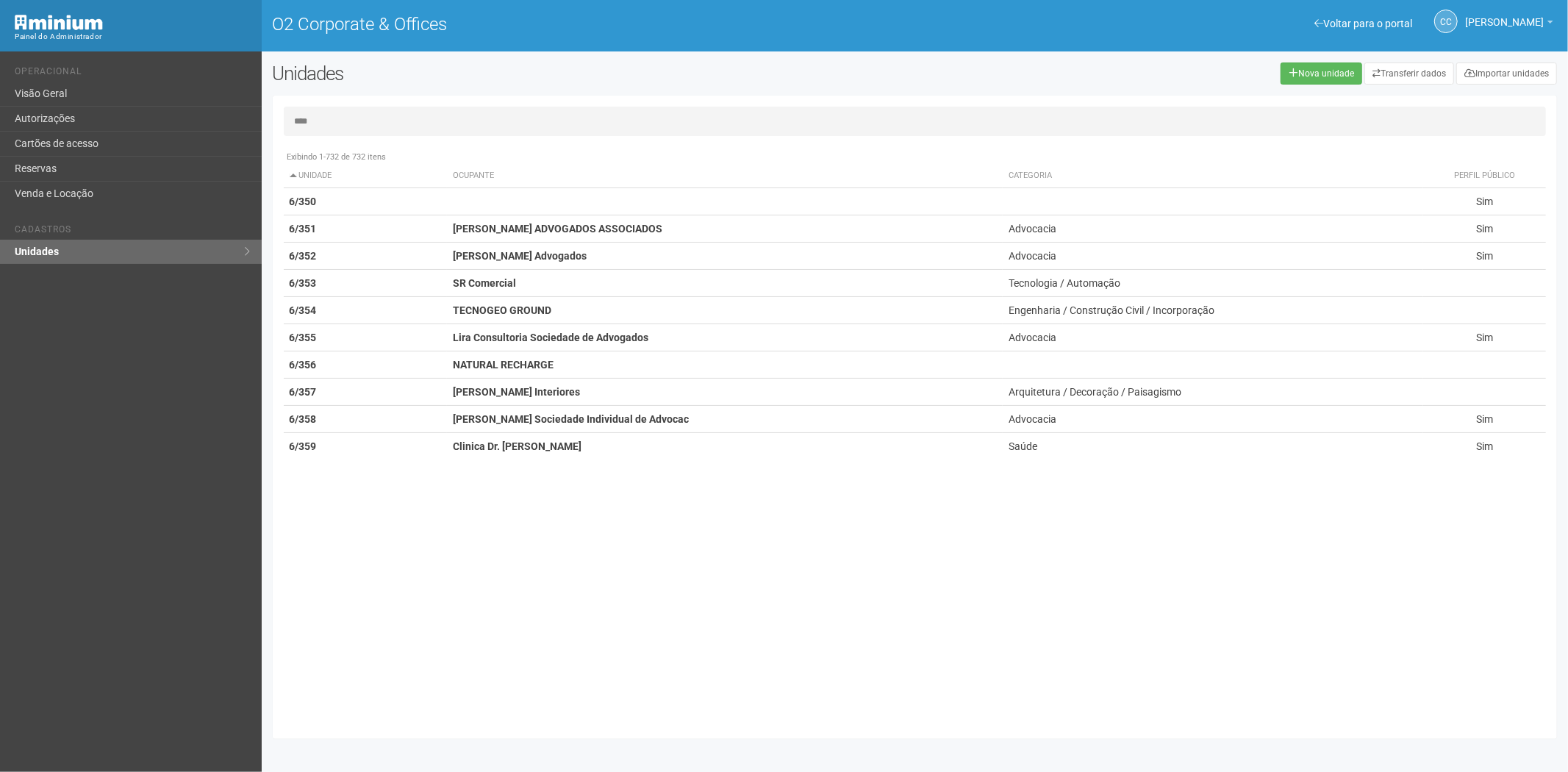
type input "****"
click at [133, 139] on link "Cartões de acesso" at bounding box center [131, 144] width 261 height 25
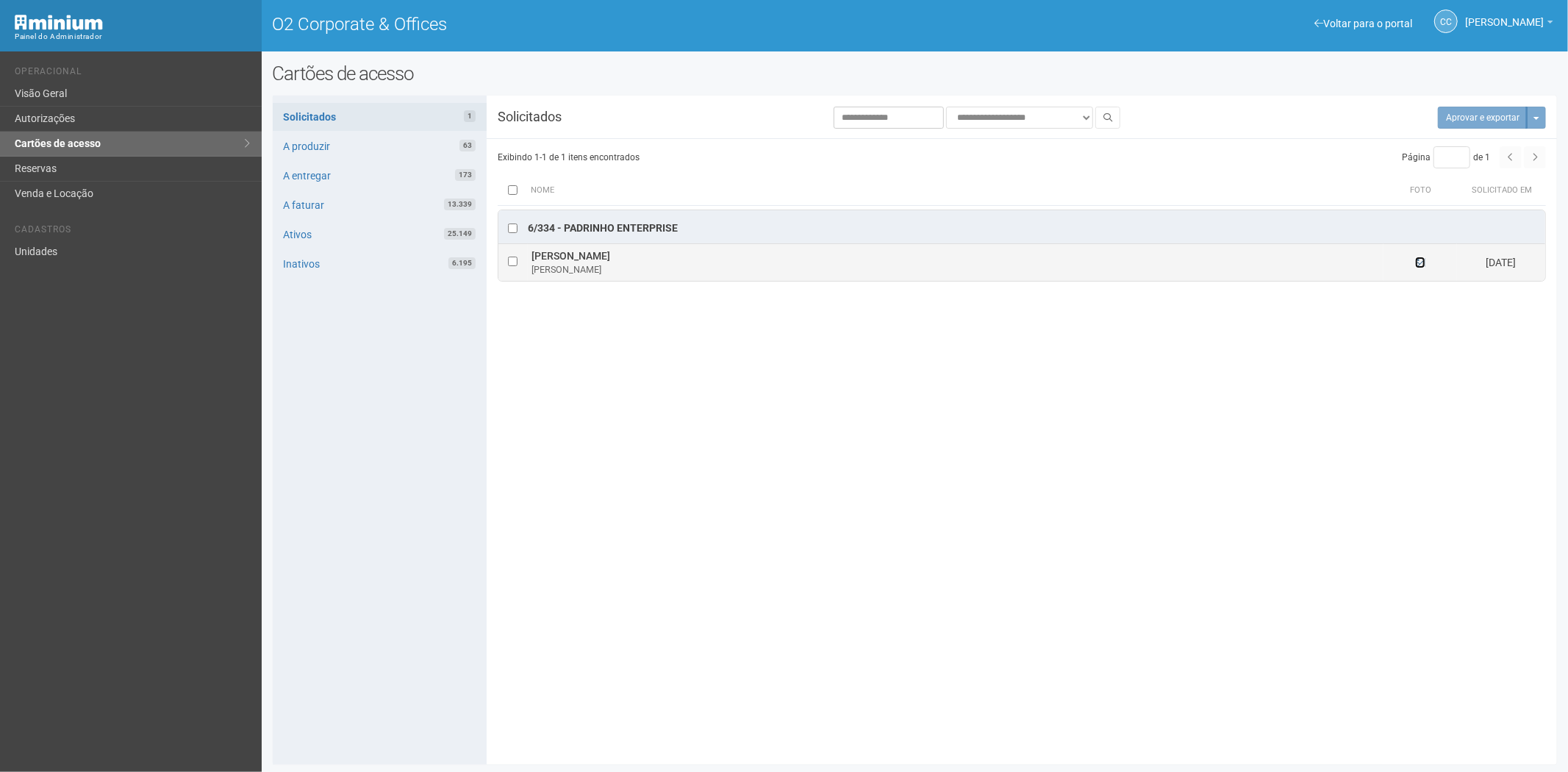
click at [1416, 264] on icon at bounding box center [1420, 262] width 10 height 10
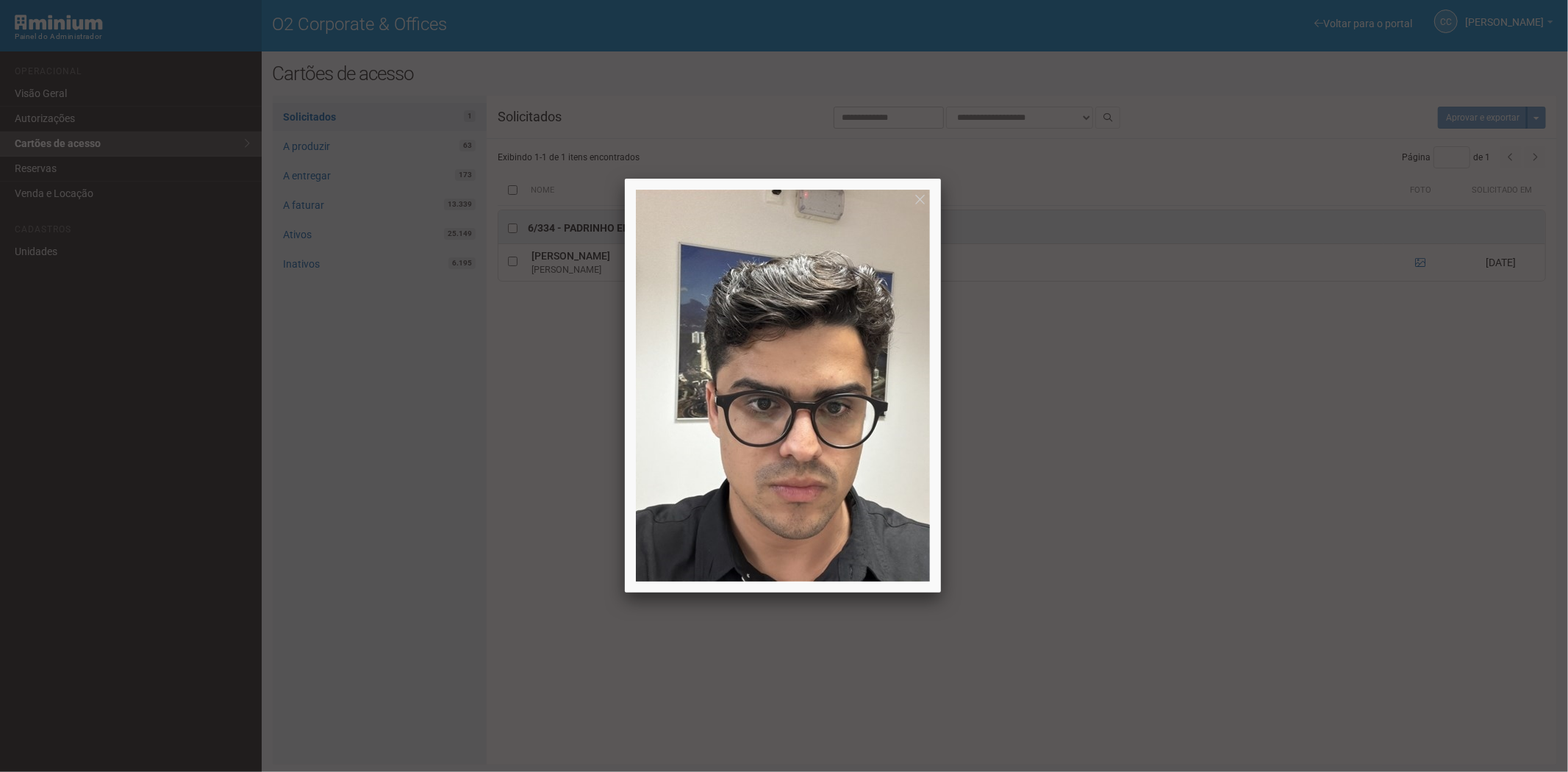
click at [1265, 559] on div at bounding box center [784, 386] width 1568 height 772
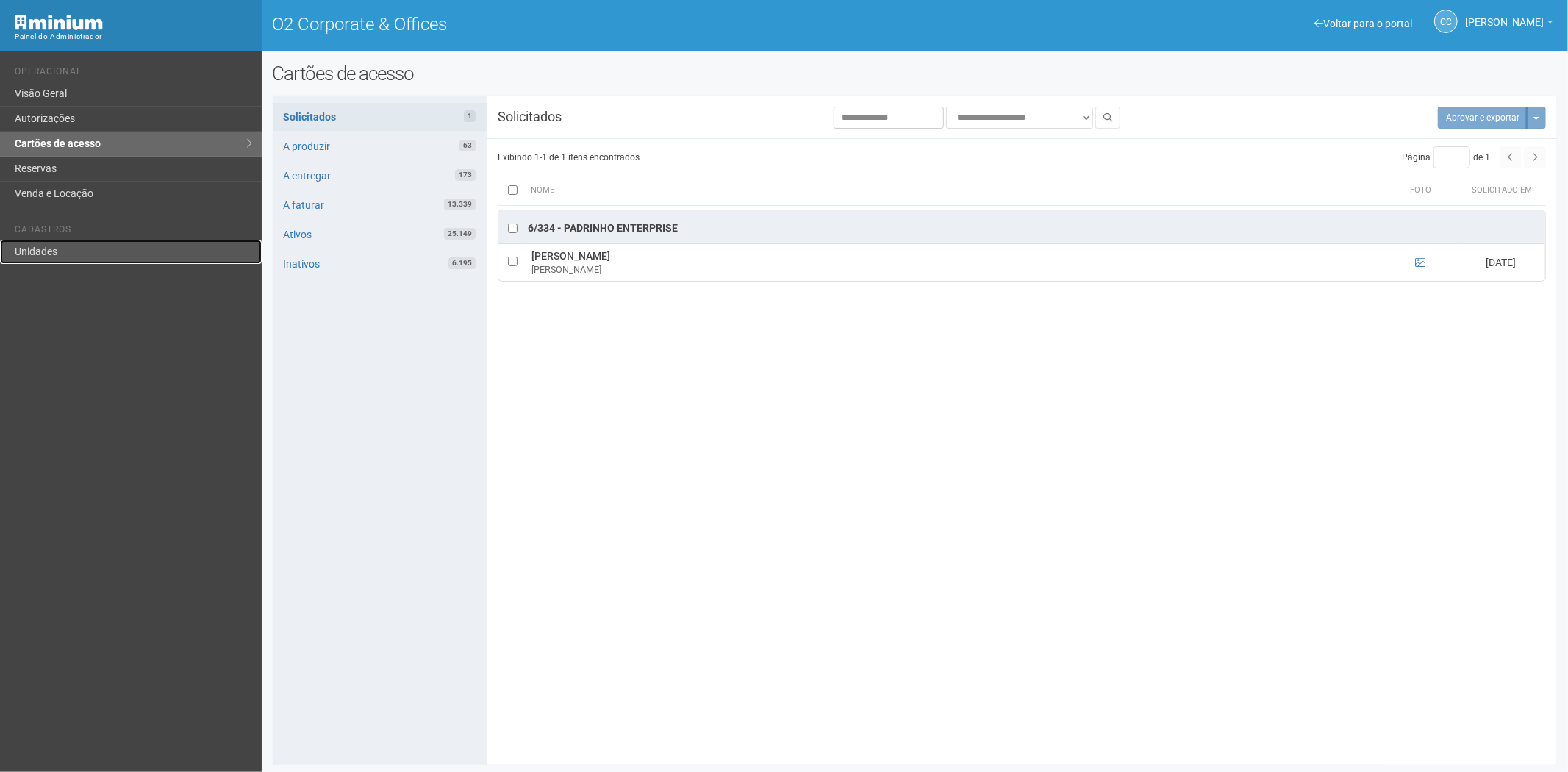
drag, startPoint x: 62, startPoint y: 261, endPoint x: 95, endPoint y: 255, distance: 33.5
click at [62, 261] on link "Unidades" at bounding box center [131, 251] width 261 height 24
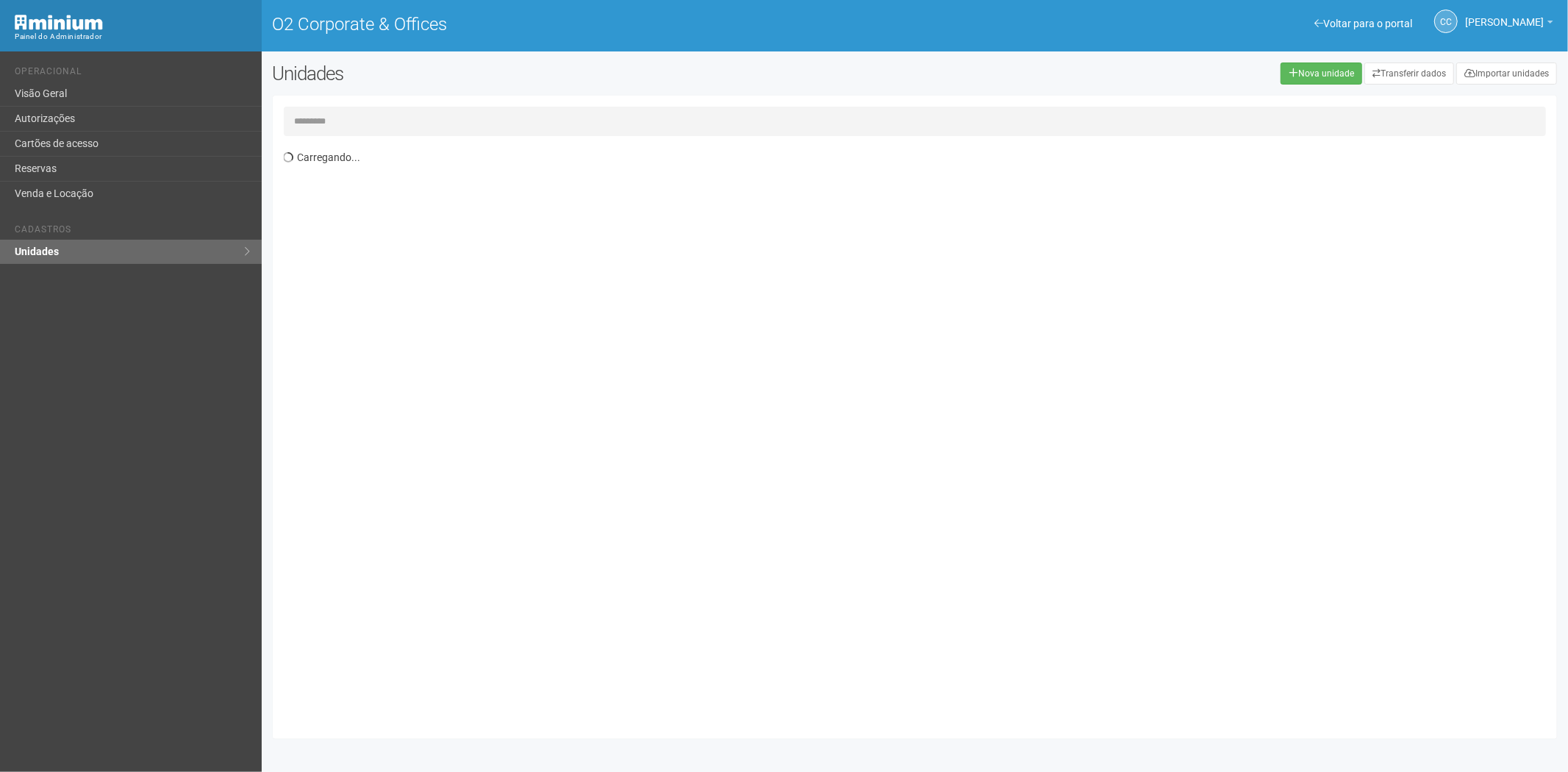
click at [350, 130] on input "text" at bounding box center [914, 121] width 1263 height 30
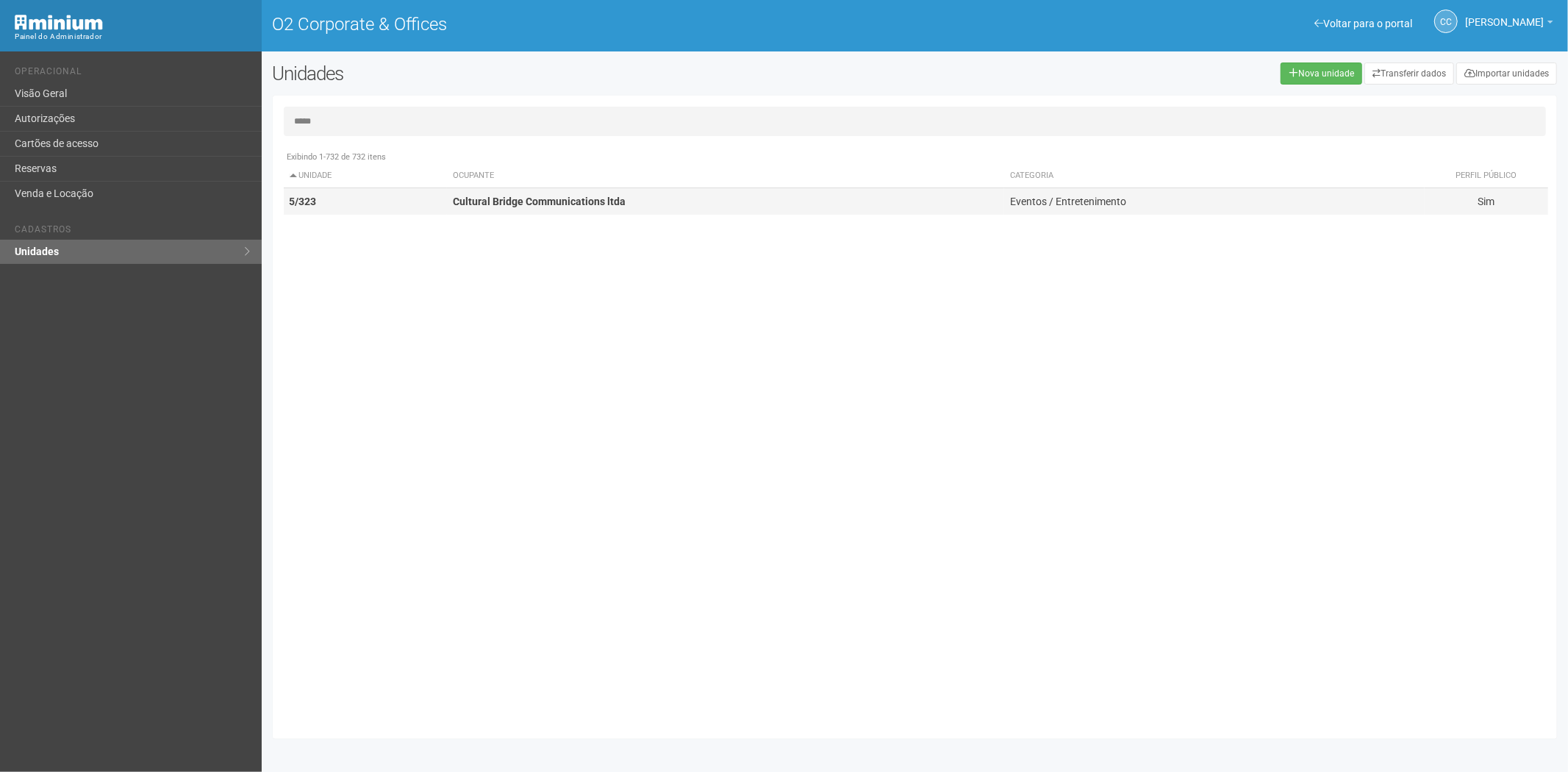
click at [591, 213] on td "Cultural Bridge Communications ltda" at bounding box center [725, 201] width 557 height 27
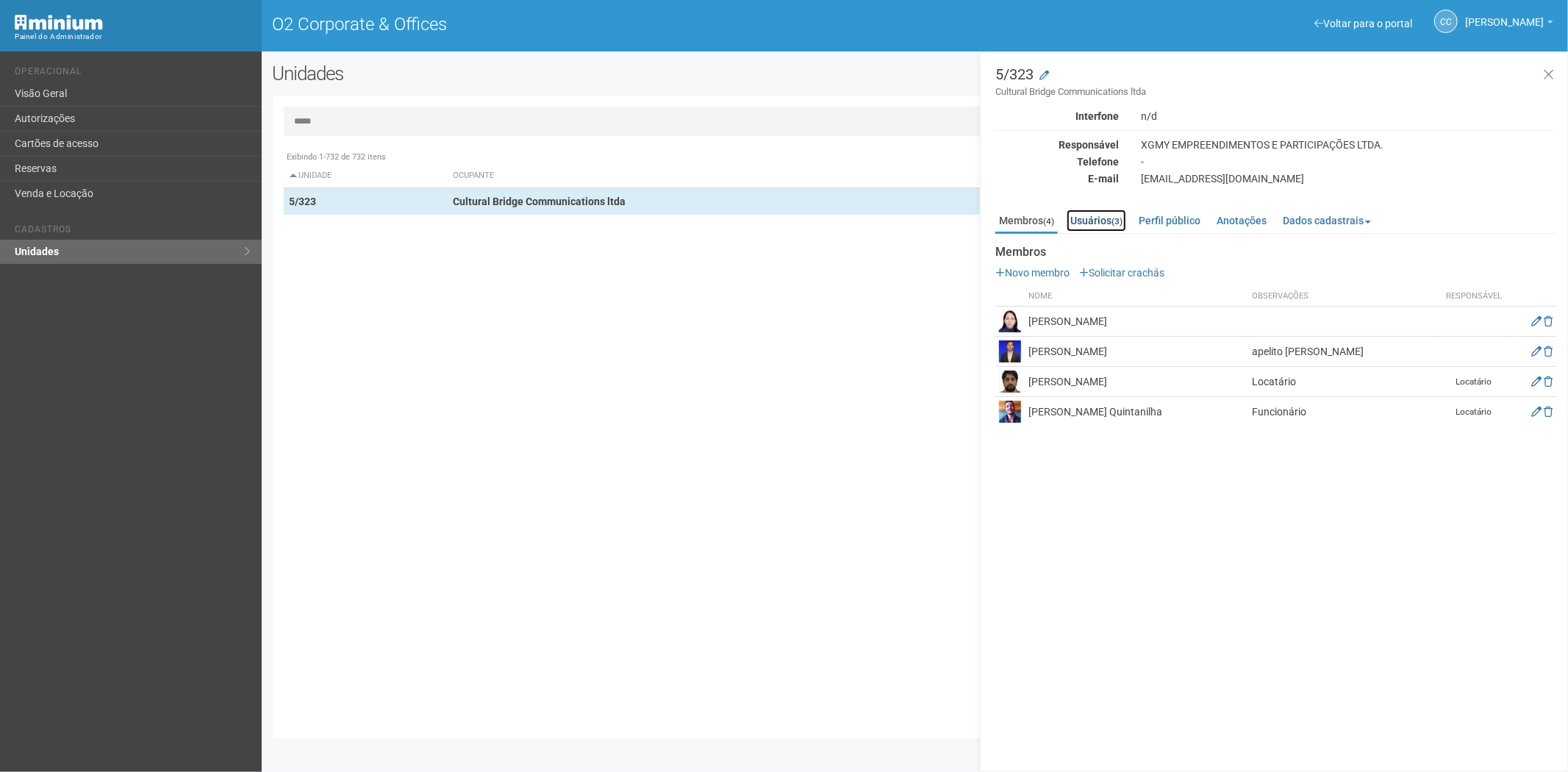
click at [1119, 219] on small "(3)" at bounding box center [1118, 220] width 11 height 10
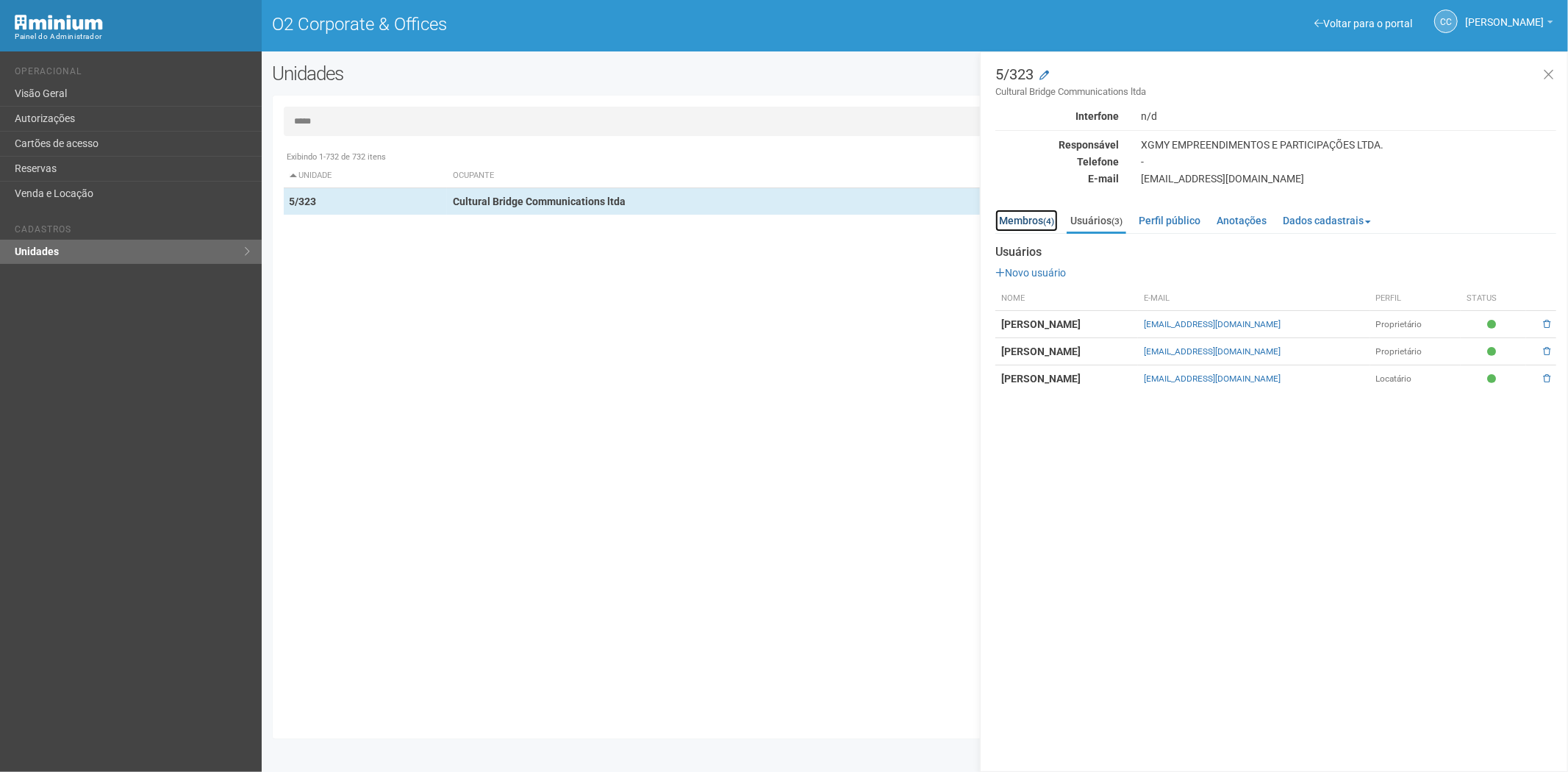
click at [1019, 220] on link "Membros (4)" at bounding box center [1026, 220] width 62 height 22
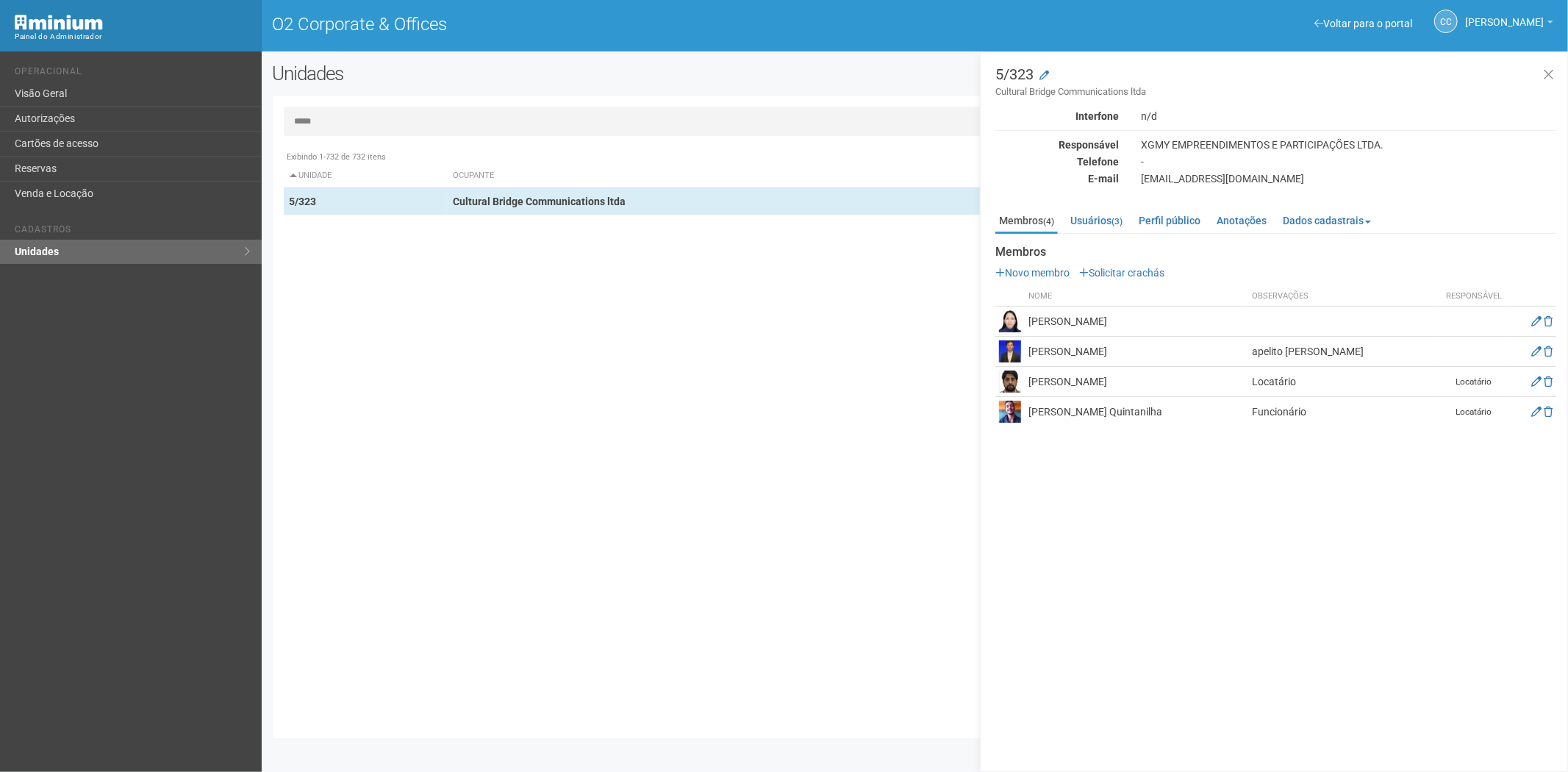
click at [343, 117] on input "*****" at bounding box center [914, 121] width 1263 height 30
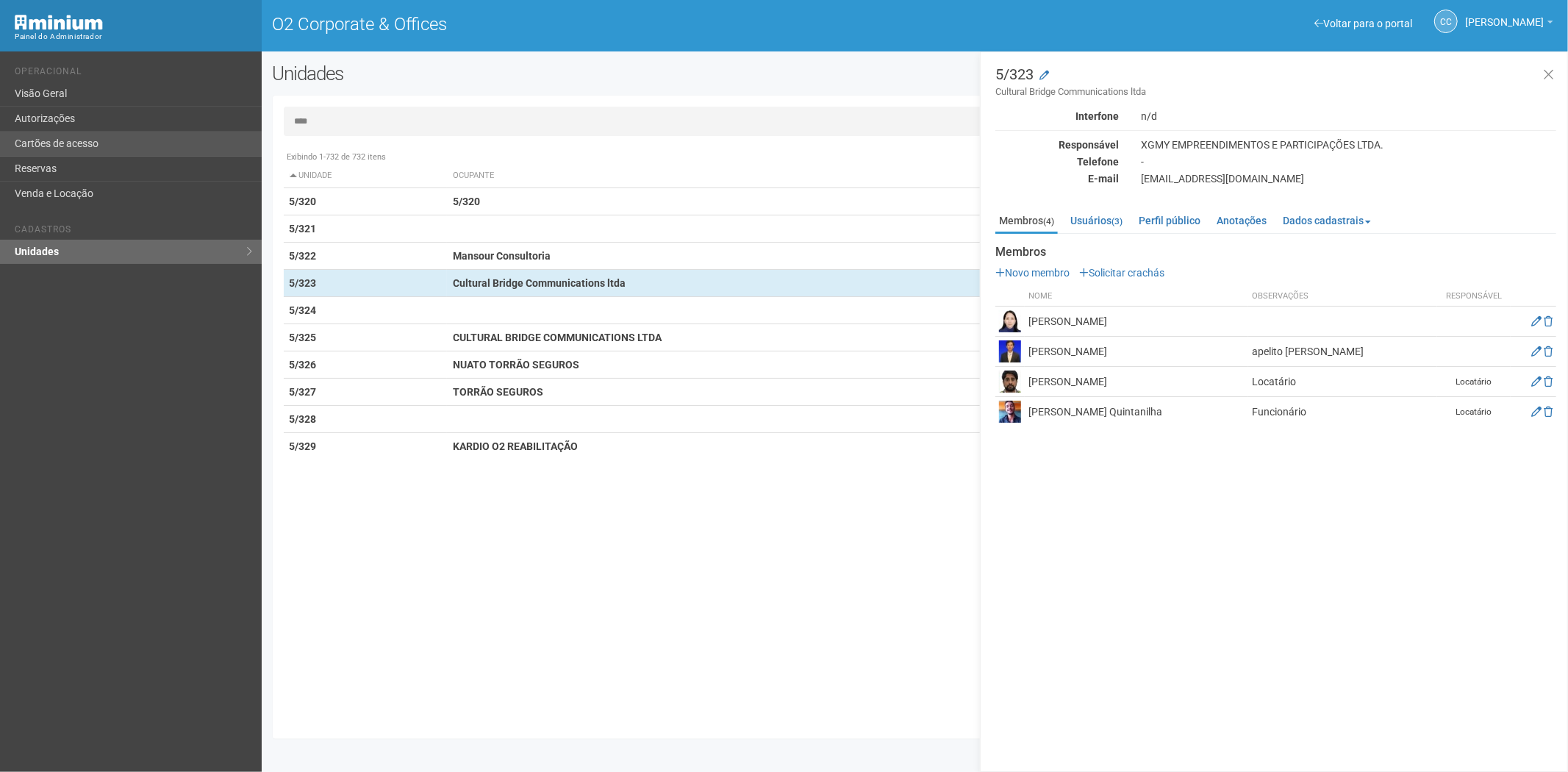
type input "****"
click at [77, 136] on link "Cartões de acesso" at bounding box center [131, 144] width 261 height 25
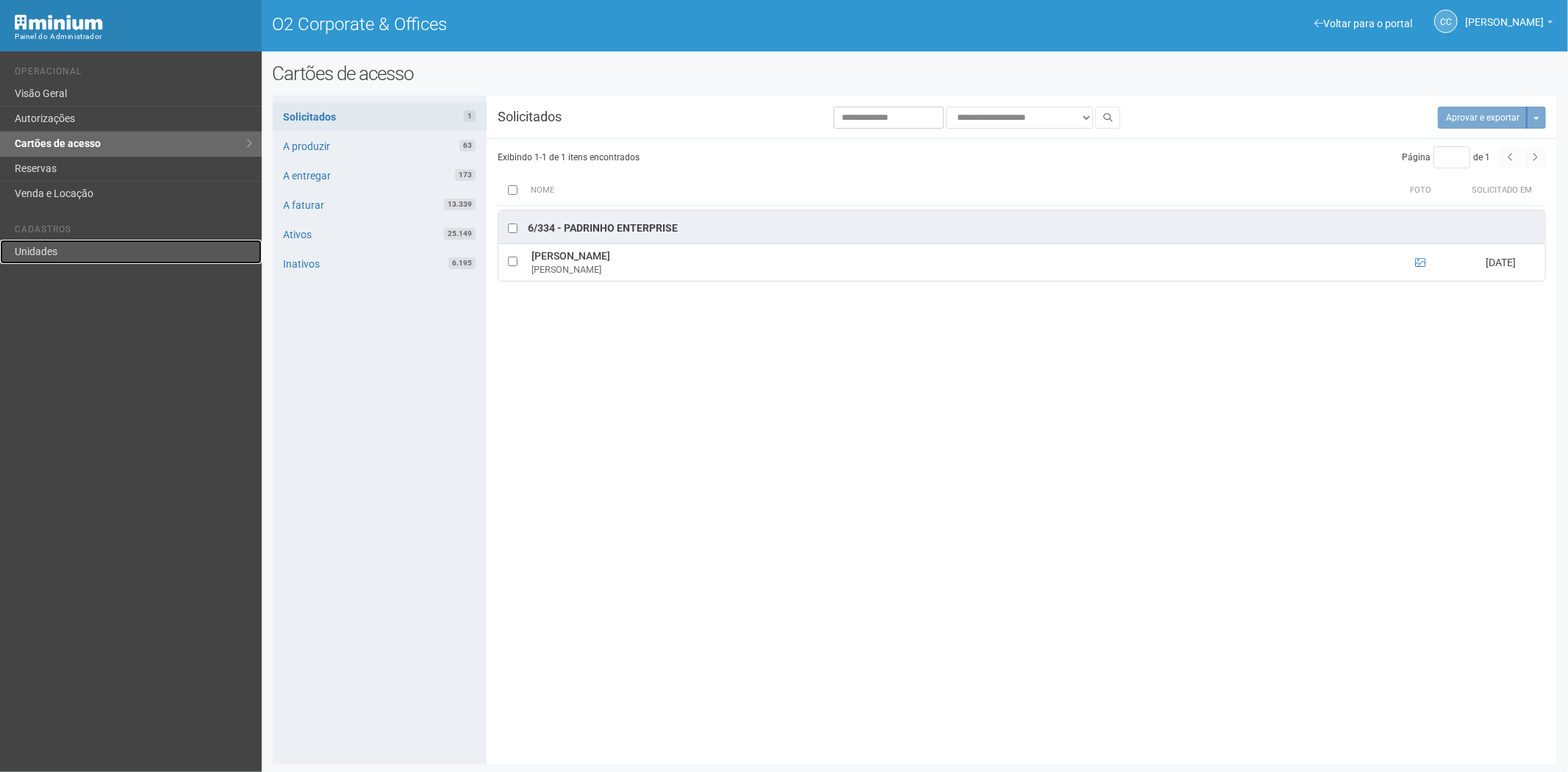
click at [57, 251] on link "Unidades" at bounding box center [131, 251] width 261 height 24
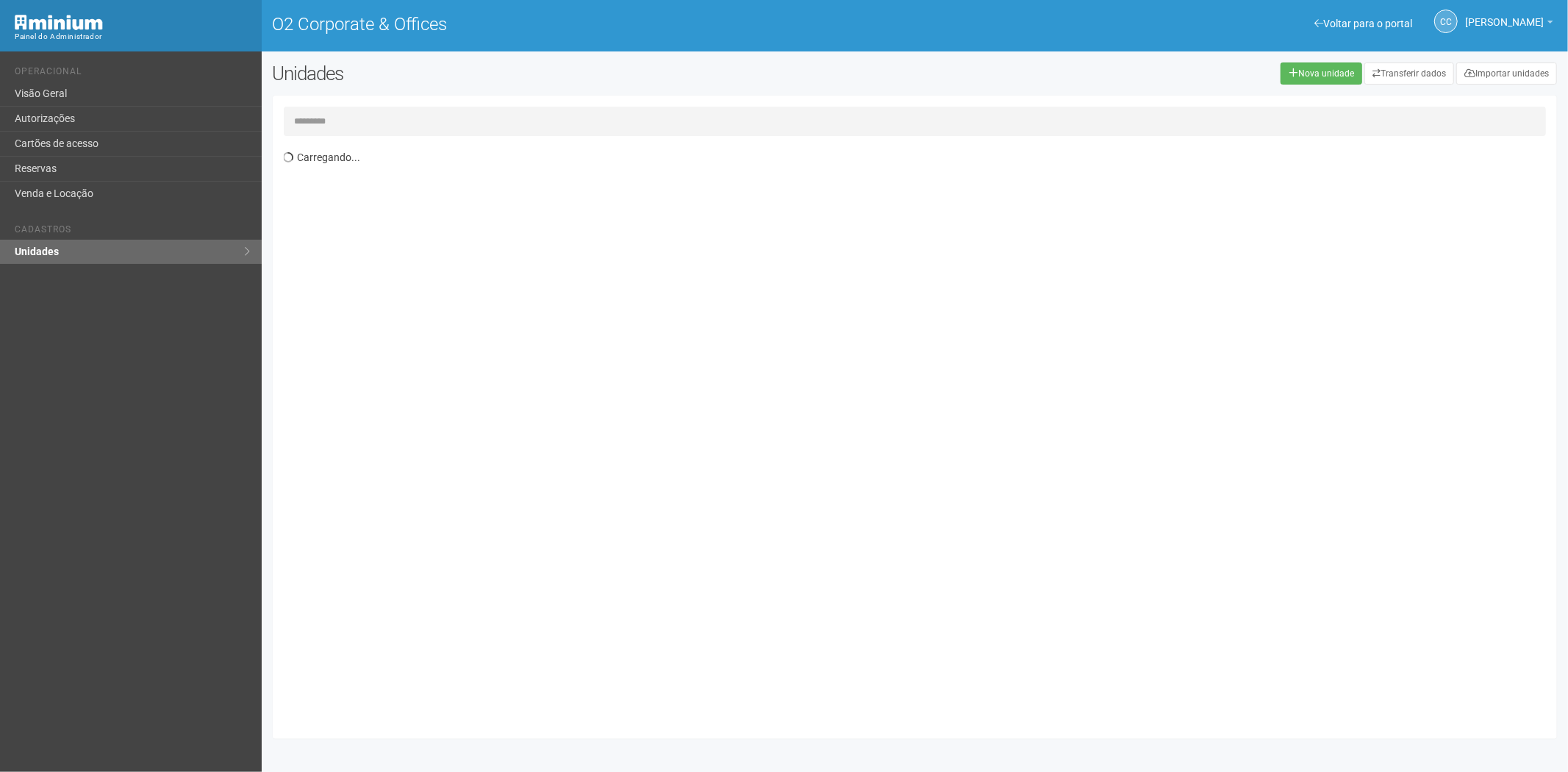
click at [342, 120] on input "text" at bounding box center [914, 121] width 1263 height 30
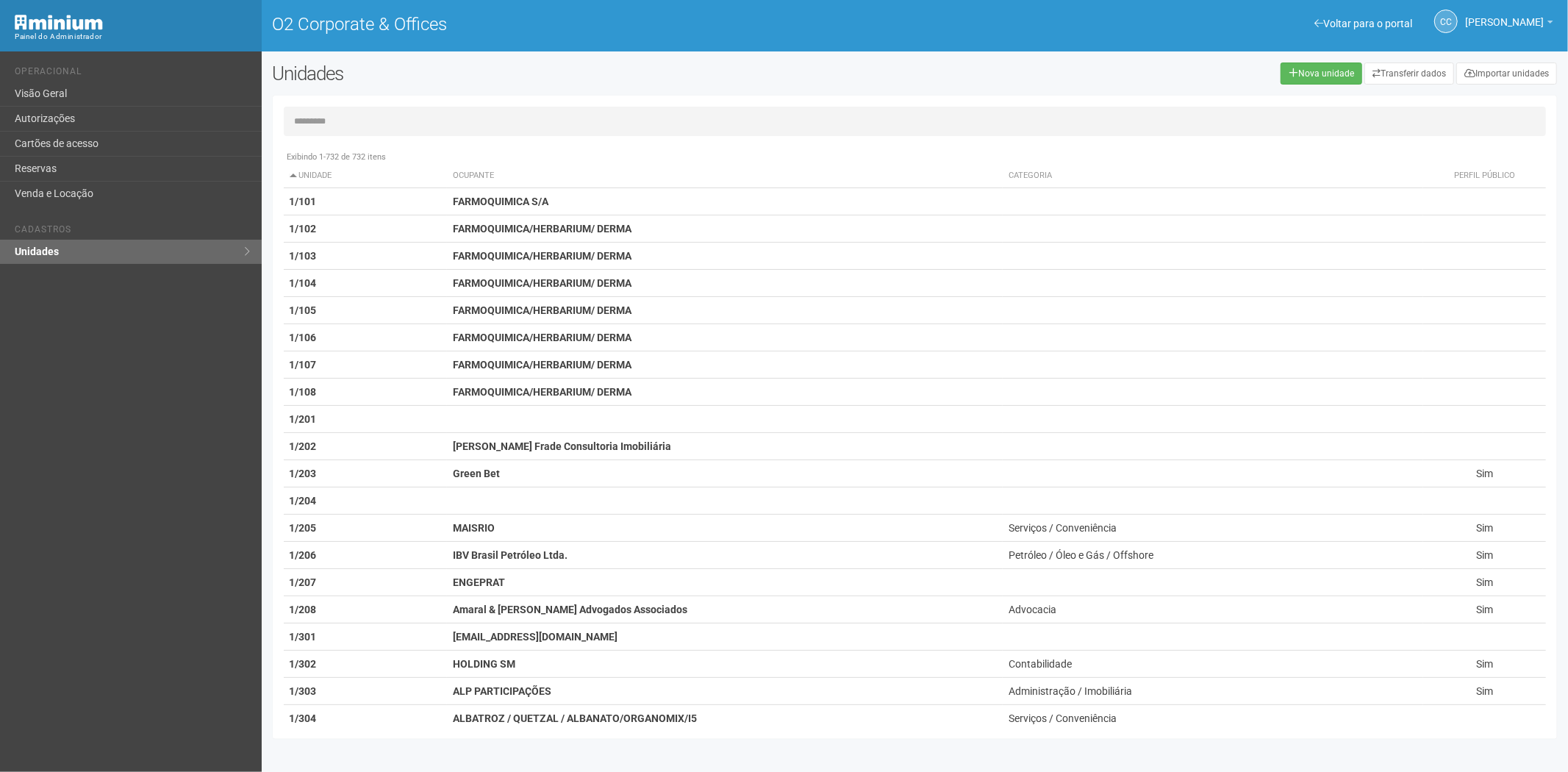
click at [360, 114] on input "text" at bounding box center [914, 121] width 1263 height 30
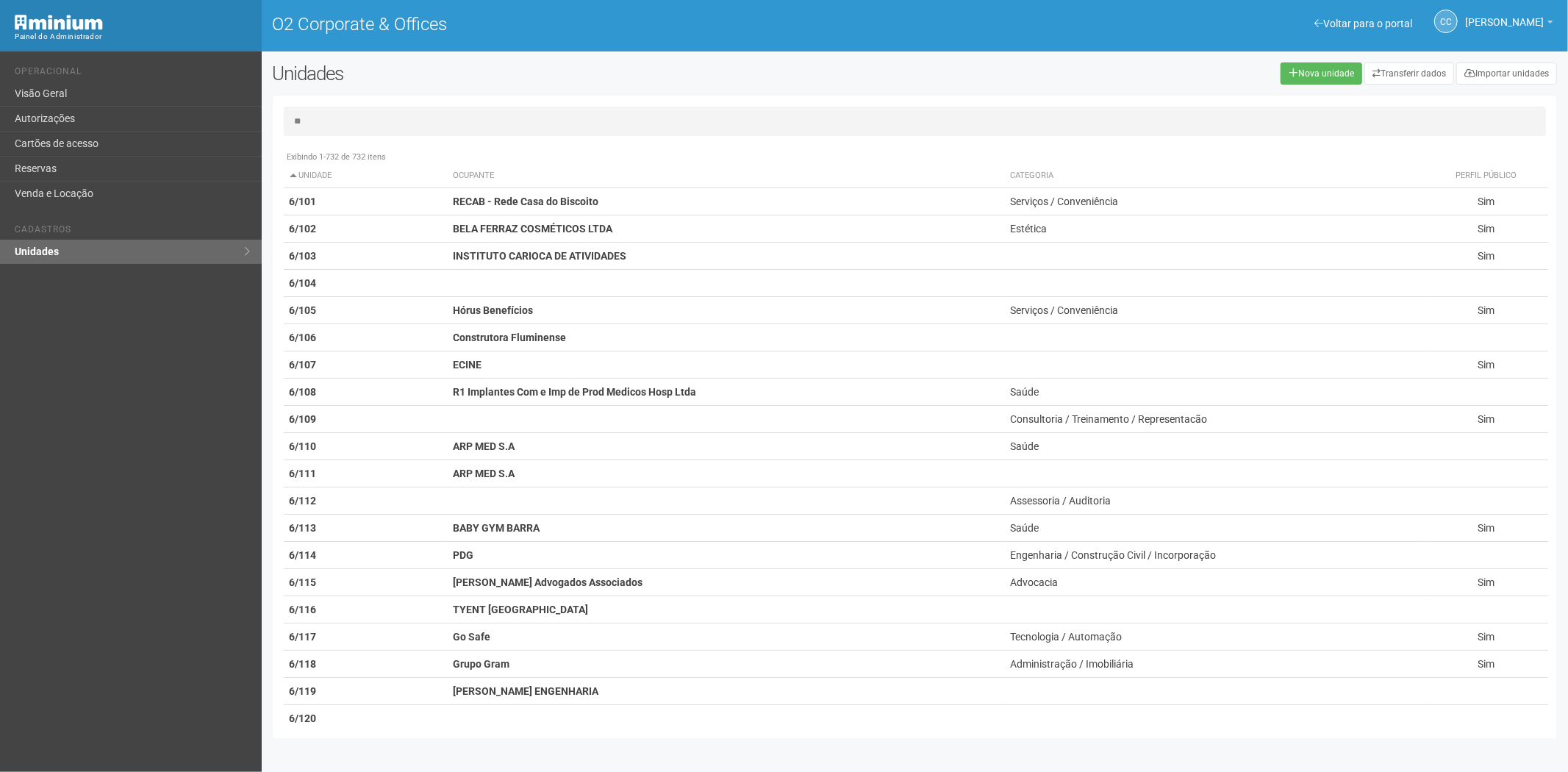
type input "*"
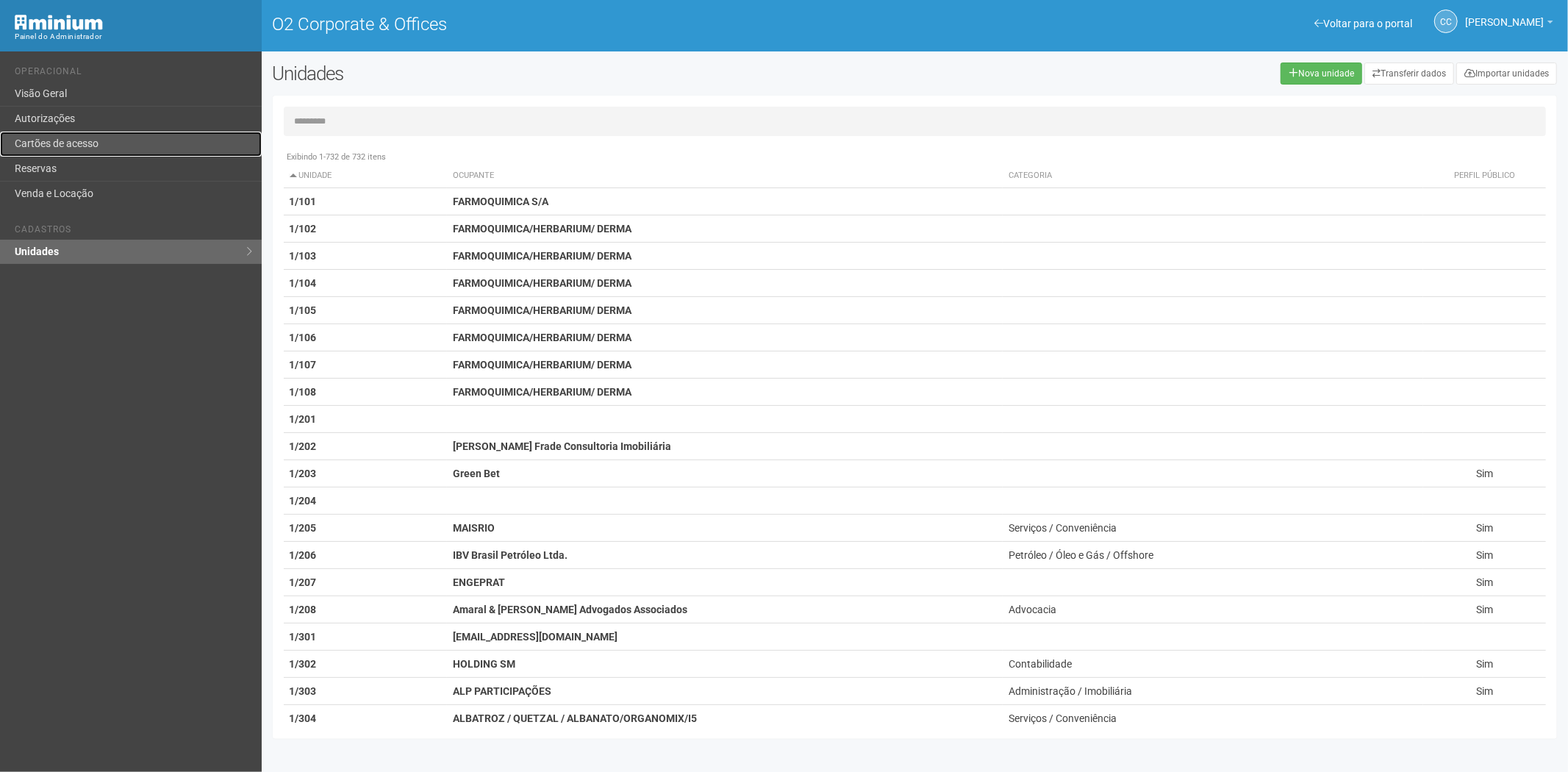
click at [106, 155] on link "Cartões de acesso" at bounding box center [131, 144] width 261 height 25
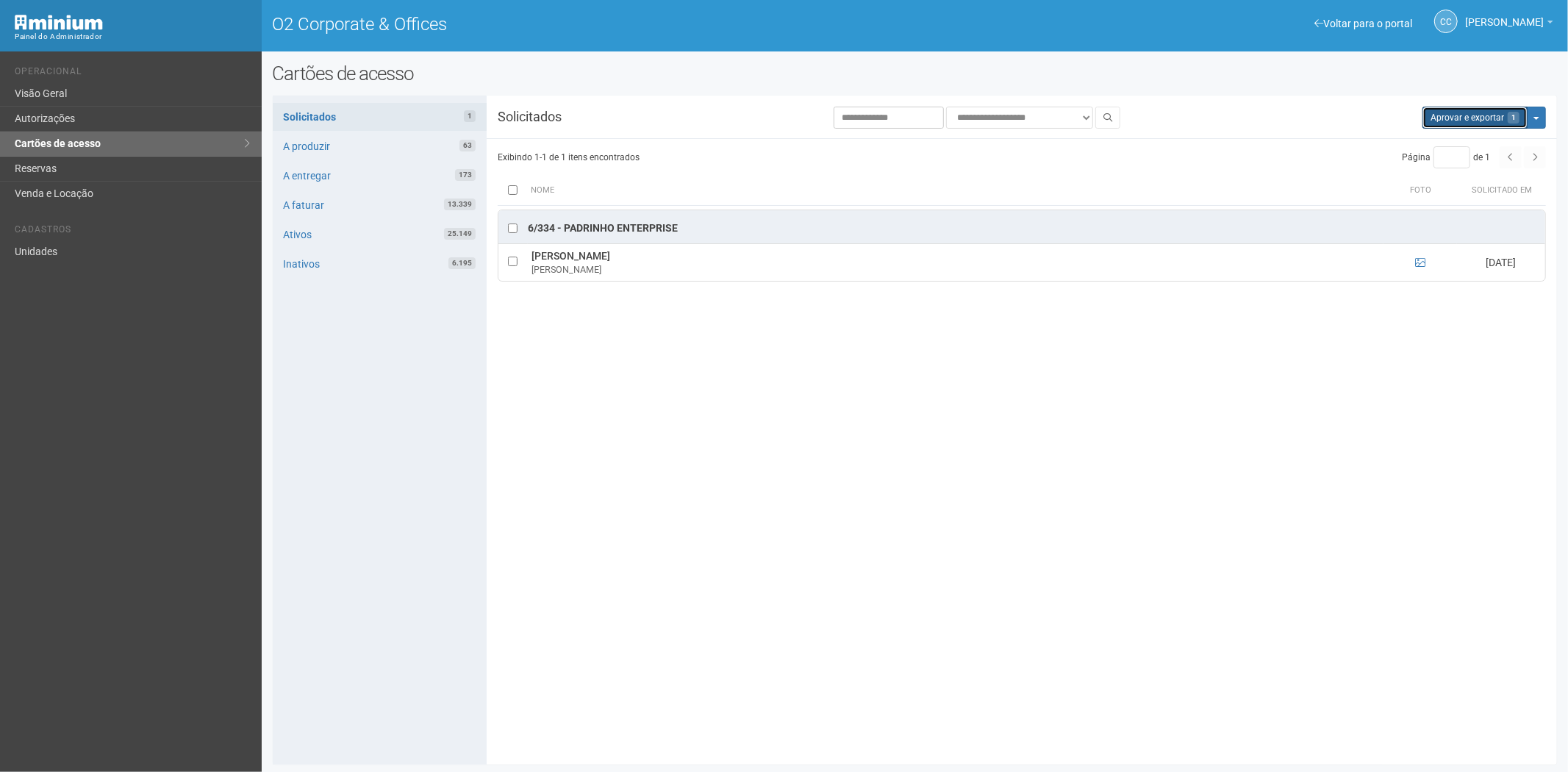
click at [1438, 115] on button "Aprovar e exportar 1" at bounding box center [1474, 117] width 105 height 22
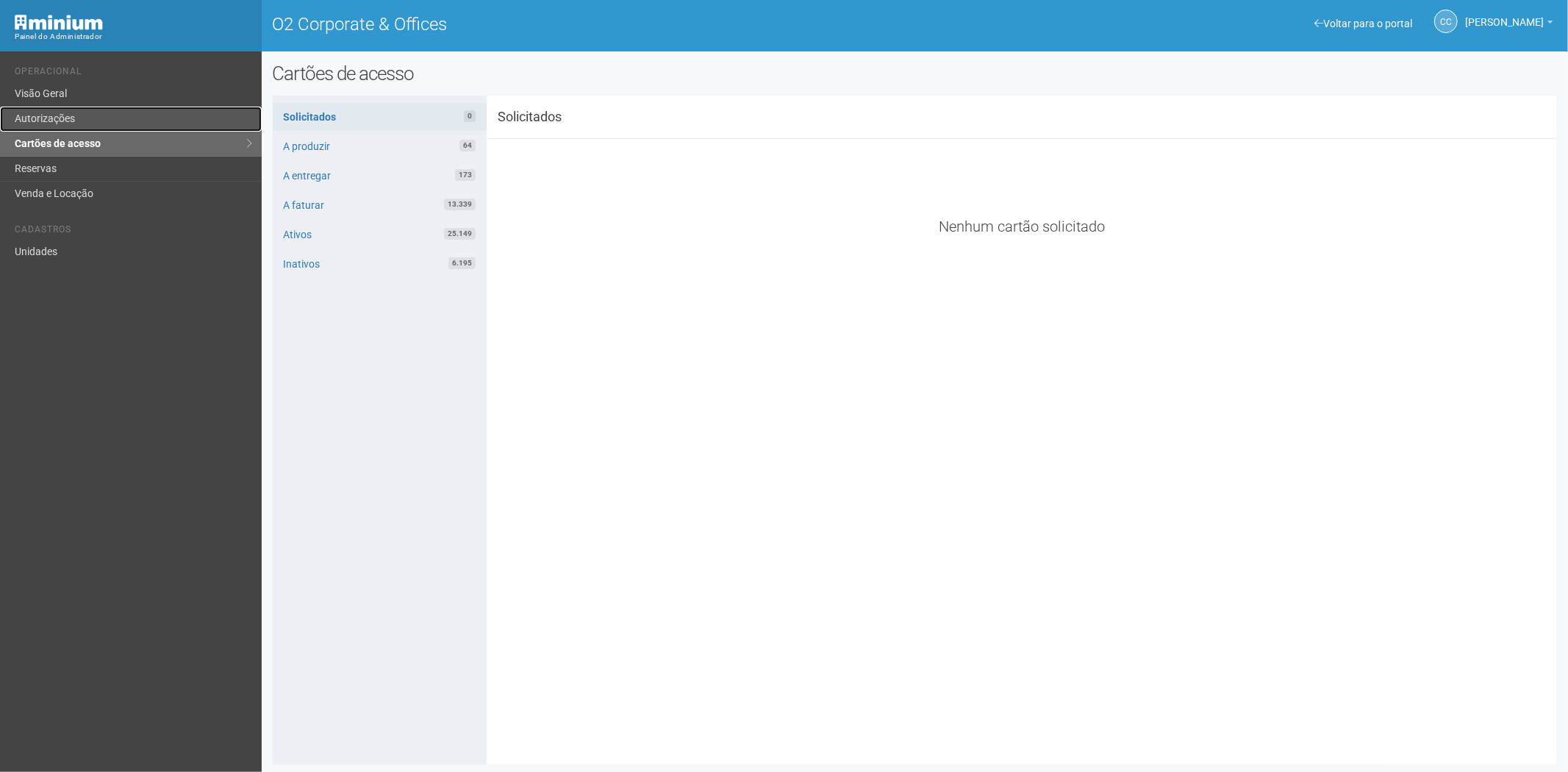
click at [75, 128] on link "Autorizações" at bounding box center [131, 119] width 261 height 25
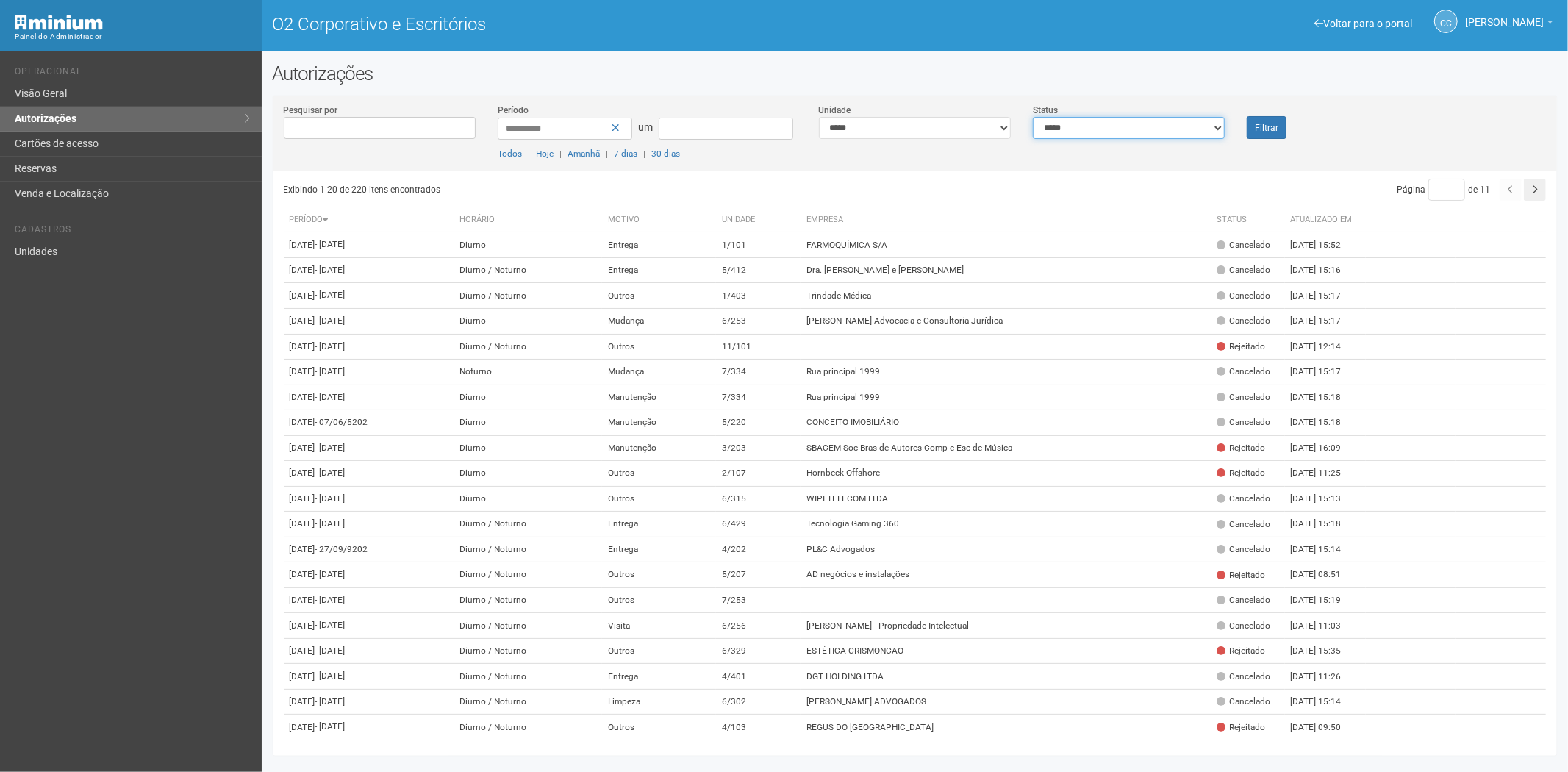
click at [1100, 135] on select "**********" at bounding box center [1128, 127] width 192 height 22
select select "*"
click at [1033, 116] on select "**********" at bounding box center [1128, 127] width 192 height 22
click at [1267, 130] on font "Filtrar" at bounding box center [1266, 128] width 24 height 10
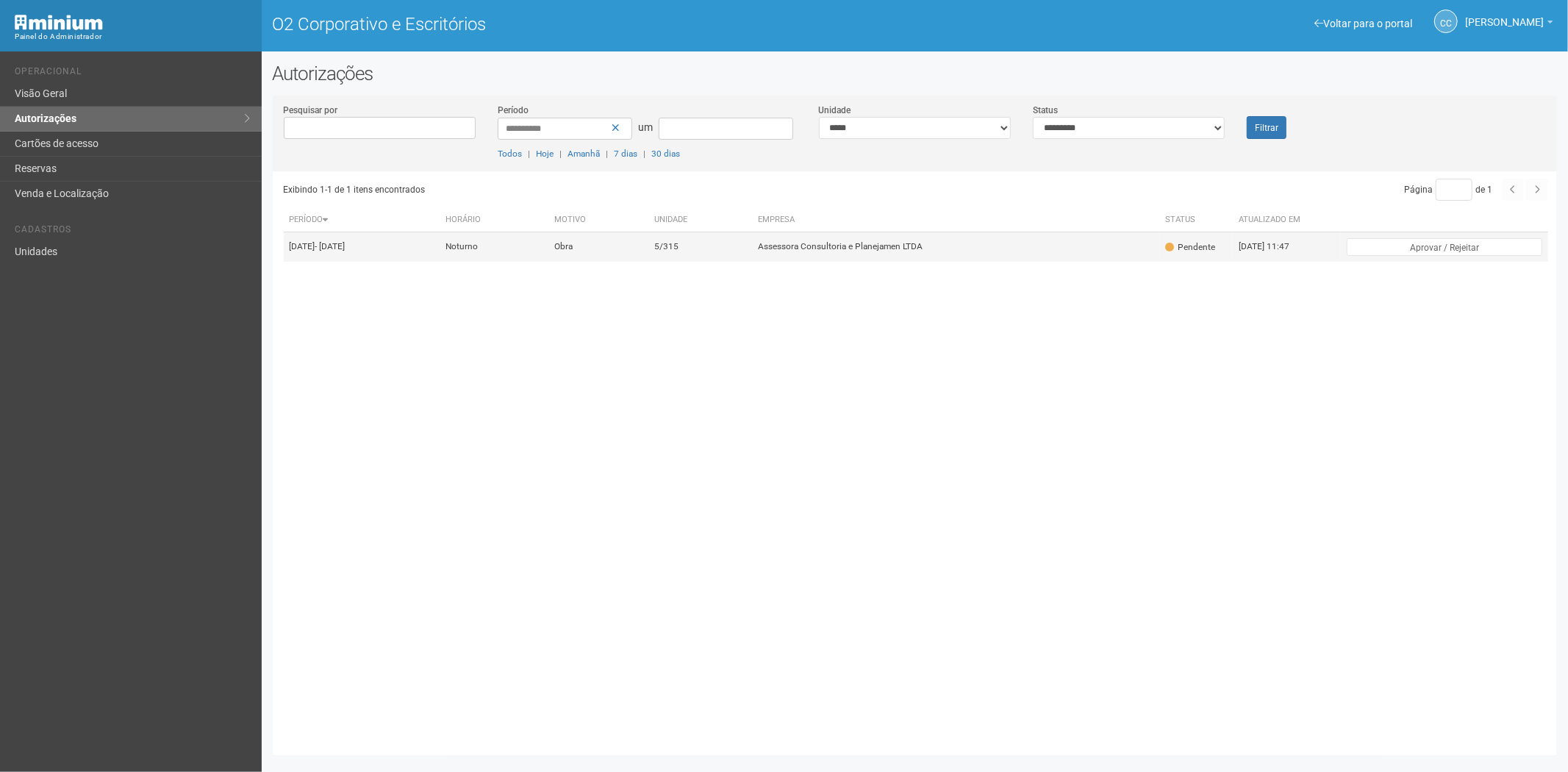
click at [813, 252] on font "Assessora Consultoria e Planejamen LTDA" at bounding box center [840, 246] width 165 height 10
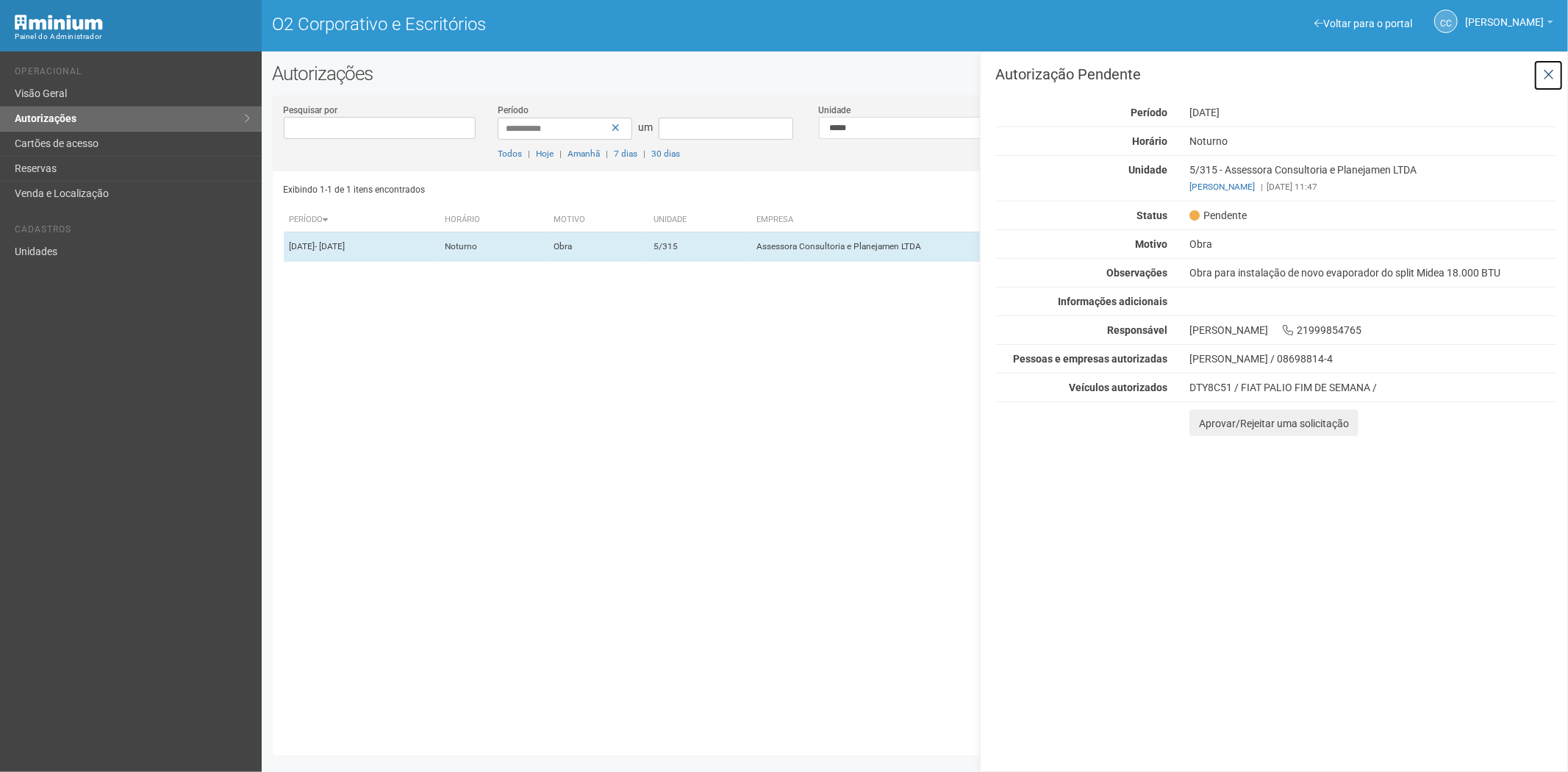
click at [1551, 74] on icon at bounding box center [1549, 74] width 11 height 14
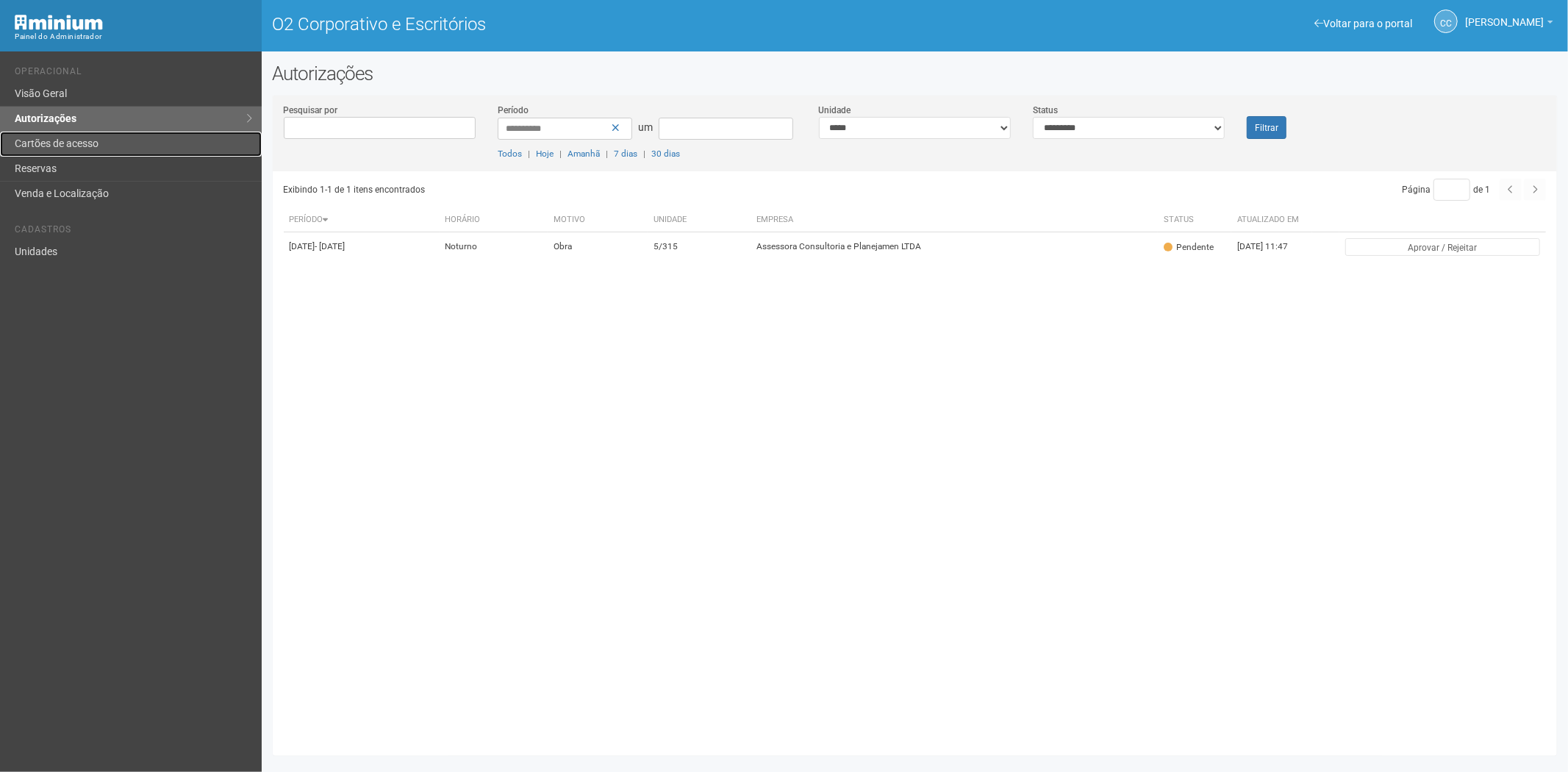
click at [47, 136] on link "Cartões de acesso" at bounding box center [131, 144] width 261 height 25
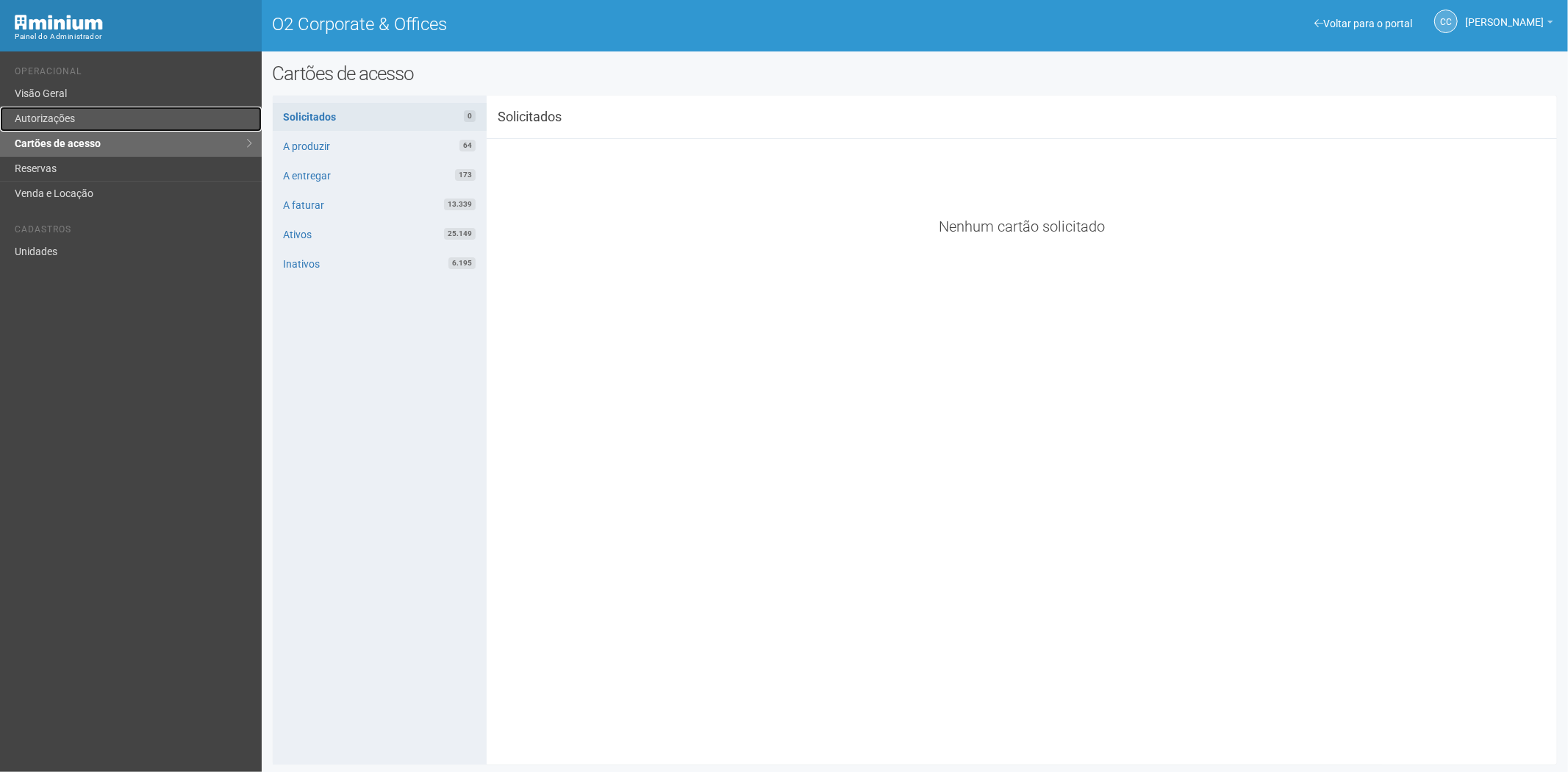
click at [114, 107] on link "Autorizações" at bounding box center [131, 119] width 261 height 25
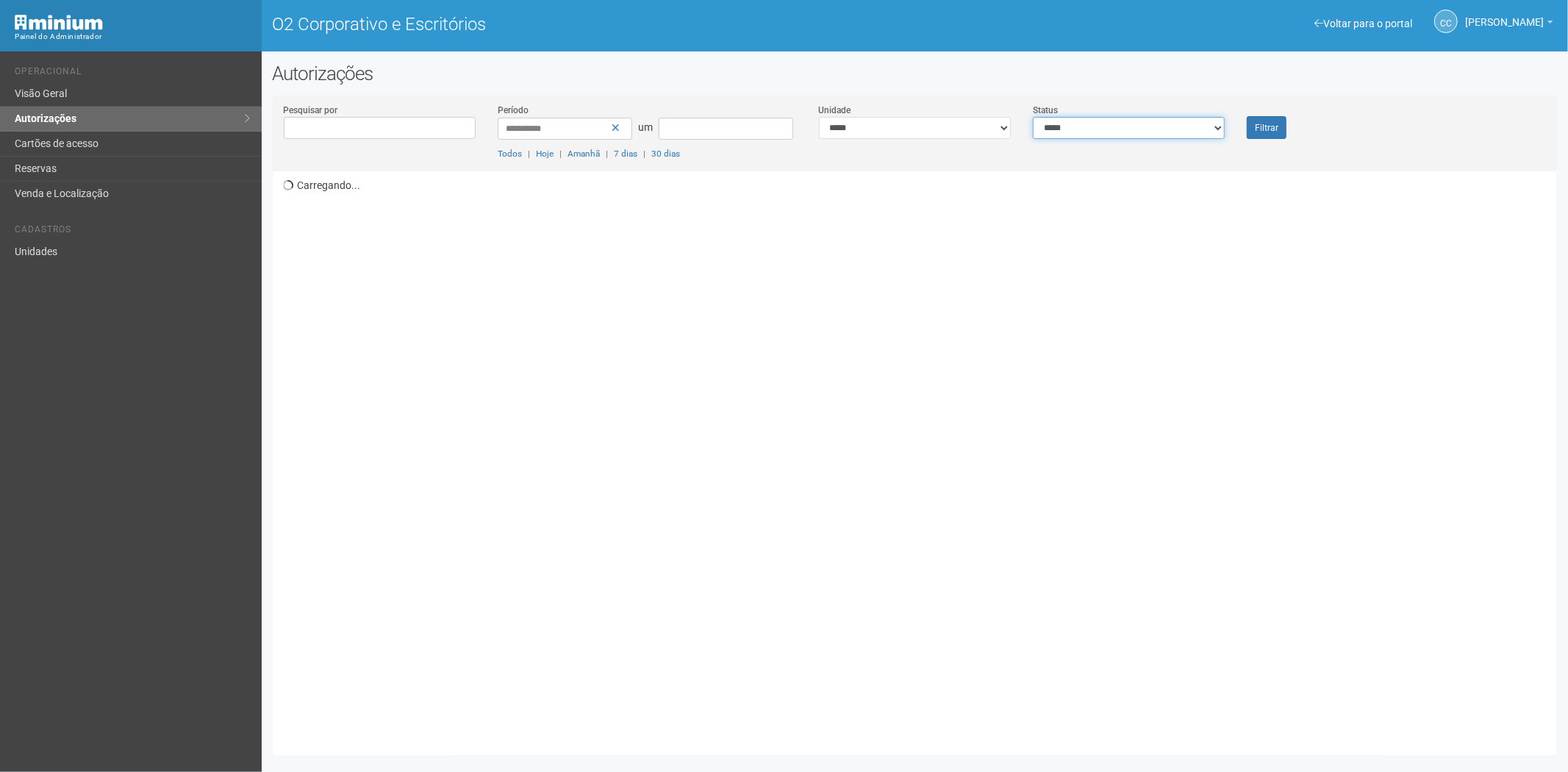
click at [1052, 130] on select "**********" at bounding box center [1128, 127] width 192 height 22
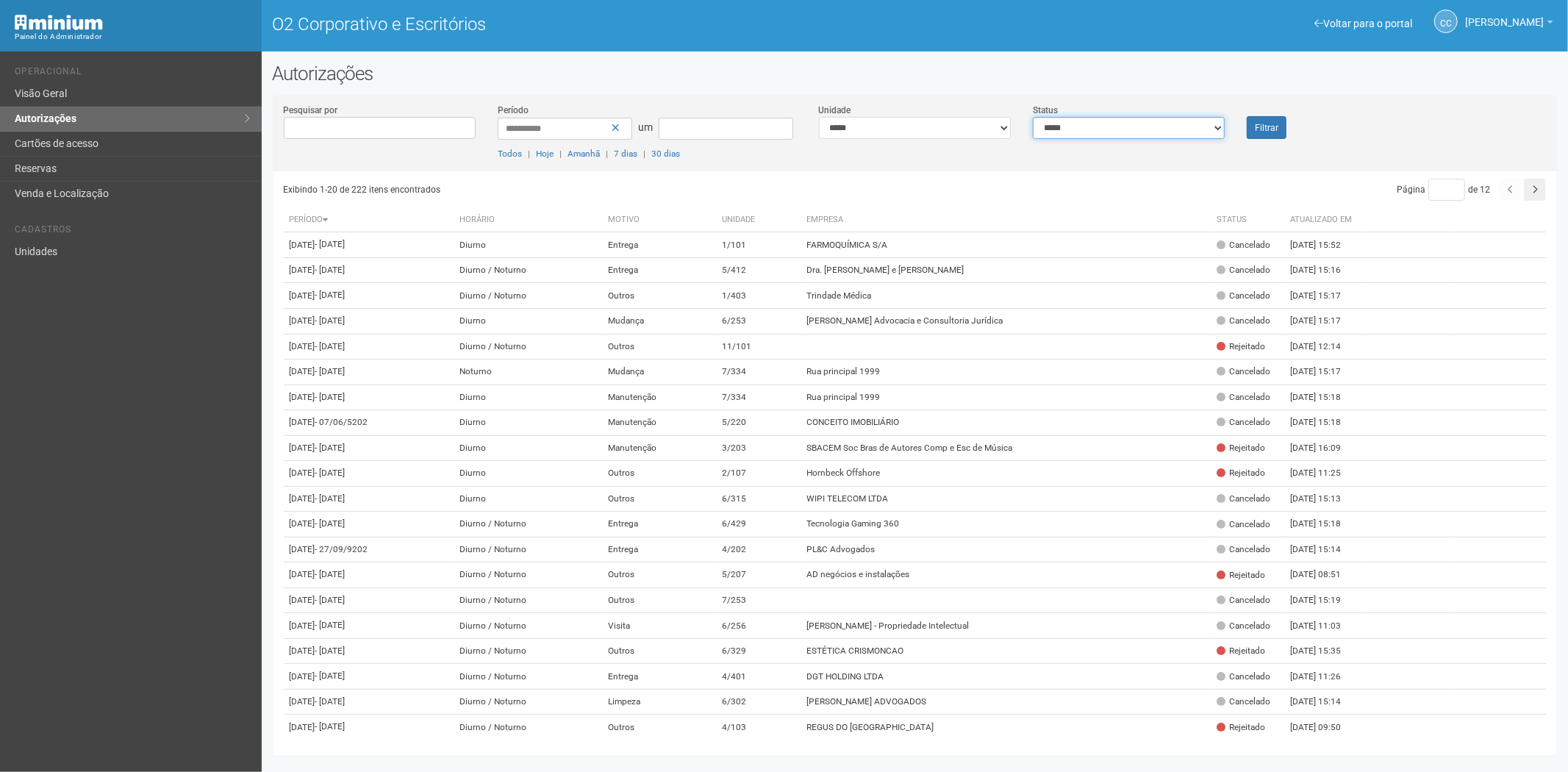
select select "*"
click at [1033, 116] on select "**********" at bounding box center [1128, 127] width 192 height 22
click at [1252, 116] on button "Filtrar" at bounding box center [1266, 128] width 40 height 23
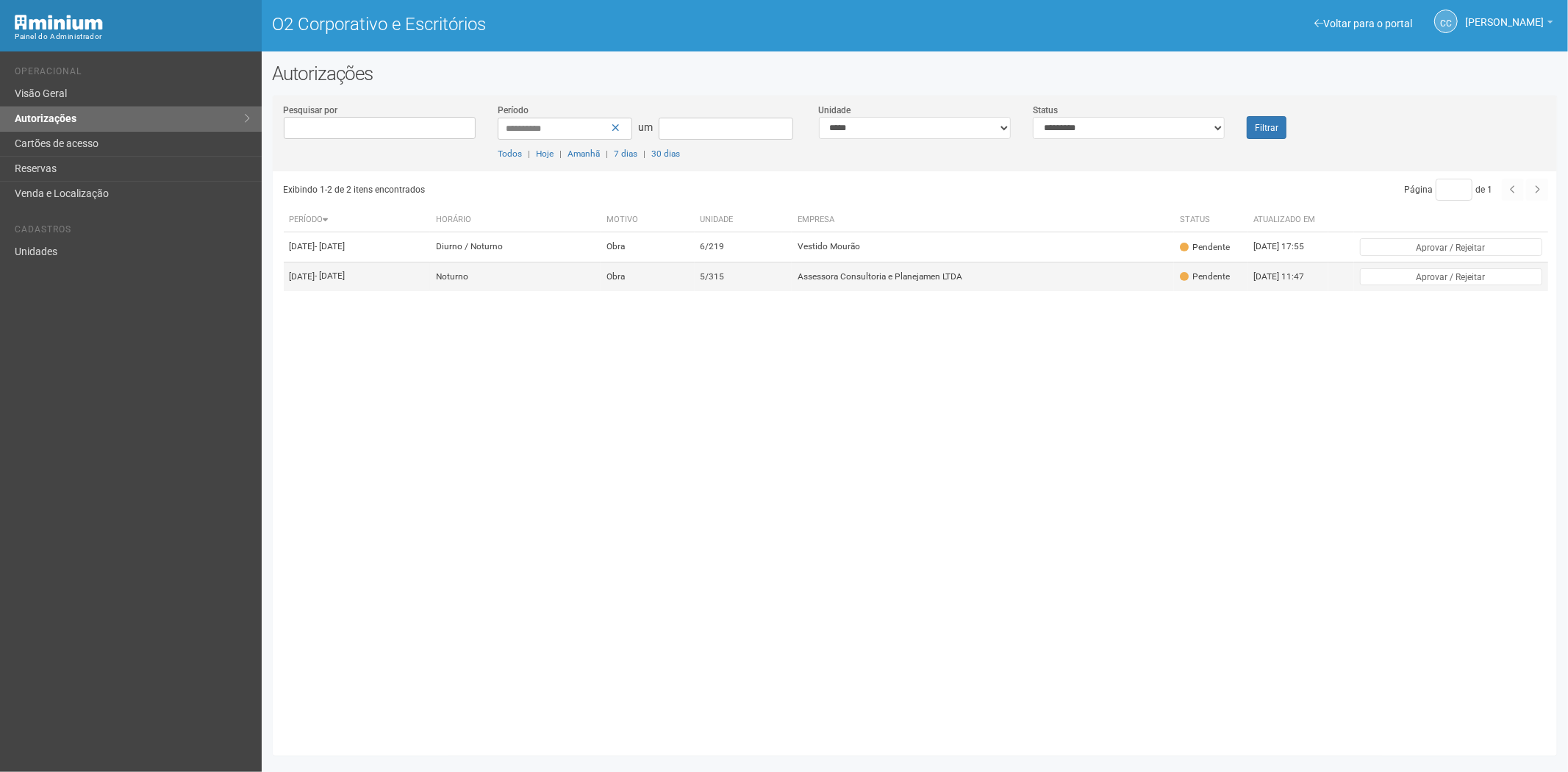
click at [792, 291] on td "5/315" at bounding box center [743, 276] width 97 height 30
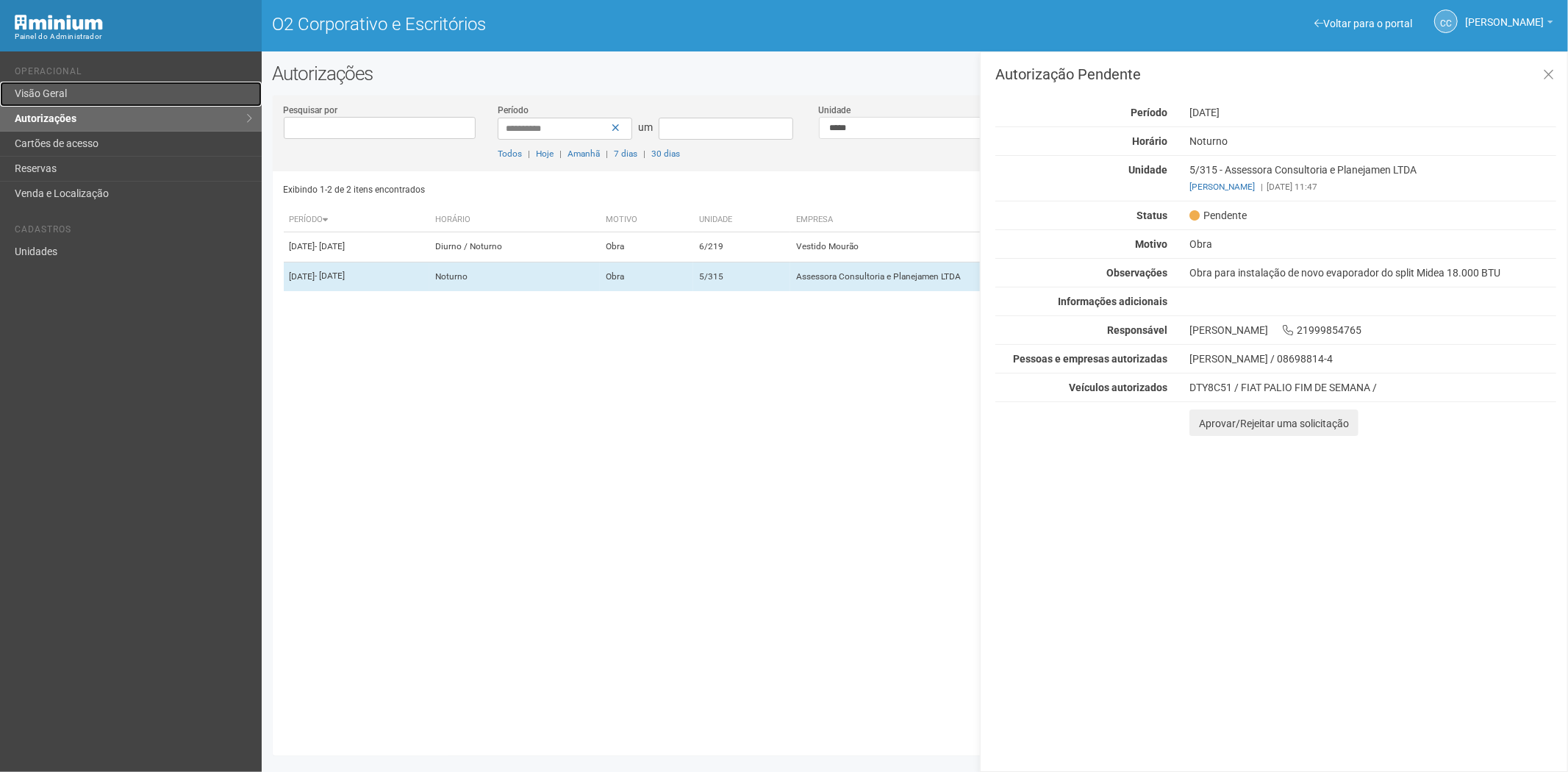
click at [62, 91] on font "Visão Geral" at bounding box center [40, 94] width 52 height 11
click at [33, 96] on font "Visão Geral" at bounding box center [40, 94] width 52 height 11
click at [1556, 76] on button at bounding box center [1549, 74] width 31 height 31
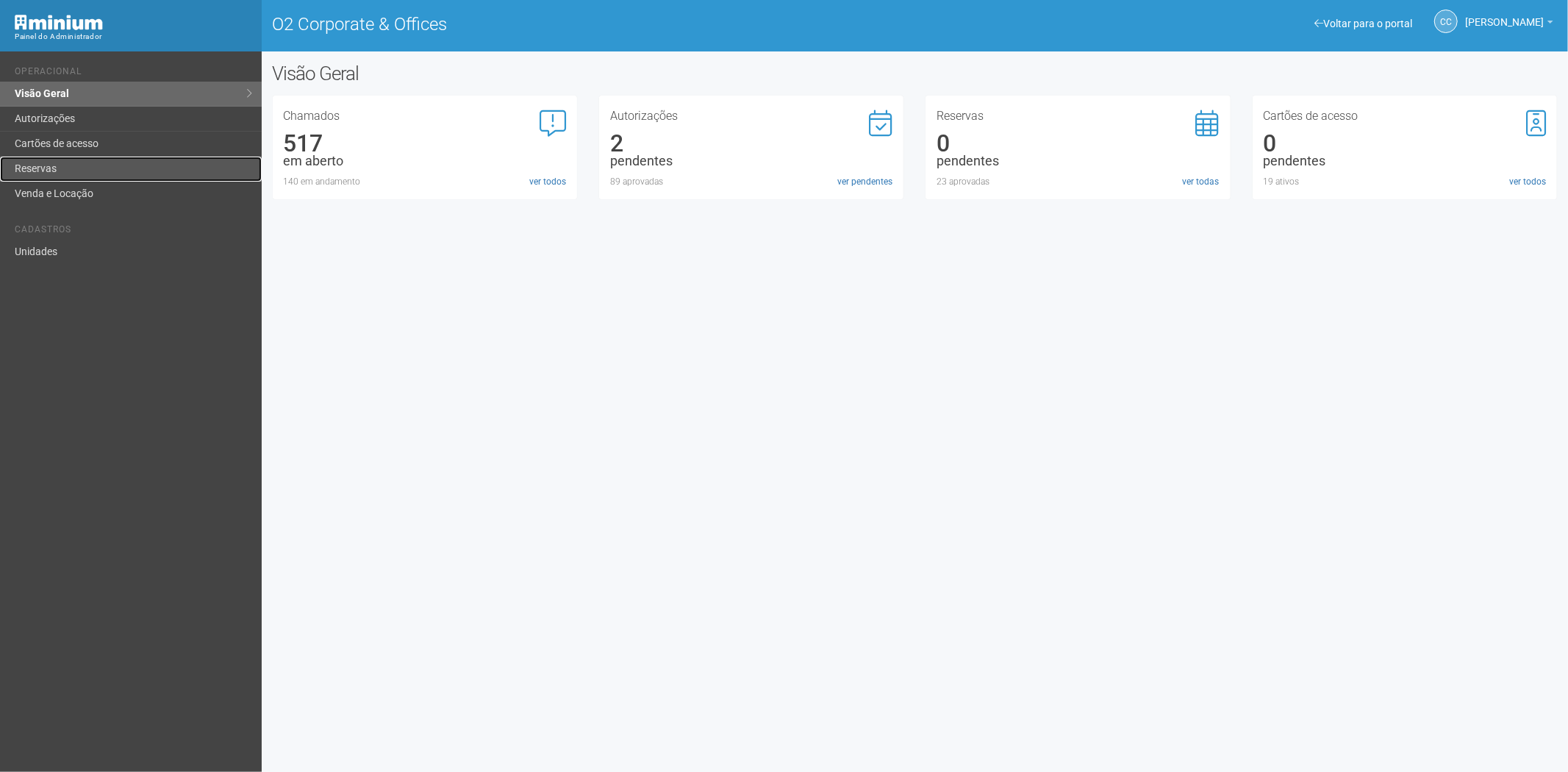
click at [68, 162] on link "Reservas" at bounding box center [131, 169] width 261 height 25
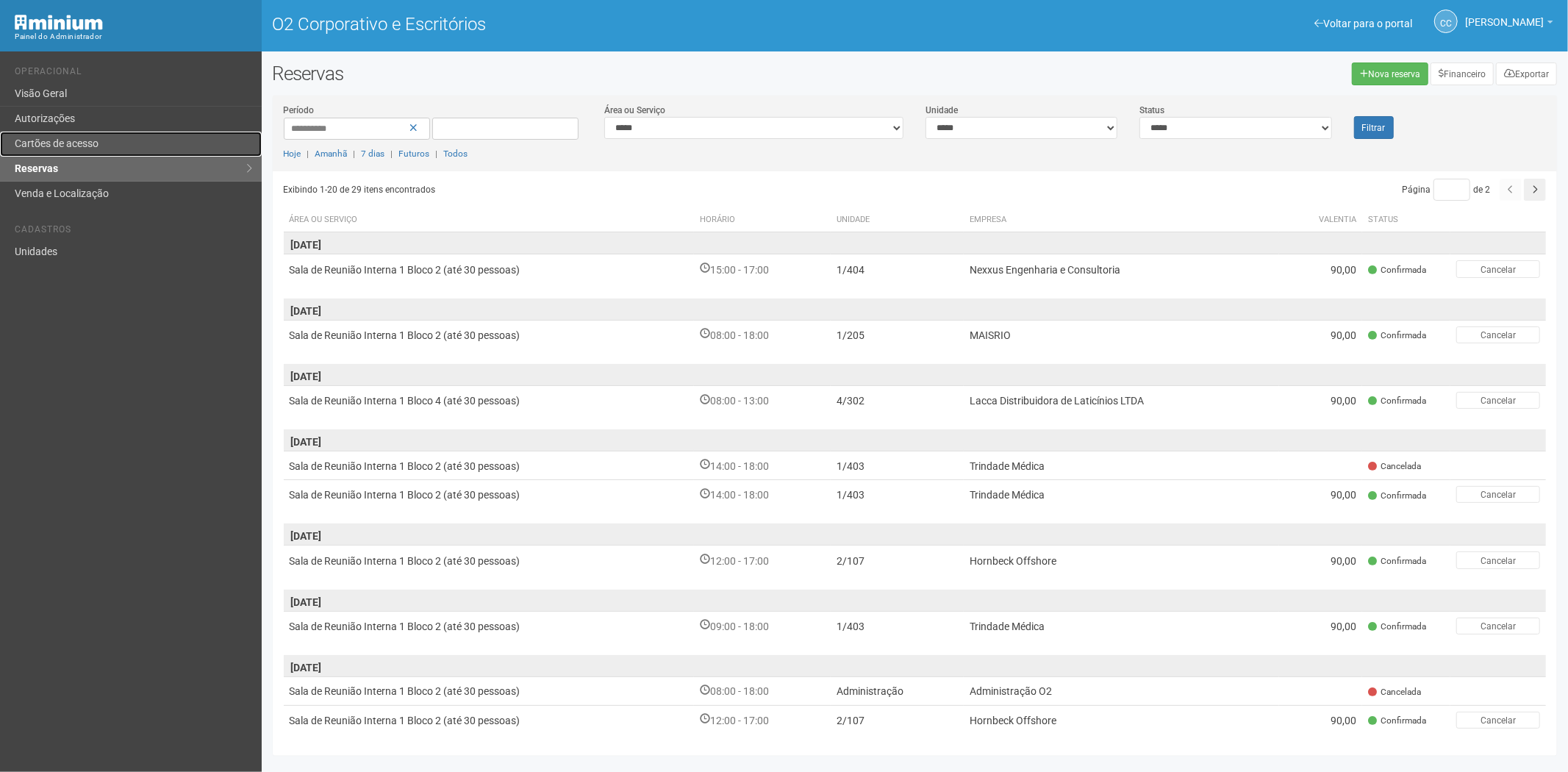
click at [94, 137] on font "Cartões de acesso" at bounding box center [56, 143] width 84 height 11
